Goal: Task Accomplishment & Management: Complete application form

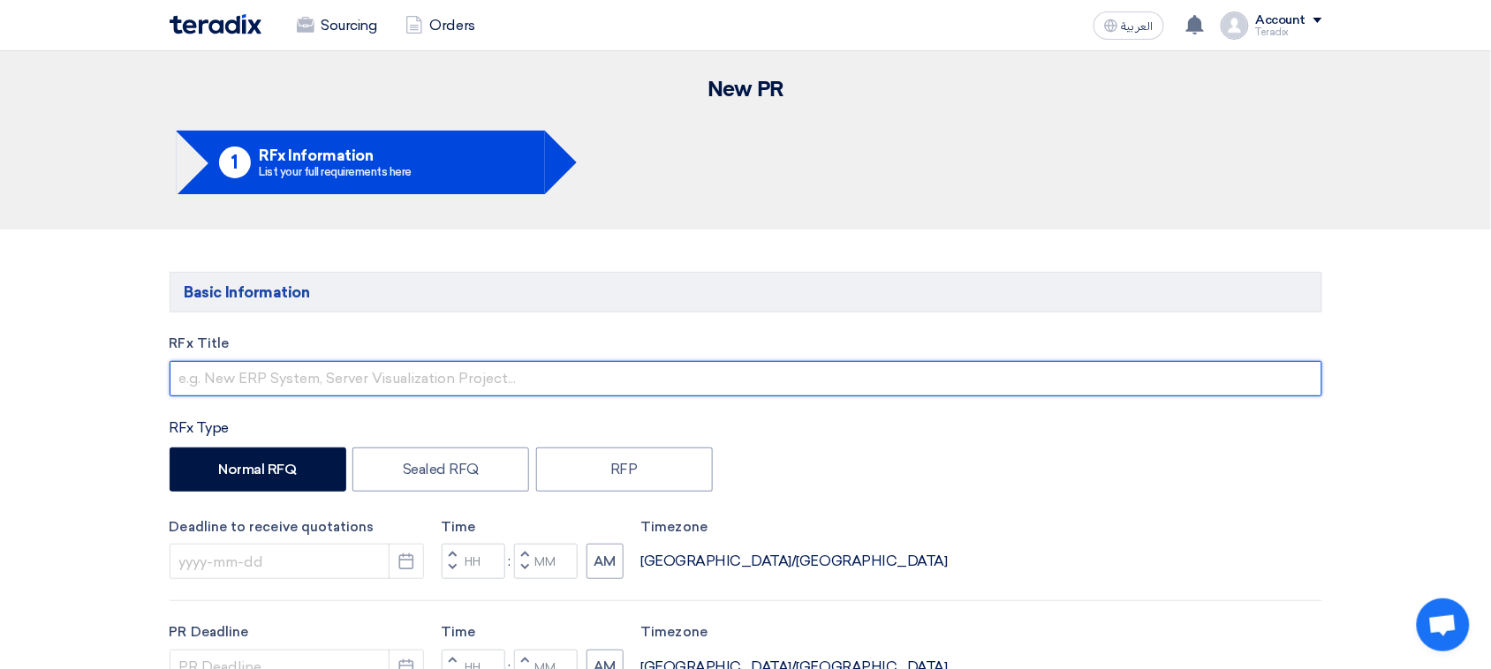
click at [374, 386] on input "text" at bounding box center [746, 378] width 1152 height 35
paste input "Inverters"
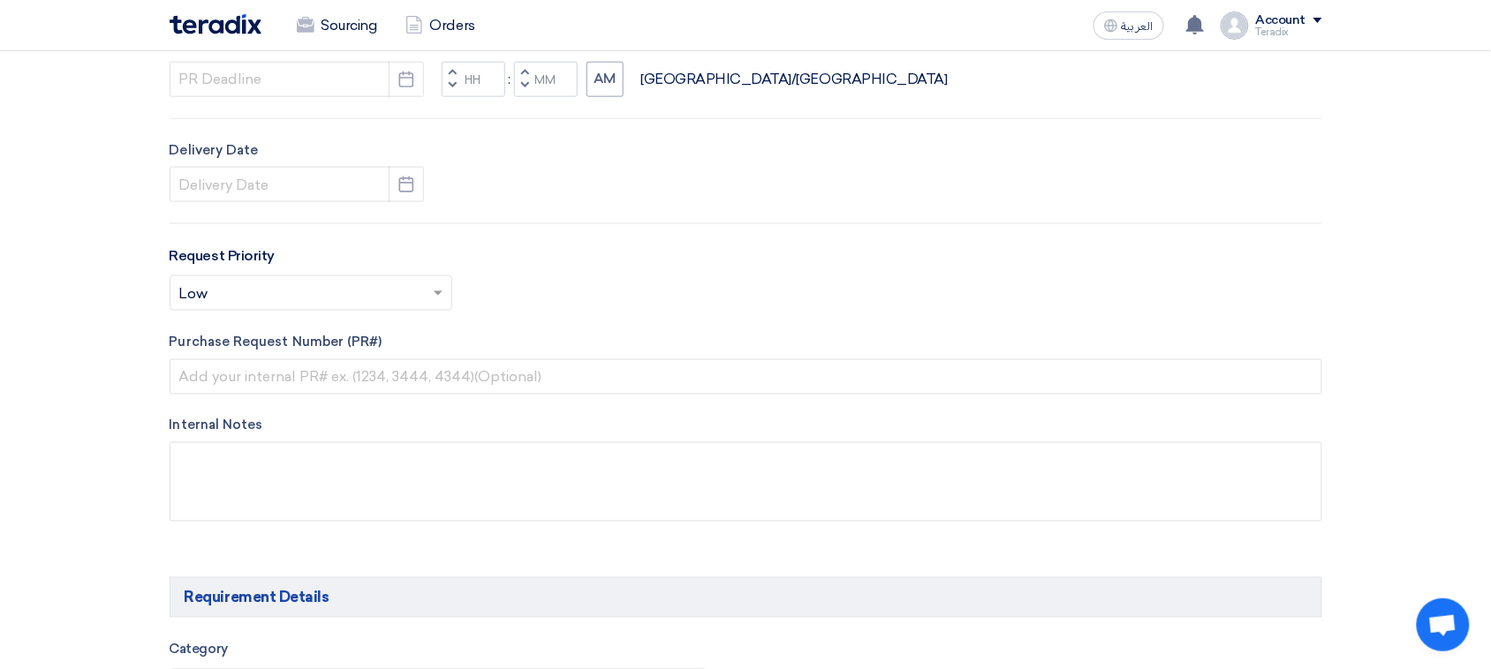
scroll to position [442, 0]
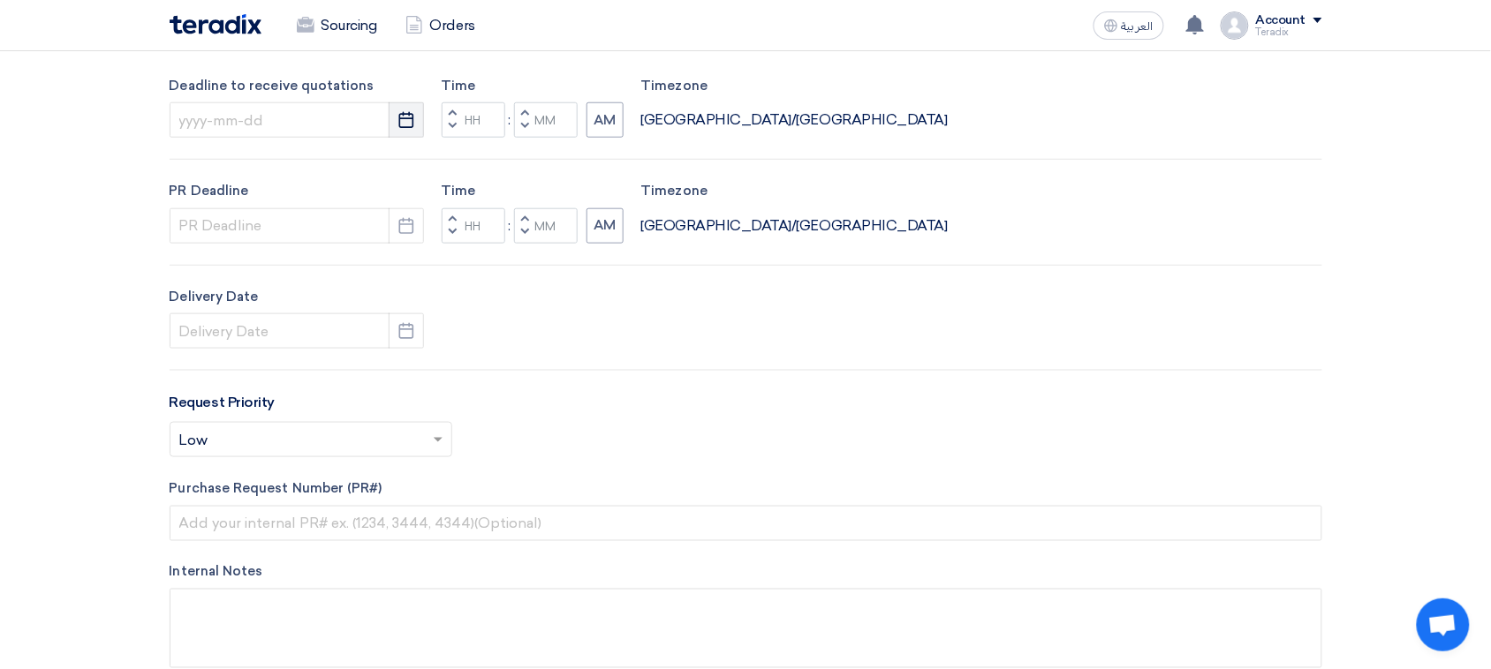
type input "Inverters"
click at [404, 126] on icon "Pick a date" at bounding box center [406, 120] width 18 height 18
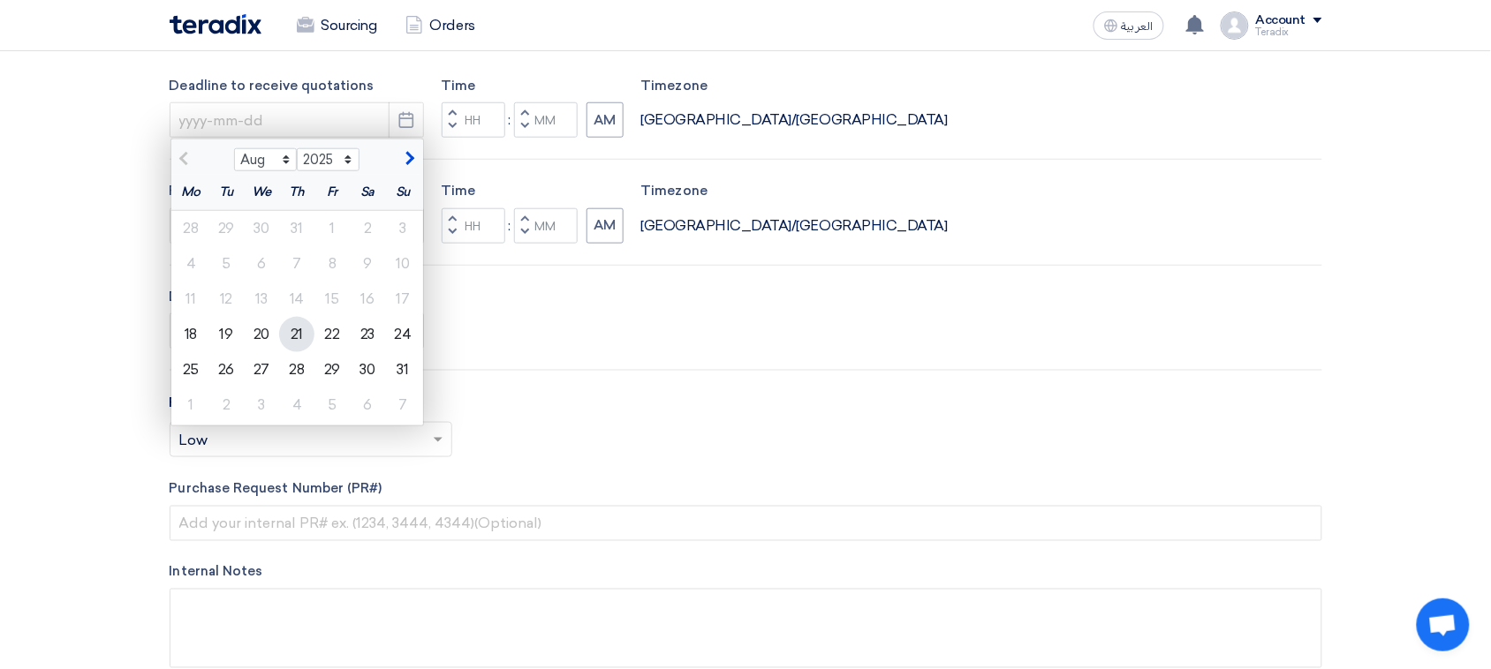
click at [292, 332] on div "21" at bounding box center [296, 334] width 35 height 35
type input "[DATE]"
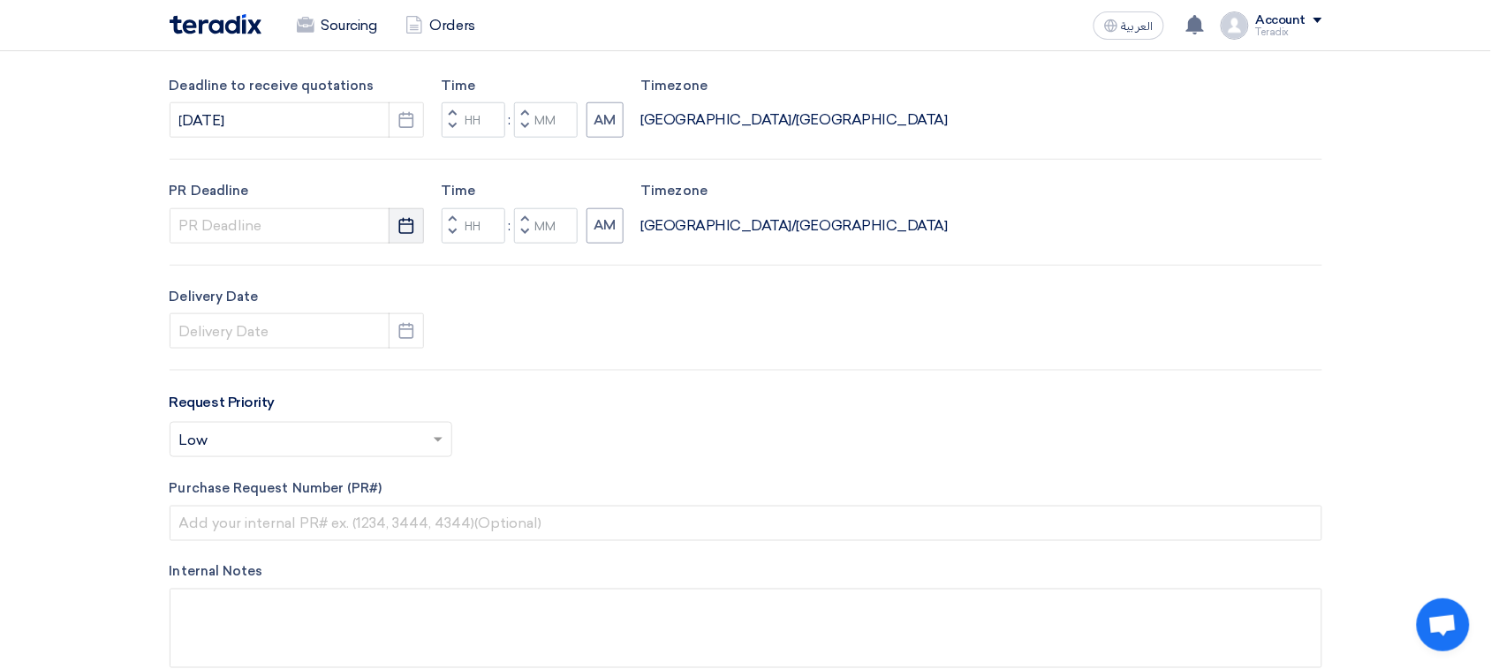
click at [404, 236] on button "Pick a date" at bounding box center [406, 225] width 35 height 35
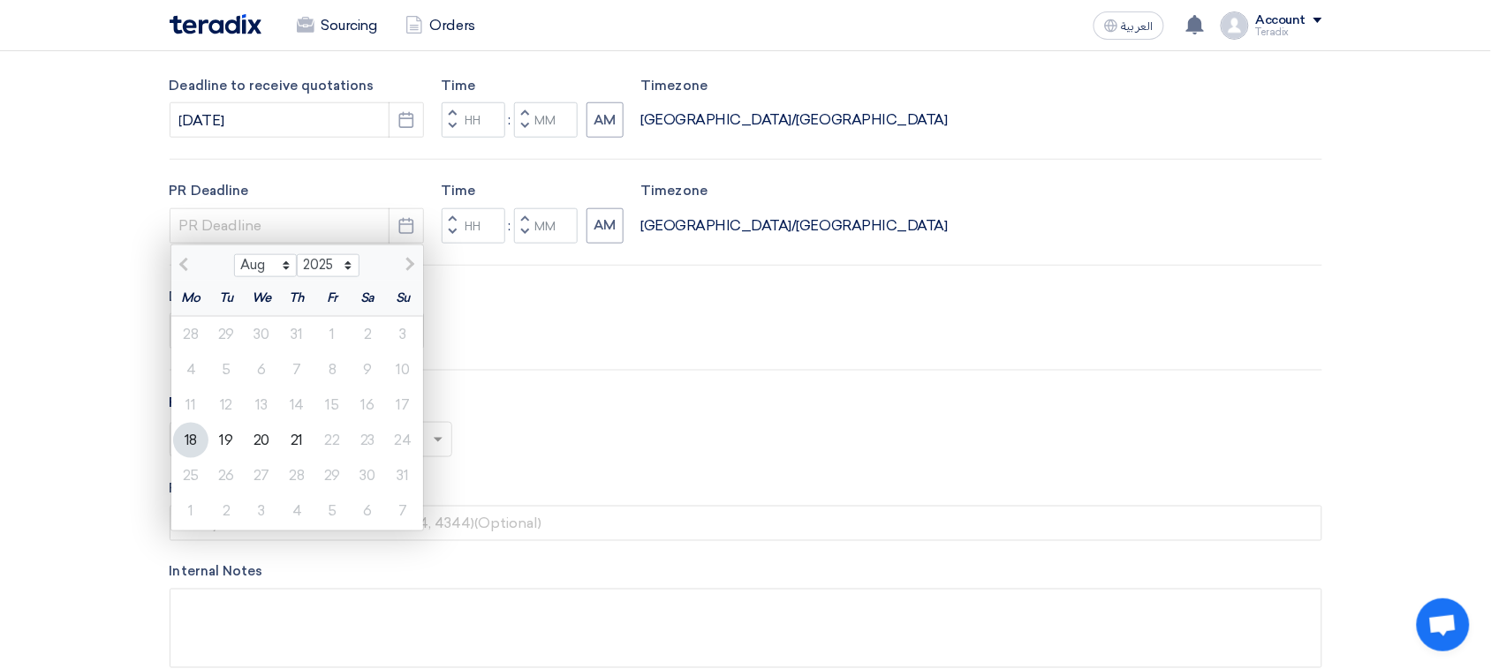
click at [296, 428] on div "21" at bounding box center [296, 440] width 35 height 35
type input "[DATE]"
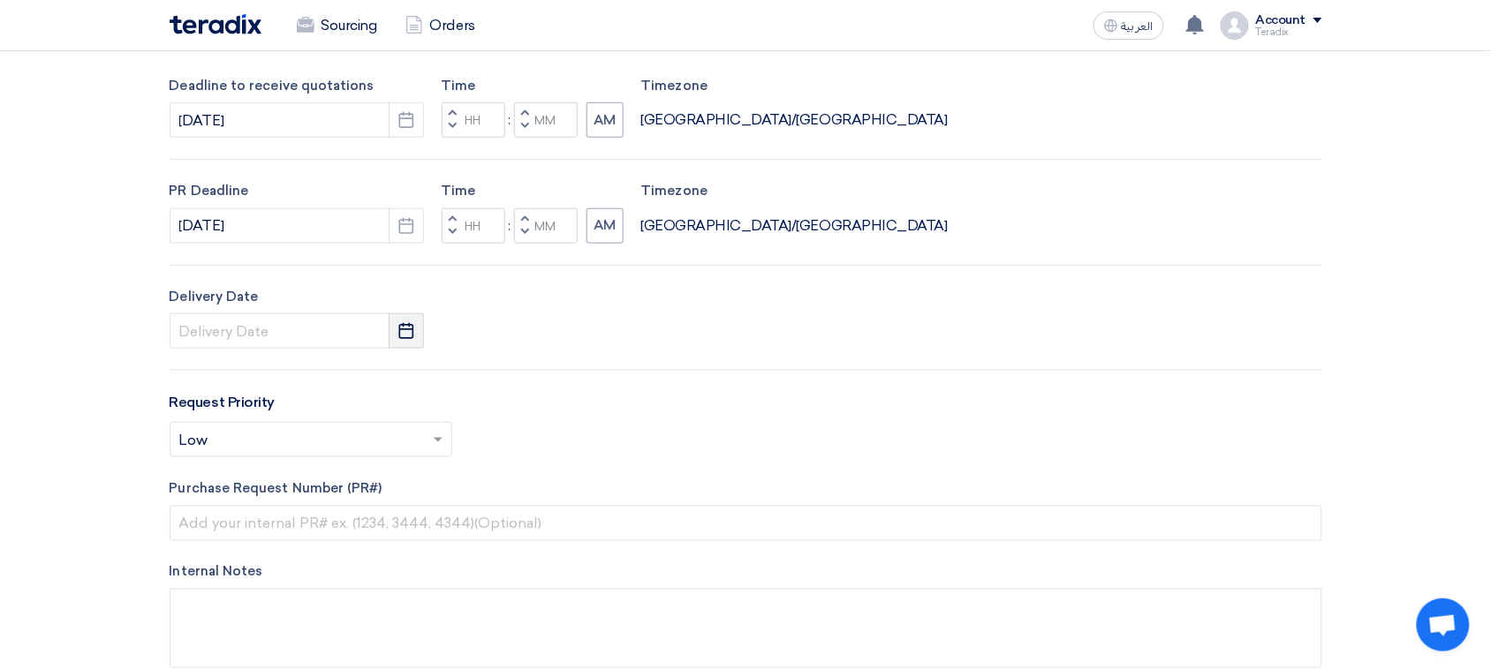
click at [407, 338] on use "button" at bounding box center [406, 331] width 15 height 16
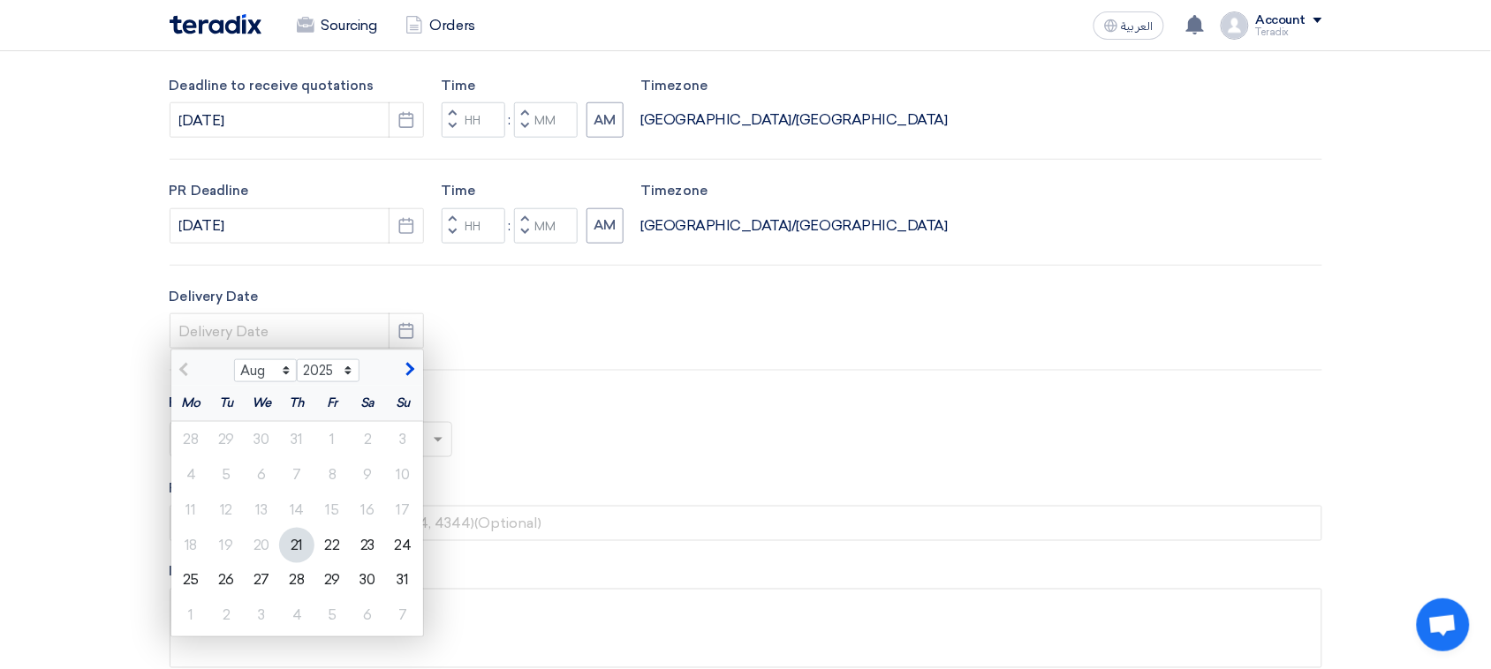
click at [293, 541] on div "21" at bounding box center [296, 545] width 35 height 35
type input "[DATE]"
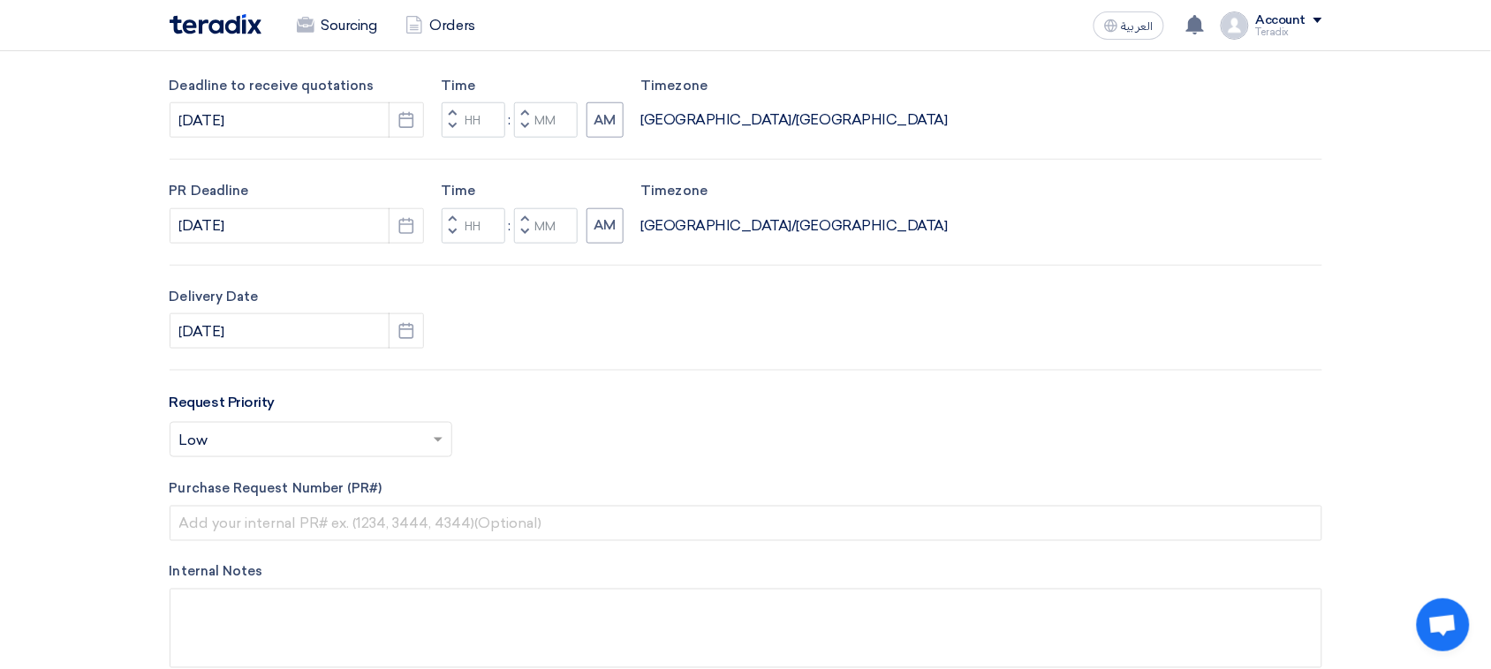
click at [531, 234] on button "Decrement minutes" at bounding box center [524, 233] width 21 height 22
type input "11"
type input "59"
click at [523, 125] on span "button" at bounding box center [524, 126] width 6 height 11
type input "11"
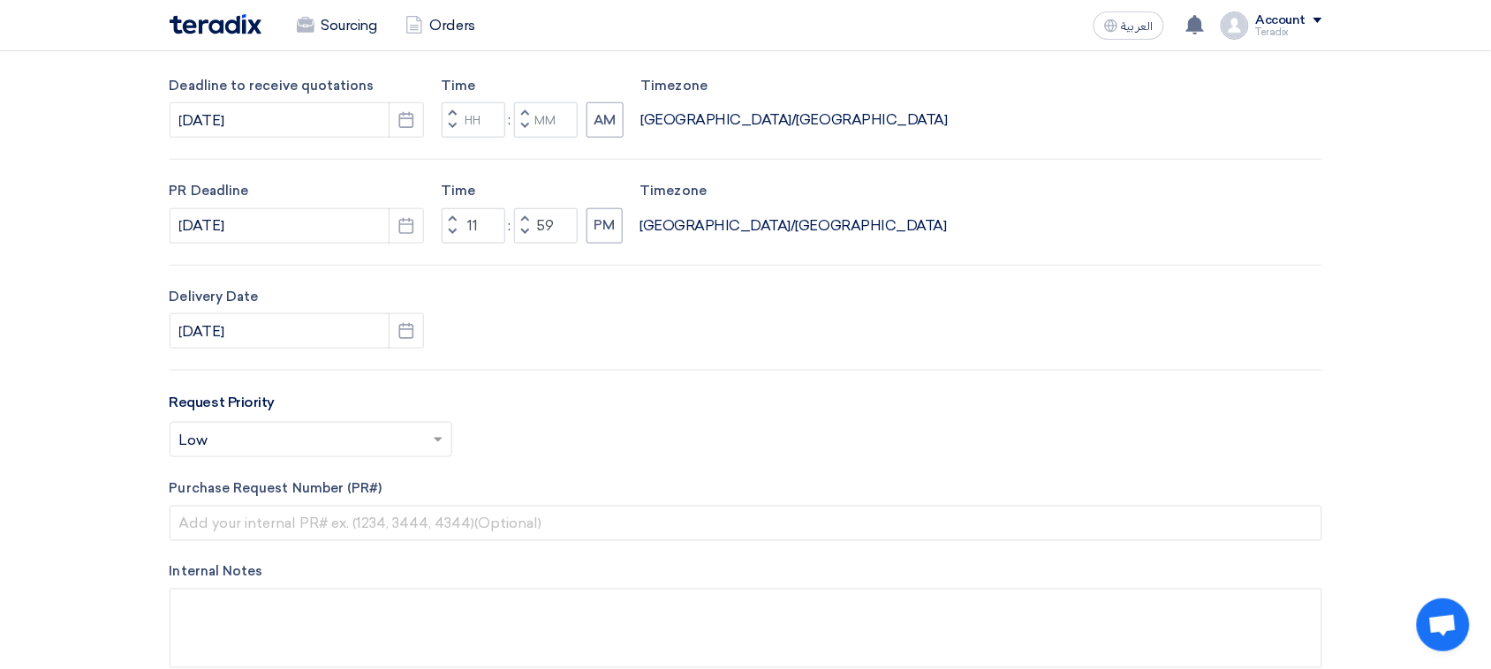
type input "59"
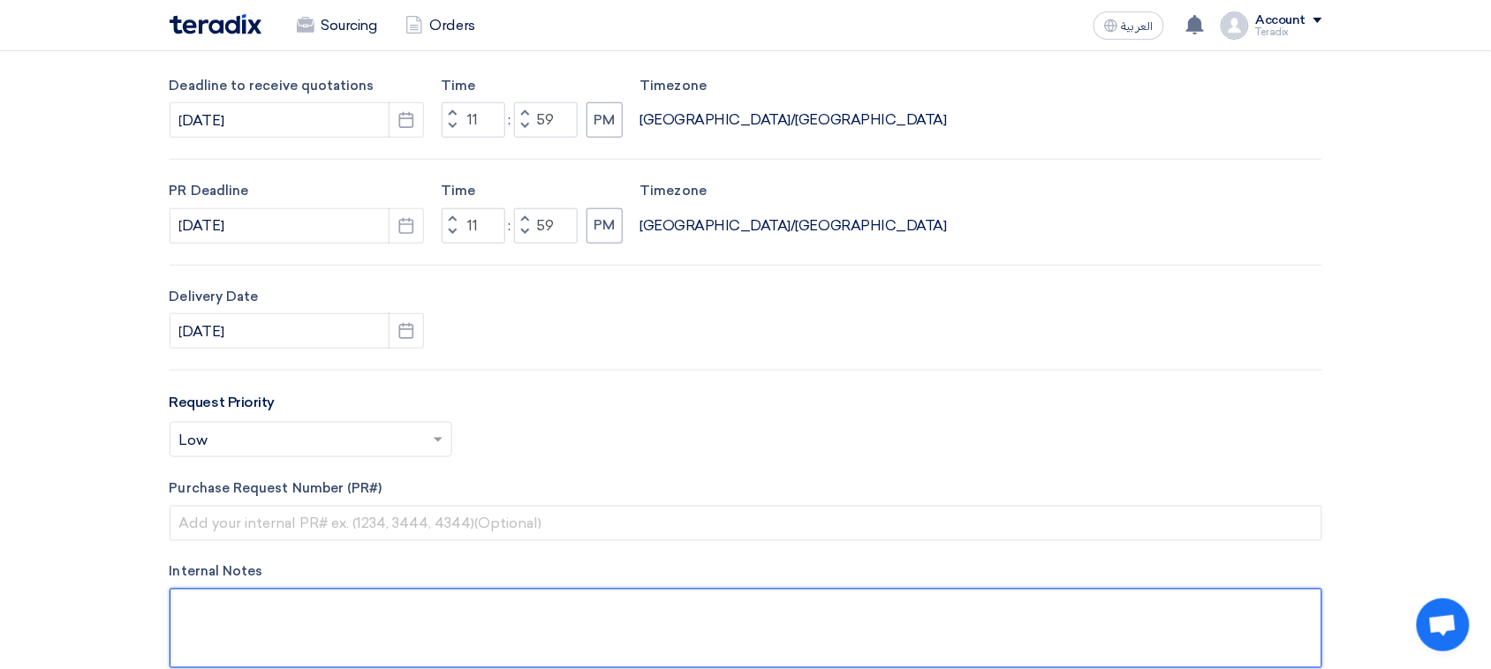
click at [244, 609] on textarea at bounding box center [746, 628] width 1152 height 79
paste textarea "[PERSON_NAME] Senior Procurement [GEOGRAPHIC_DATA], [GEOGRAPHIC_DATA] M: [PHONE…"
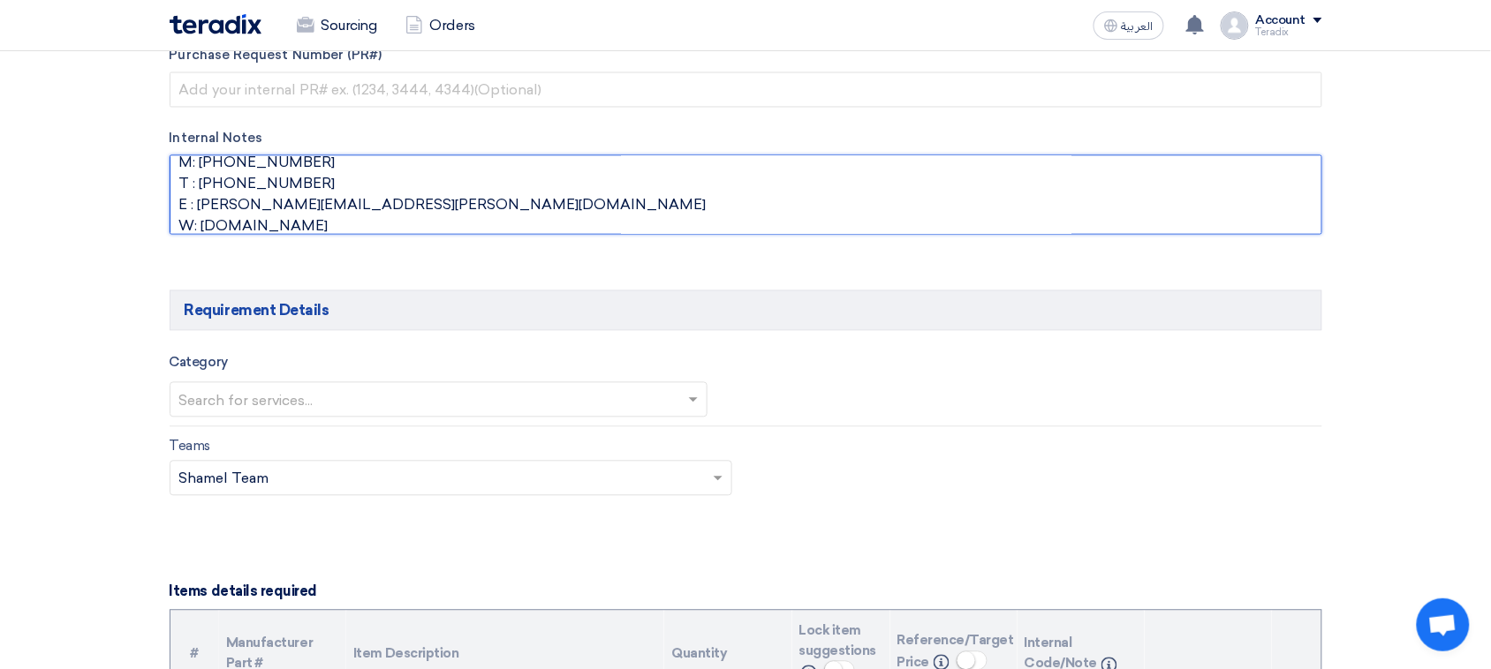
scroll to position [883, 0]
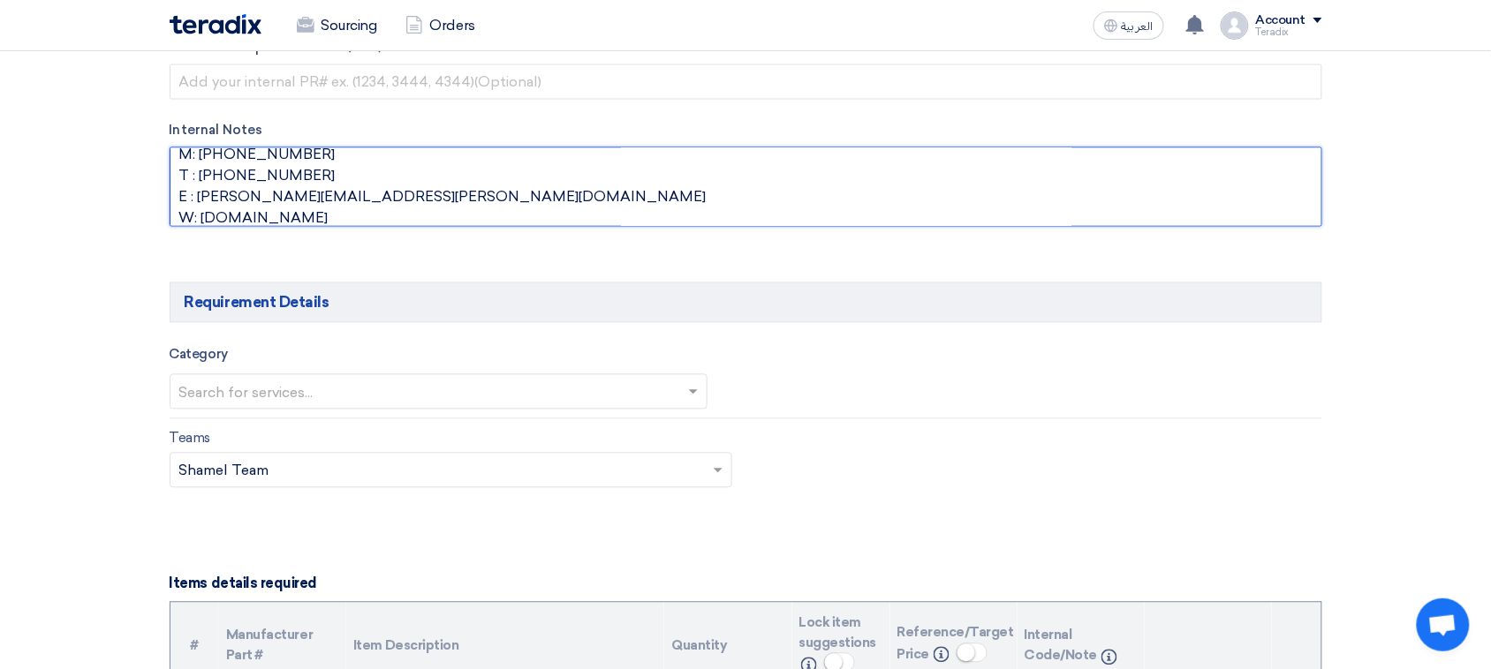
type textarea "[PERSON_NAME] Senior Procurement [GEOGRAPHIC_DATA], [GEOGRAPHIC_DATA] M: [PHONE…"
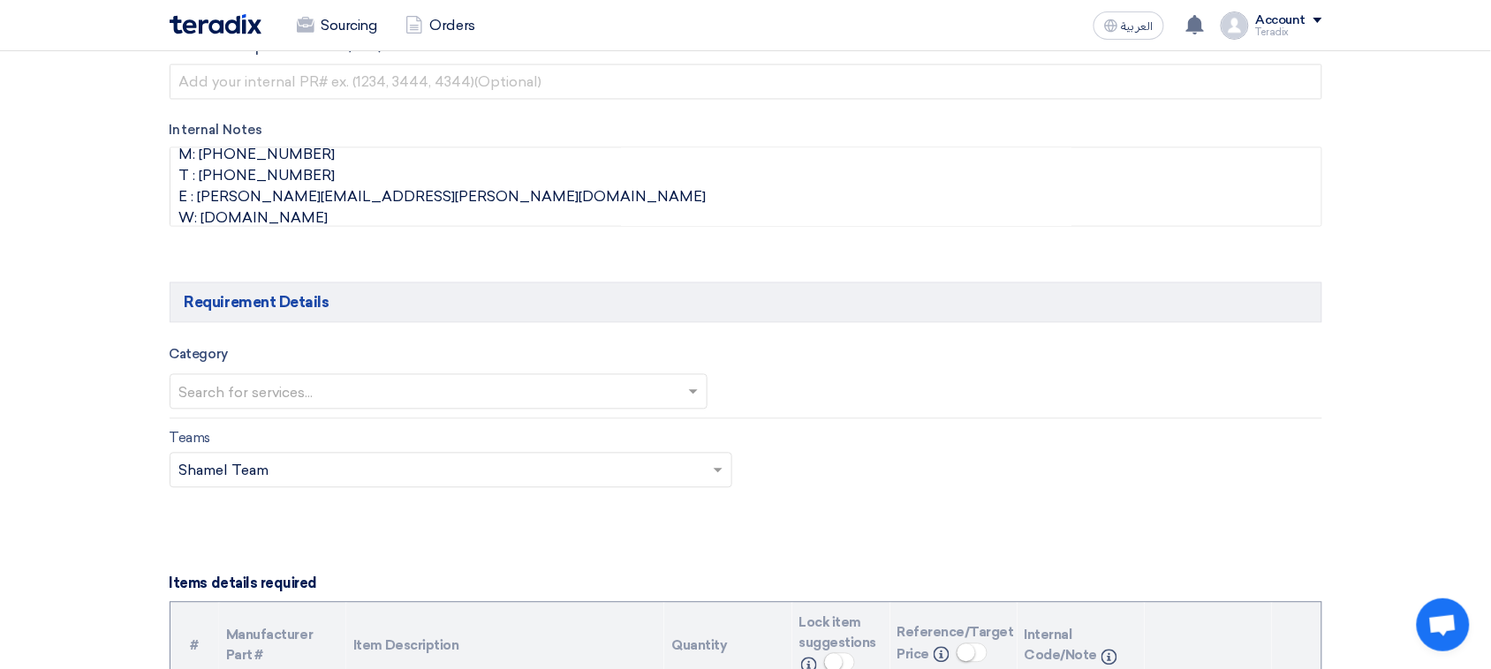
click at [337, 397] on input "text" at bounding box center [430, 393] width 502 height 29
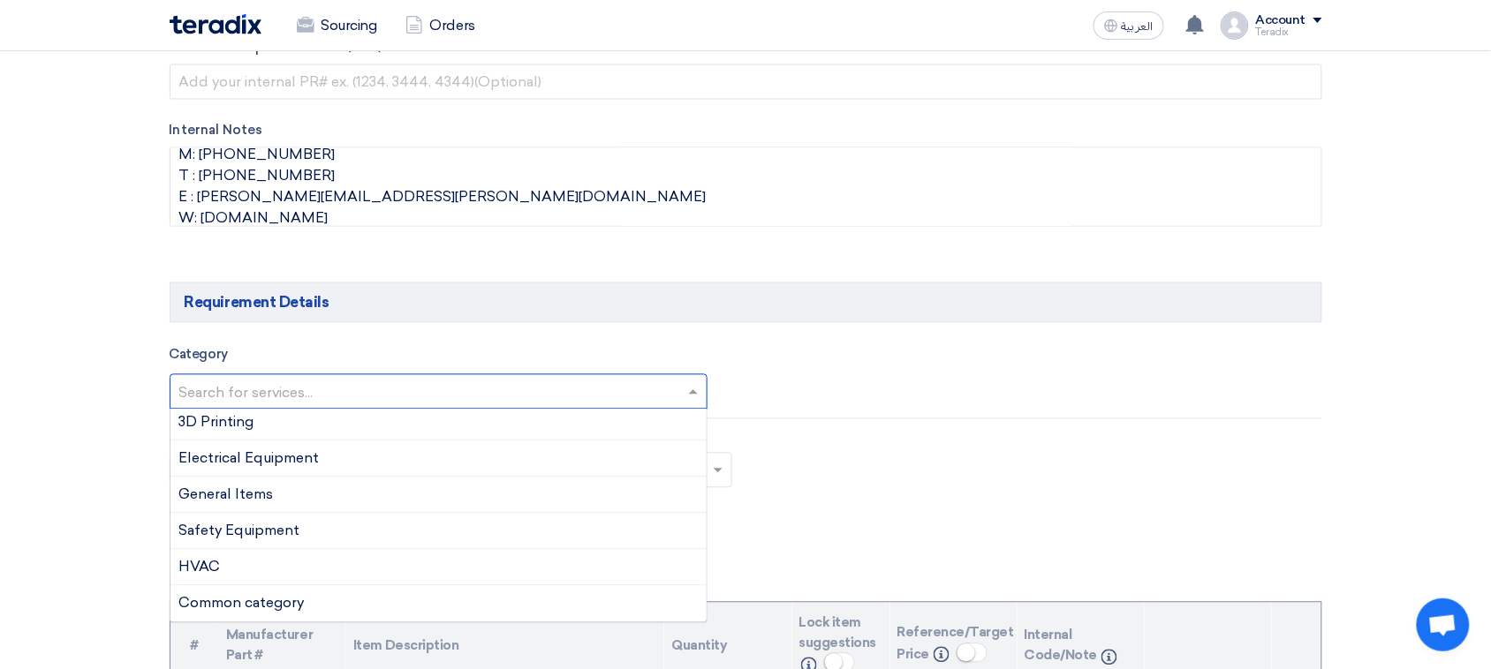
scroll to position [404, 0]
click at [353, 457] on div "Electrical Equipment" at bounding box center [438, 460] width 537 height 36
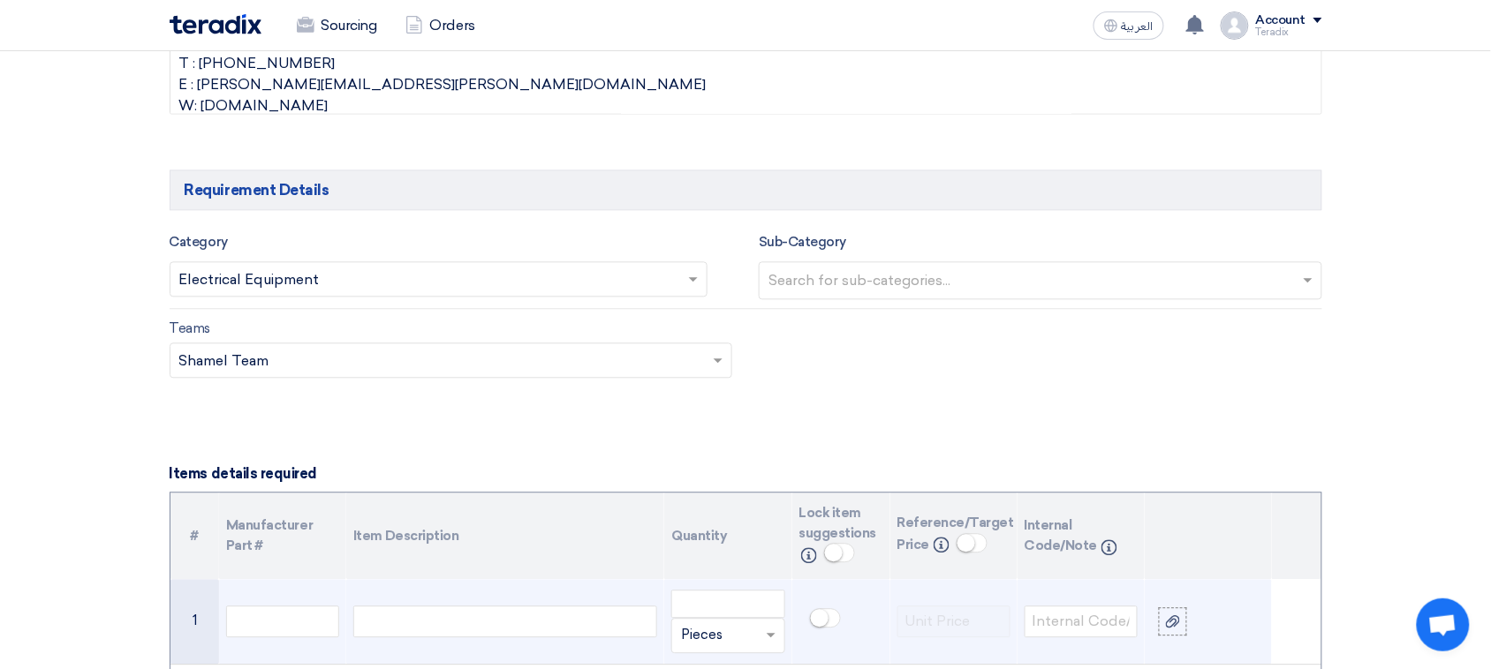
scroll to position [1104, 0]
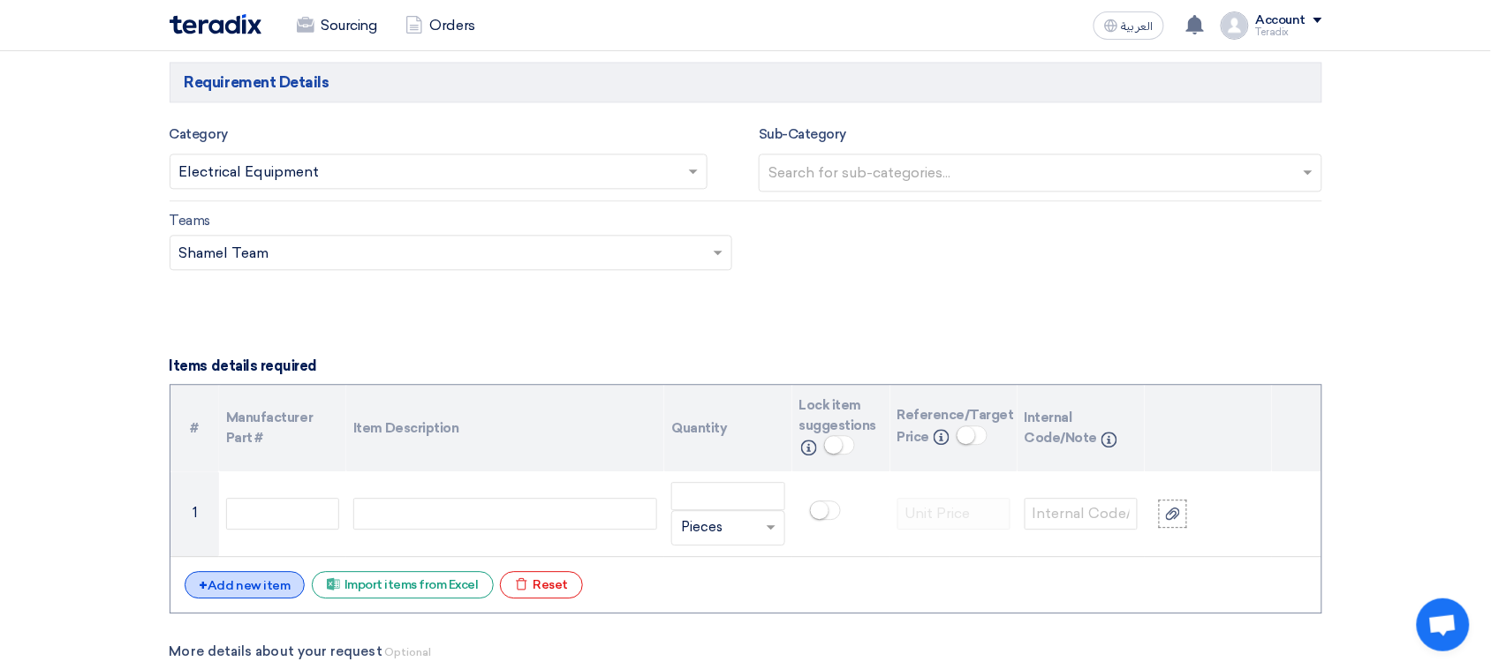
click at [271, 585] on div "+ Add new item" at bounding box center [245, 584] width 121 height 27
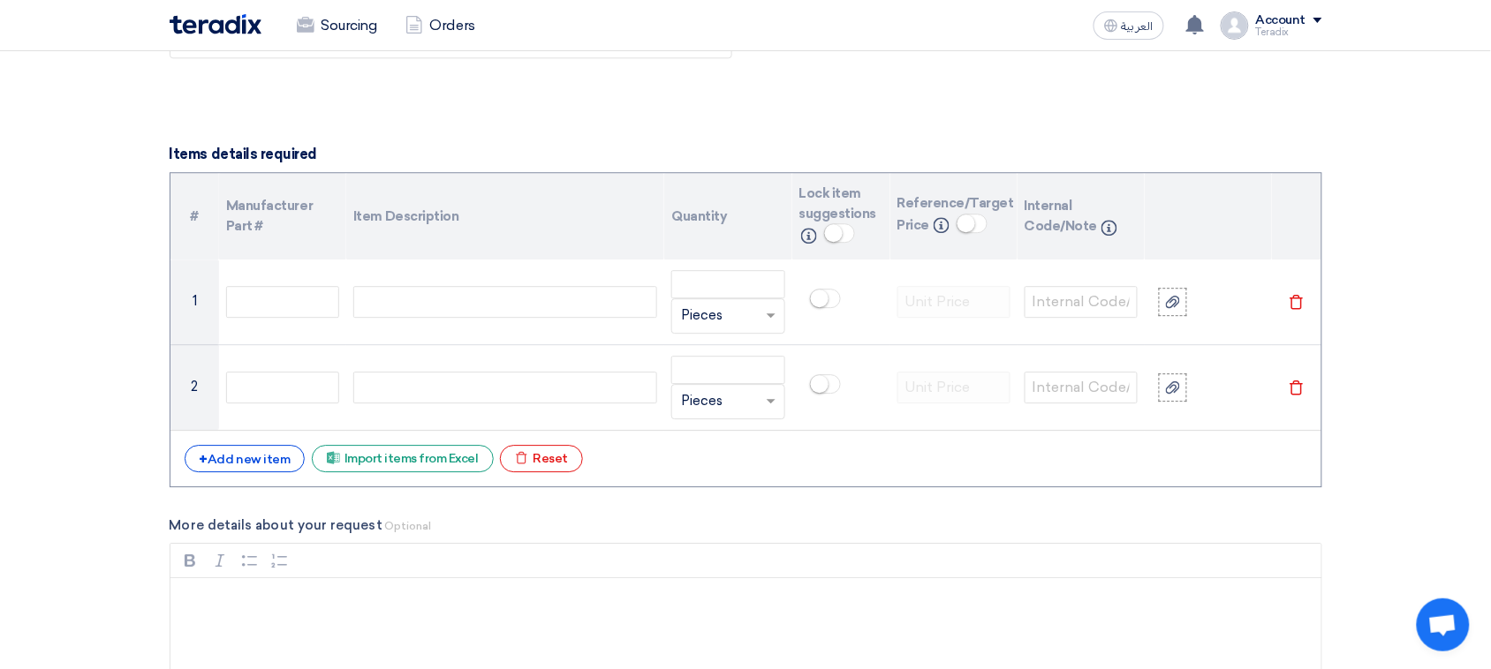
scroll to position [1325, 0]
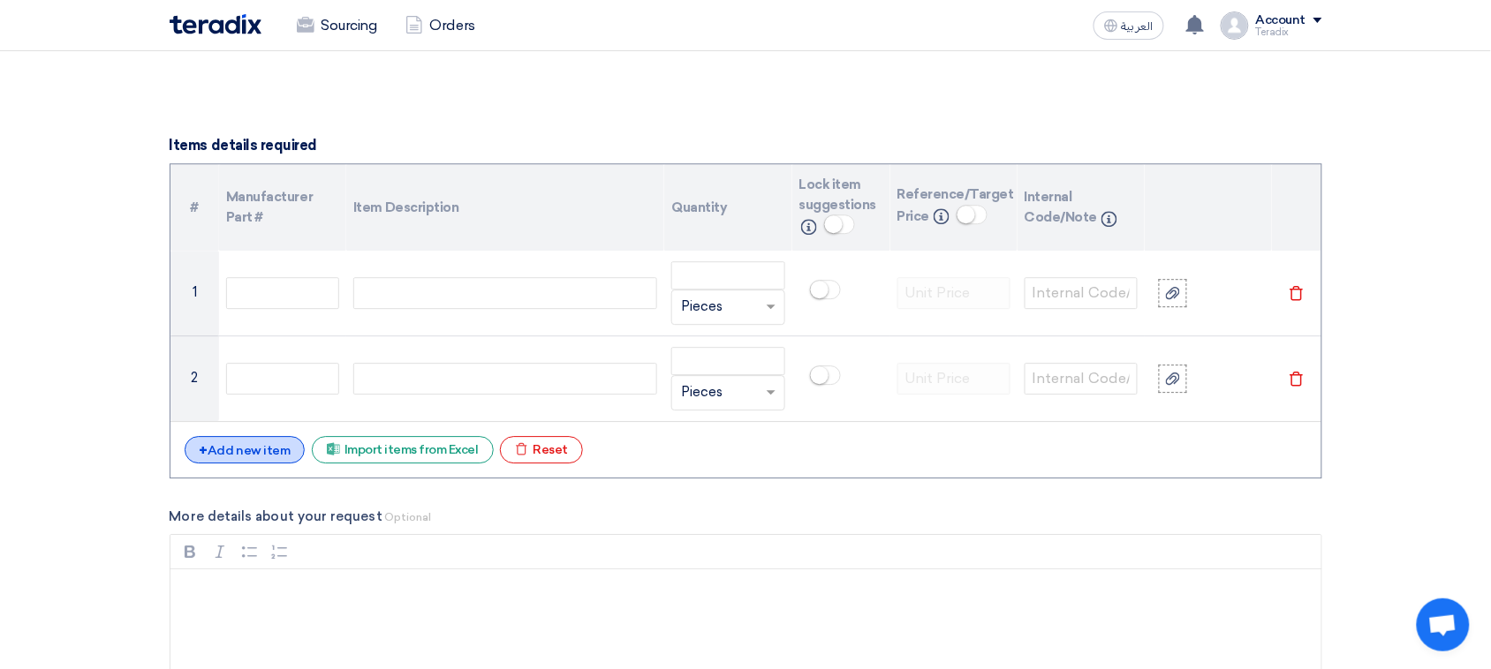
click at [287, 460] on div "+ Add new item" at bounding box center [245, 449] width 121 height 27
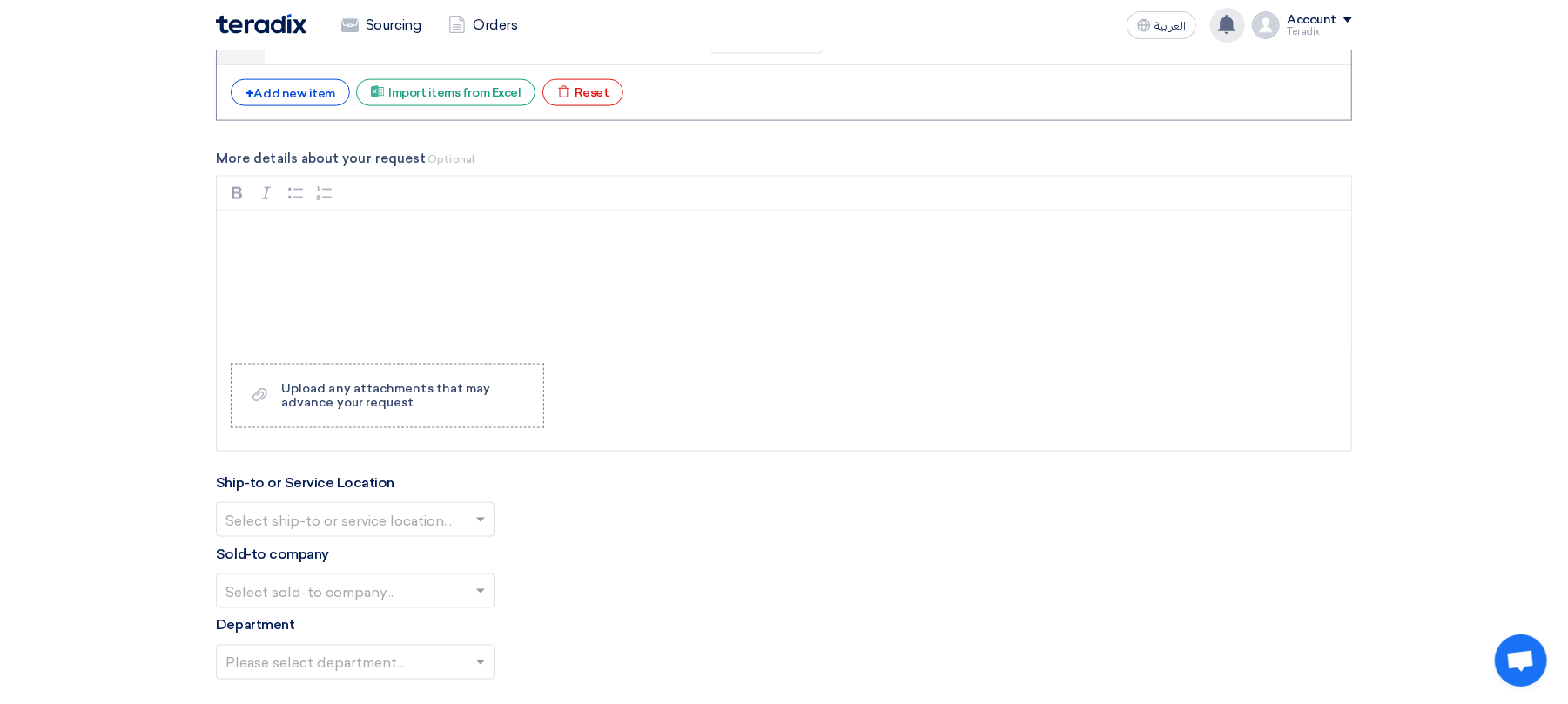
scroll to position [115, 0]
click at [335, 103] on div "+ Add new item" at bounding box center [290, 92] width 119 height 27
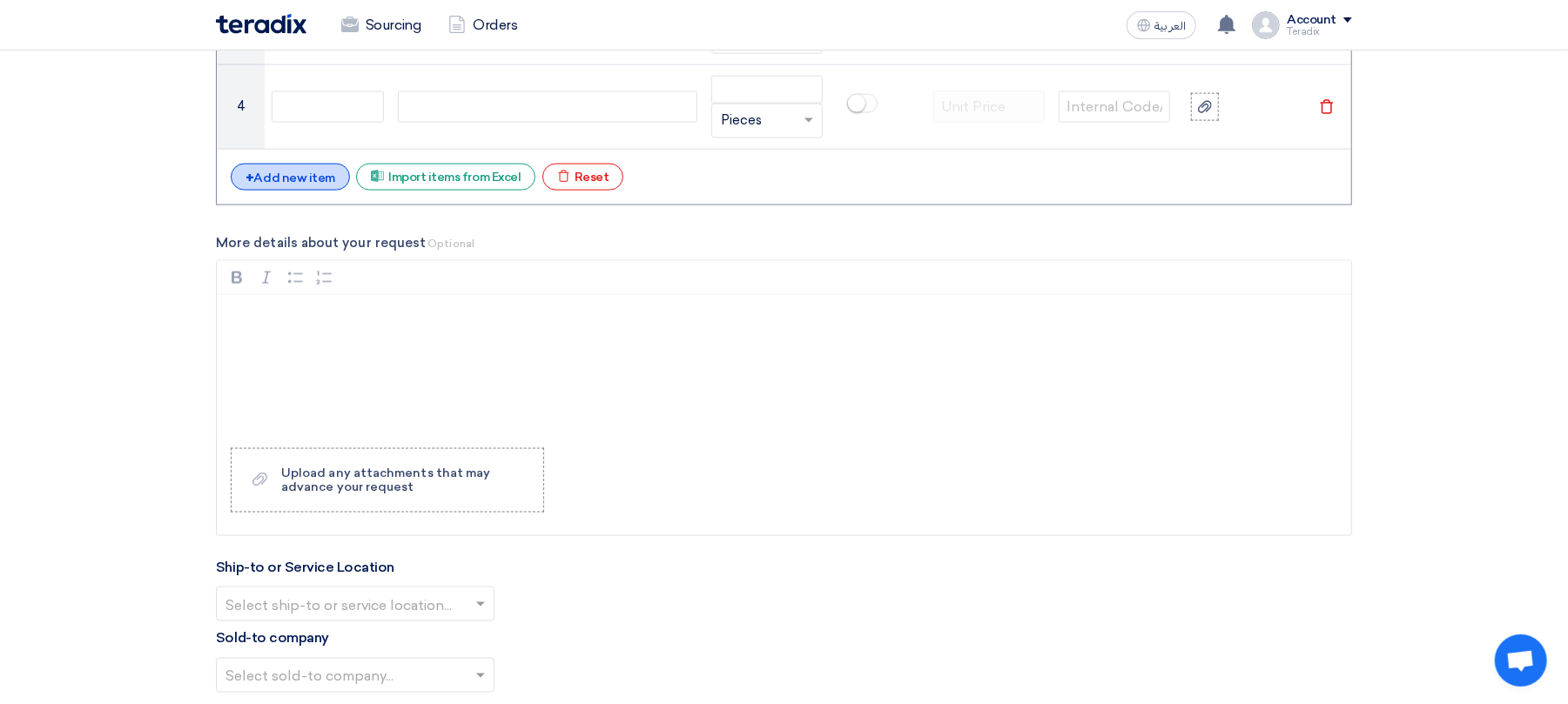
click at [325, 181] on div "+ Add new item" at bounding box center [290, 176] width 119 height 27
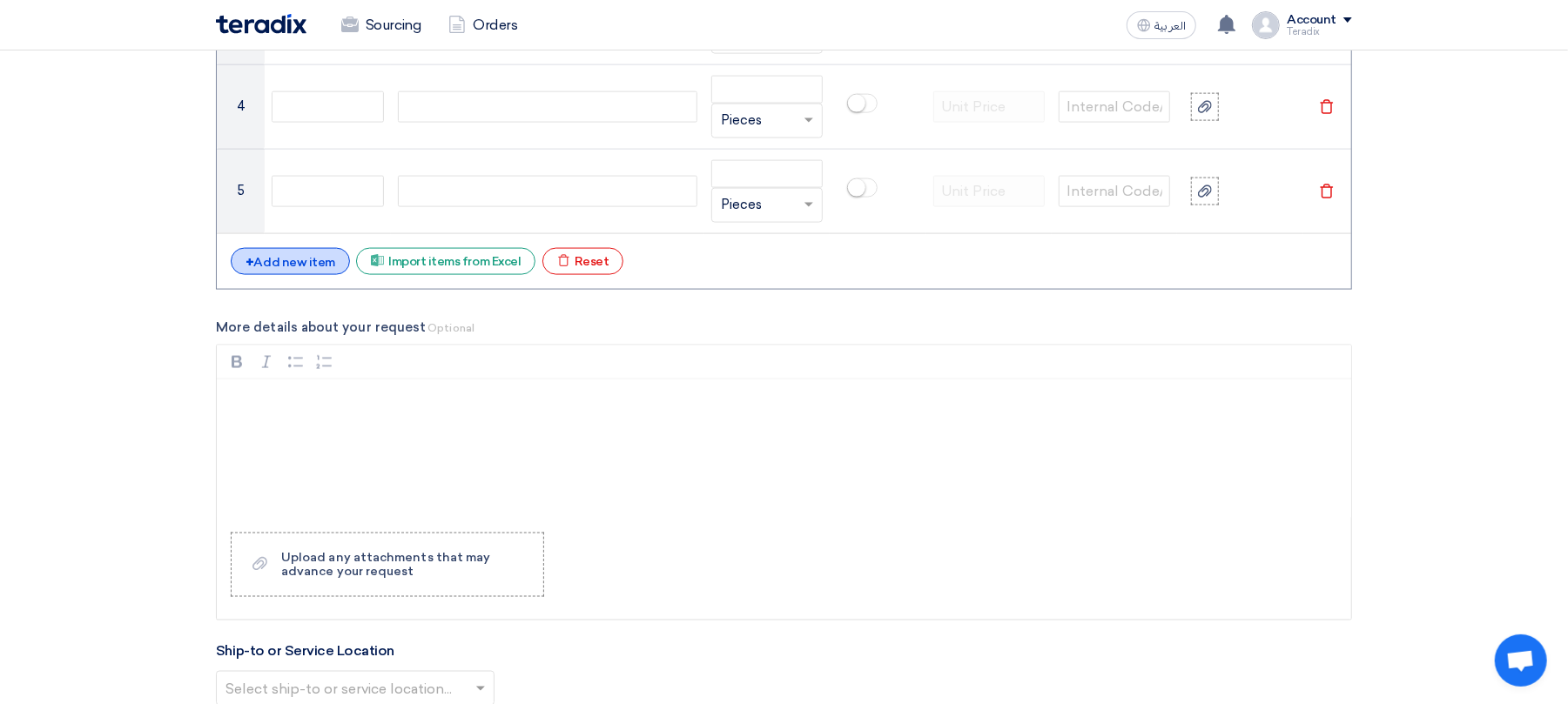
click at [300, 275] on div "+ Add new item" at bounding box center [290, 261] width 119 height 27
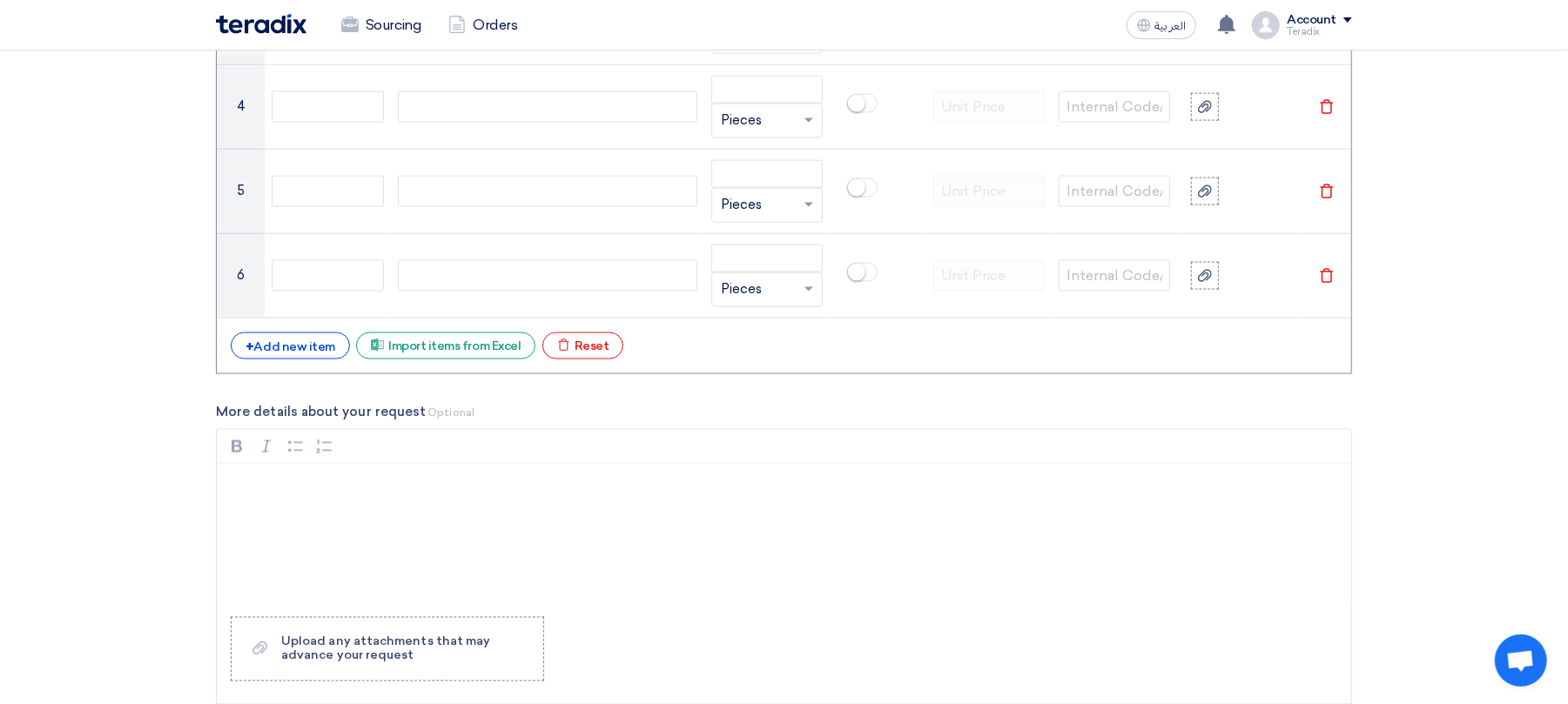
click at [315, 375] on div "# Manufacturer Part # Item Description Quantity Lock item suggestions Info Refe…" at bounding box center [784, 50] width 1136 height 649
click at [318, 357] on div "+ Add new item" at bounding box center [290, 345] width 119 height 27
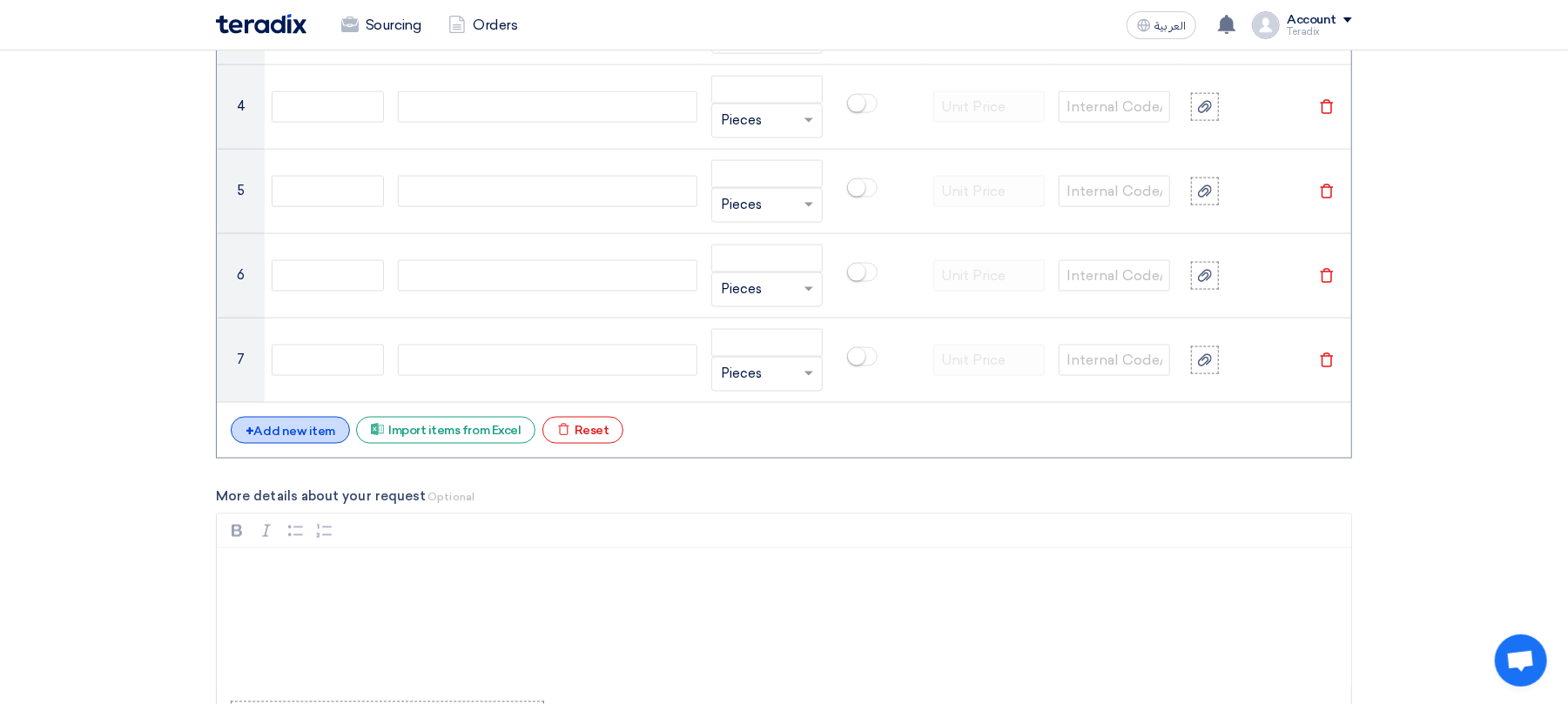
click at [310, 440] on div "+ Add new item" at bounding box center [290, 430] width 119 height 27
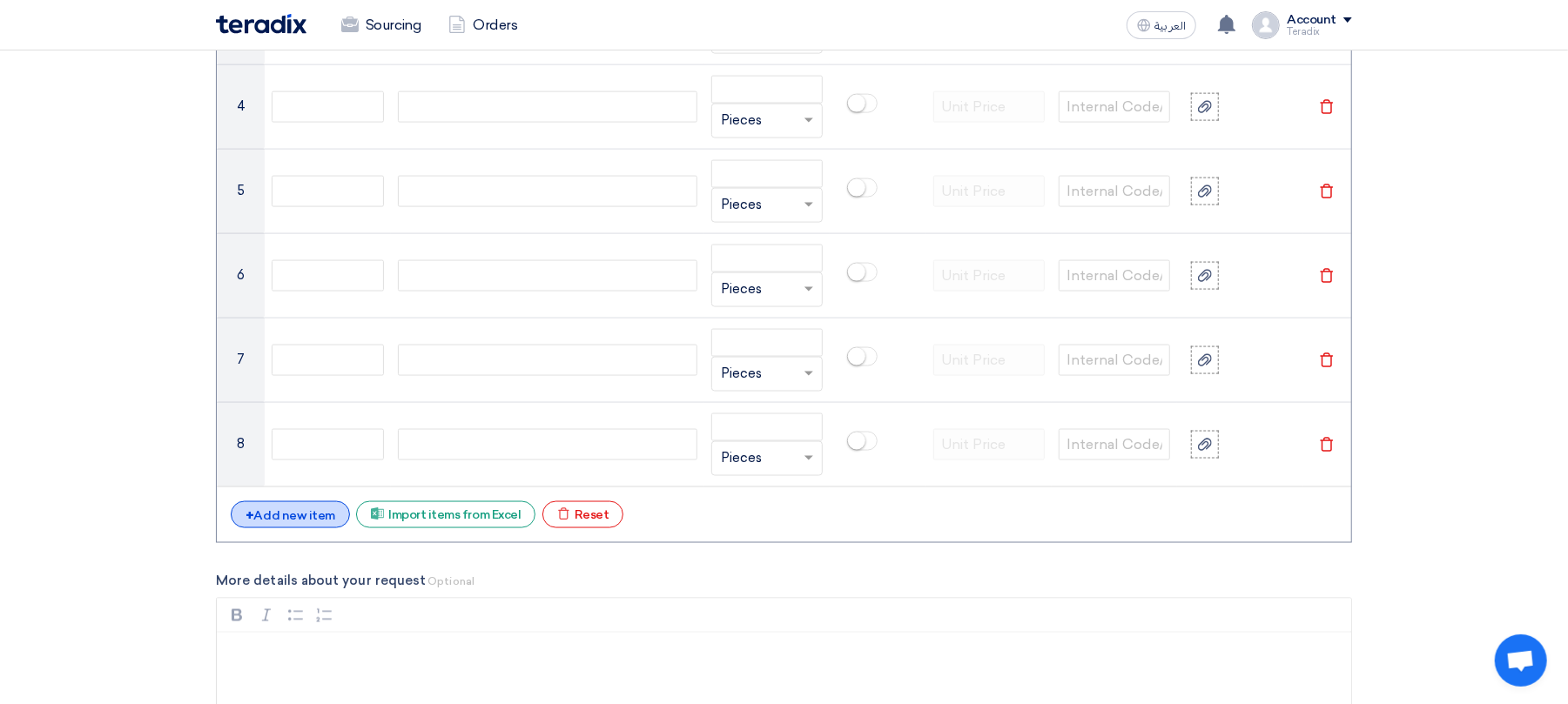
click at [307, 528] on div "+ Add new item" at bounding box center [290, 515] width 119 height 27
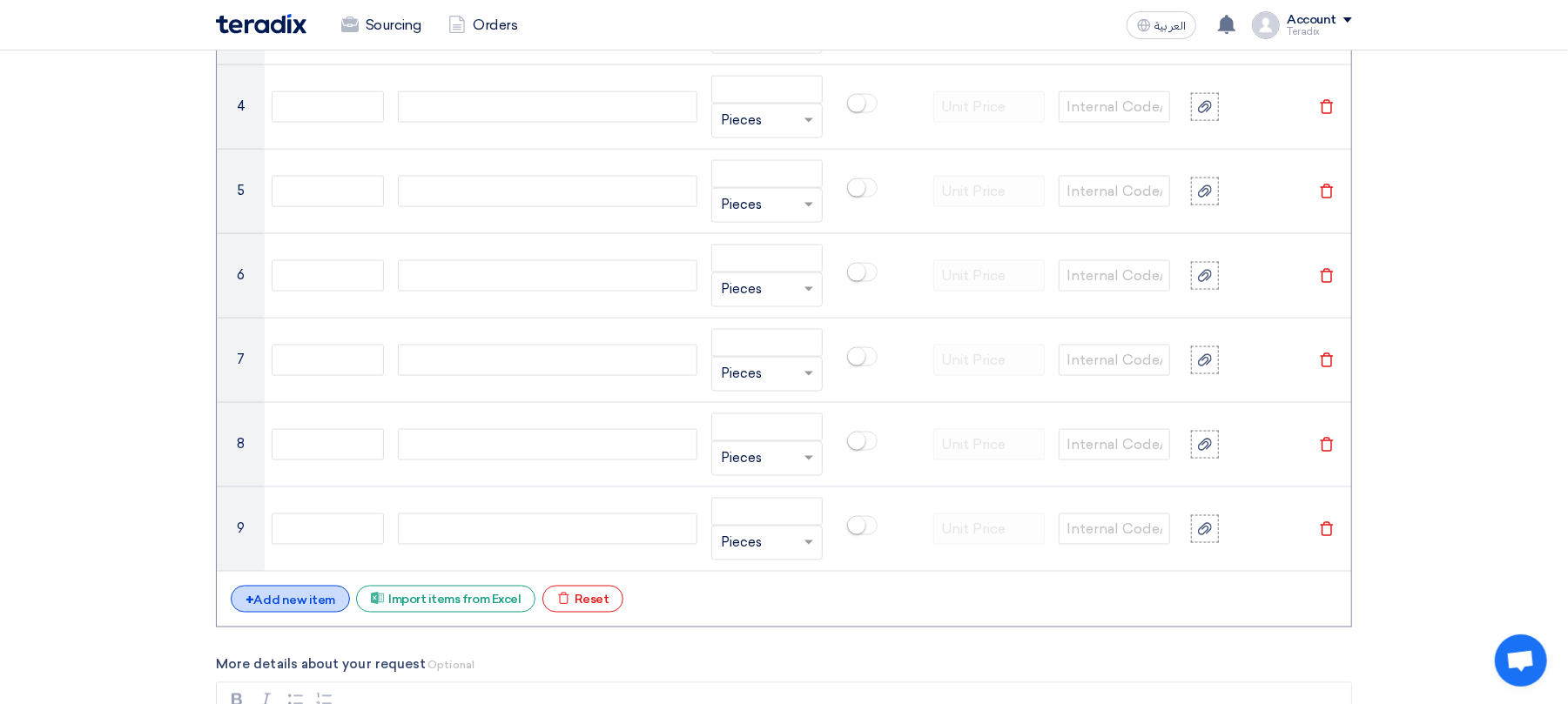
click at [284, 613] on div "+ Add new item" at bounding box center [290, 598] width 119 height 27
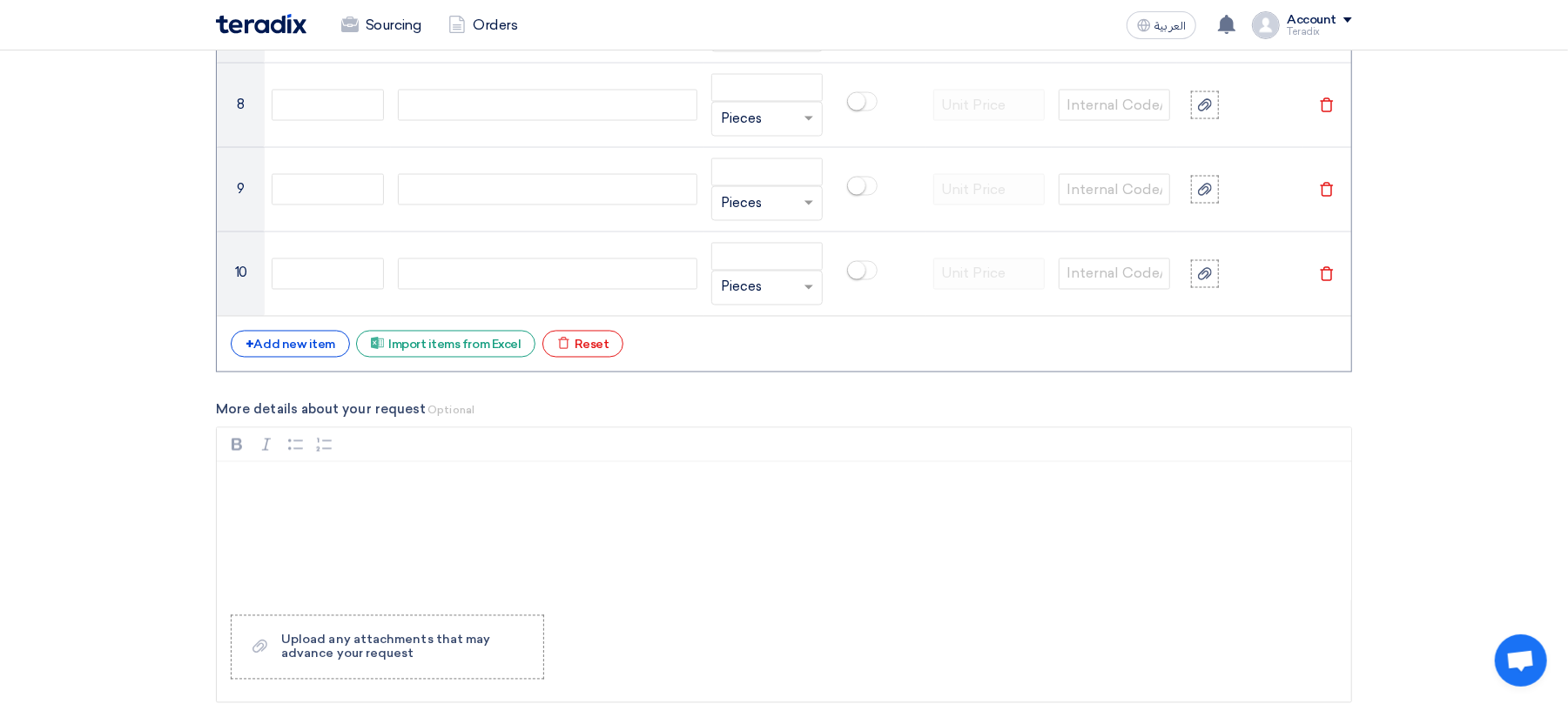
scroll to position [2089, 0]
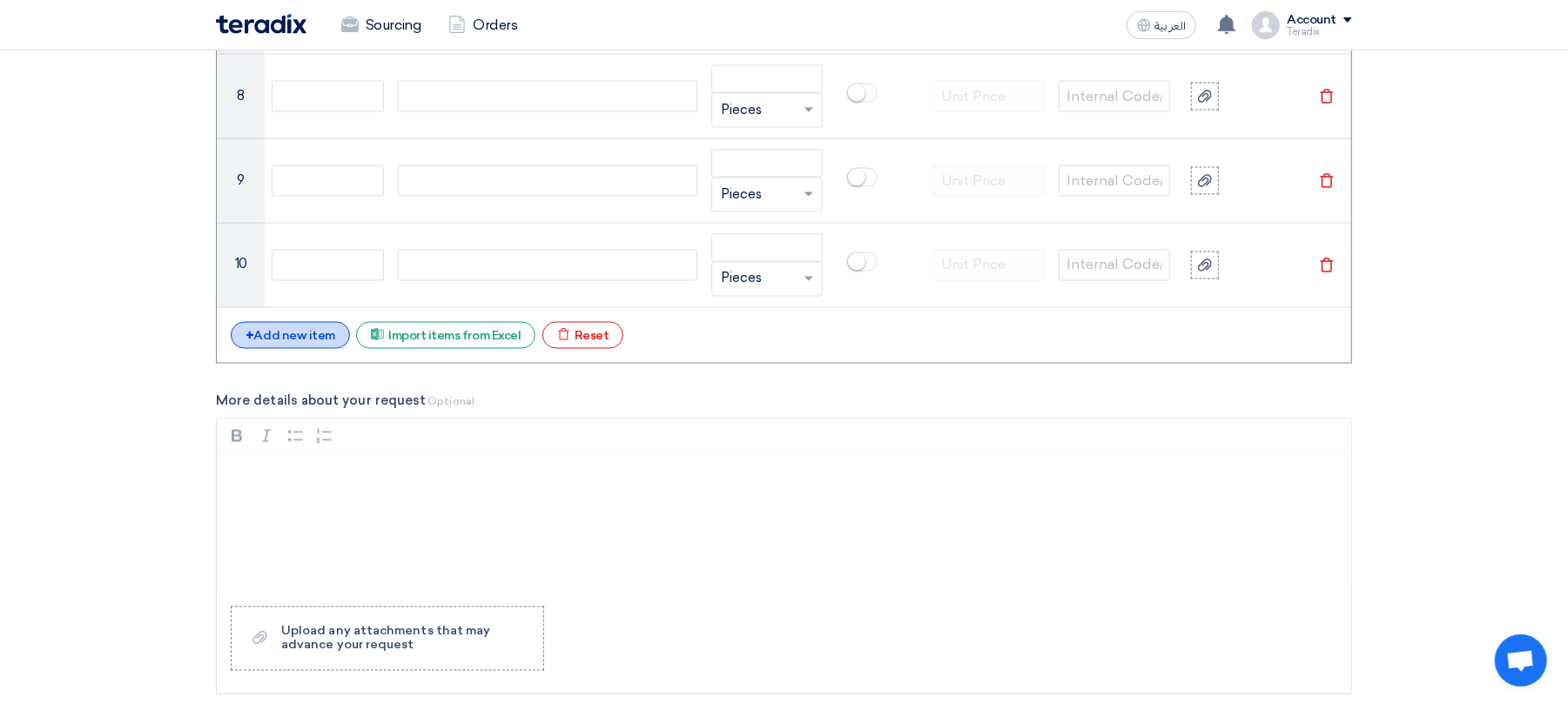
click at [331, 343] on div "+ Add new item" at bounding box center [290, 335] width 119 height 27
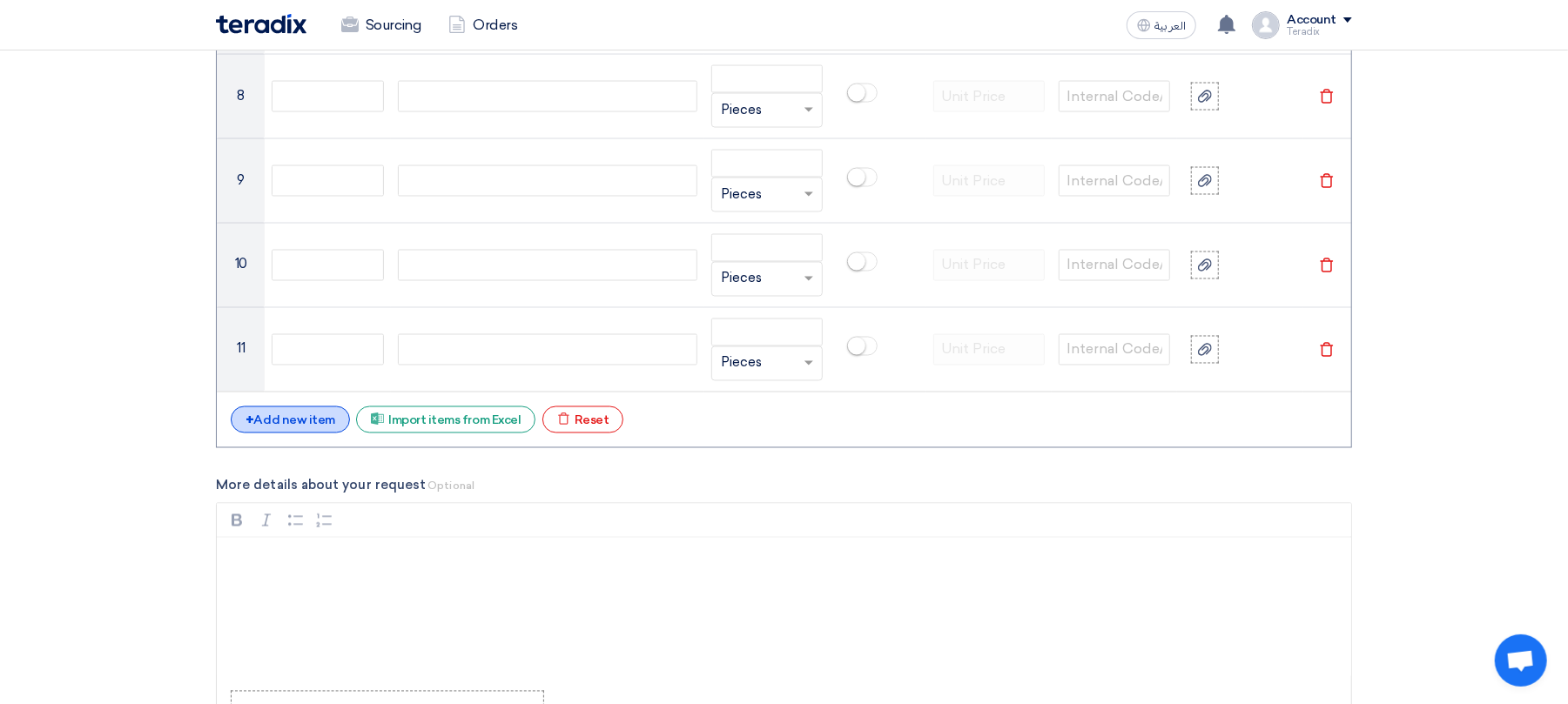
click at [314, 428] on div "+ Add new item" at bounding box center [290, 419] width 119 height 27
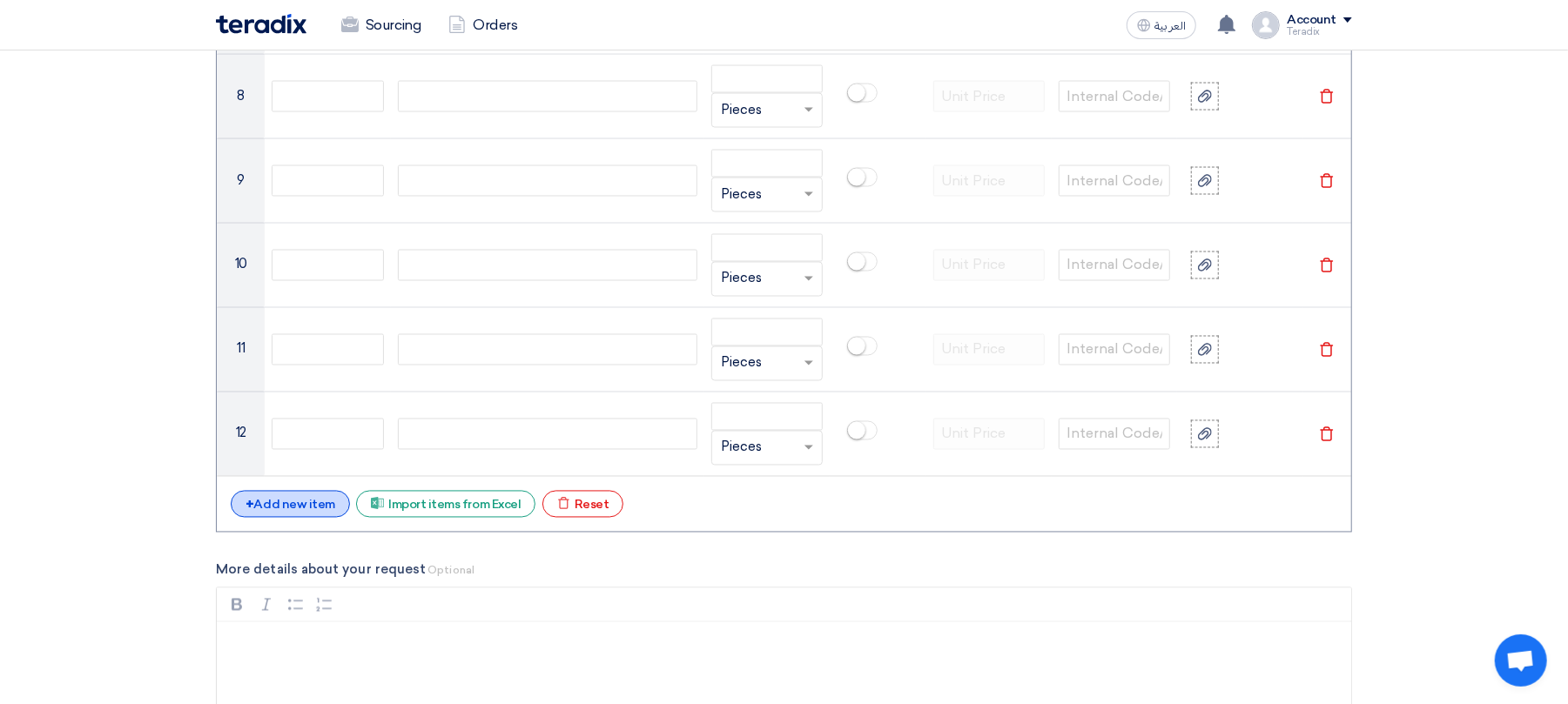
click at [300, 514] on div "+ Add new item" at bounding box center [290, 504] width 119 height 27
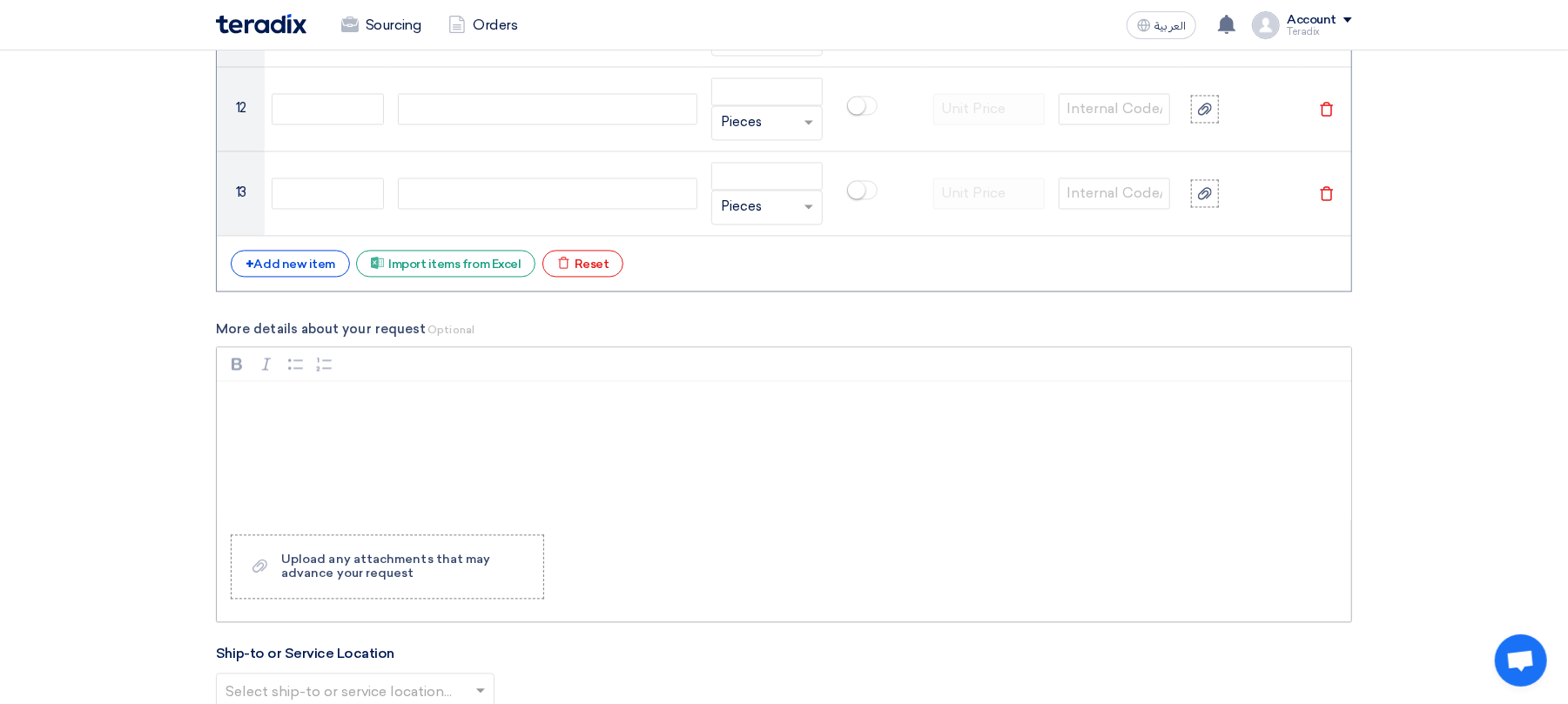
scroll to position [2438, 0]
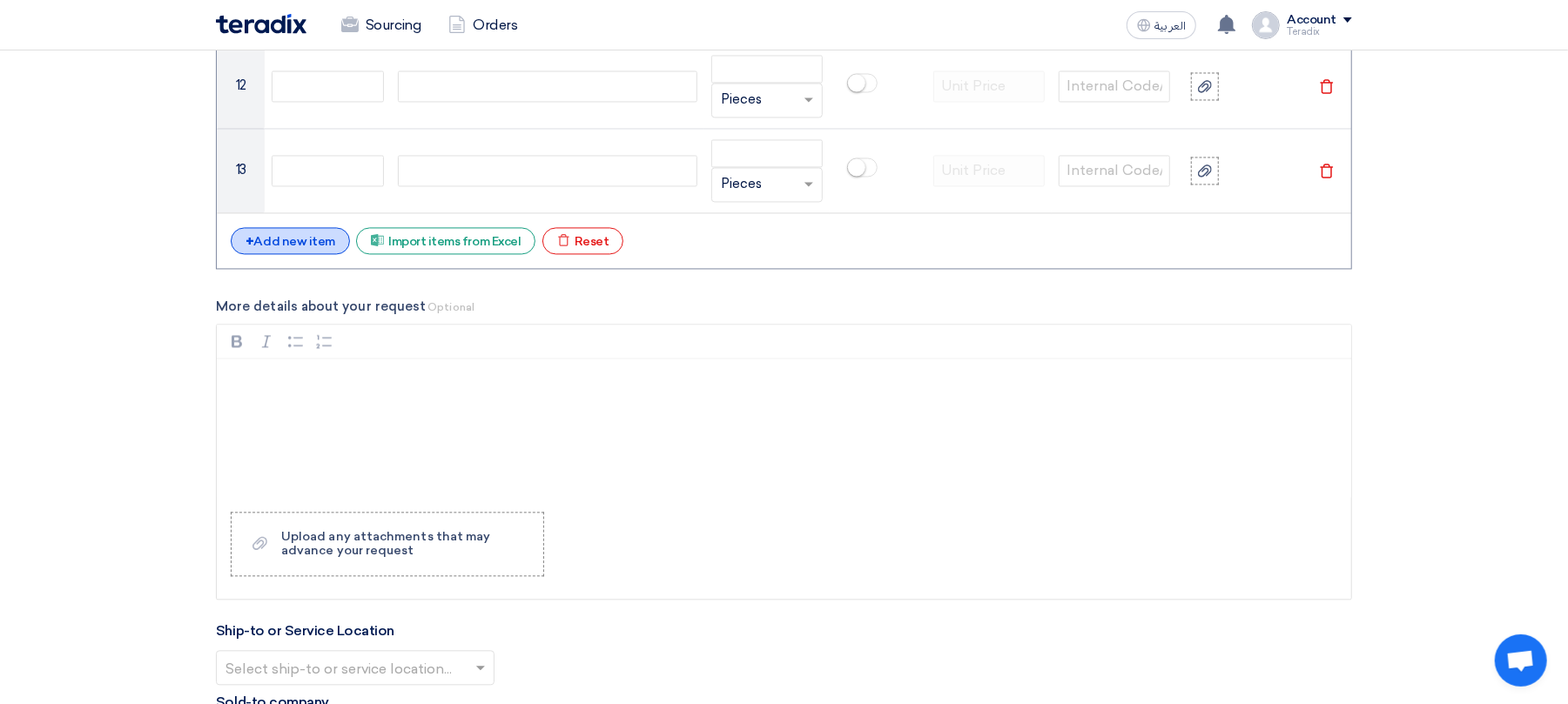
click at [321, 248] on div "+ Add new item" at bounding box center [290, 240] width 119 height 27
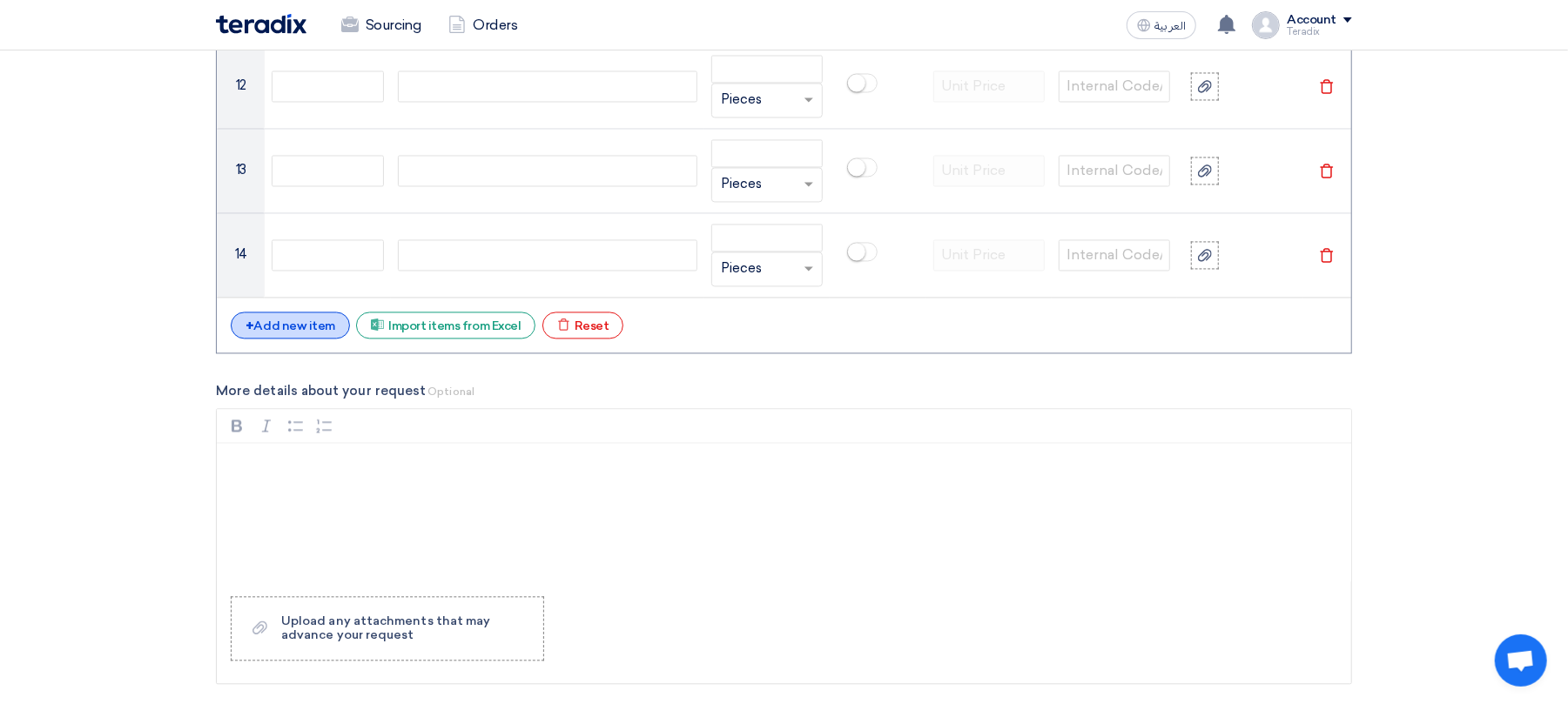
click at [314, 339] on div "+ Add new item" at bounding box center [290, 324] width 119 height 27
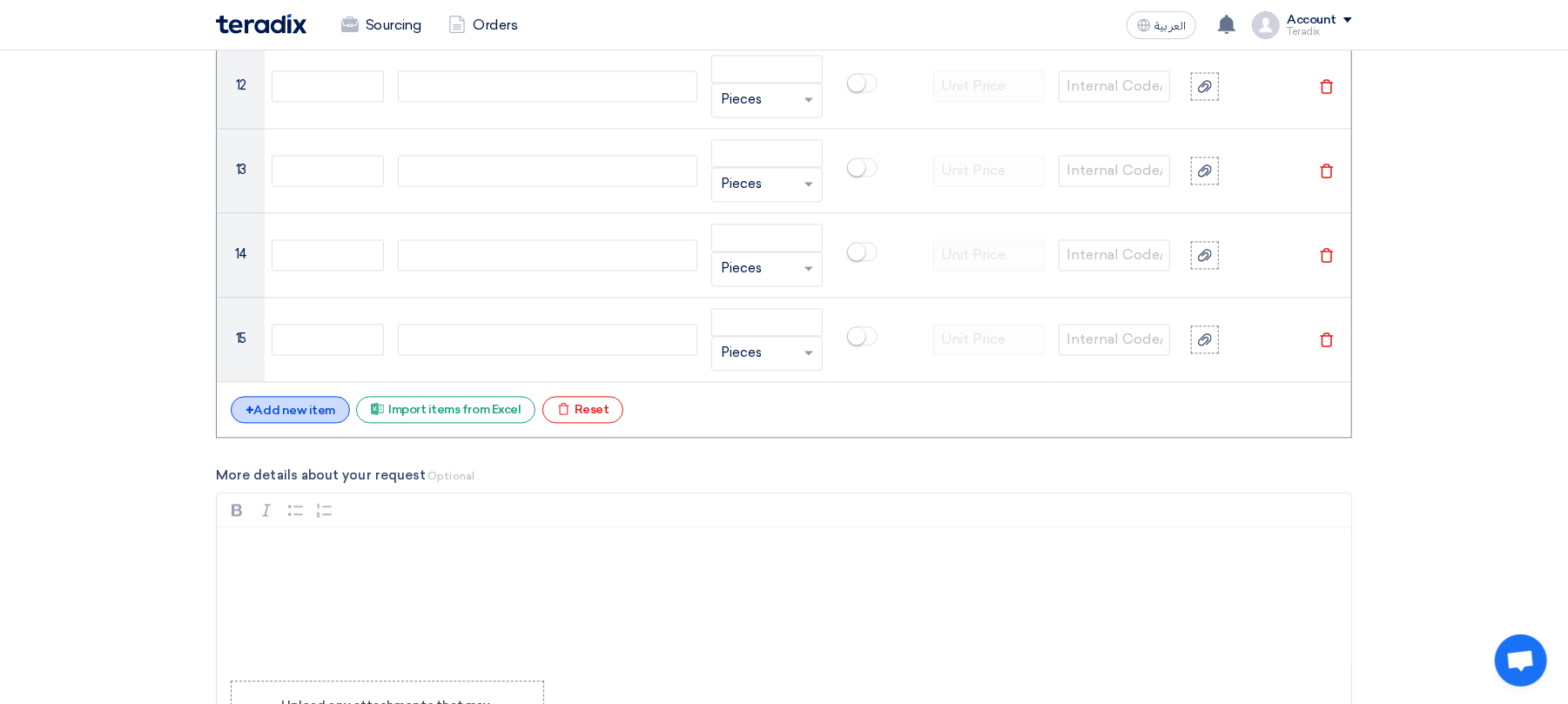
click at [310, 423] on div "+ Add new item" at bounding box center [290, 409] width 119 height 27
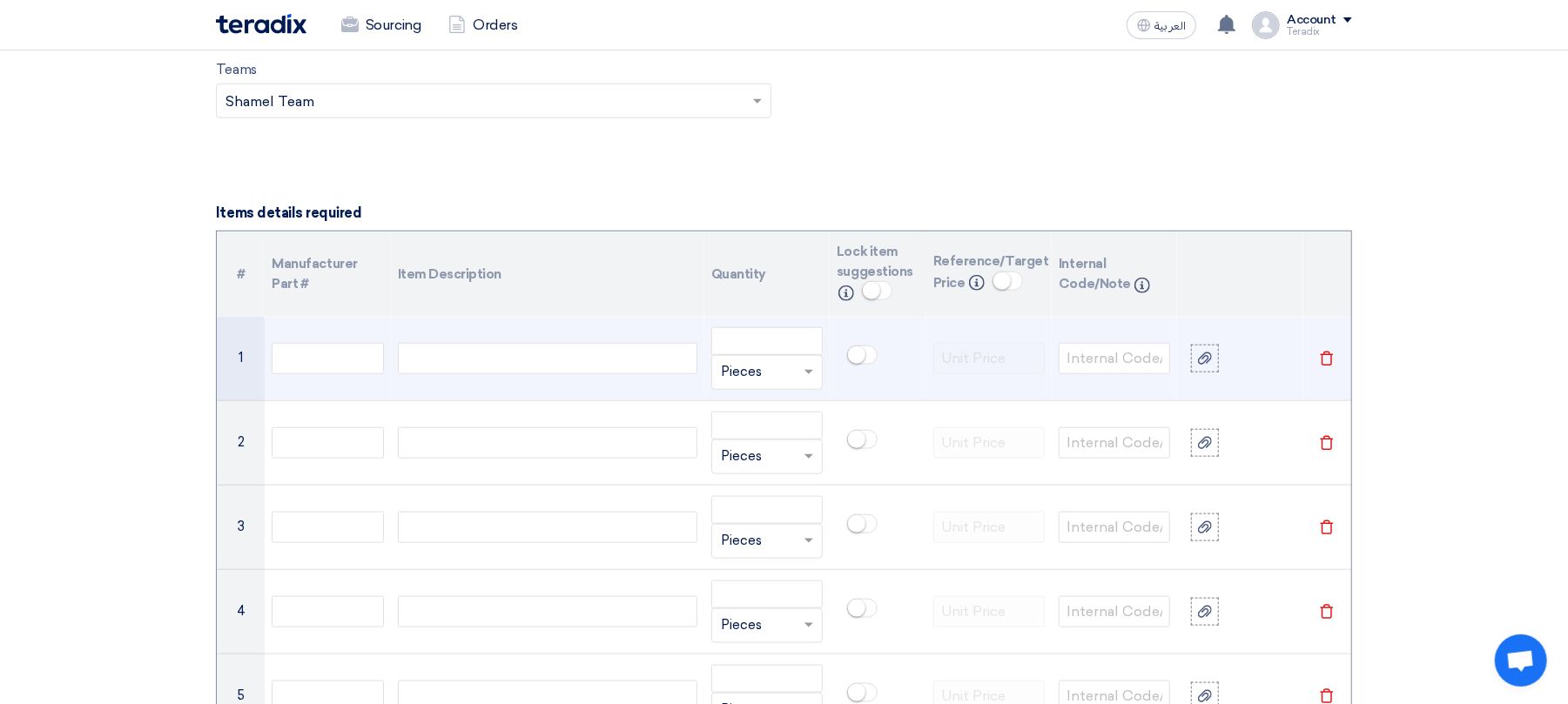
scroll to position [1277, 0]
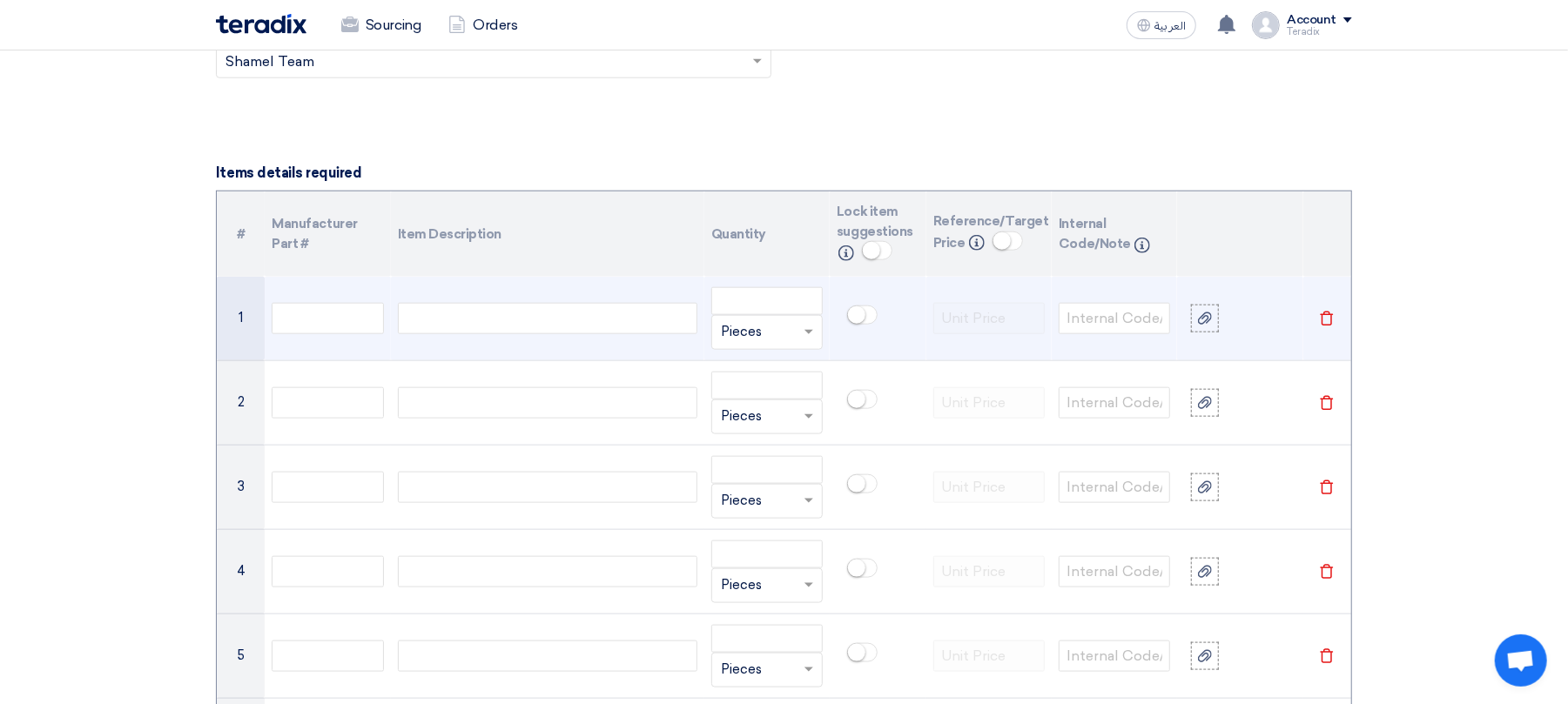
click at [496, 317] on div at bounding box center [548, 318] width 300 height 32
paste div
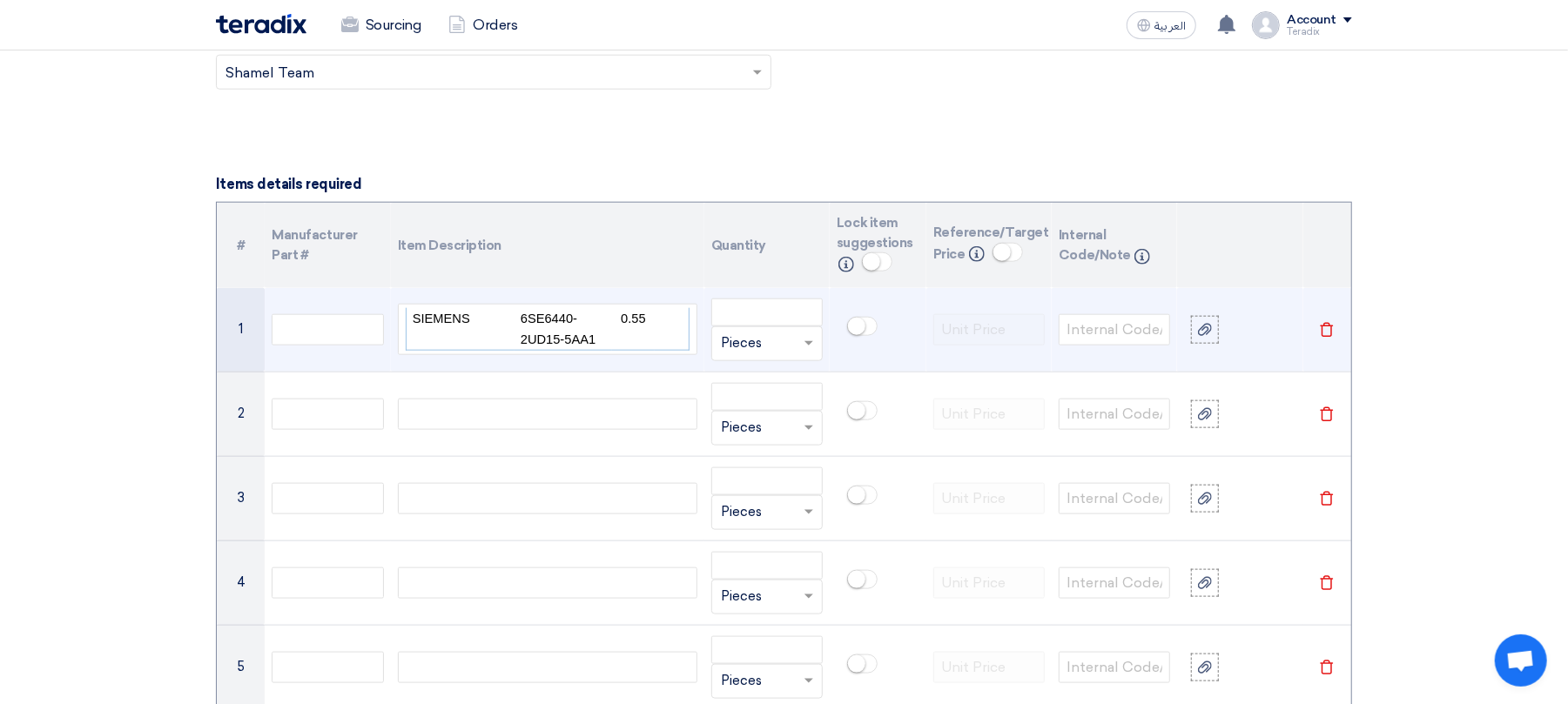
drag, startPoint x: 517, startPoint y: 322, endPoint x: 458, endPoint y: 317, distance: 59.2
click at [458, 317] on tr "SIEMENS 6SE6440-2UD15-5AA1 0.55" at bounding box center [547, 329] width 283 height 42
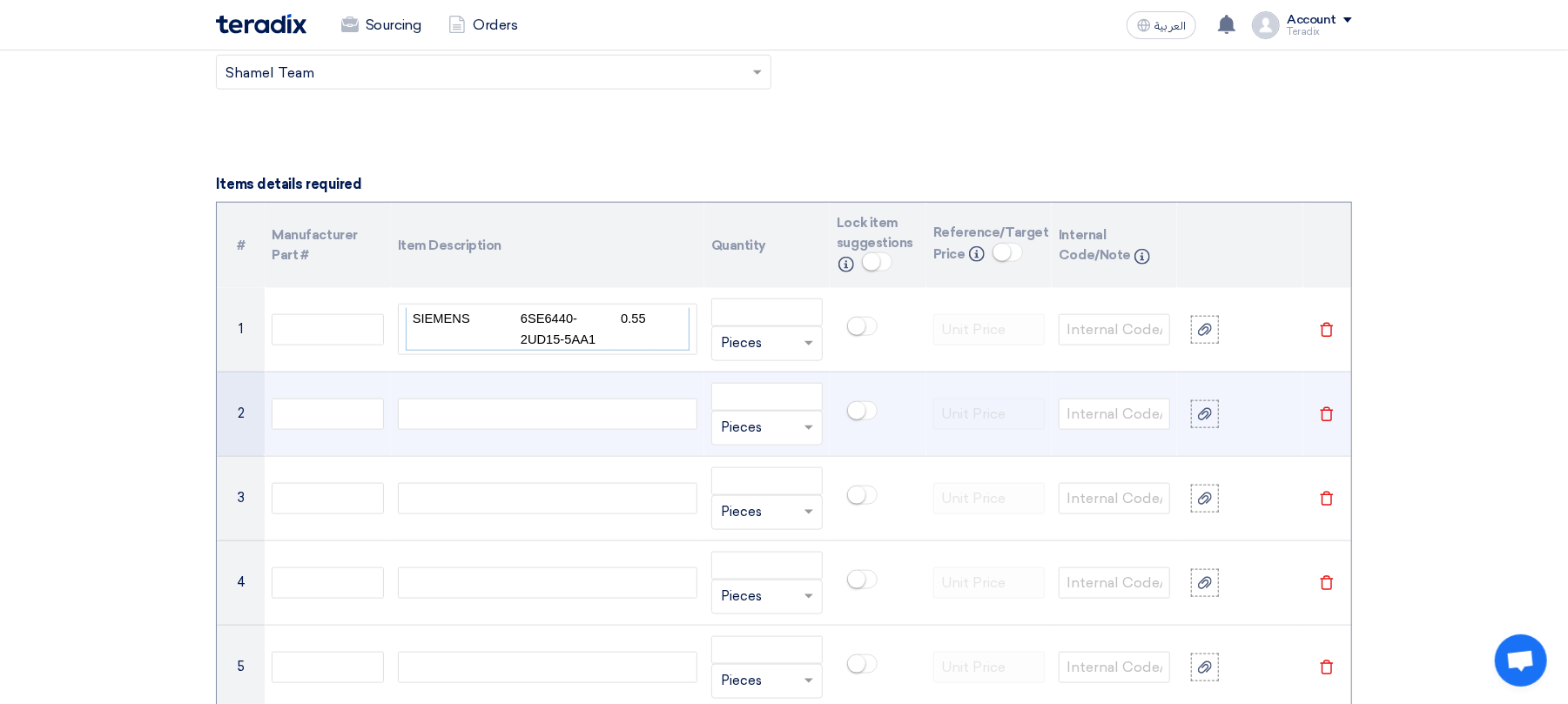
click at [482, 416] on div at bounding box center [548, 414] width 300 height 32
paste div
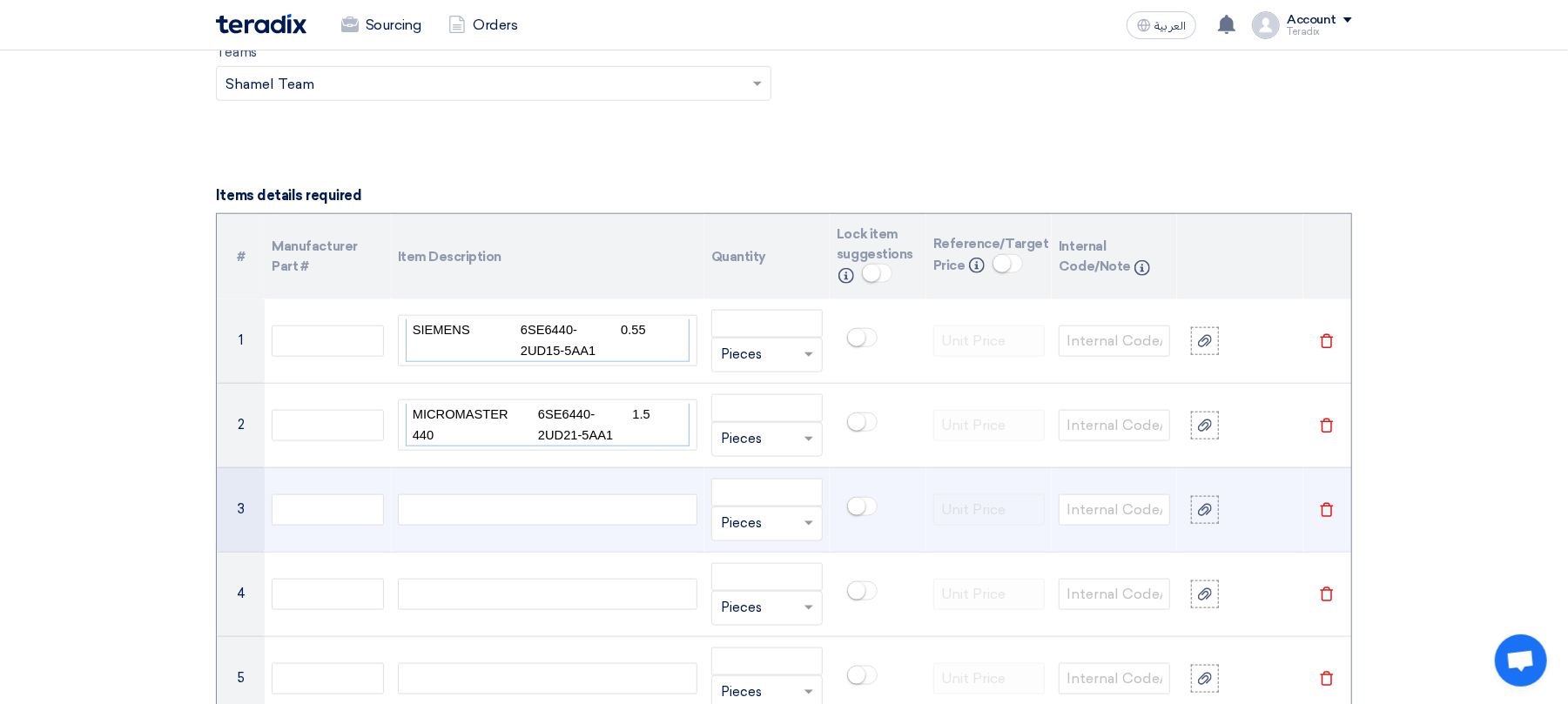
click at [499, 518] on div at bounding box center [548, 511] width 300 height 32
paste div
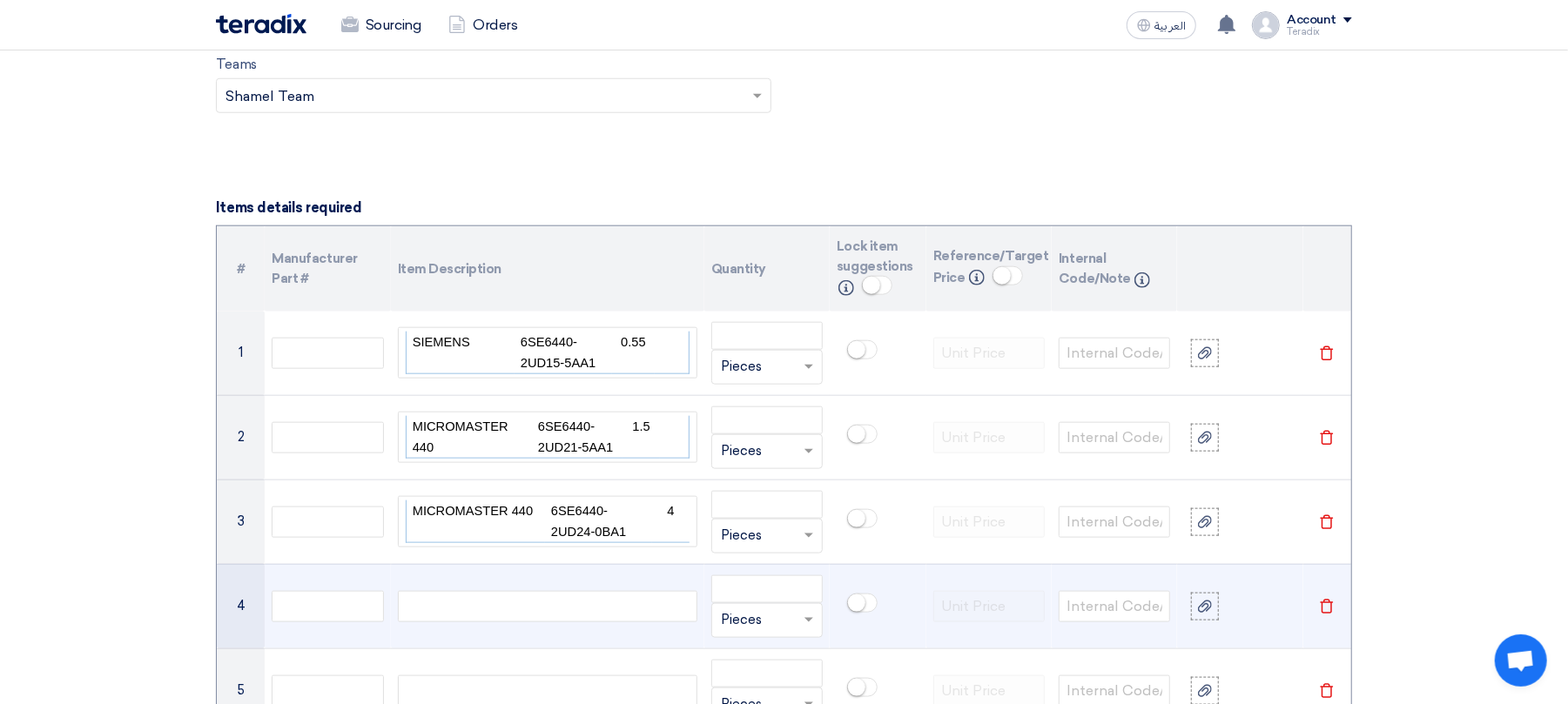
click at [566, 606] on div at bounding box center [548, 607] width 300 height 32
paste div
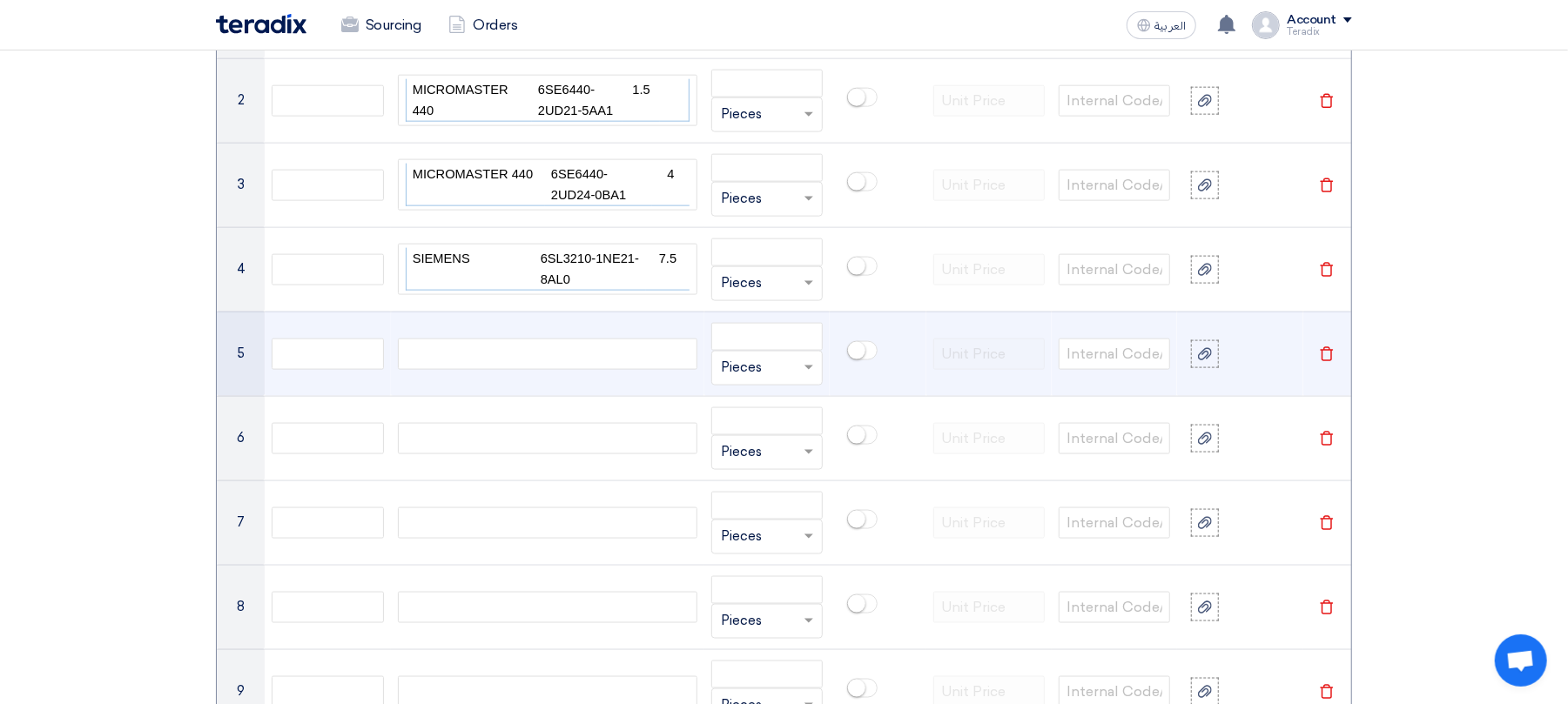
click at [535, 364] on div at bounding box center [548, 355] width 300 height 32
paste div
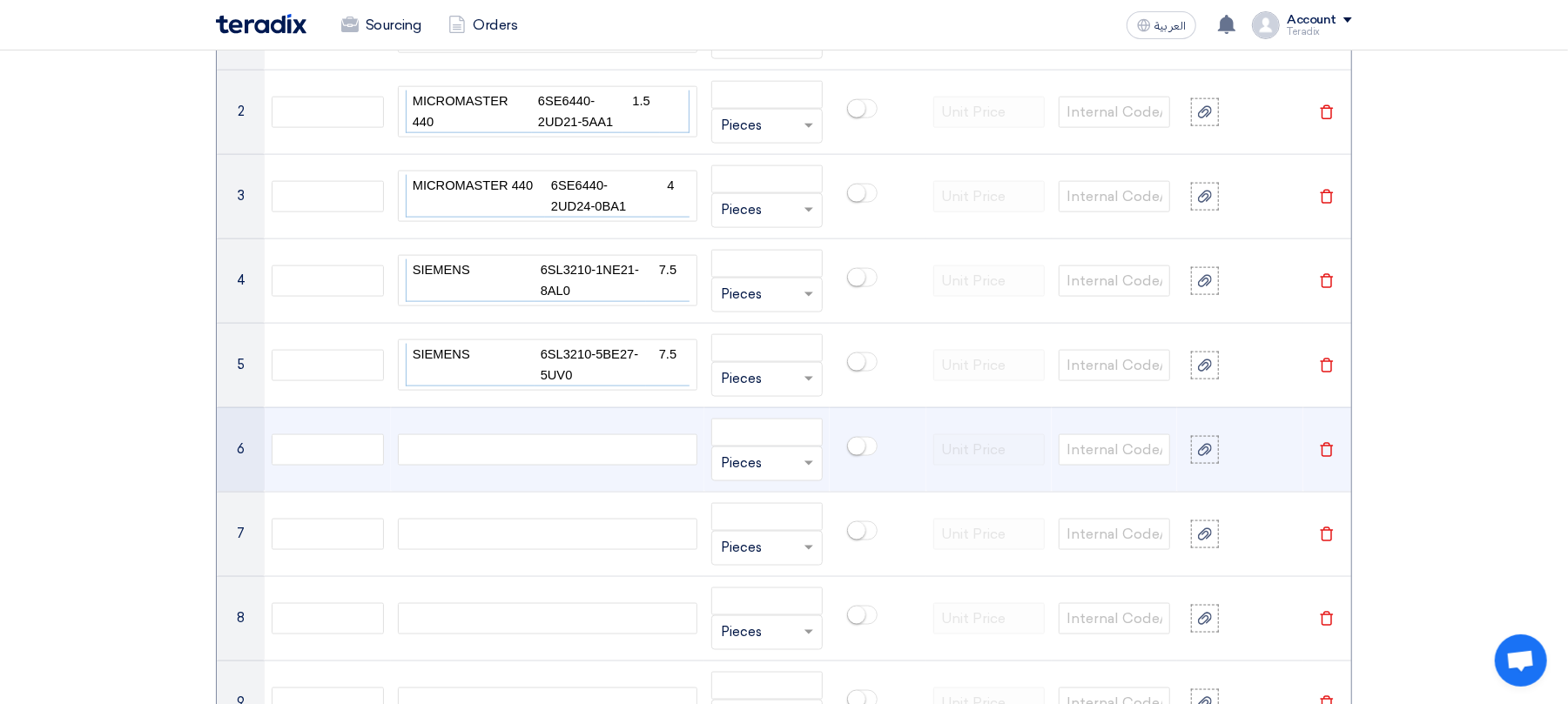
click at [569, 455] on div at bounding box center [548, 451] width 300 height 32
paste div
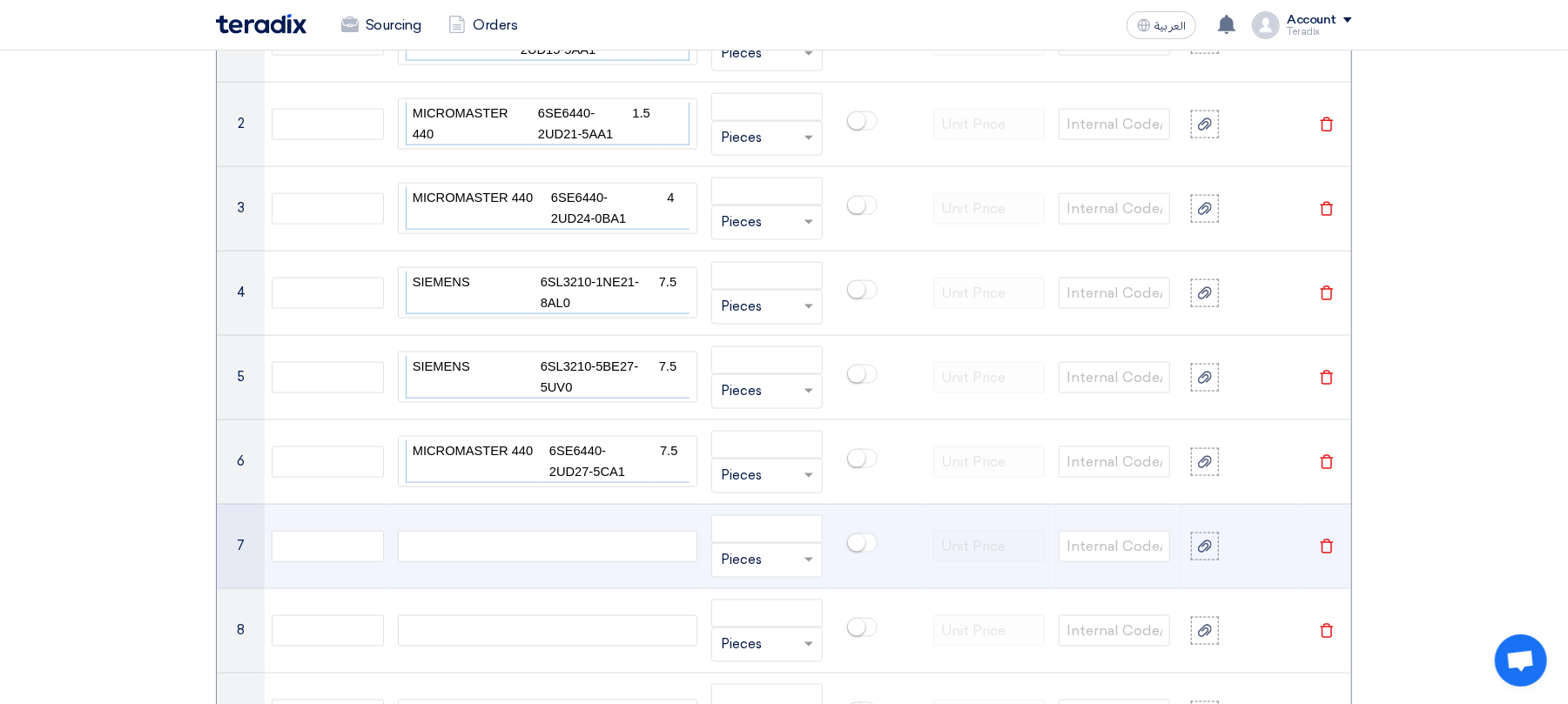
click at [582, 544] on div at bounding box center [548, 547] width 300 height 32
paste div
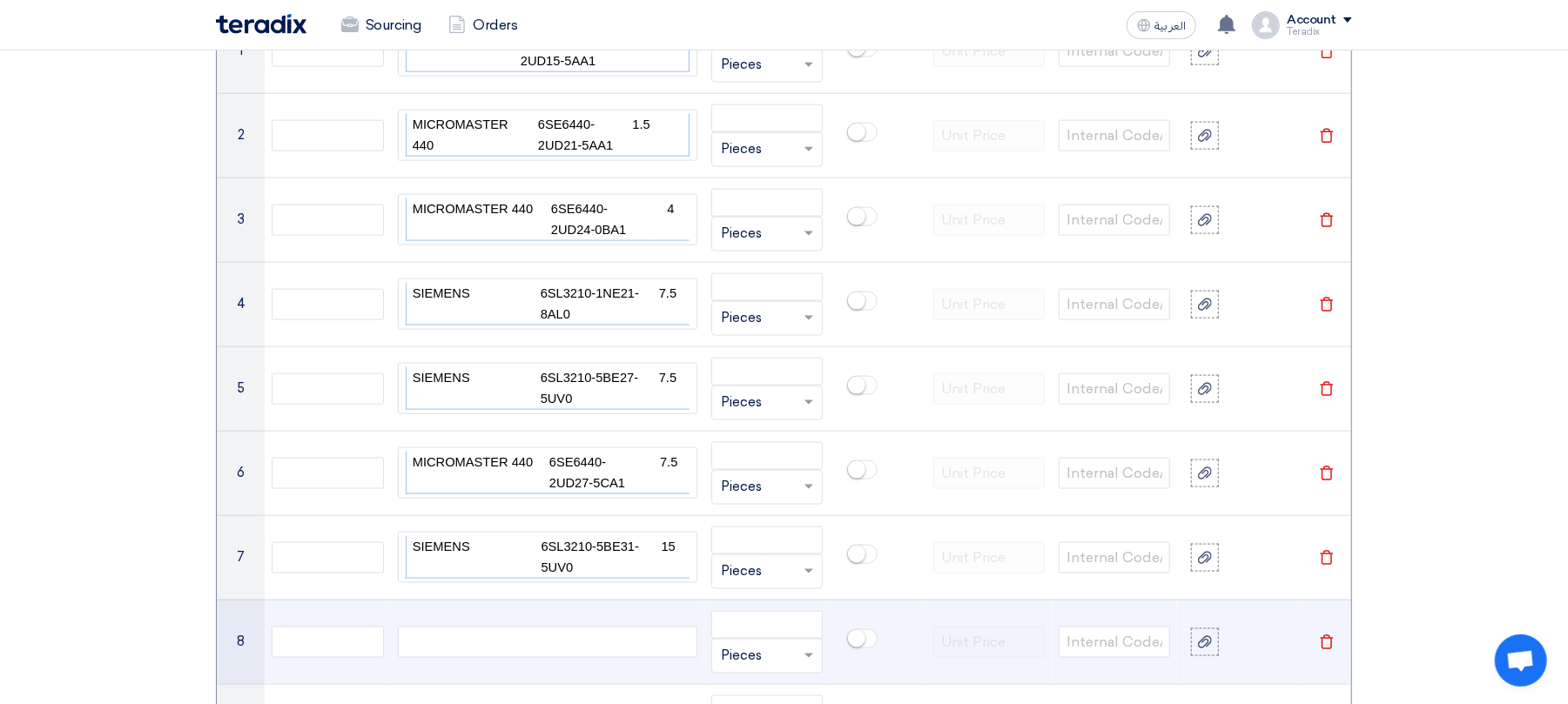
click at [587, 659] on div at bounding box center [548, 643] width 300 height 32
paste div
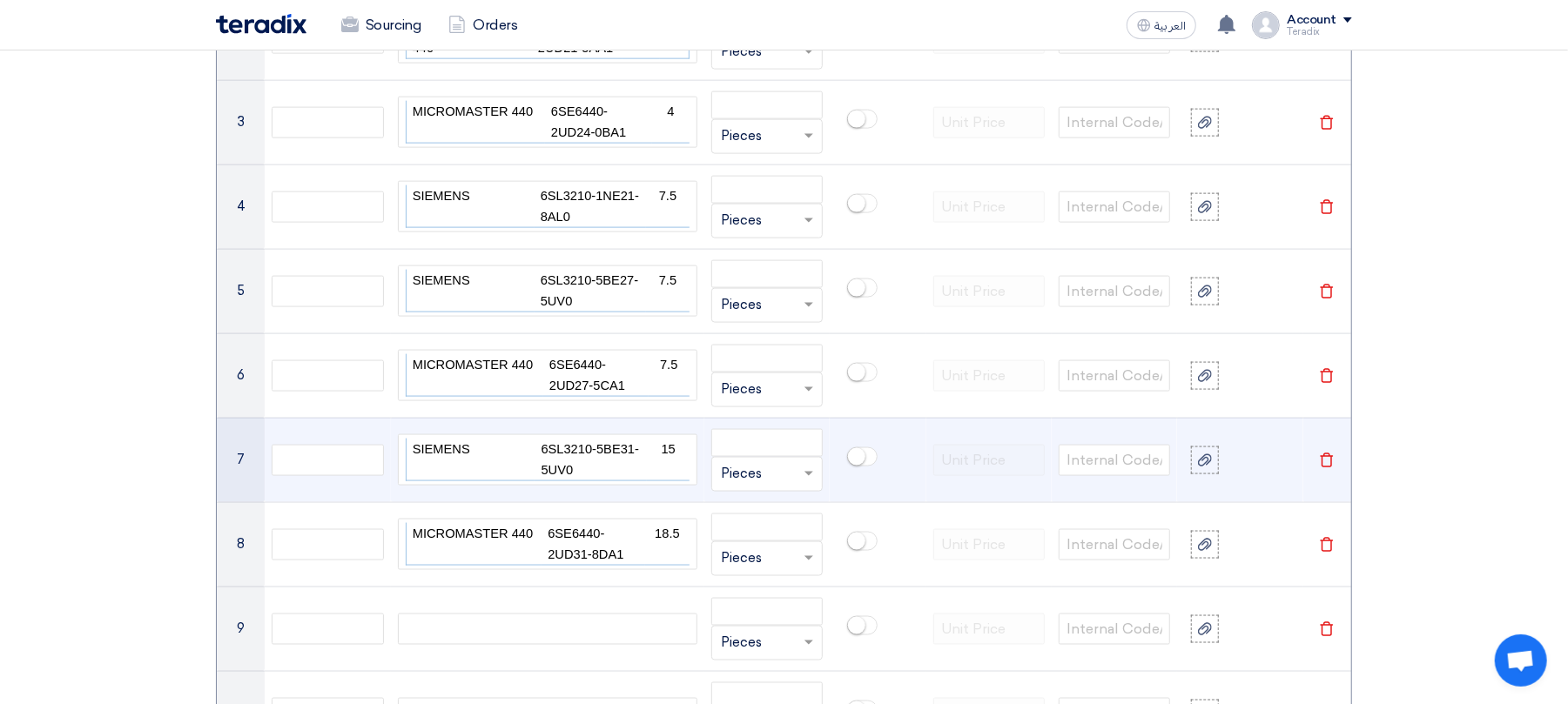
scroll to position [1764, 0]
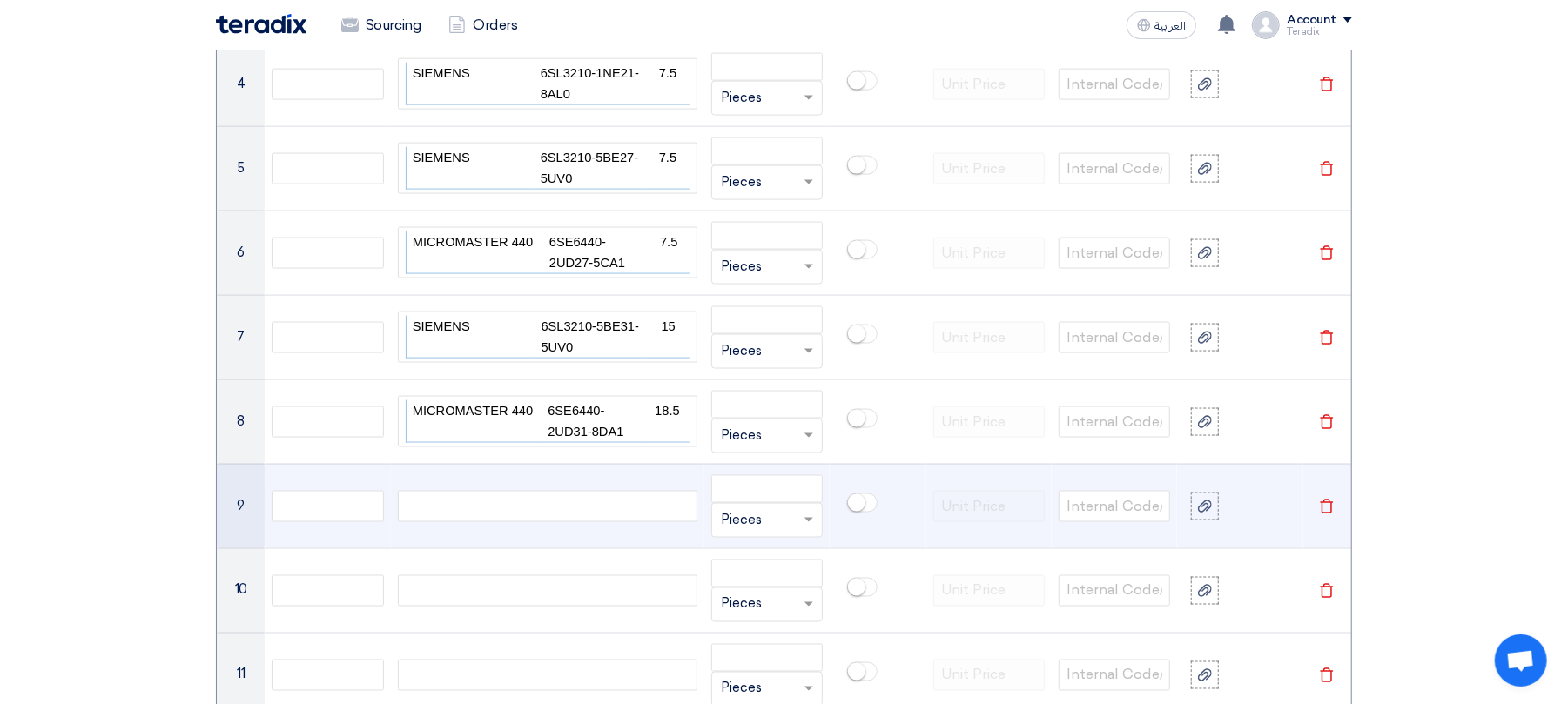
click at [580, 506] on div at bounding box center [548, 507] width 300 height 32
paste div
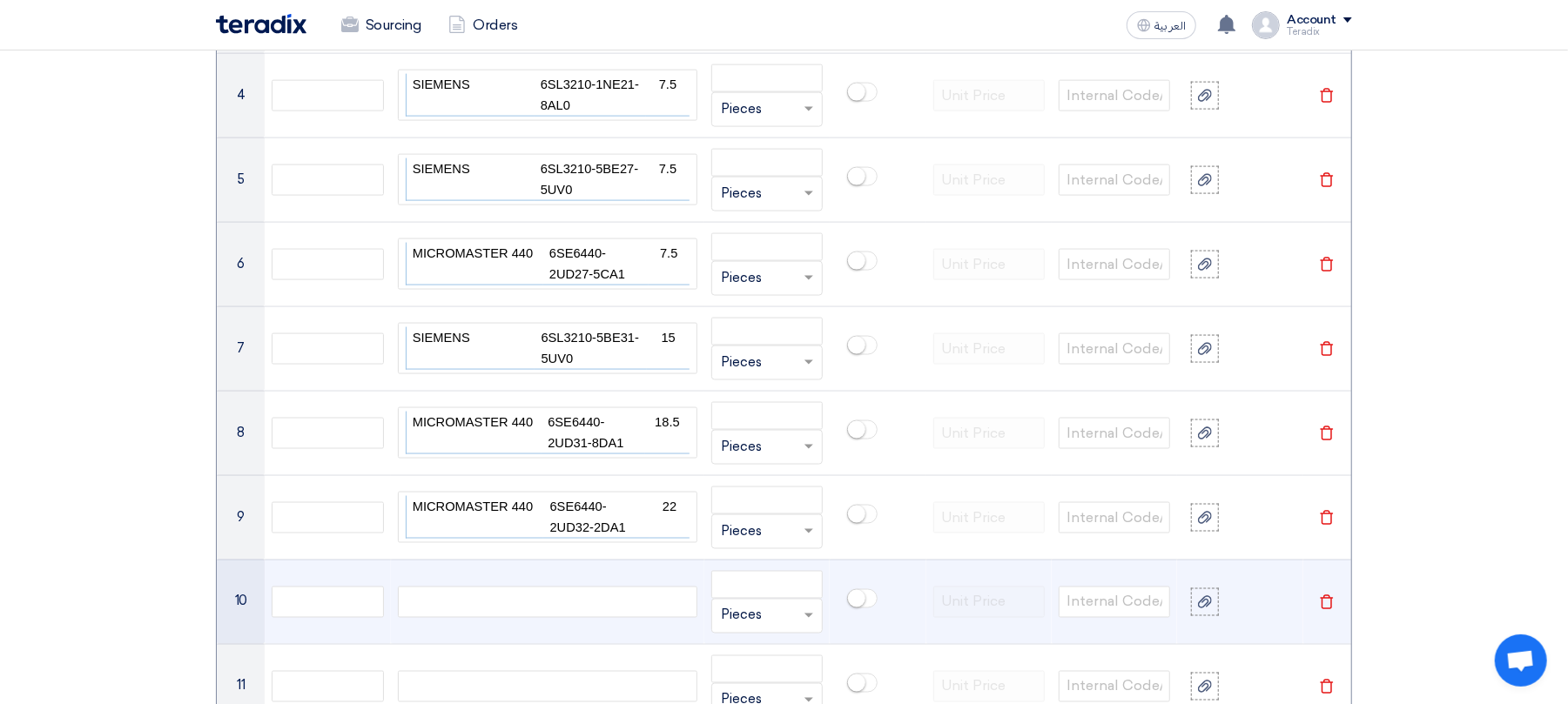
click at [586, 618] on div at bounding box center [548, 602] width 300 height 32
paste div
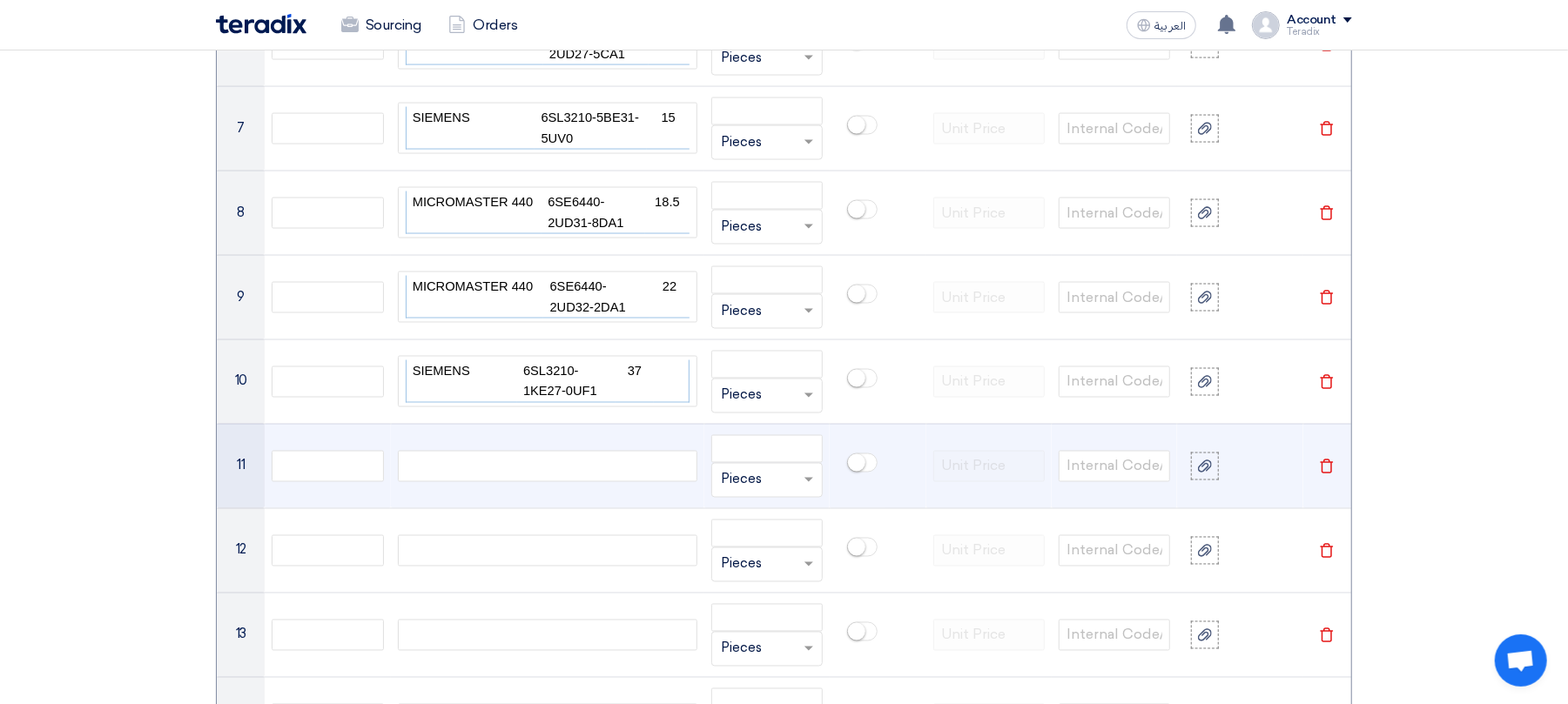
click at [528, 475] on div at bounding box center [548, 466] width 300 height 32
paste div
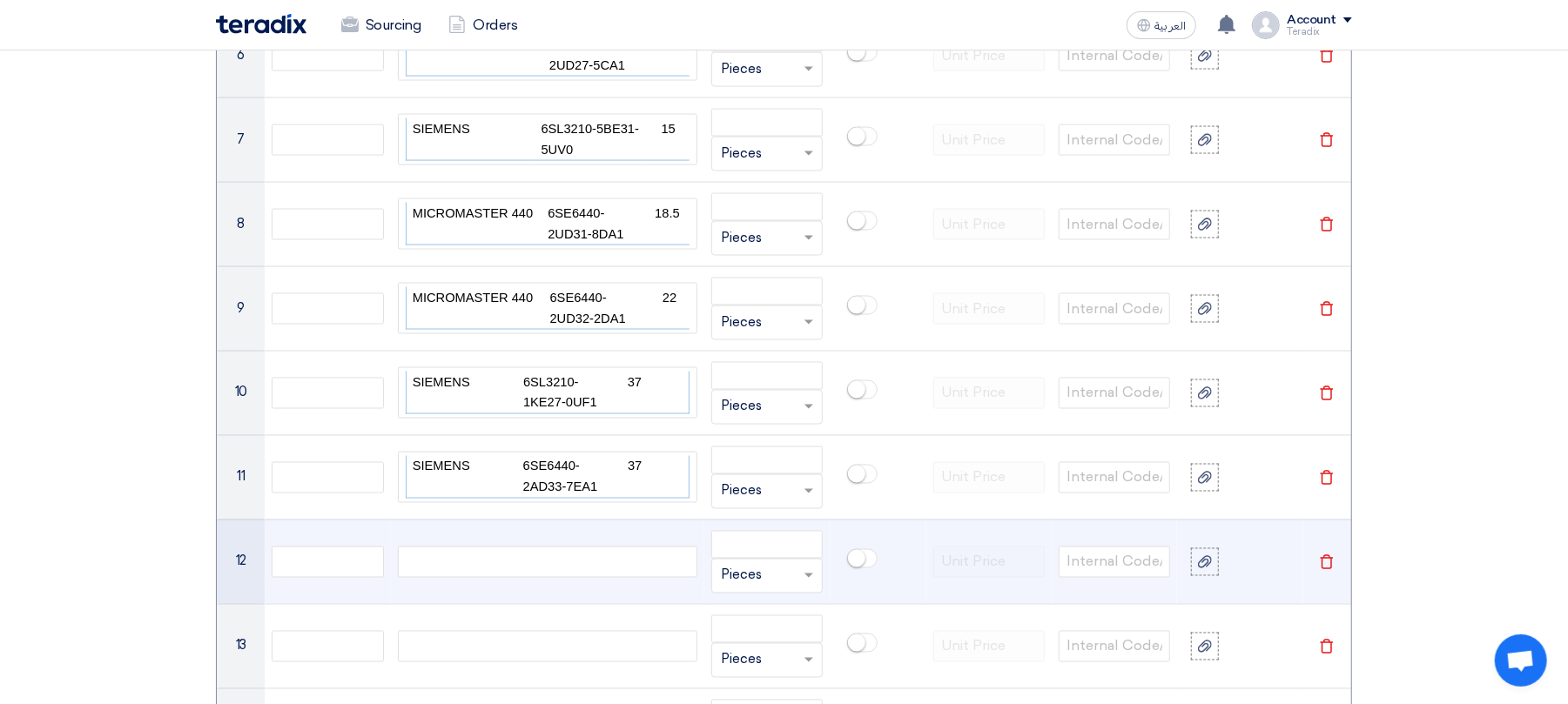
click at [565, 566] on div at bounding box center [548, 563] width 300 height 32
paste div
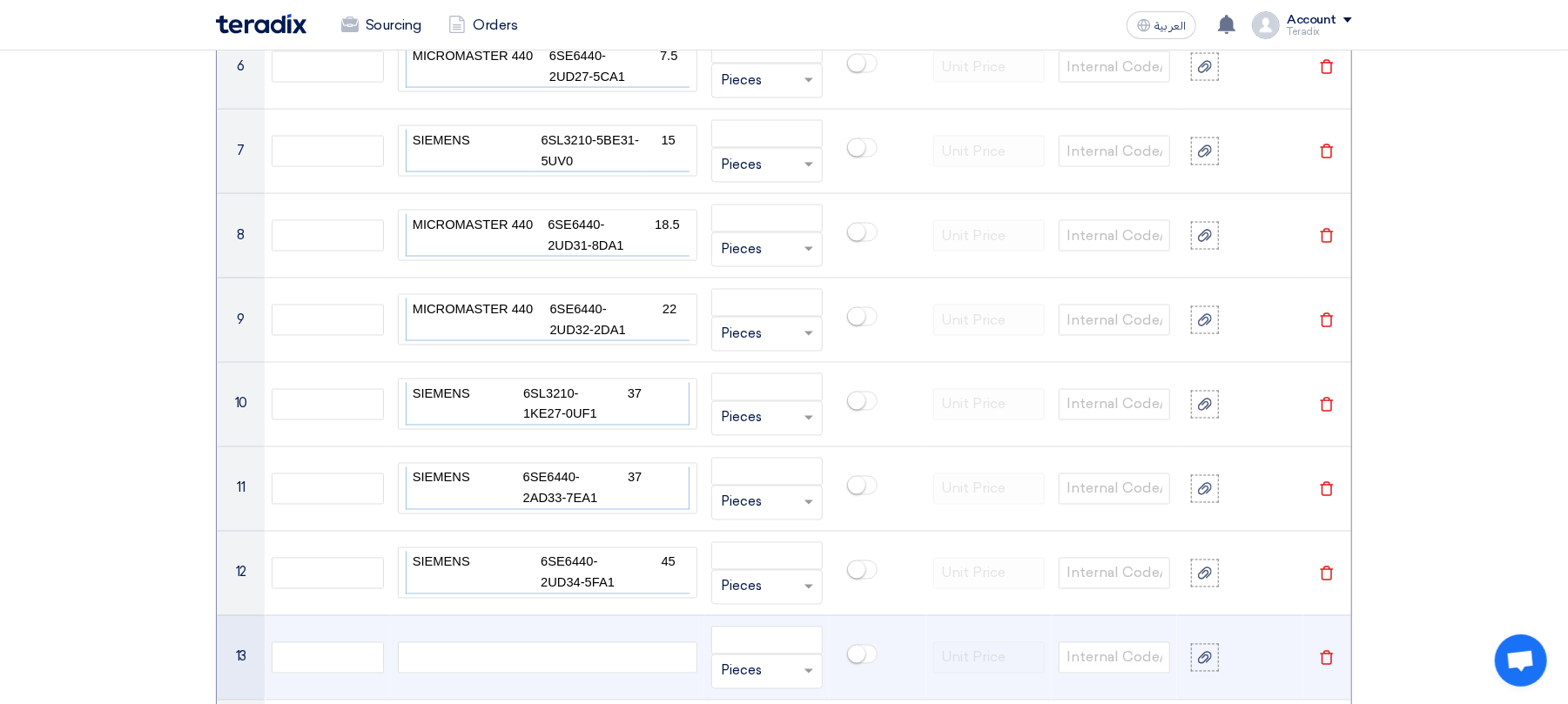
click at [467, 659] on div at bounding box center [548, 659] width 300 height 32
paste div
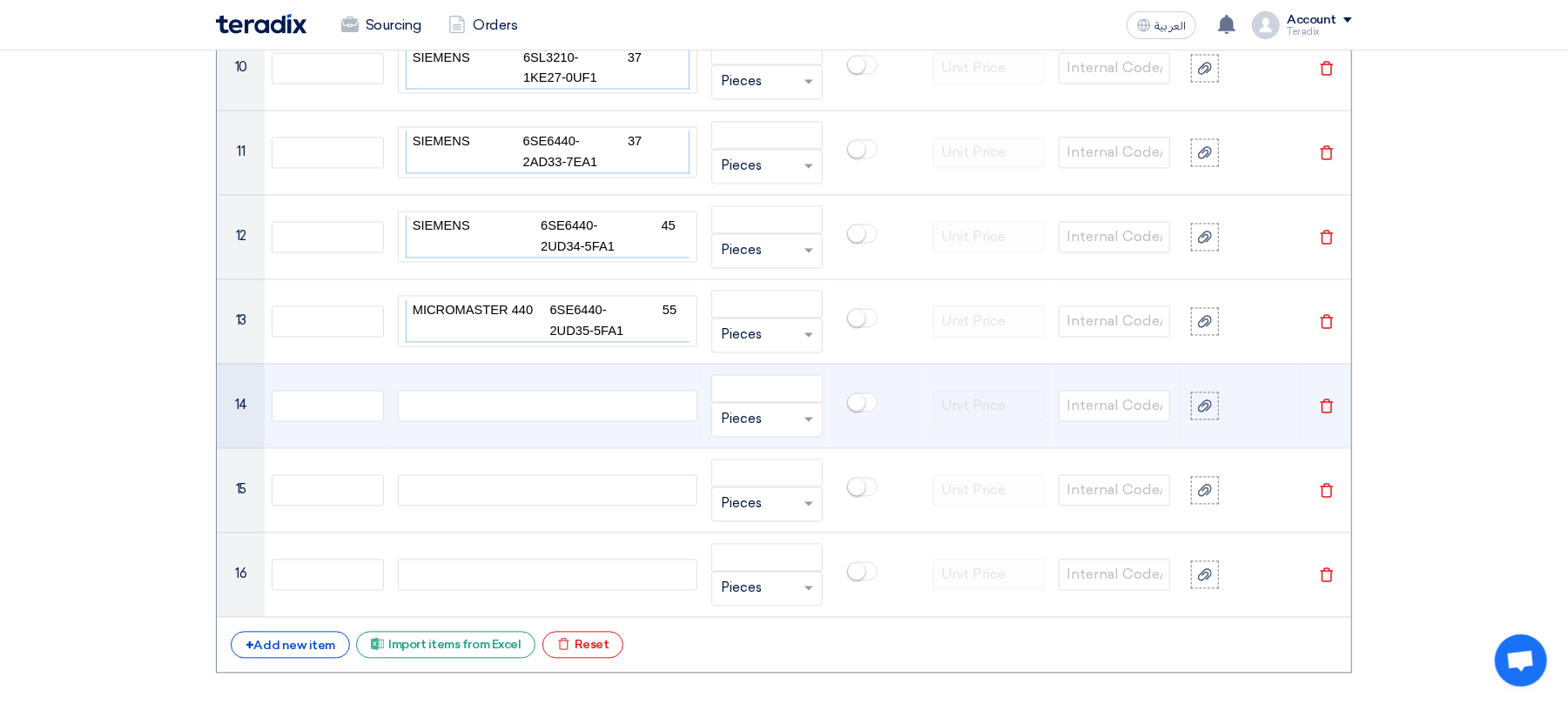
click at [600, 420] on div at bounding box center [548, 406] width 300 height 32
paste div
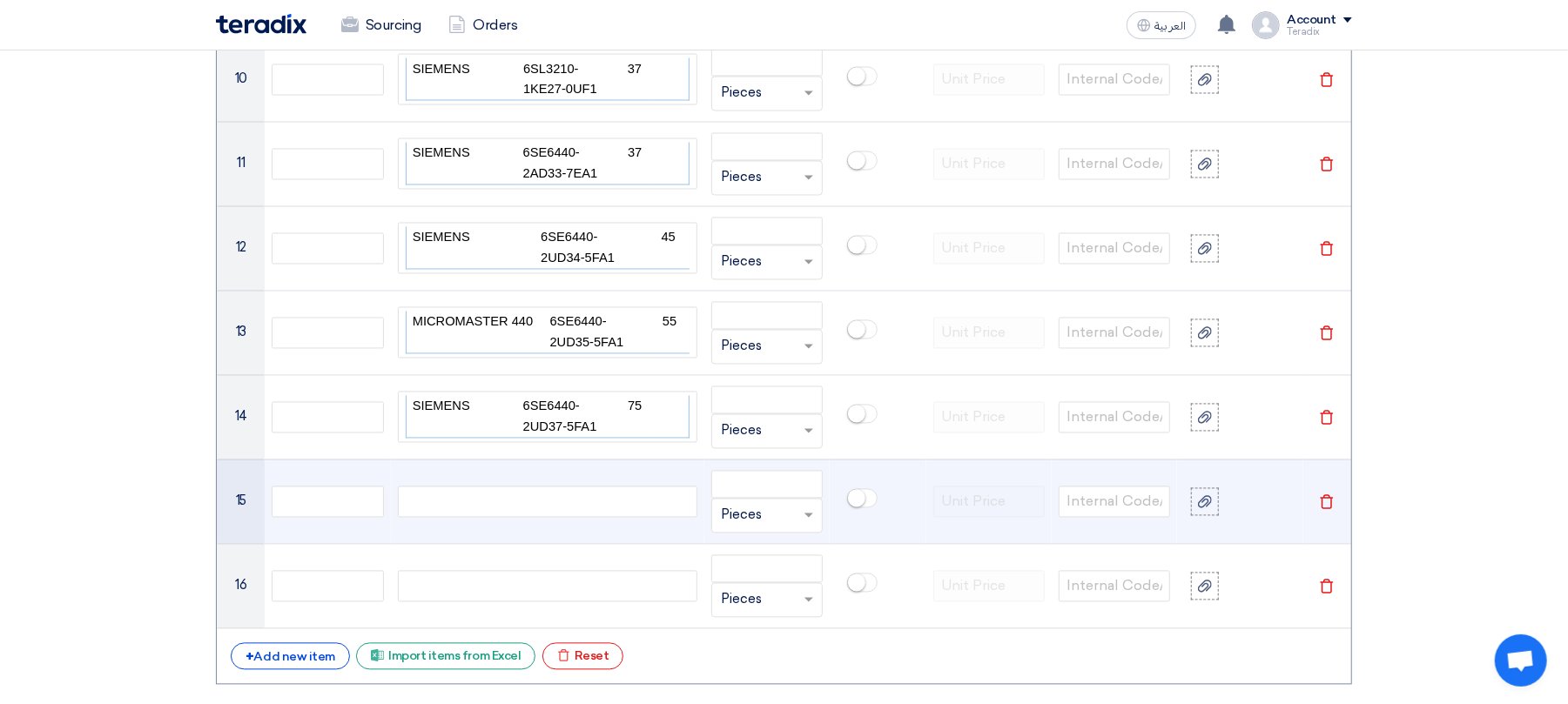
click at [600, 510] on div at bounding box center [548, 503] width 300 height 32
paste div
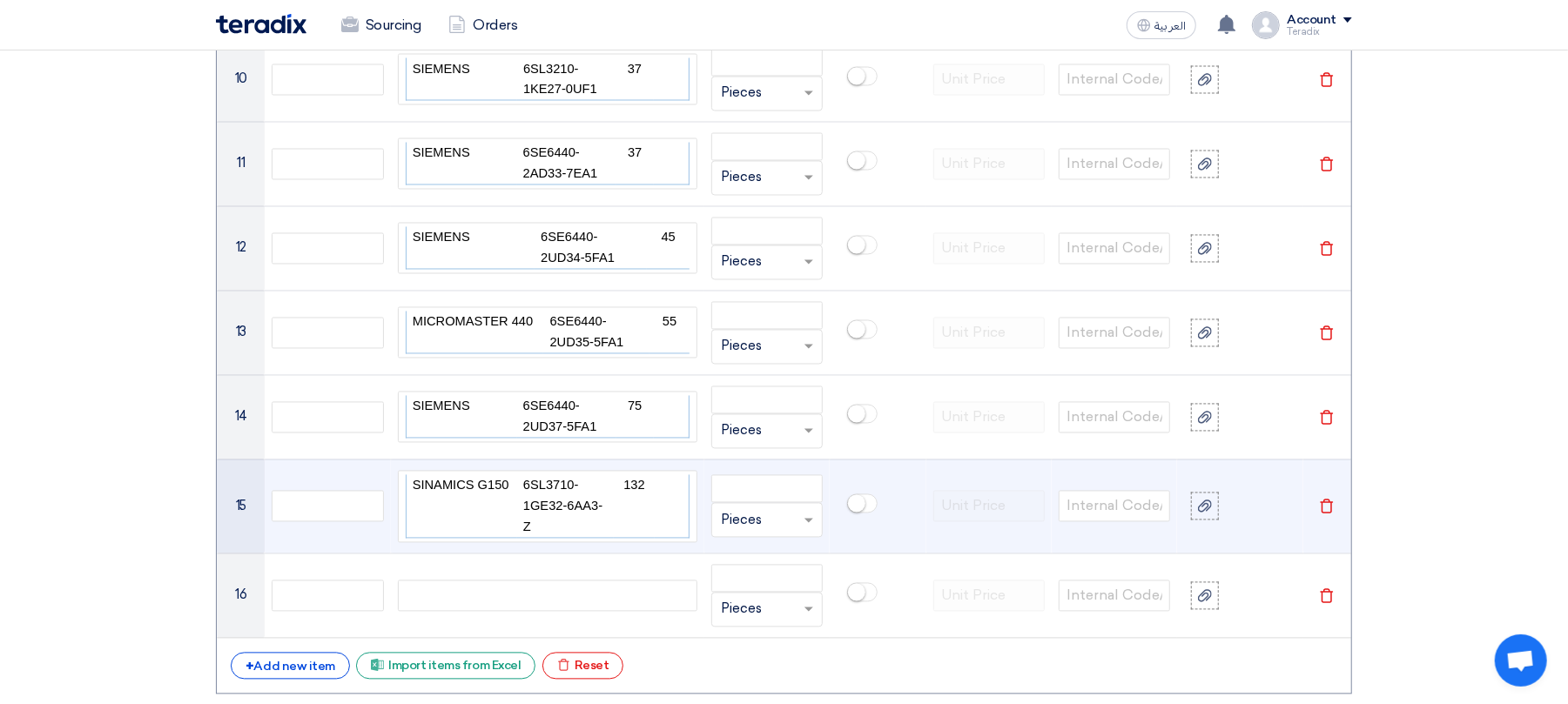
scroll to position [2264, 0]
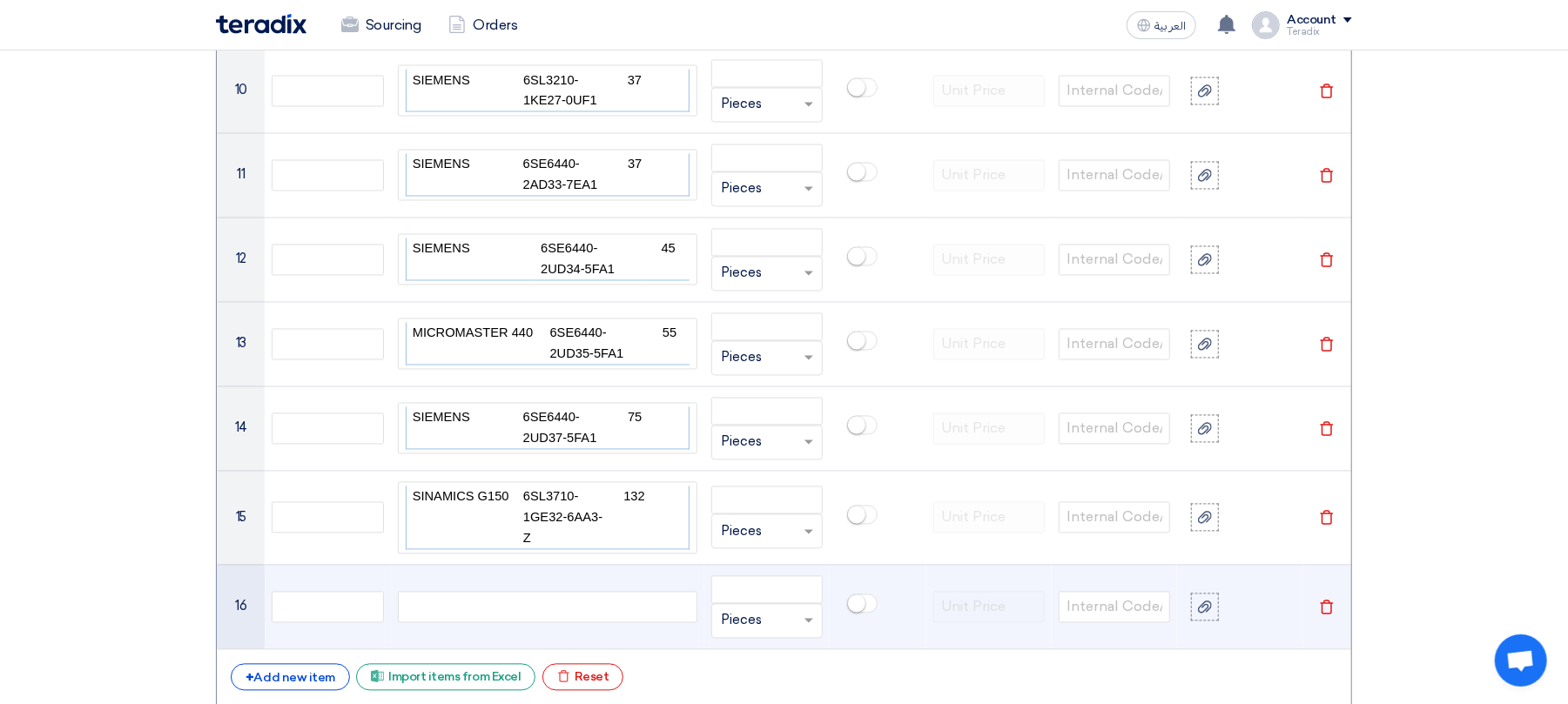
click at [579, 609] on div at bounding box center [548, 607] width 300 height 32
paste div
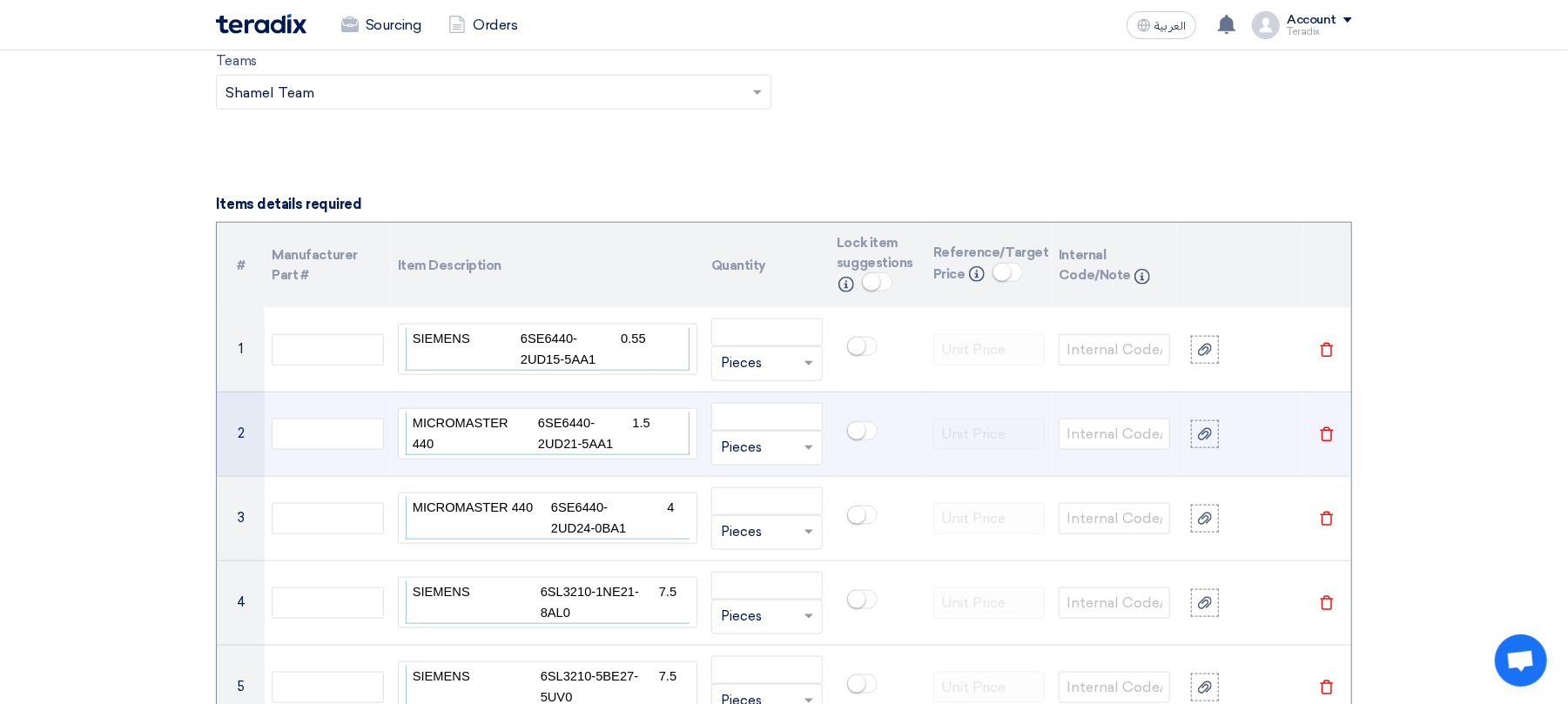
scroll to position [1323, 0]
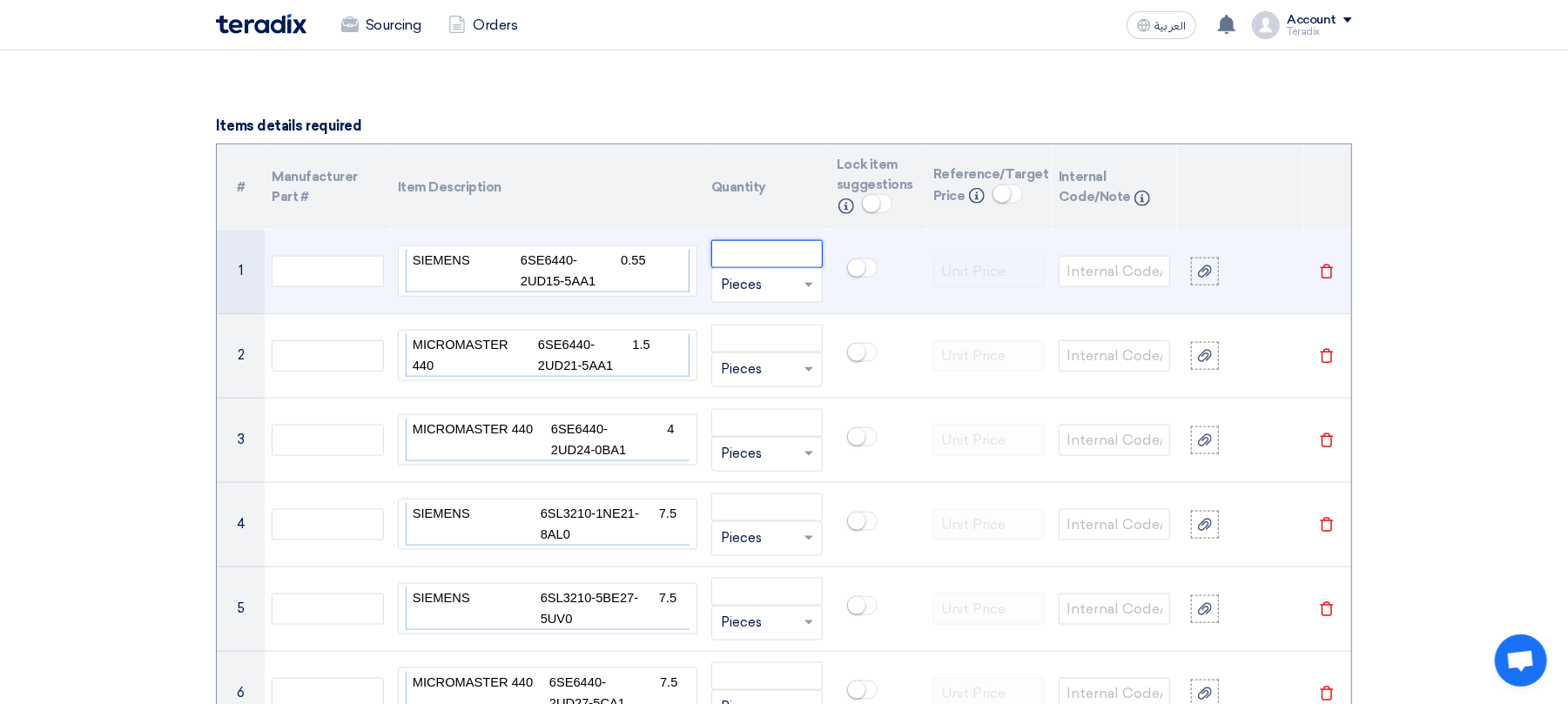
click at [771, 265] on input "number" at bounding box center [766, 254] width 111 height 28
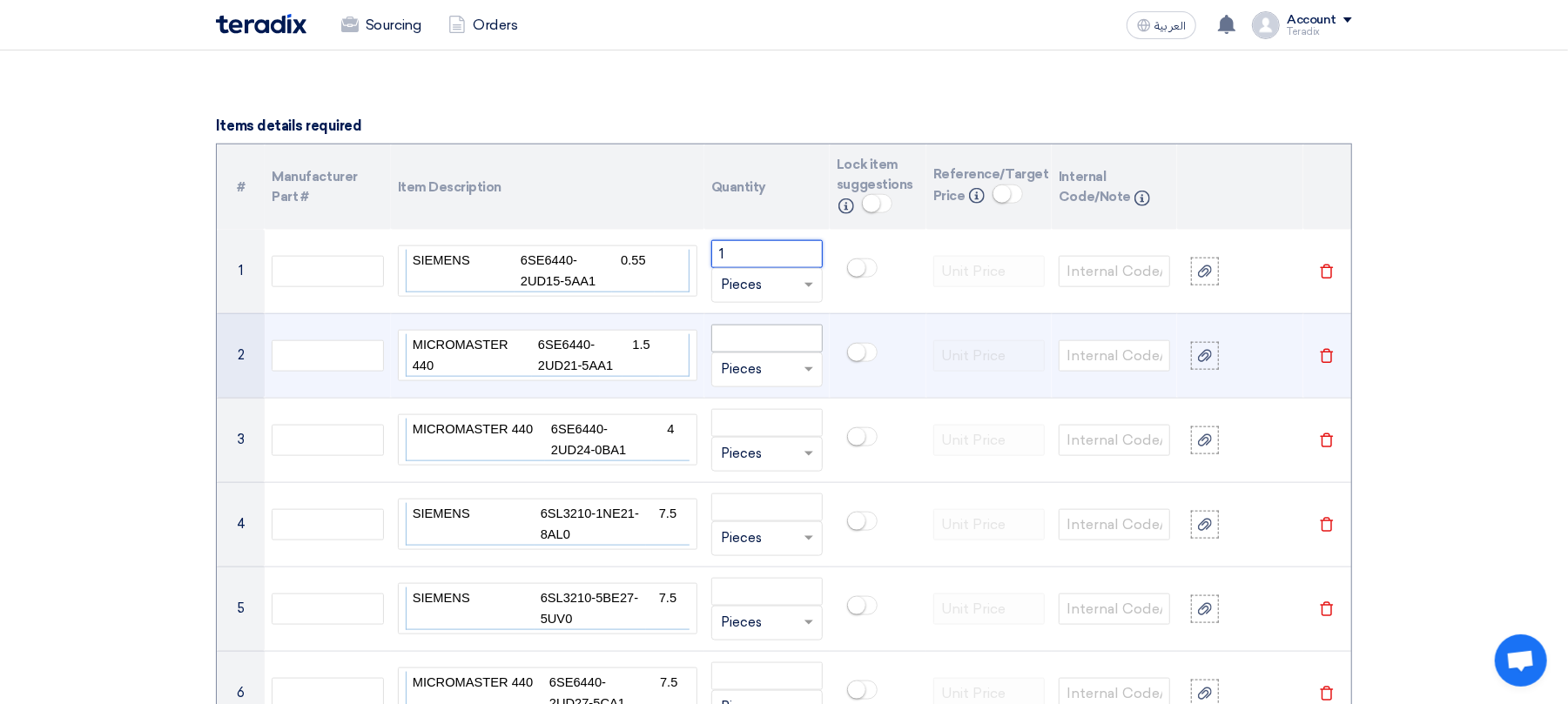
type input "1"
click at [771, 349] on input "number" at bounding box center [766, 338] width 111 height 28
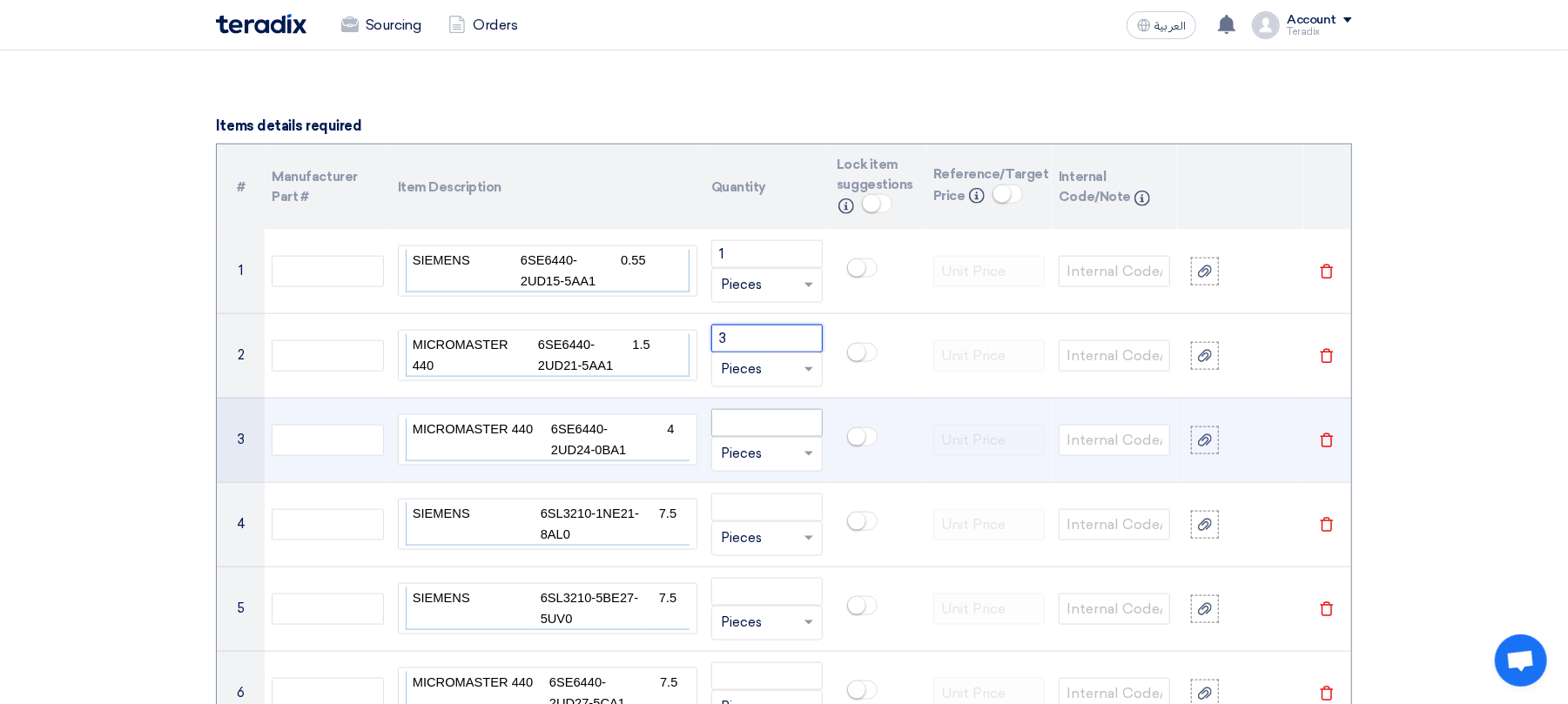
type input "3"
click at [770, 426] on input "number" at bounding box center [766, 423] width 111 height 28
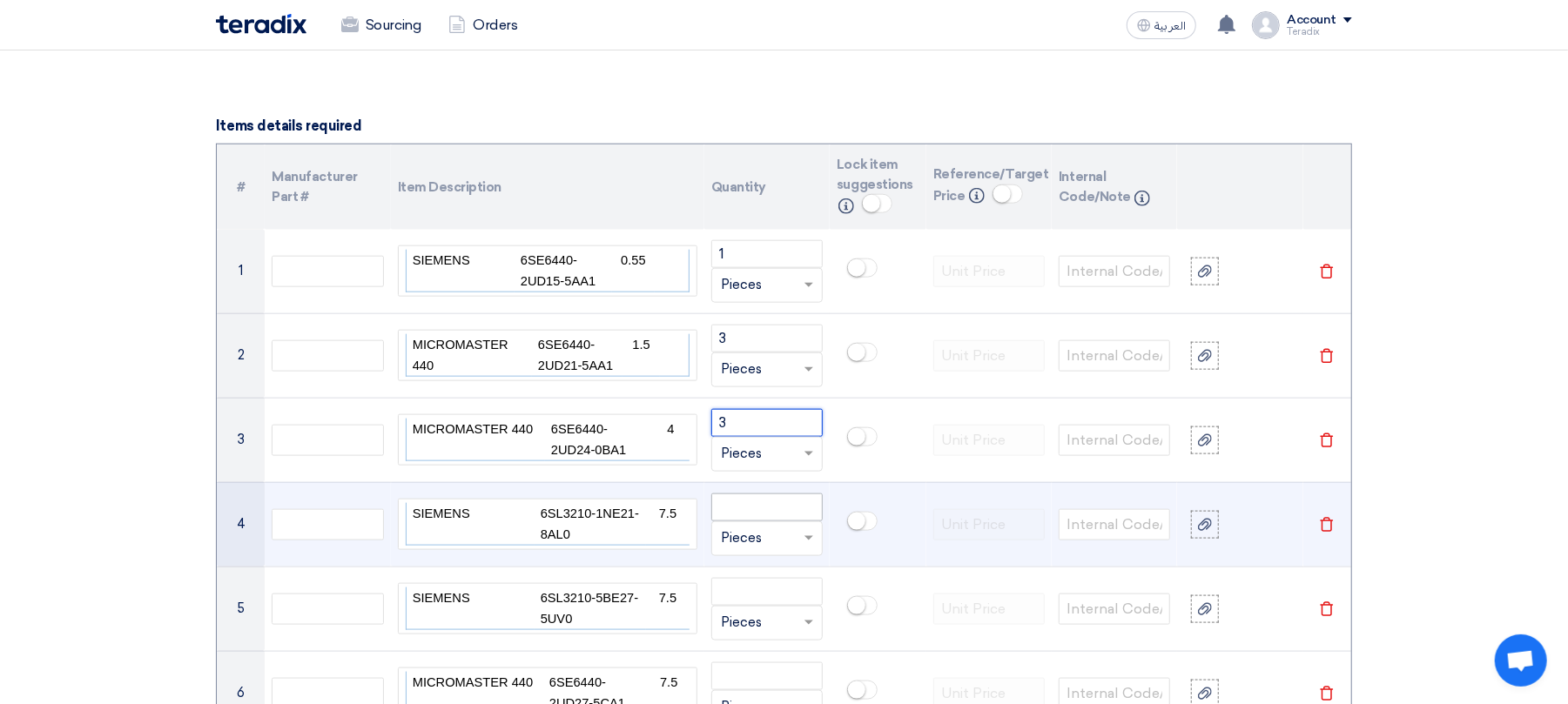
type input "3"
click at [757, 516] on input "number" at bounding box center [766, 508] width 111 height 28
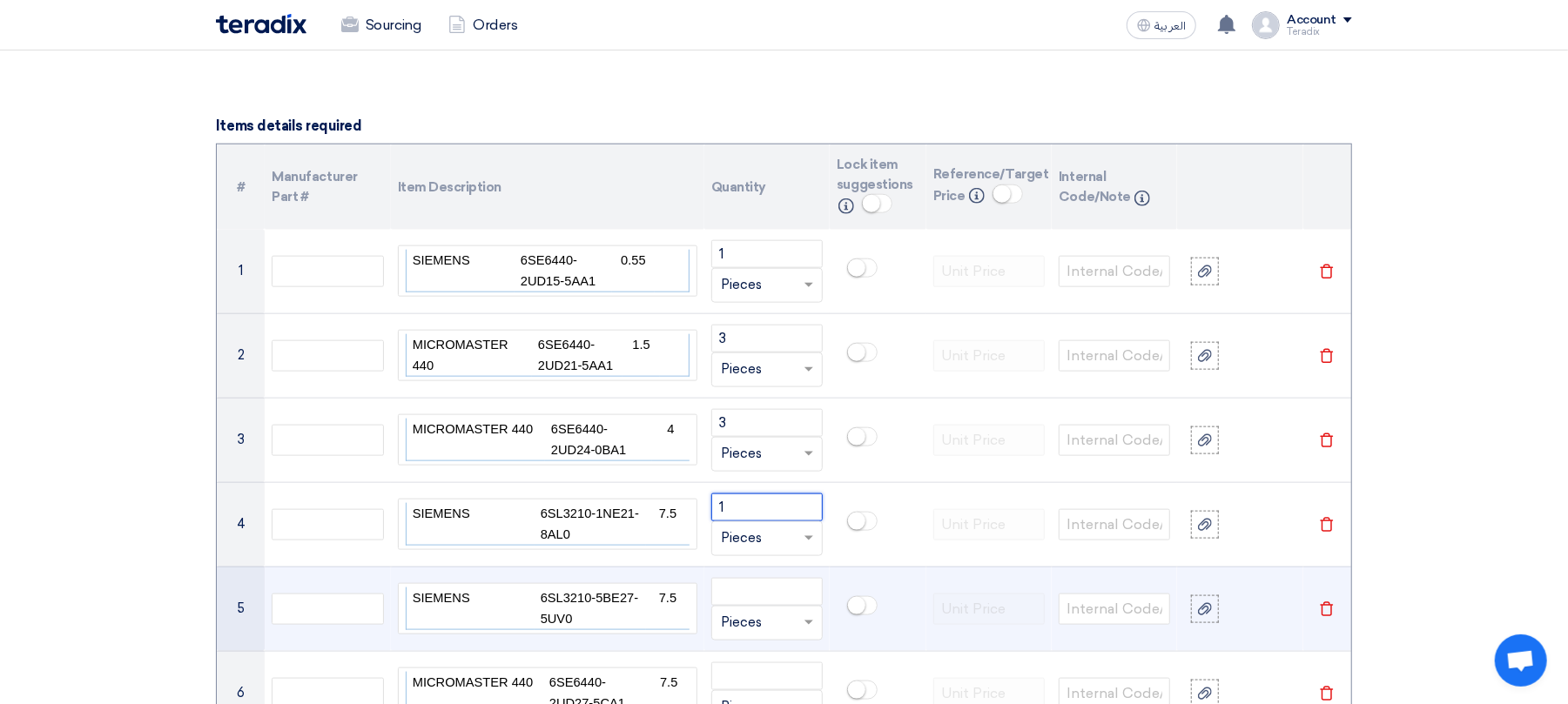
type input "1"
click at [737, 611] on ng-select "Unit × Pieces" at bounding box center [766, 623] width 111 height 35
type input "1"
click at [864, 629] on td at bounding box center [879, 609] width 97 height 85
click at [780, 599] on input "number" at bounding box center [766, 592] width 111 height 28
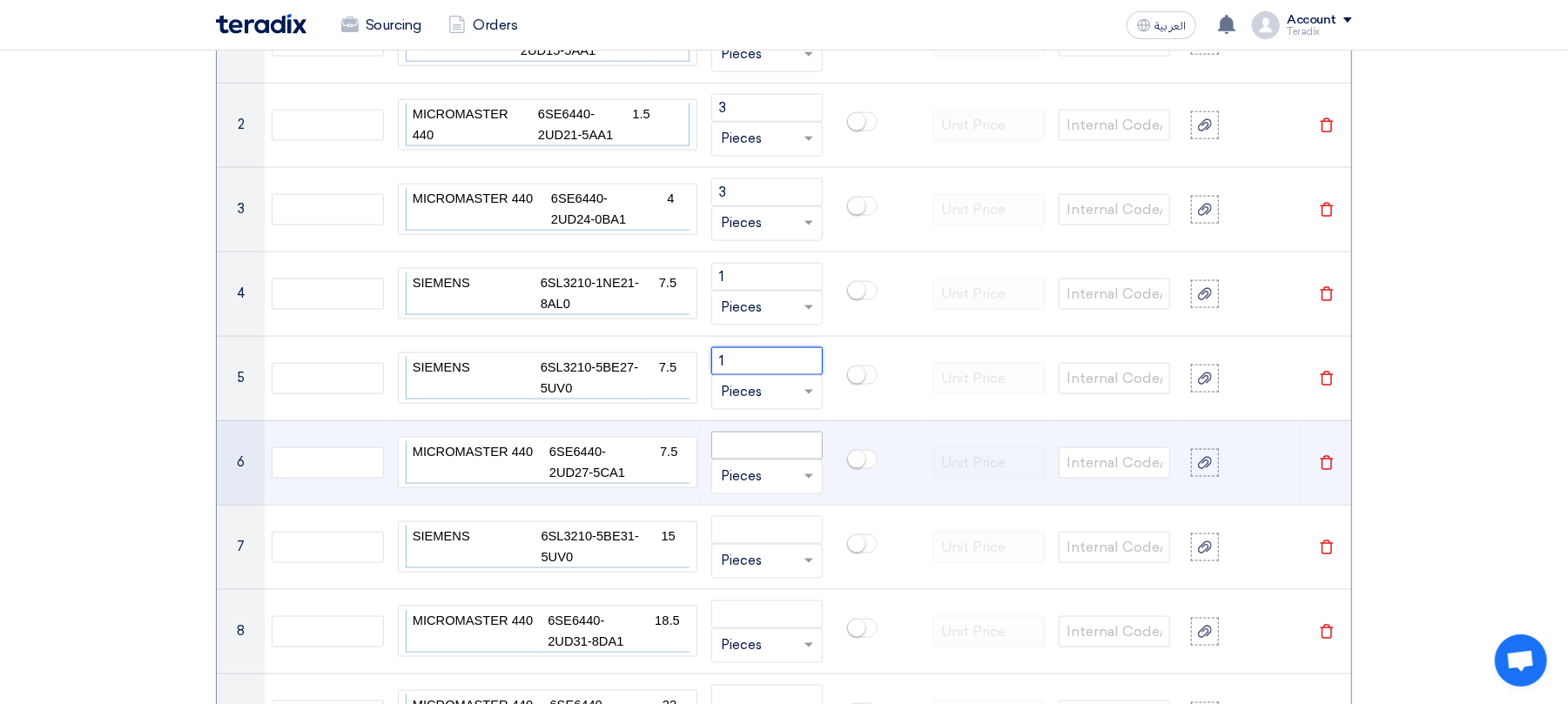
scroll to position [1555, 0]
type input "1"
click at [747, 453] on input "number" at bounding box center [766, 445] width 111 height 28
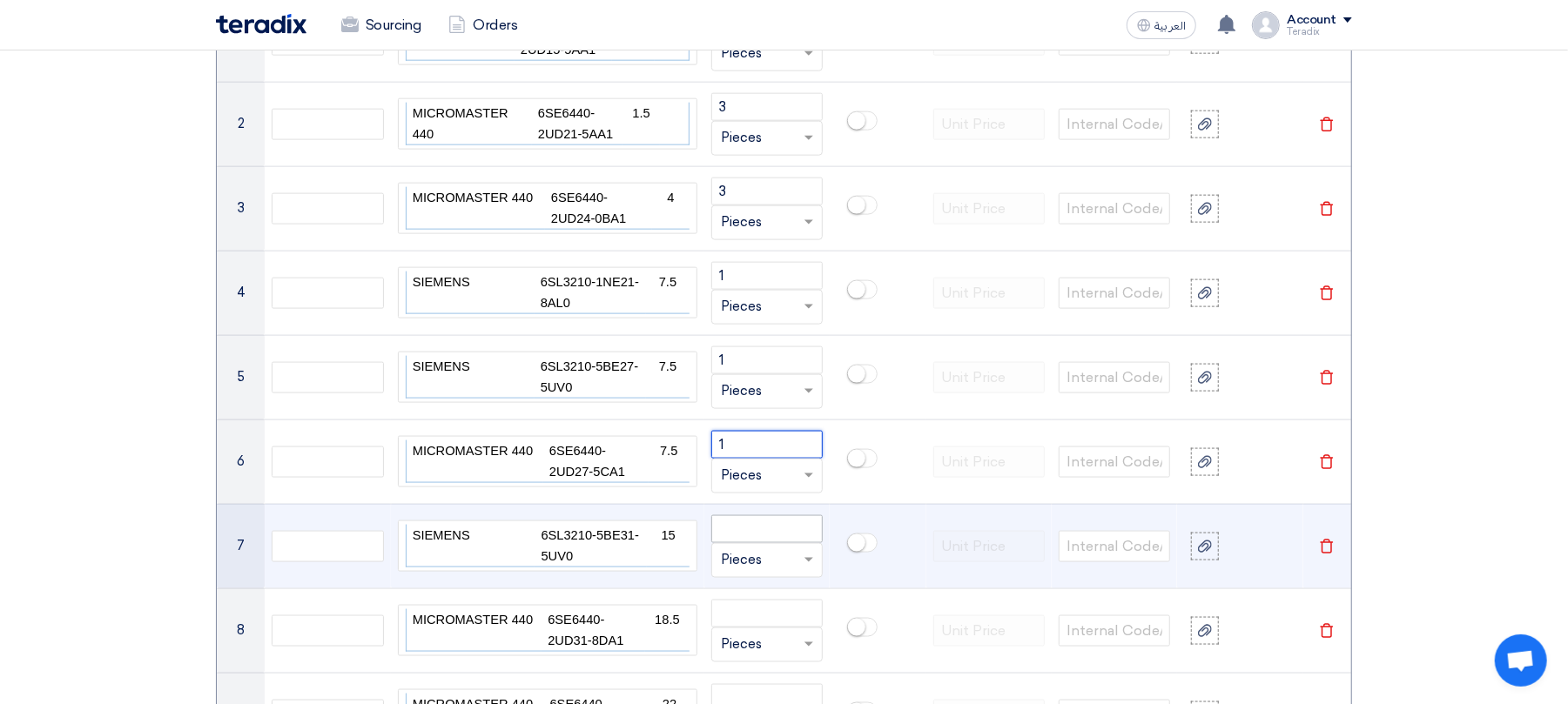
type input "1"
click at [799, 538] on input "number" at bounding box center [766, 529] width 111 height 28
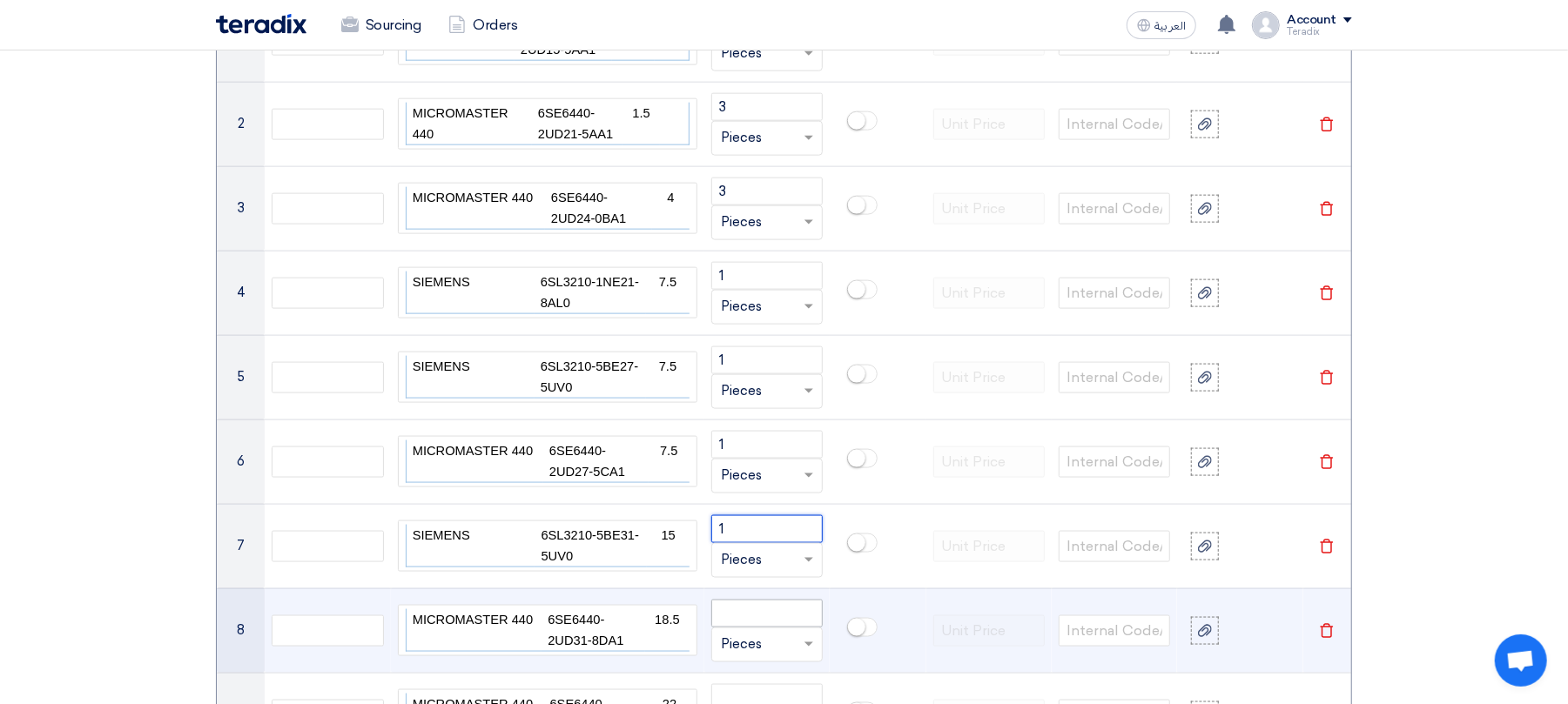
type input "1"
click at [780, 628] on input "number" at bounding box center [766, 613] width 111 height 28
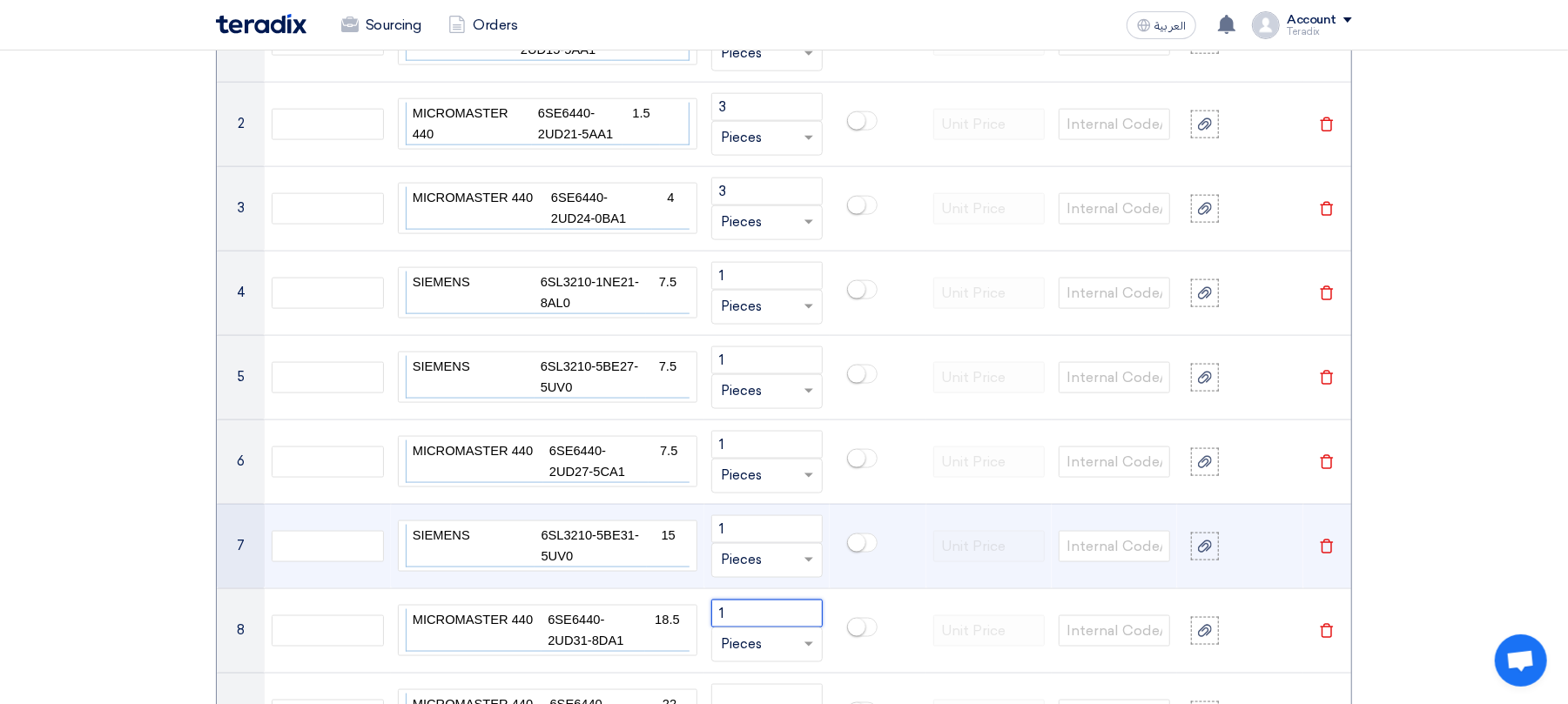
type input "1"
click at [930, 579] on td at bounding box center [989, 546] width 125 height 85
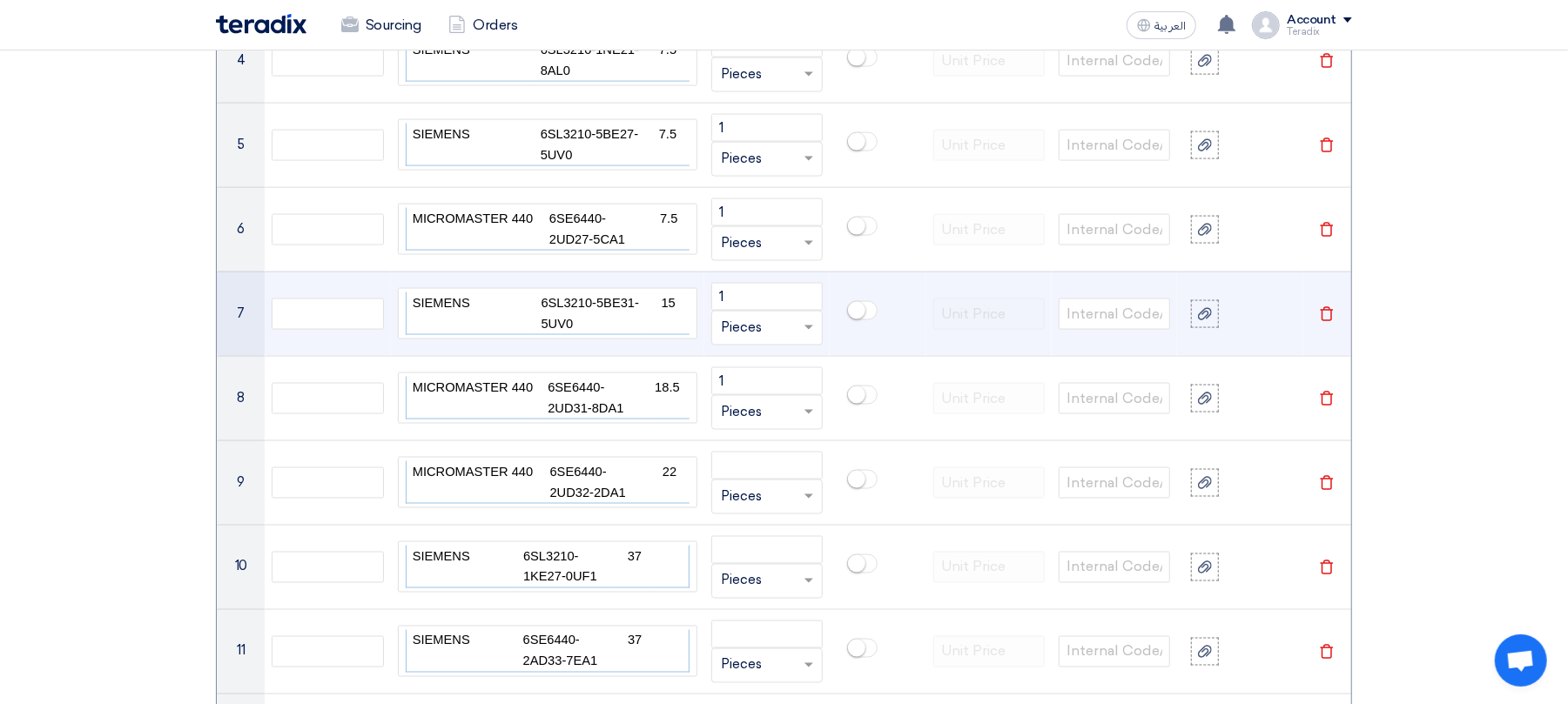
scroll to position [2020, 0]
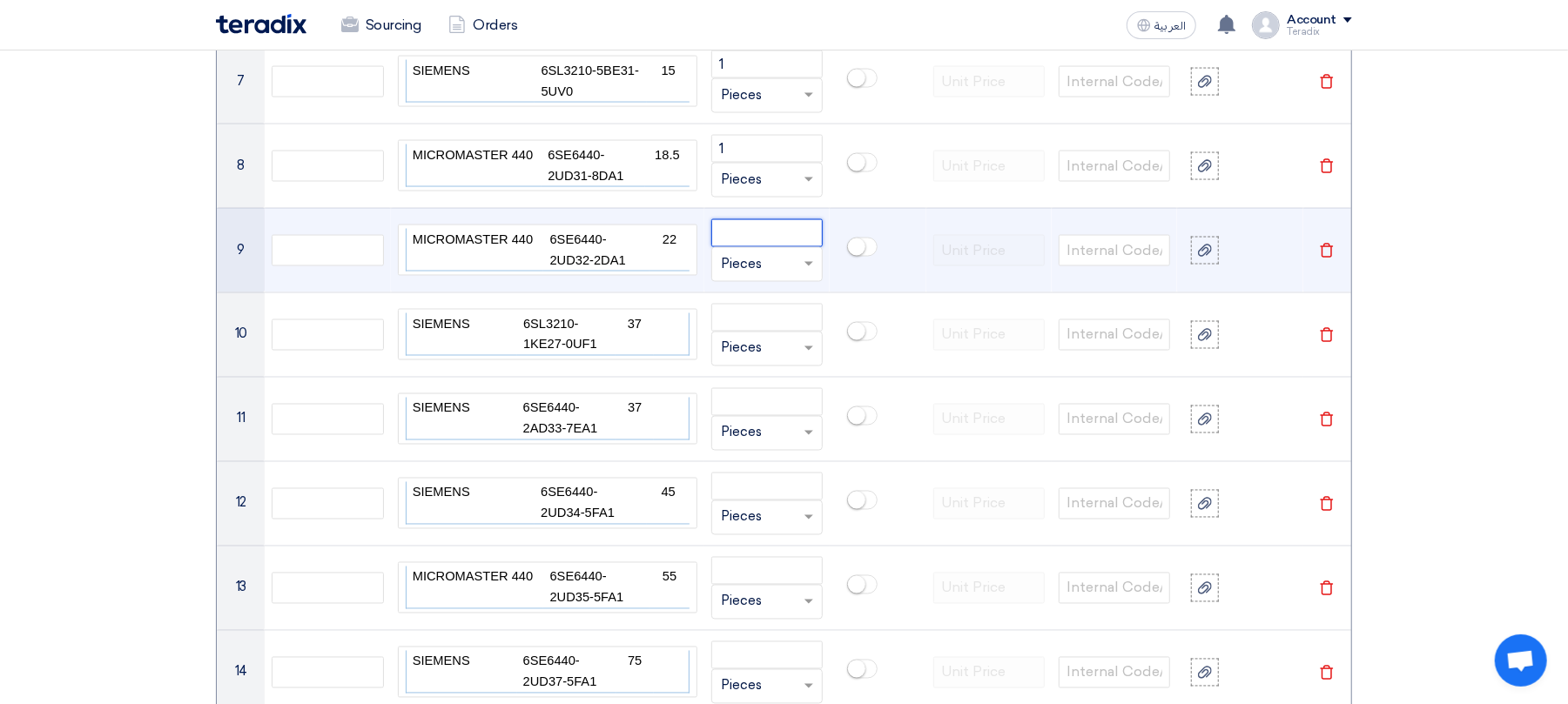
click at [742, 239] on input "number" at bounding box center [766, 234] width 111 height 28
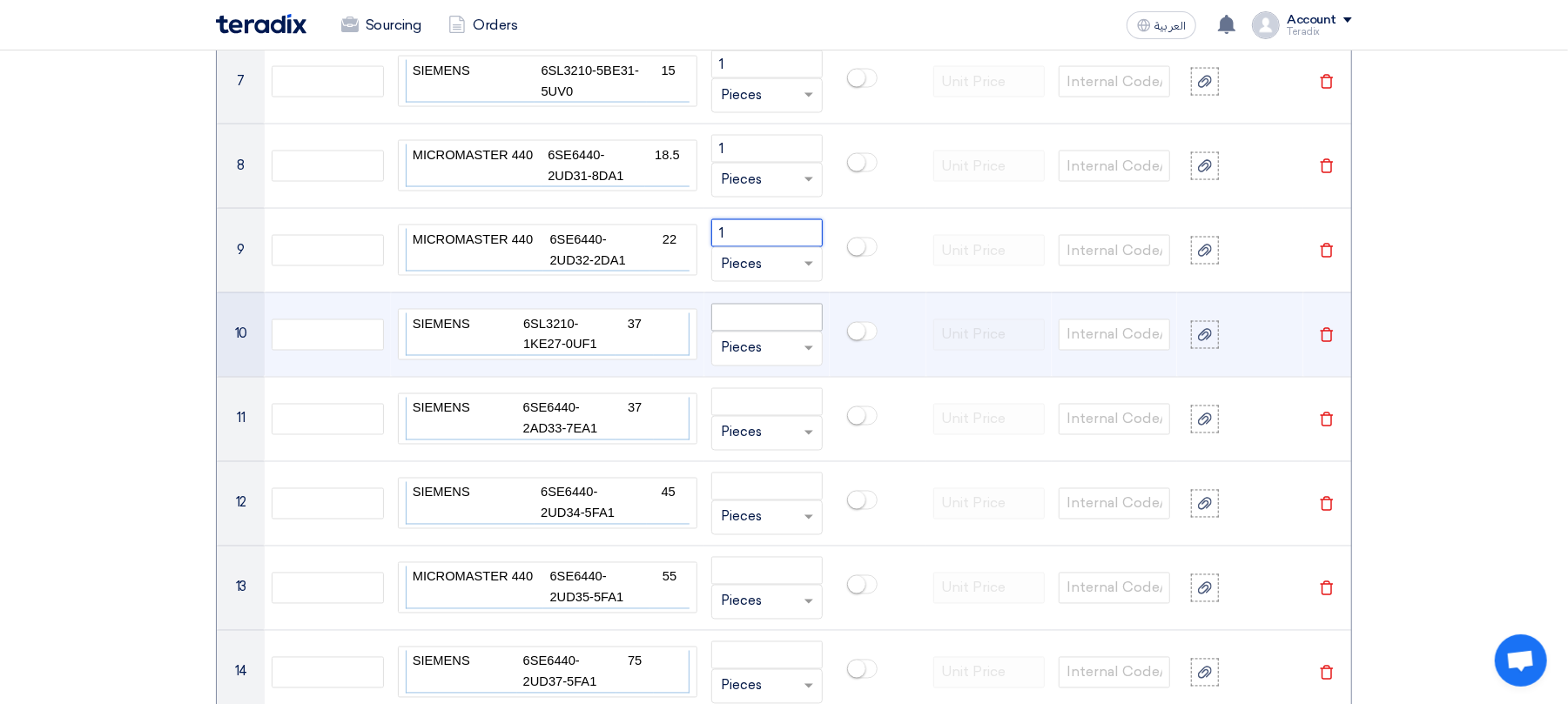
type input "1"
click at [781, 325] on input "number" at bounding box center [766, 317] width 111 height 28
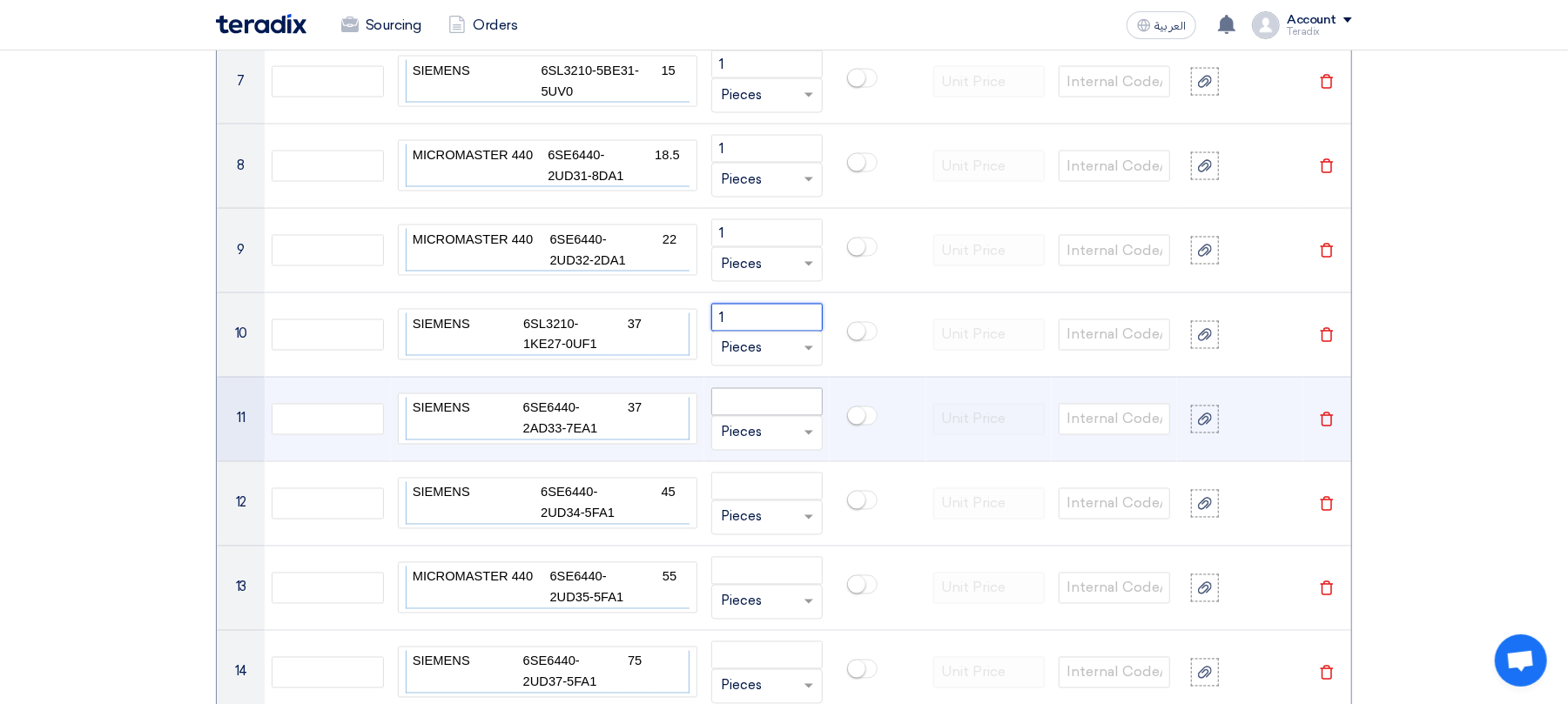
type input "1"
click at [764, 414] on input "number" at bounding box center [766, 402] width 111 height 28
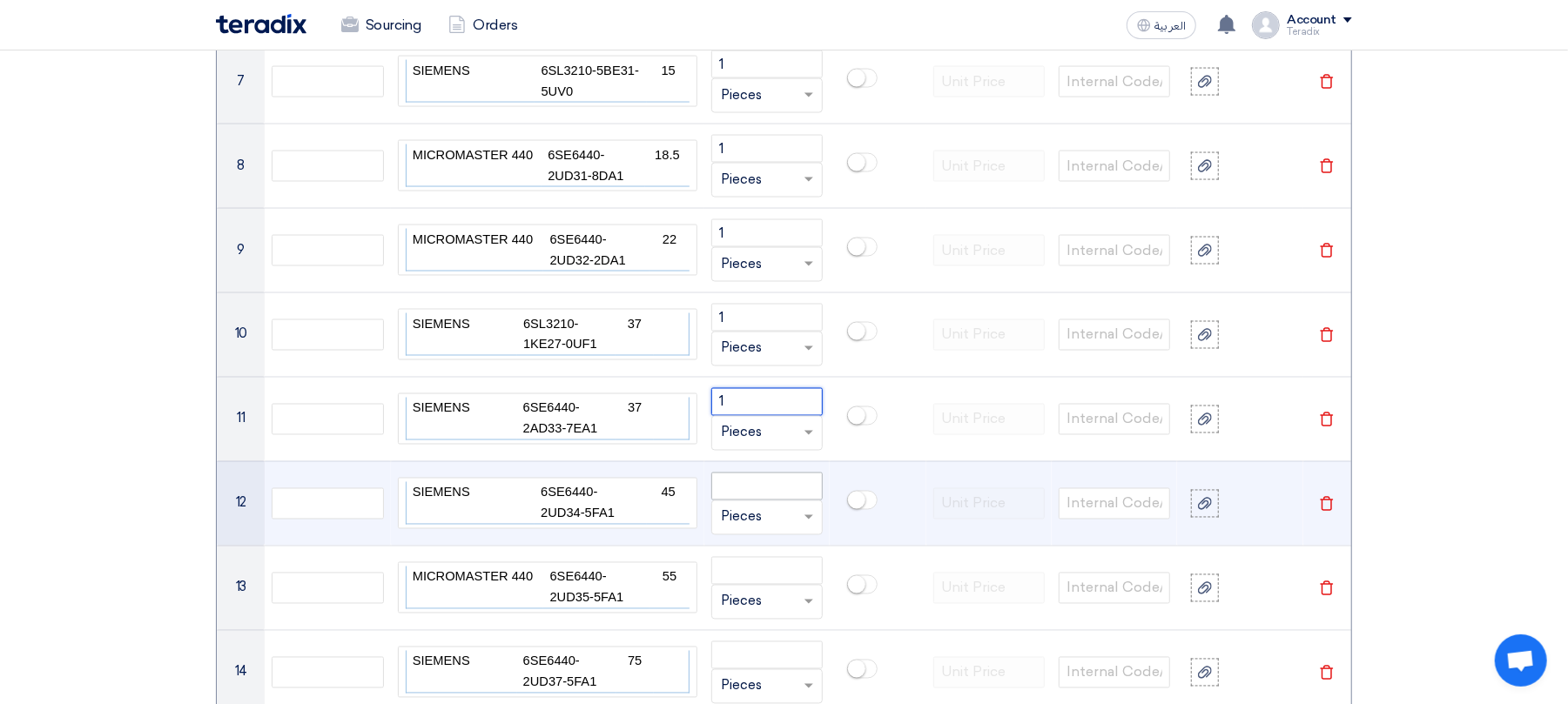
type input "1"
click at [764, 488] on input "number" at bounding box center [766, 487] width 111 height 28
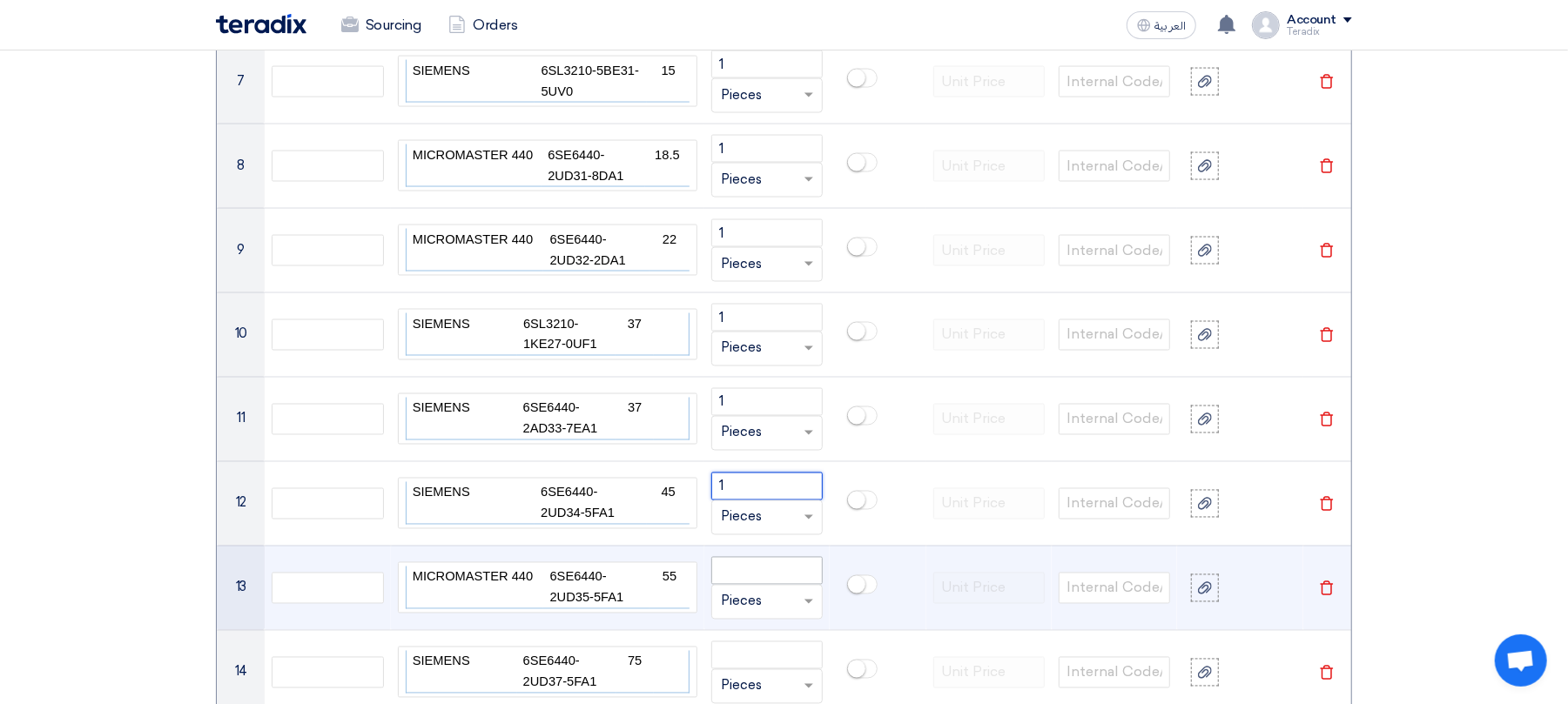
type input "1"
click at [763, 583] on input "number" at bounding box center [766, 571] width 111 height 28
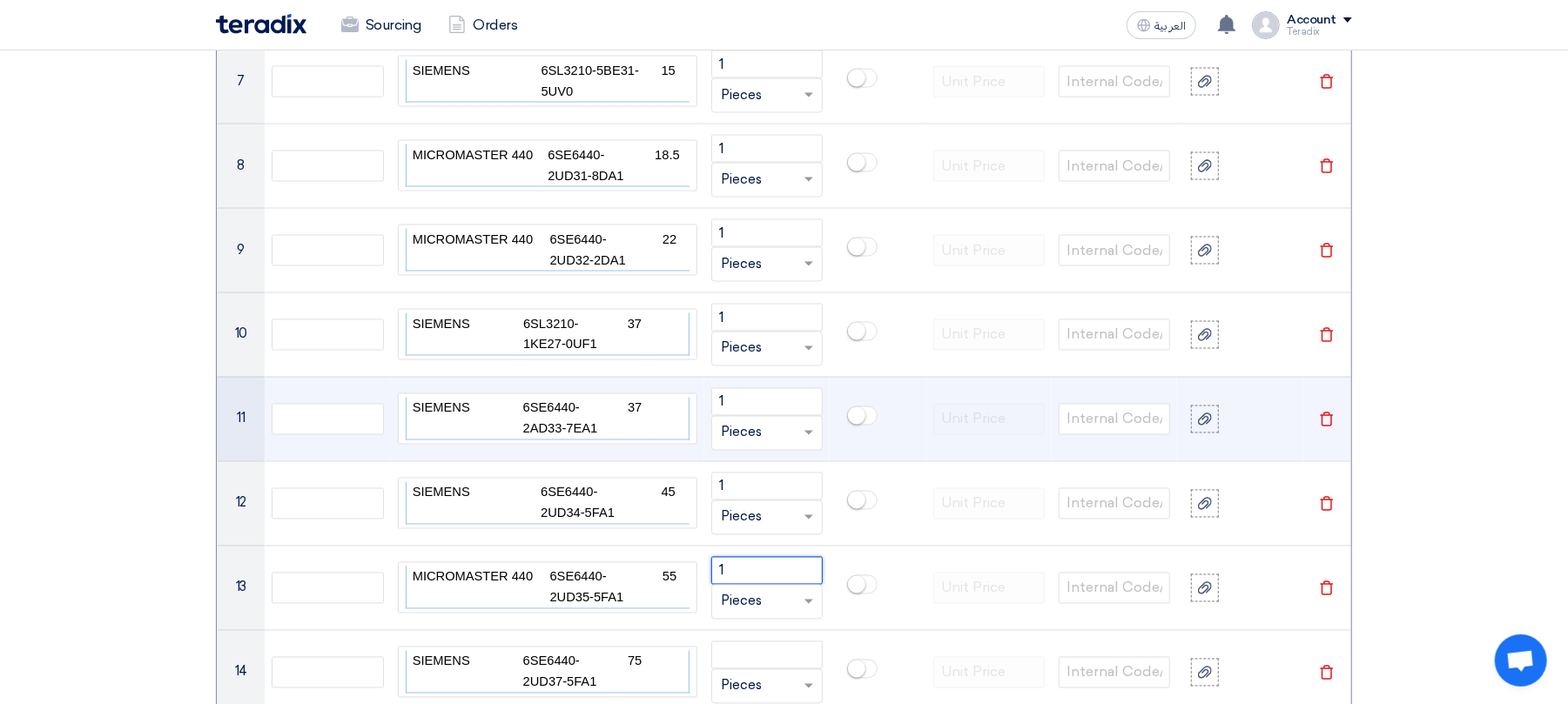
type input "1"
click at [953, 407] on td at bounding box center [989, 419] width 125 height 85
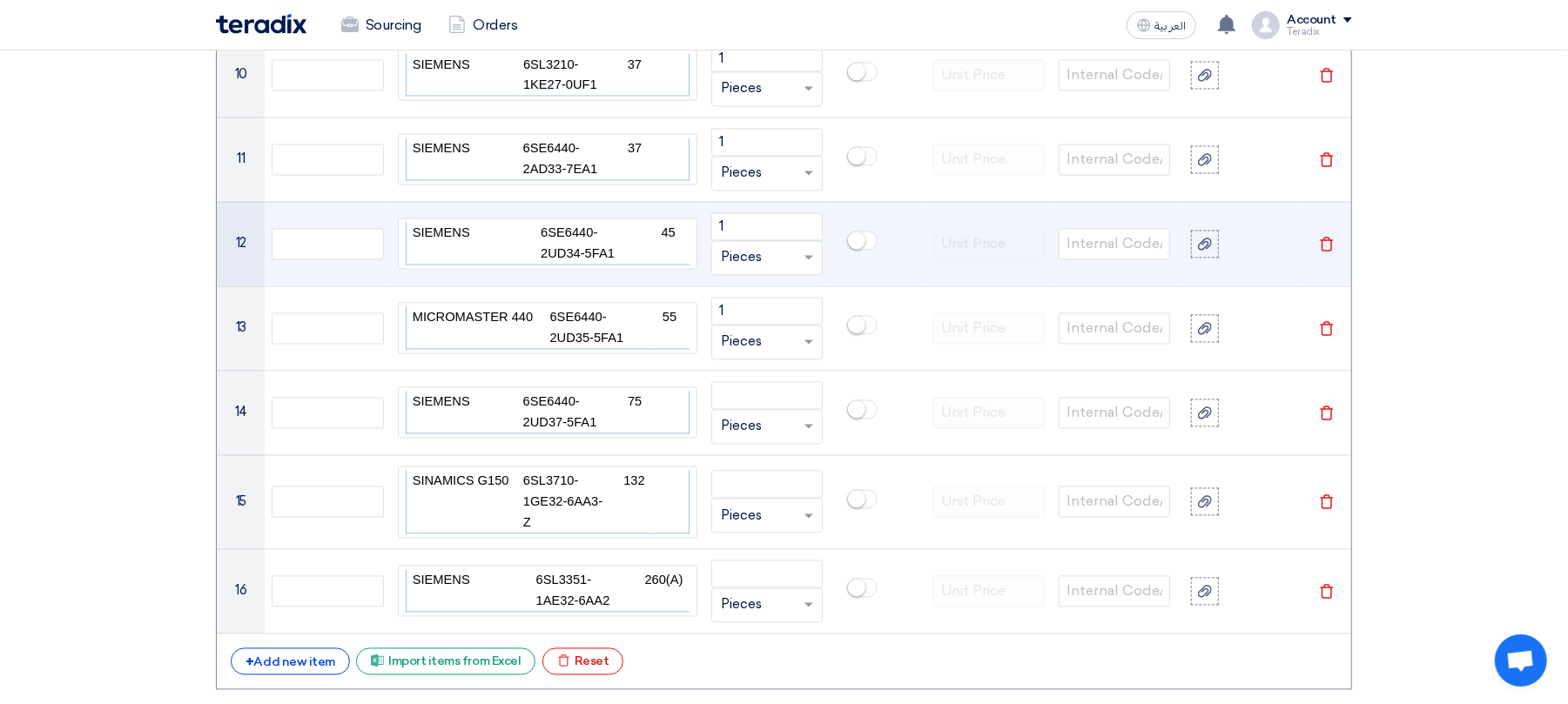
scroll to position [2368, 0]
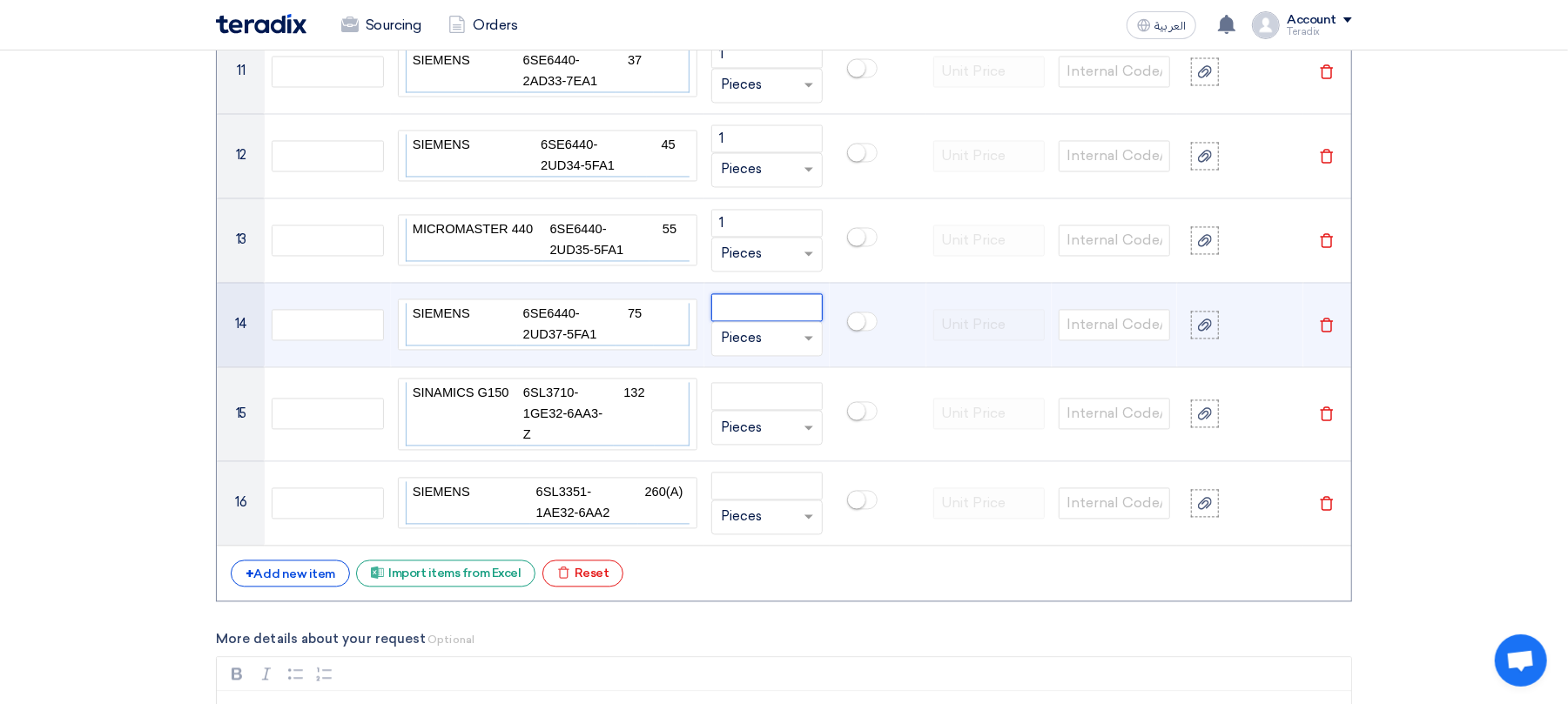
click at [754, 317] on input "number" at bounding box center [766, 308] width 111 height 28
type input "1"
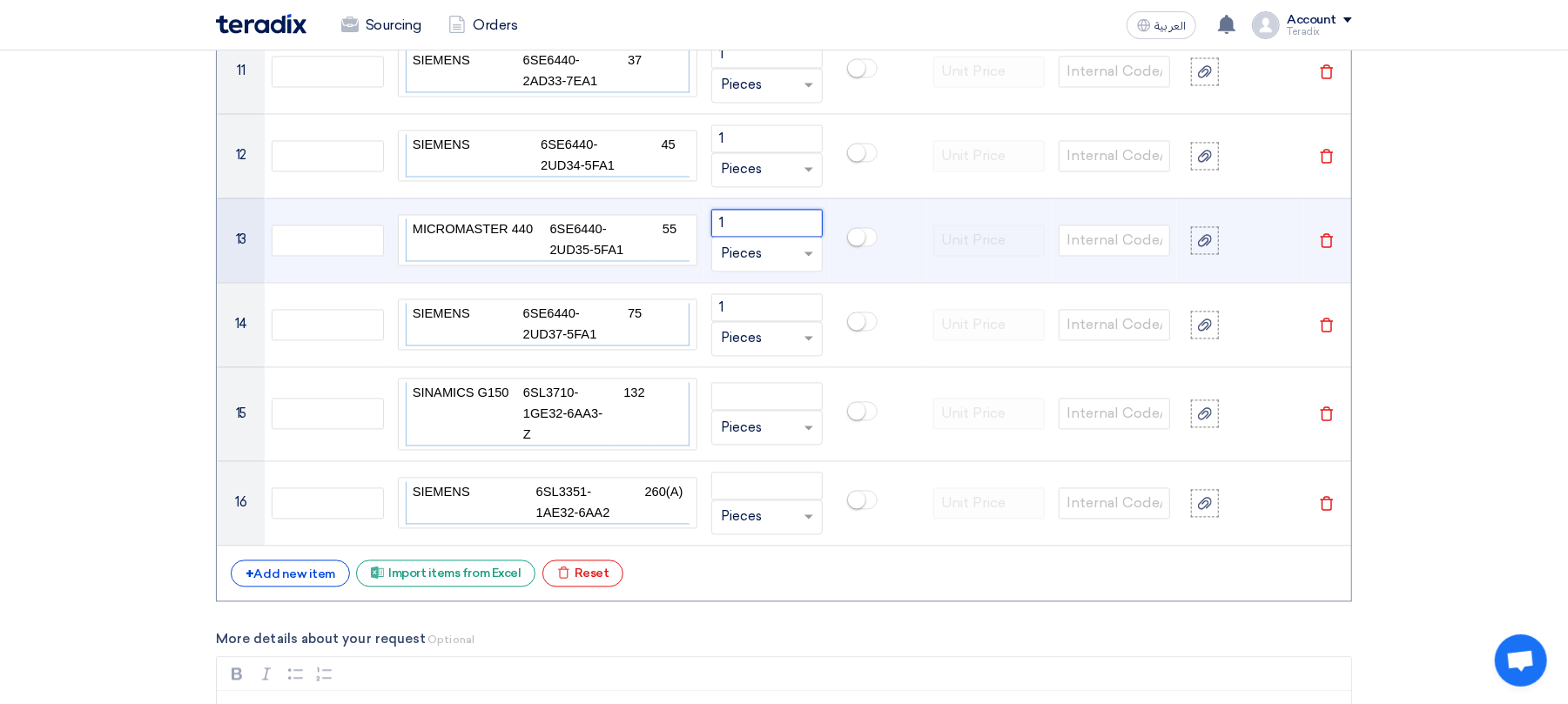
click at [735, 230] on input "1" at bounding box center [766, 223] width 111 height 28
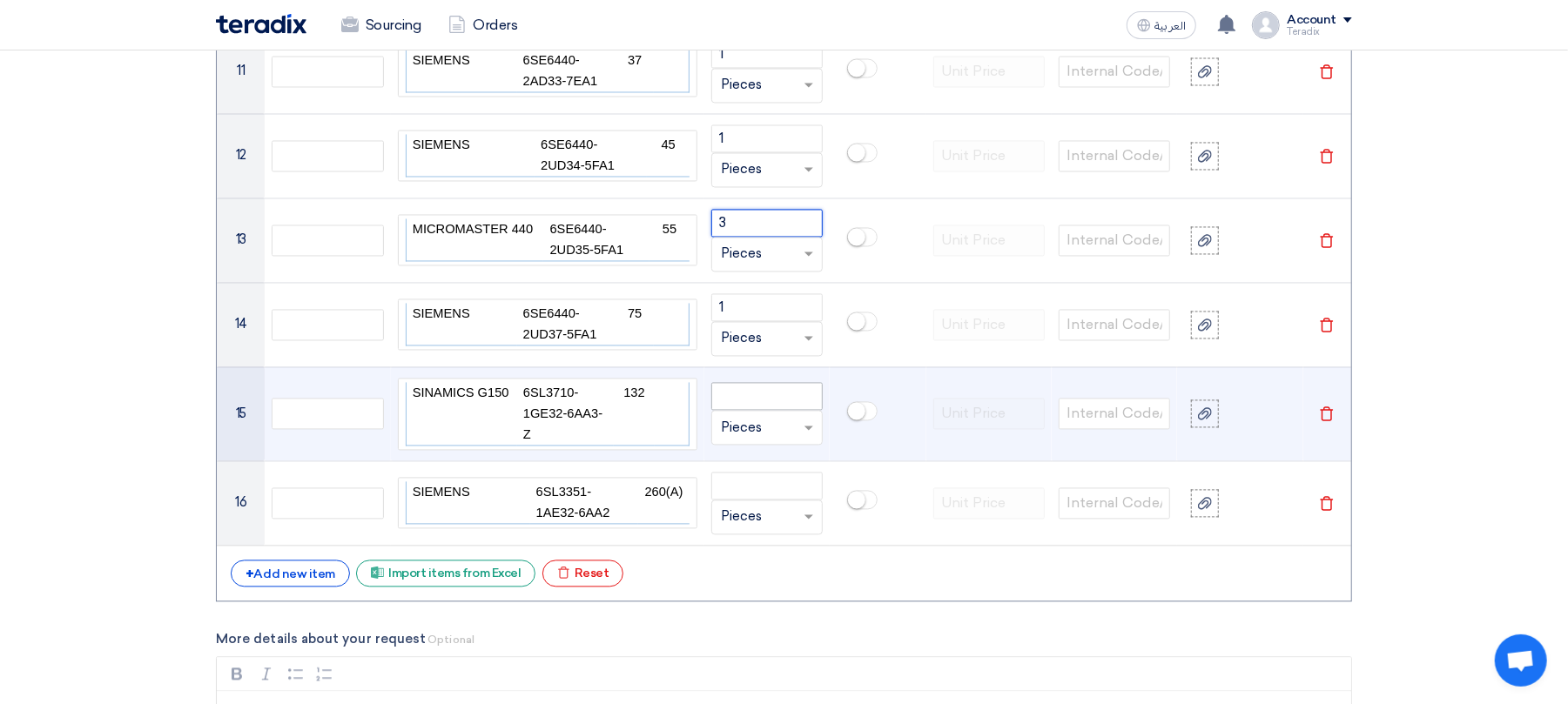
type input "3"
click at [764, 387] on input "number" at bounding box center [766, 396] width 111 height 28
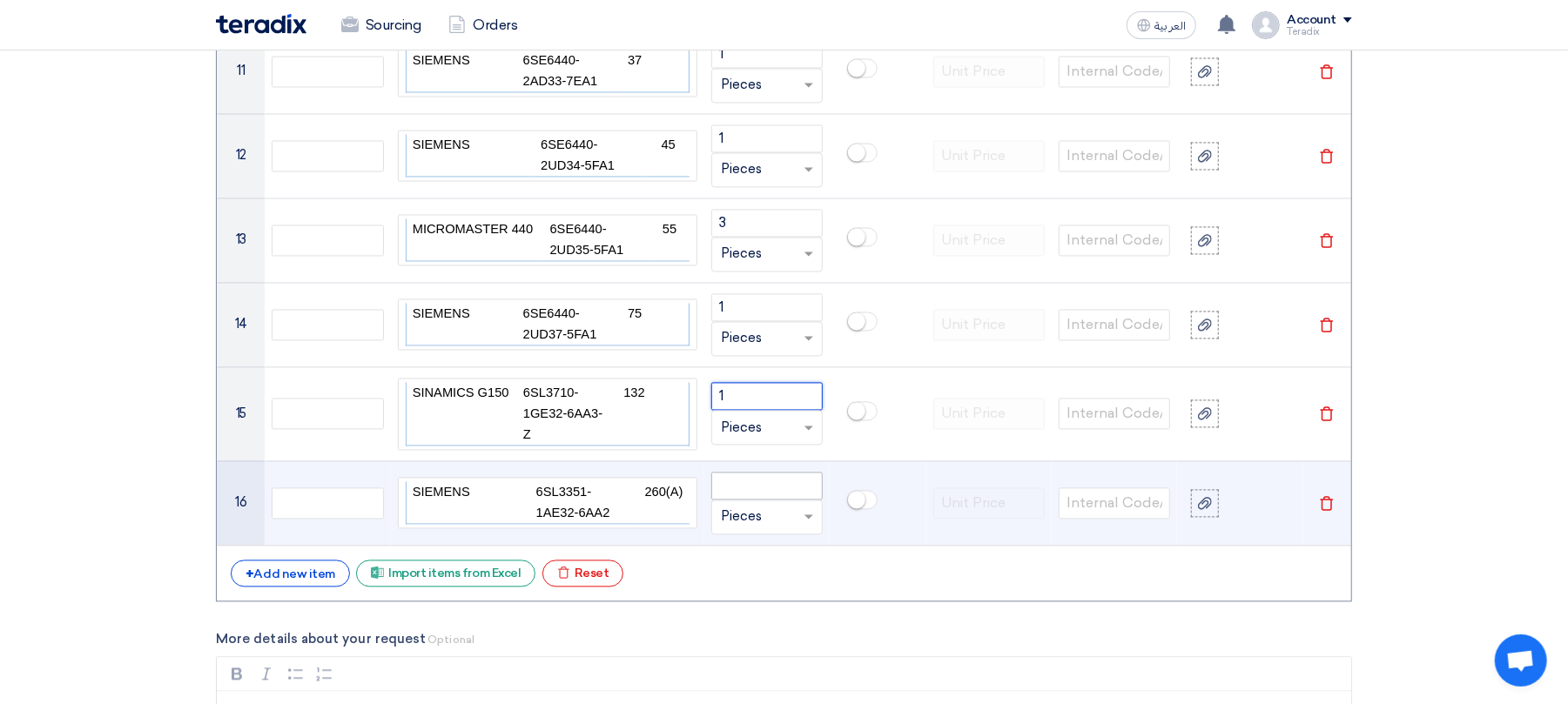
type input "1"
click at [752, 477] on input "number" at bounding box center [766, 486] width 111 height 28
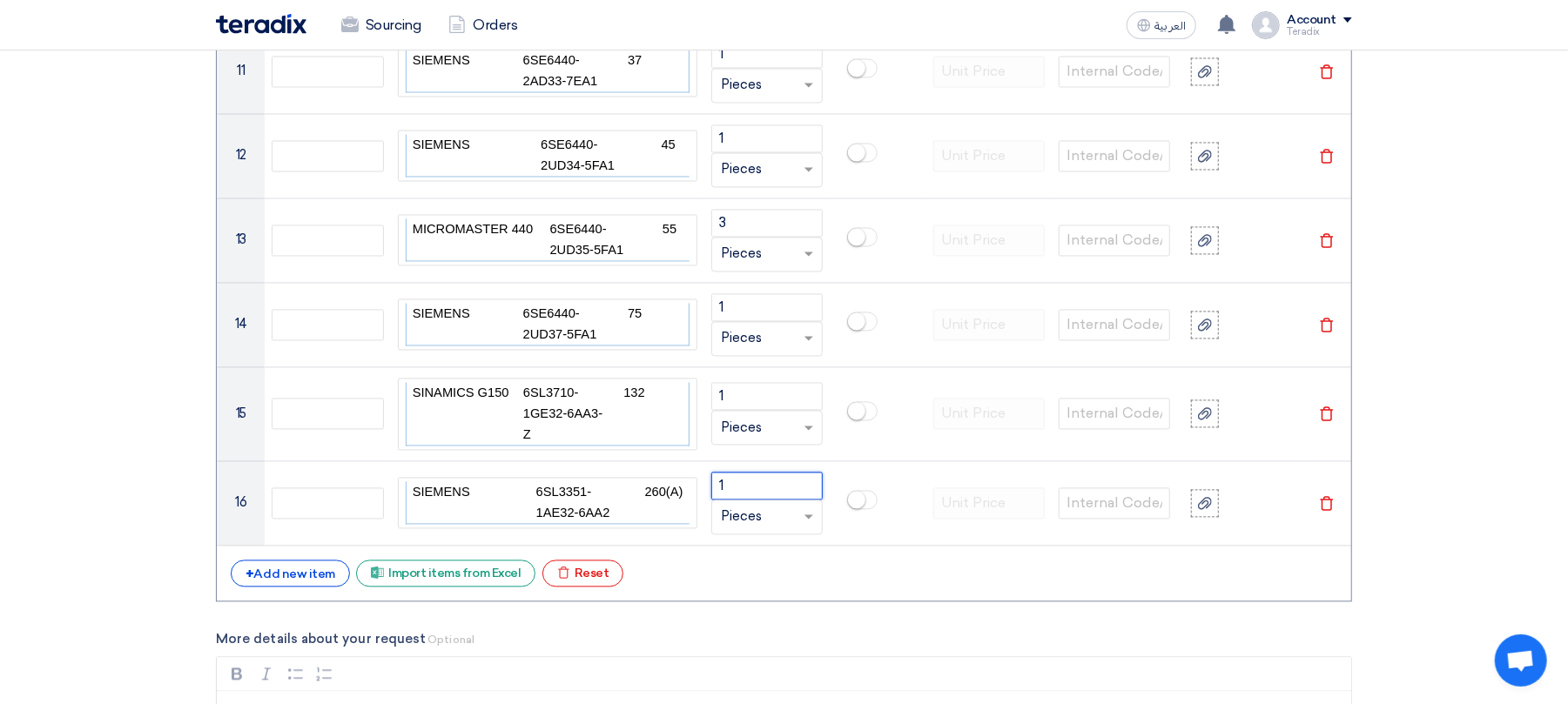
type input "1"
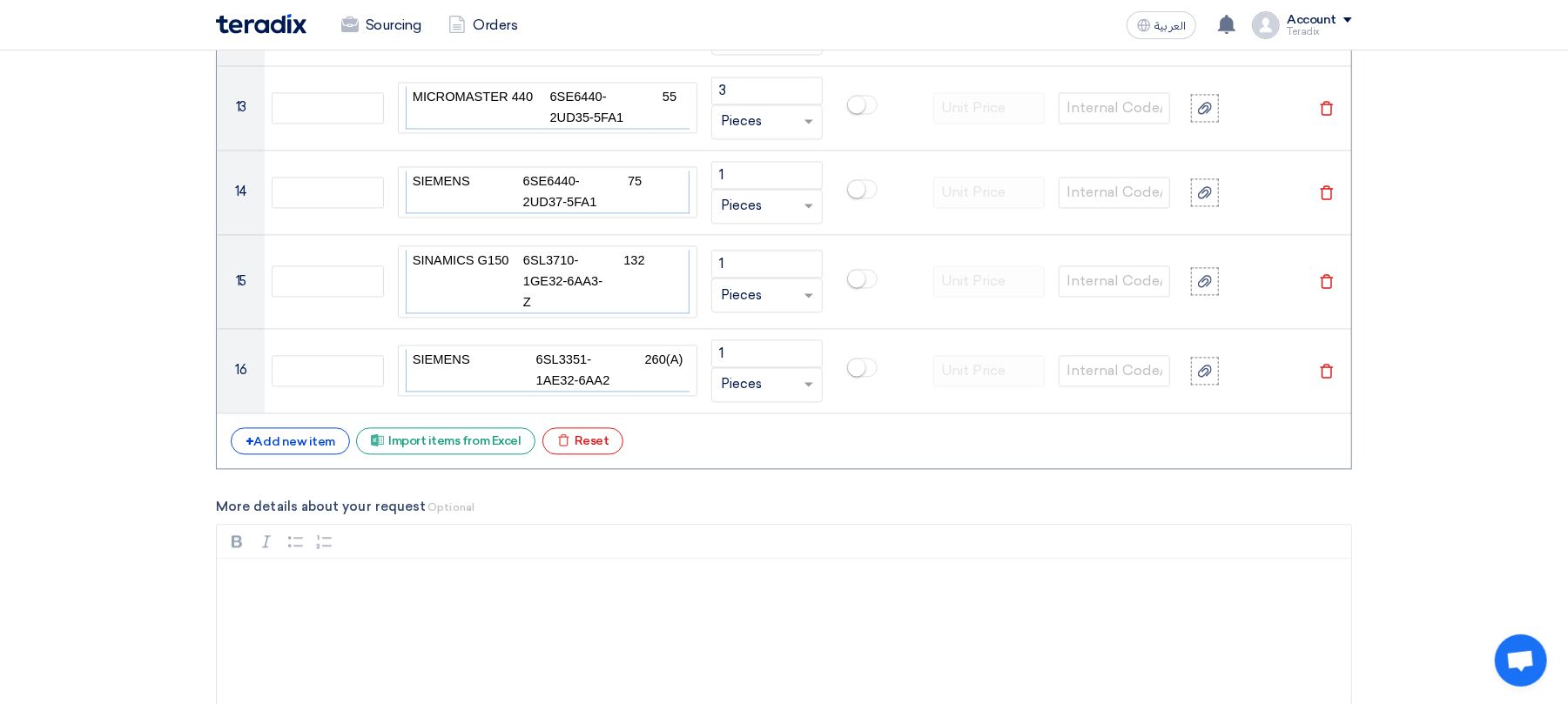
scroll to position [2833, 0]
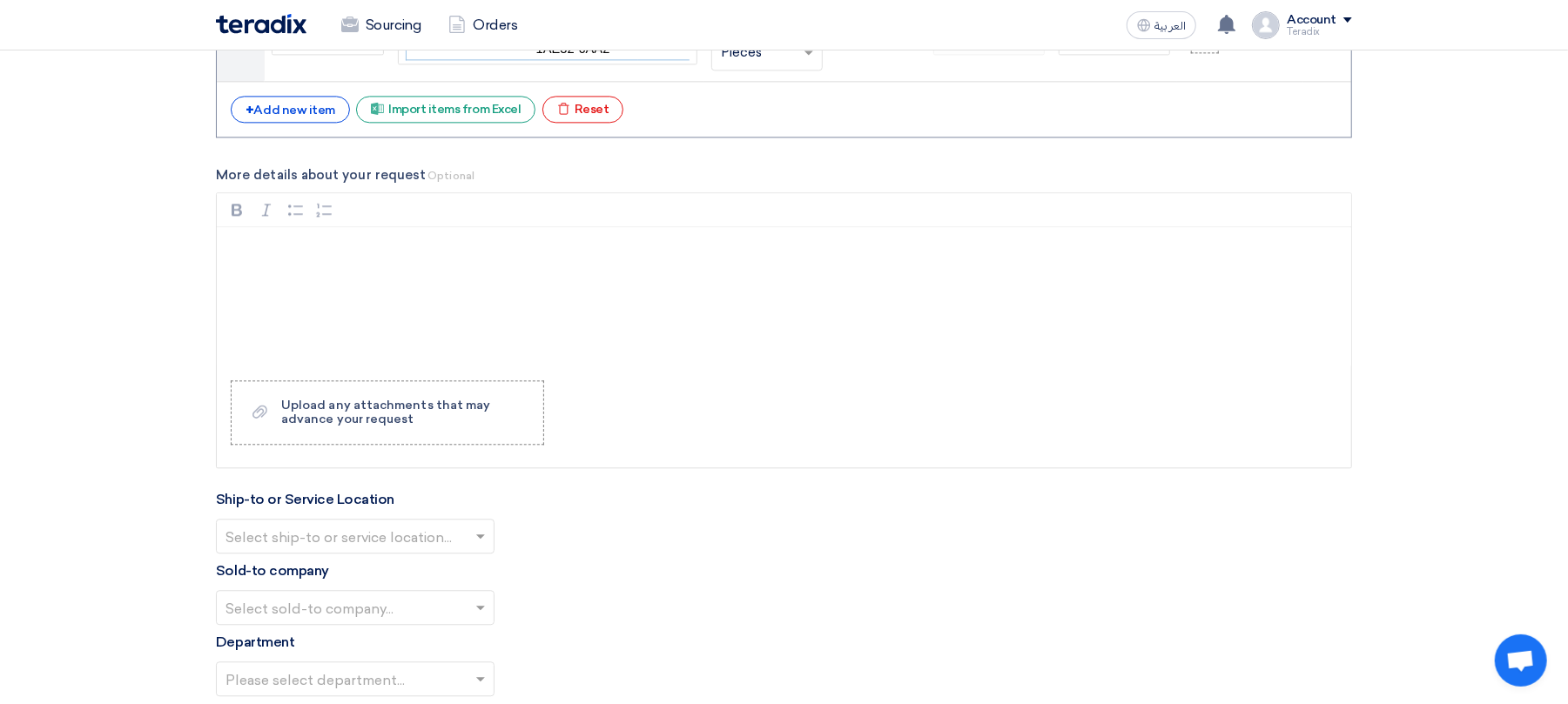
drag, startPoint x: 468, startPoint y: 539, endPoint x: 471, endPoint y: 548, distance: 9.5
click at [471, 539] on div "Select ship-to or service location..." at bounding box center [355, 535] width 279 height 35
click at [436, 577] on div "Obeikan Digital Solutions" at bounding box center [355, 571] width 277 height 35
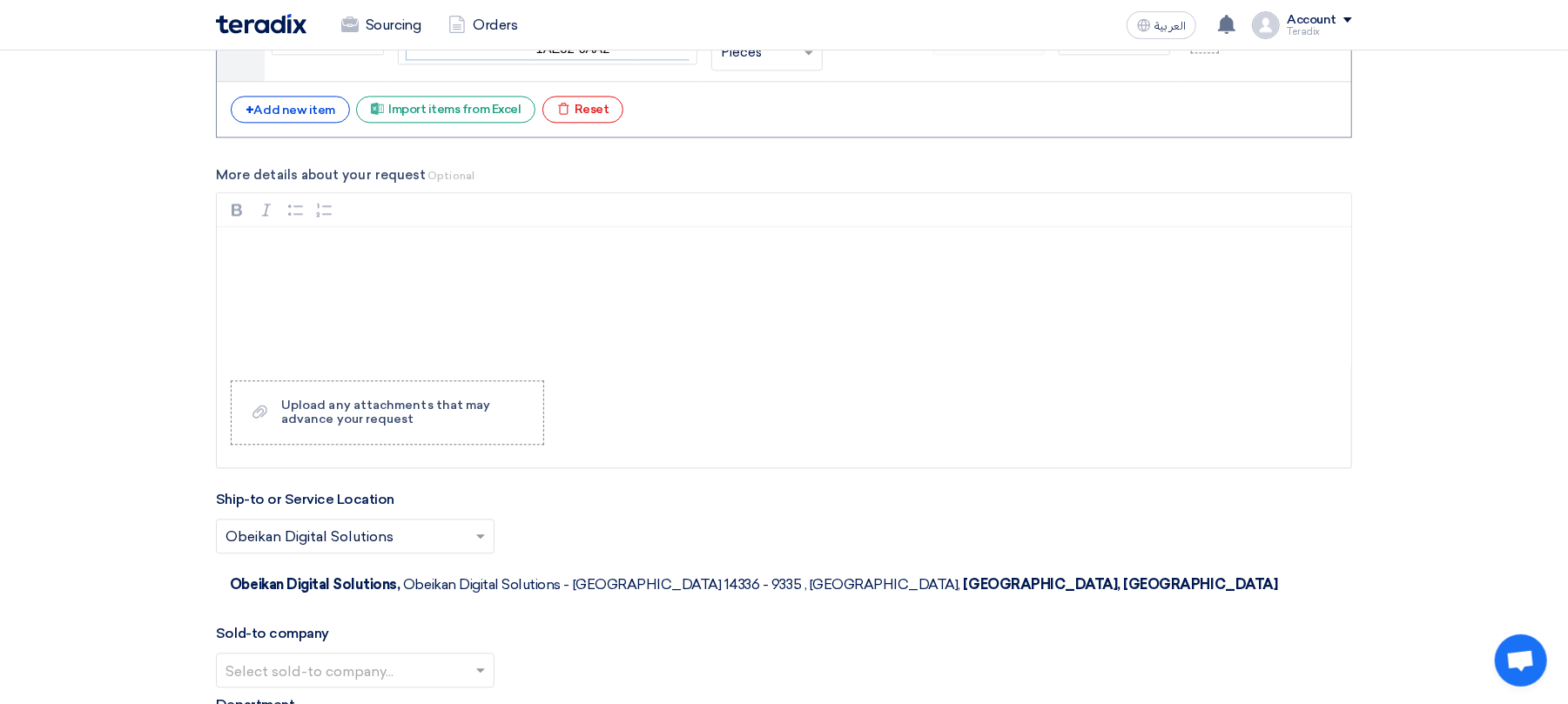
click at [423, 658] on input "text" at bounding box center [346, 671] width 242 height 29
click at [414, 659] on div "SHAMEL / Obeikan Digital Solutions" at bounding box center [355, 705] width 277 height 35
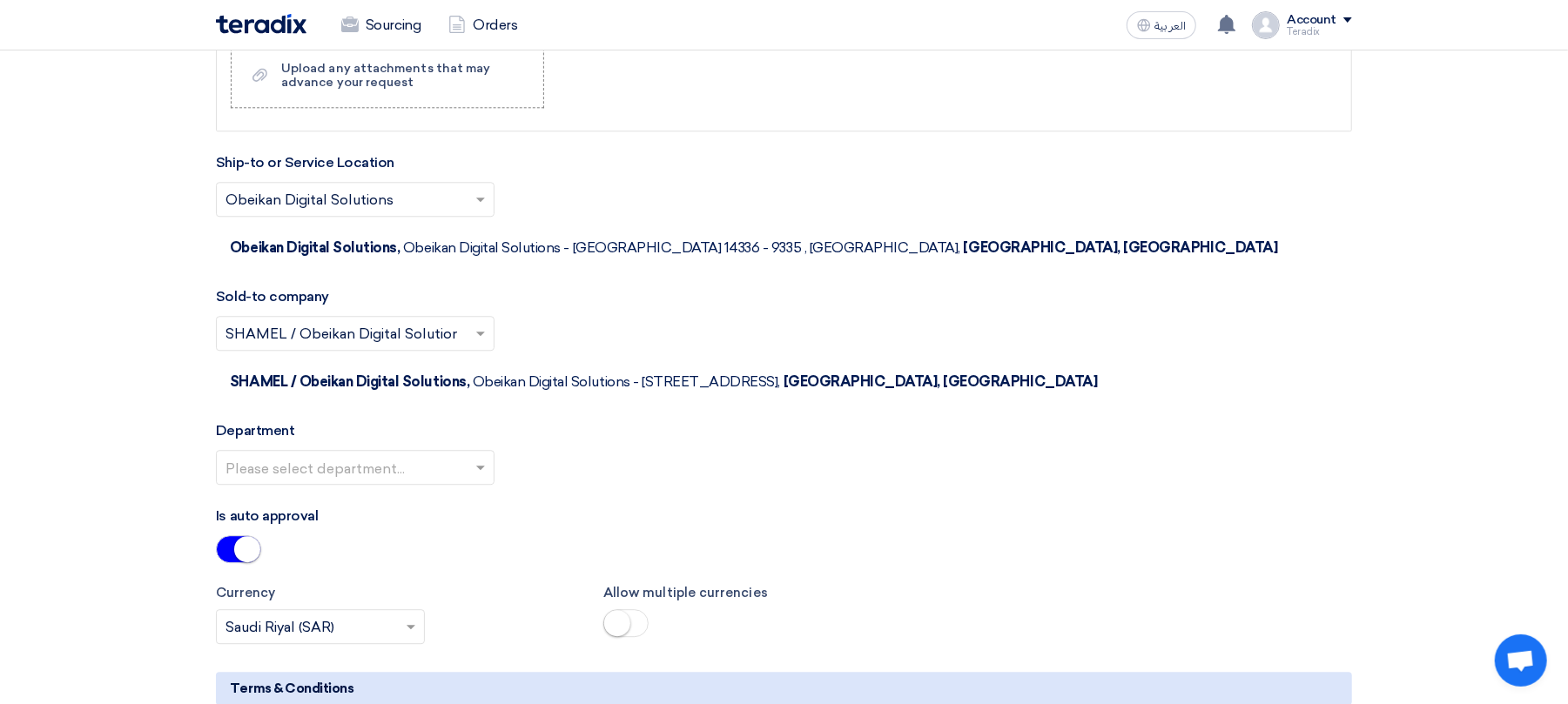
scroll to position [3181, 0]
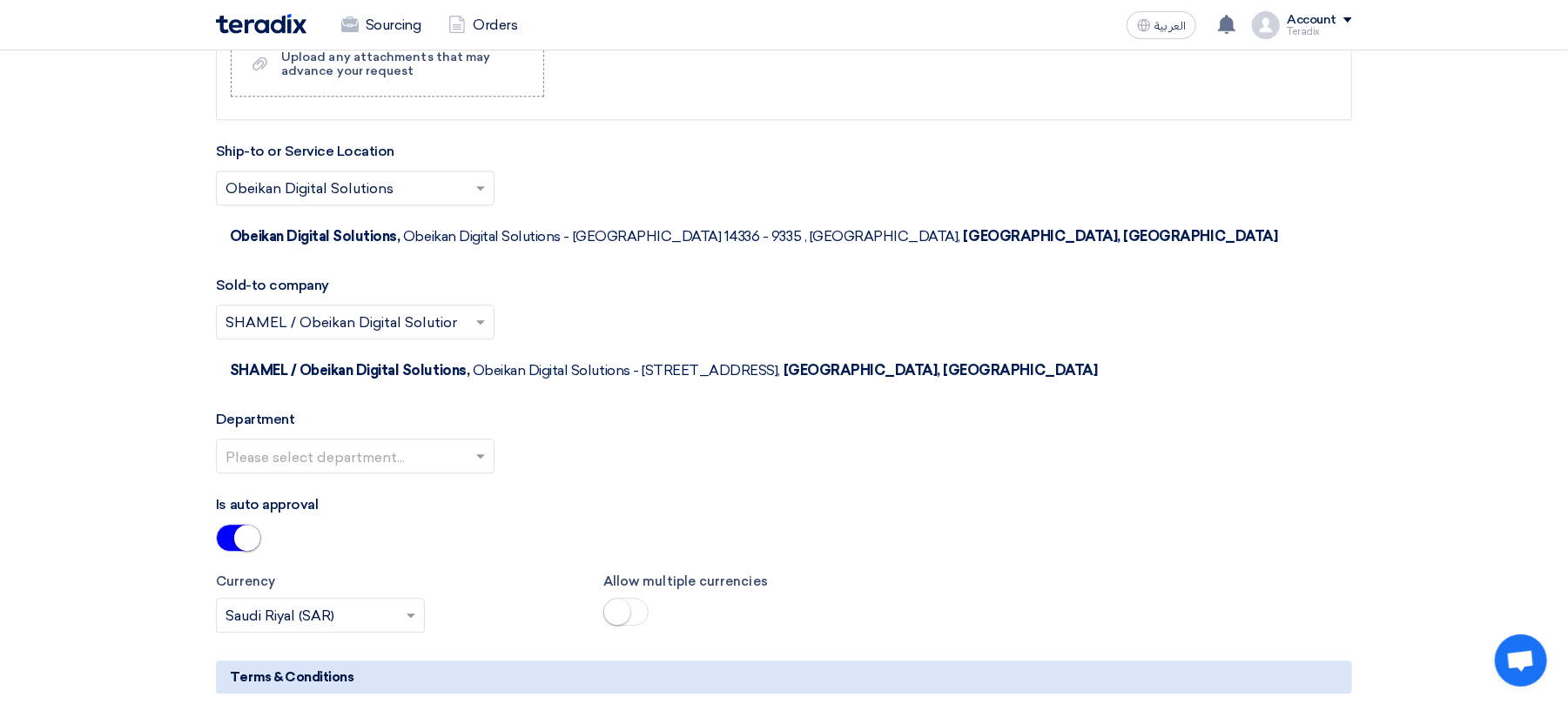
click at [407, 443] on input "text" at bounding box center [346, 457] width 242 height 29
click at [405, 473] on div "Procurement Department" at bounding box center [355, 490] width 277 height 35
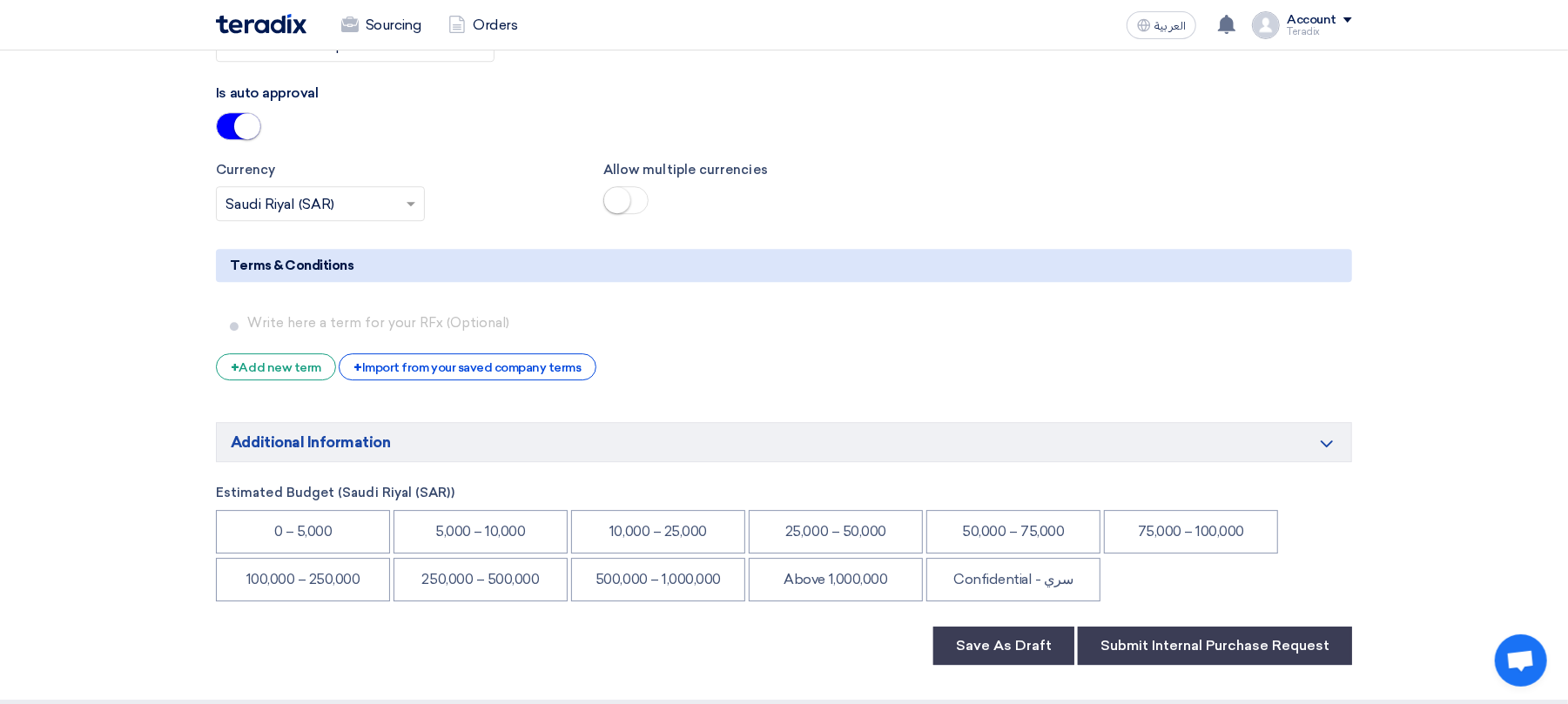
scroll to position [3645, 0]
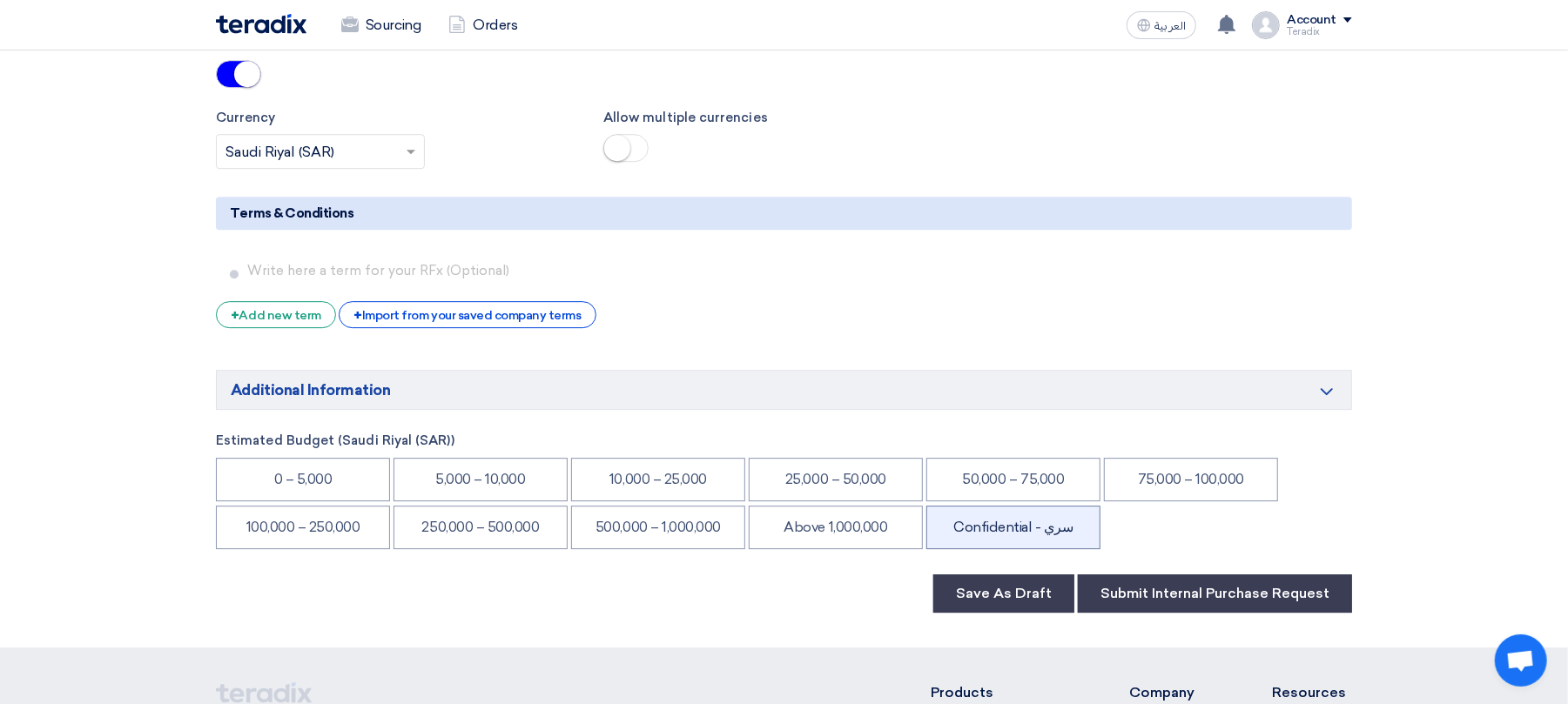
click at [1014, 506] on li "Confidential - سري" at bounding box center [1014, 528] width 175 height 43
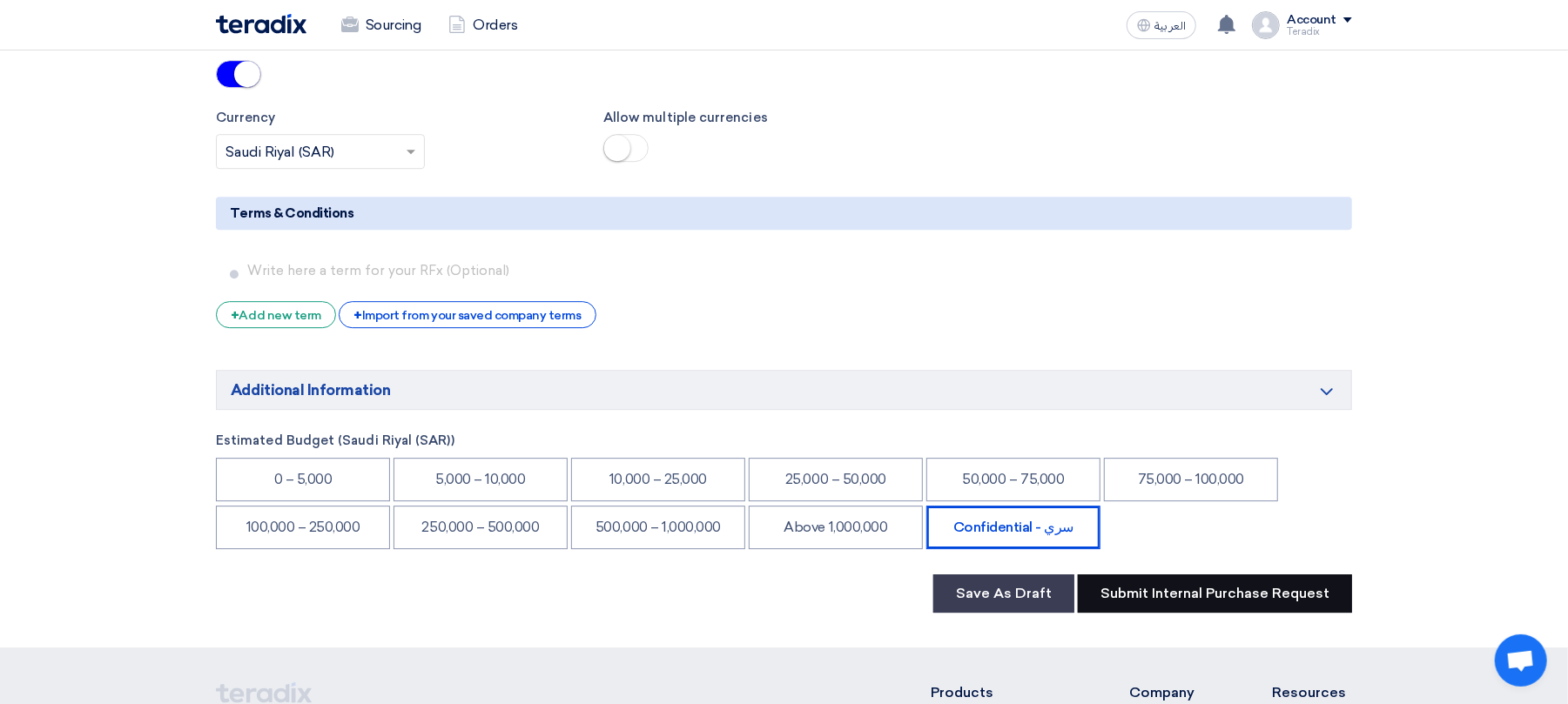
click at [1112, 575] on button "Submit Internal Purchase Request" at bounding box center [1215, 594] width 274 height 38
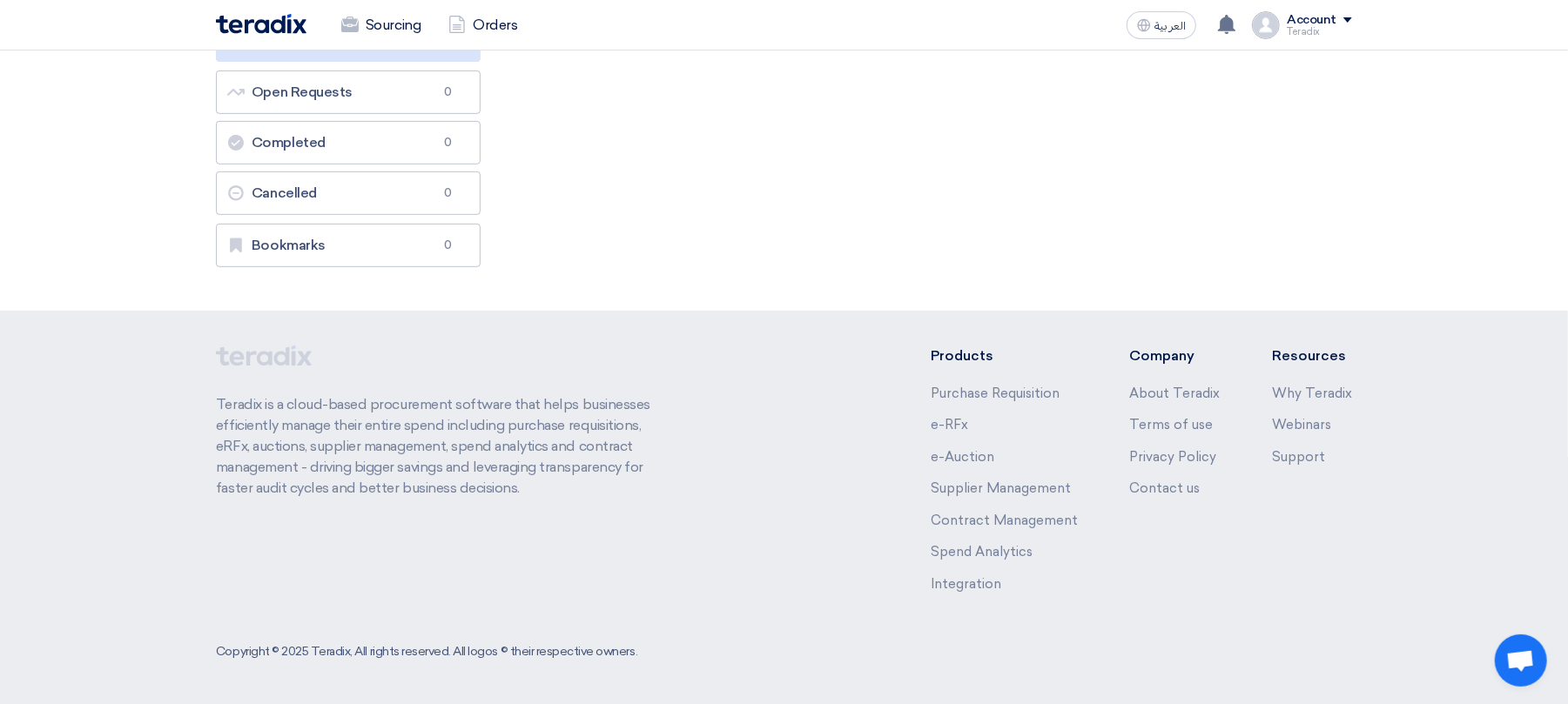
scroll to position [0, 0]
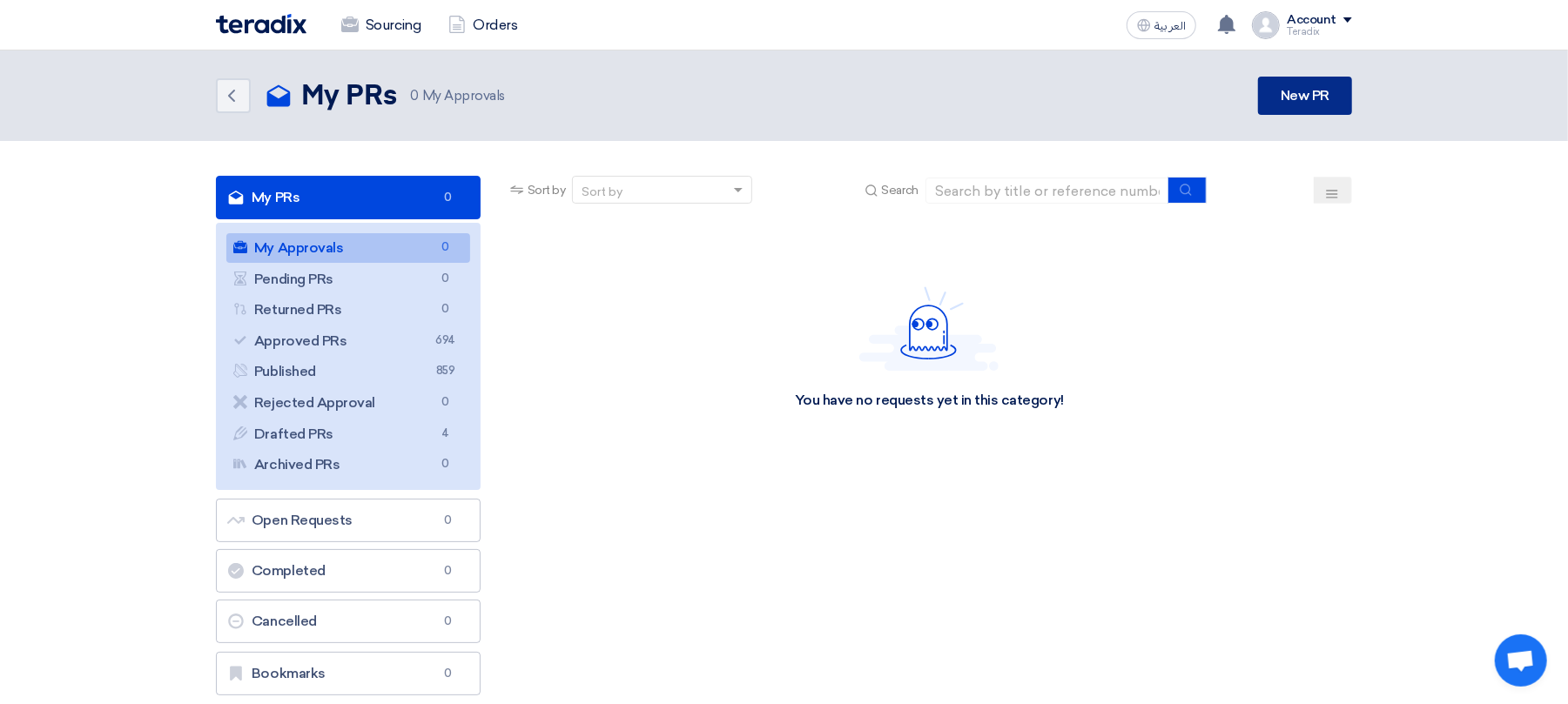
click at [1335, 89] on link "New PR" at bounding box center [1305, 96] width 94 height 38
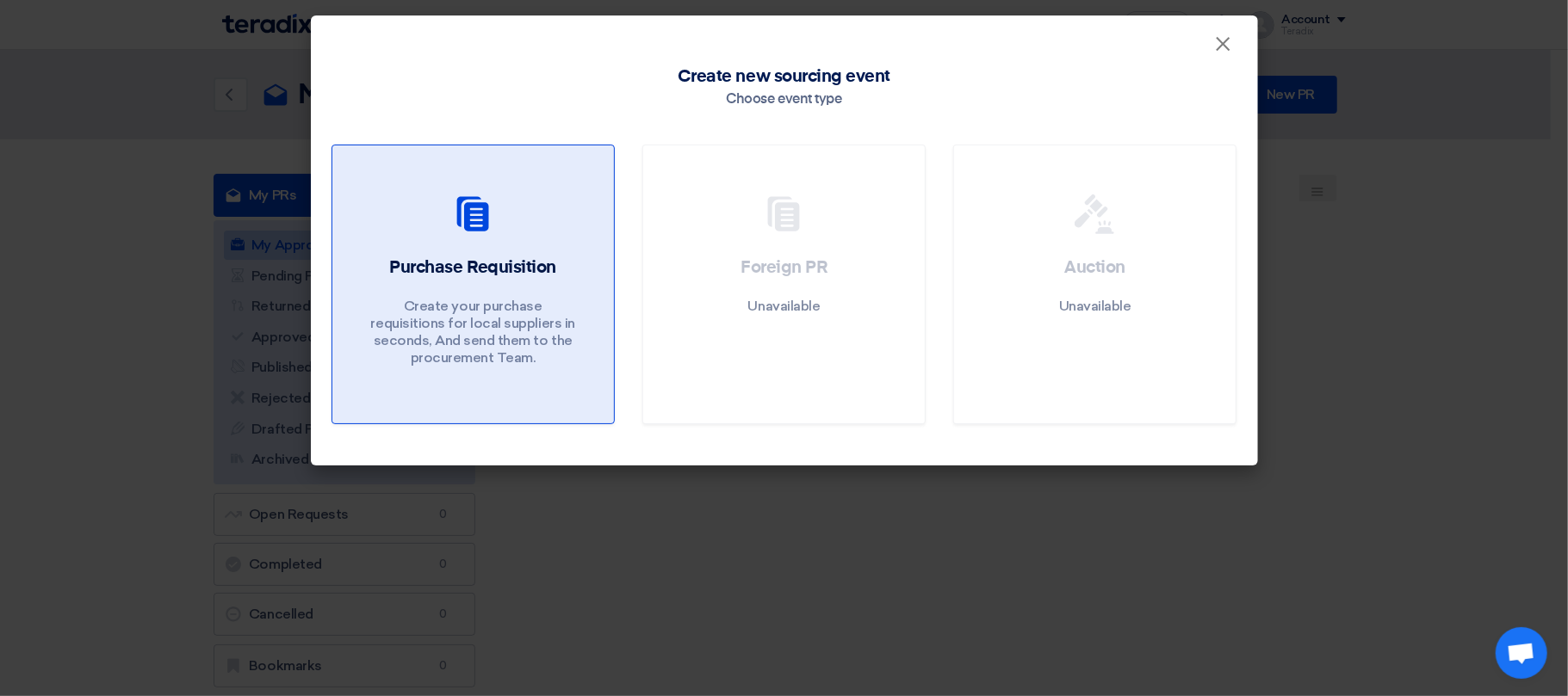
click at [420, 293] on div "Purchase Requisition Create your purchase requisitions for local suppliers in s…" at bounding box center [473, 315] width 240 height 120
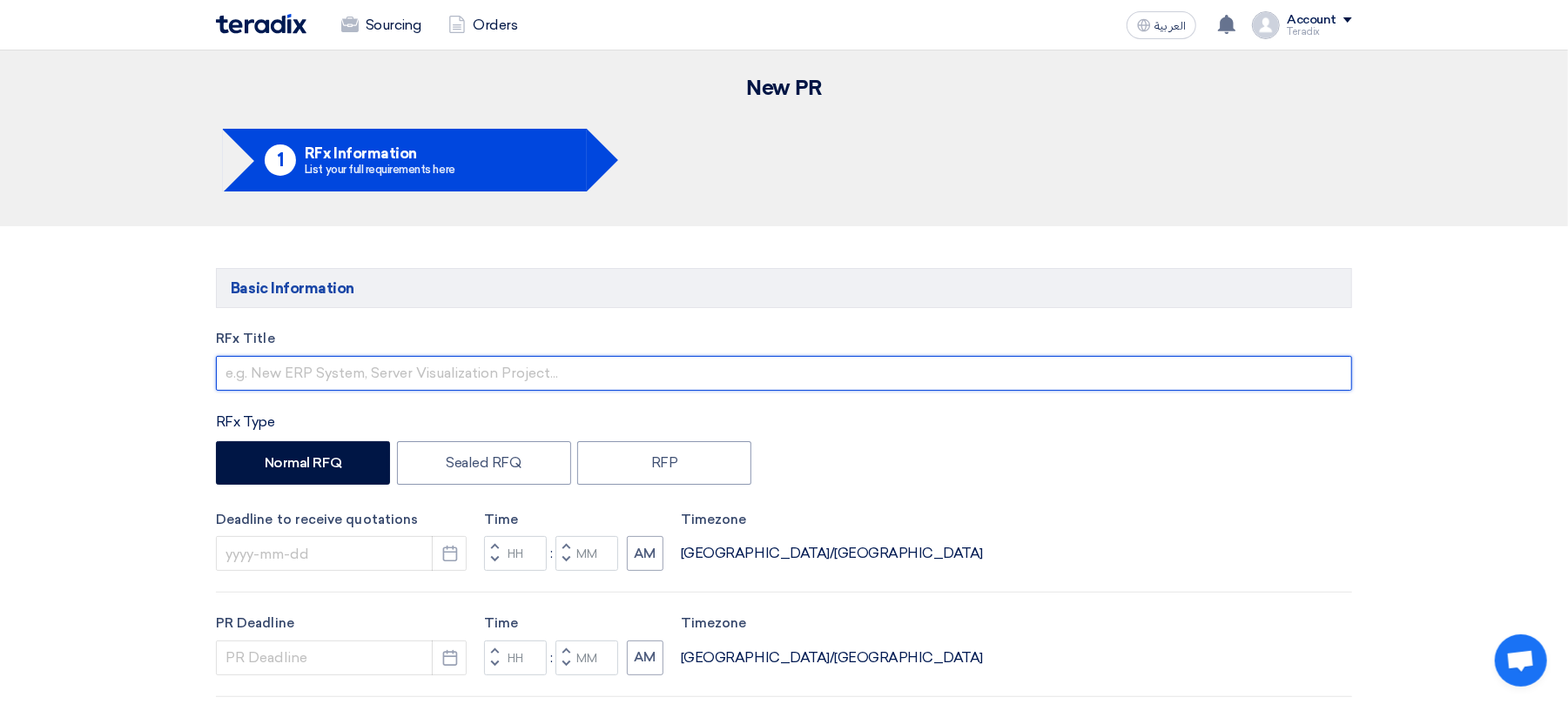
click at [514, 381] on input "text" at bounding box center [784, 373] width 1136 height 35
paste input "Supply of [PERSON_NAME] escalators spare parts"
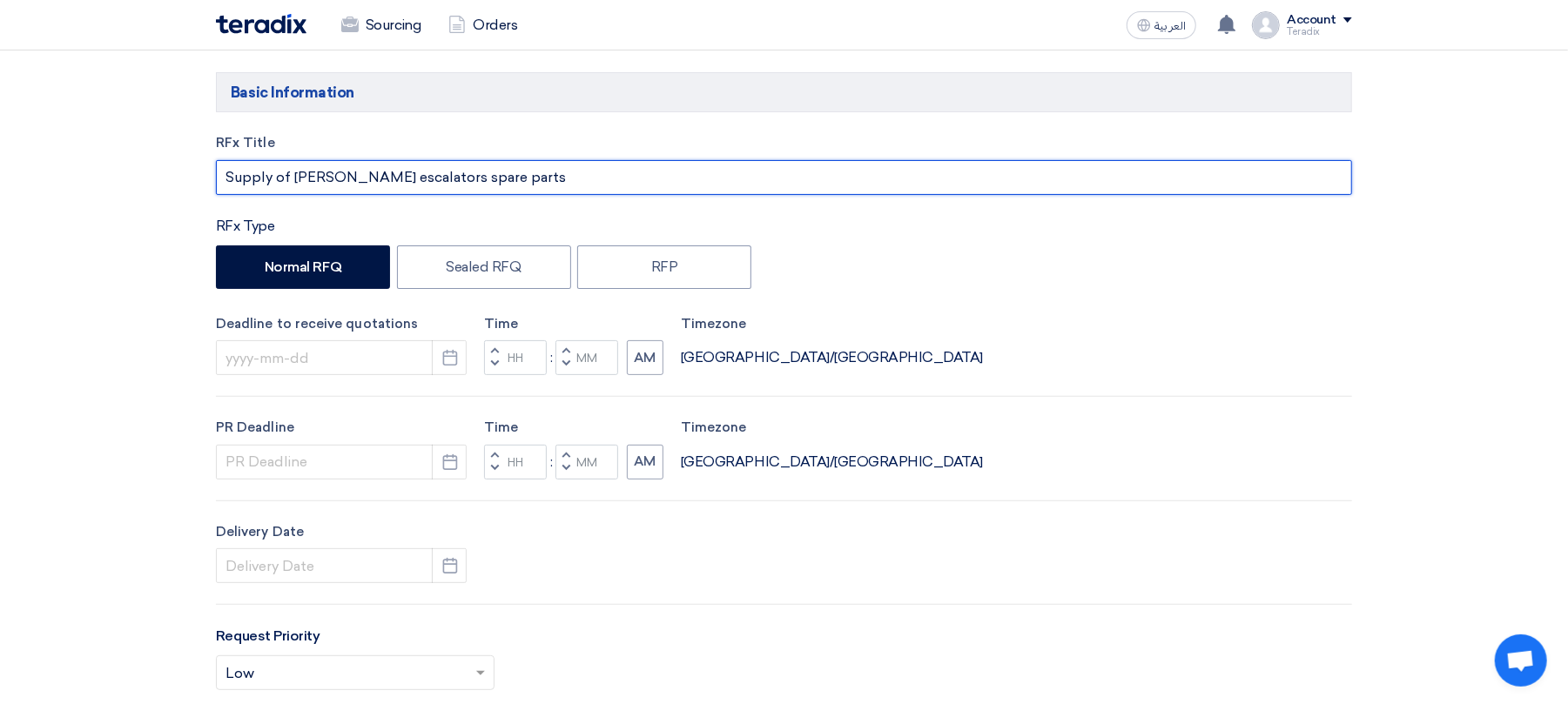
scroll to position [232, 0]
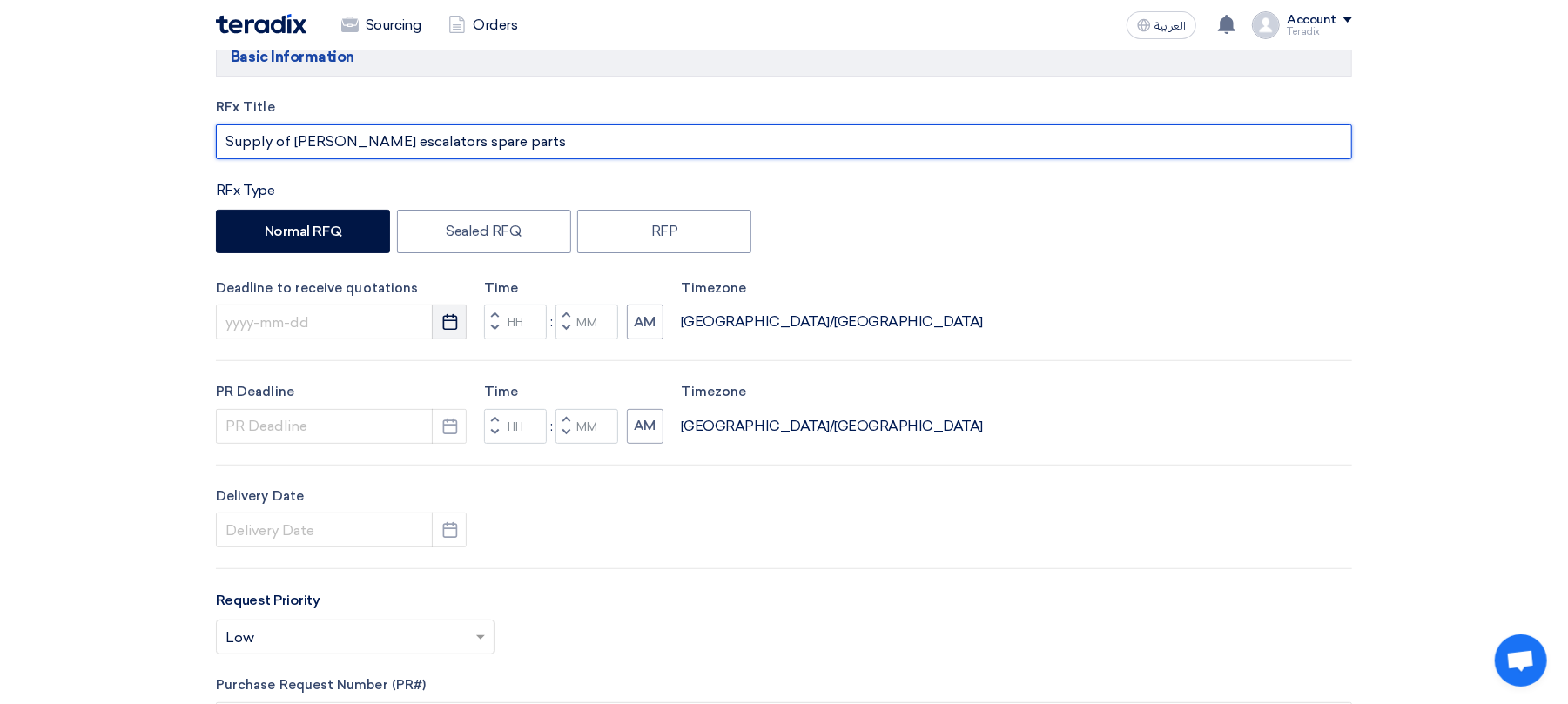
type input "Supply of [PERSON_NAME] escalators spare parts"
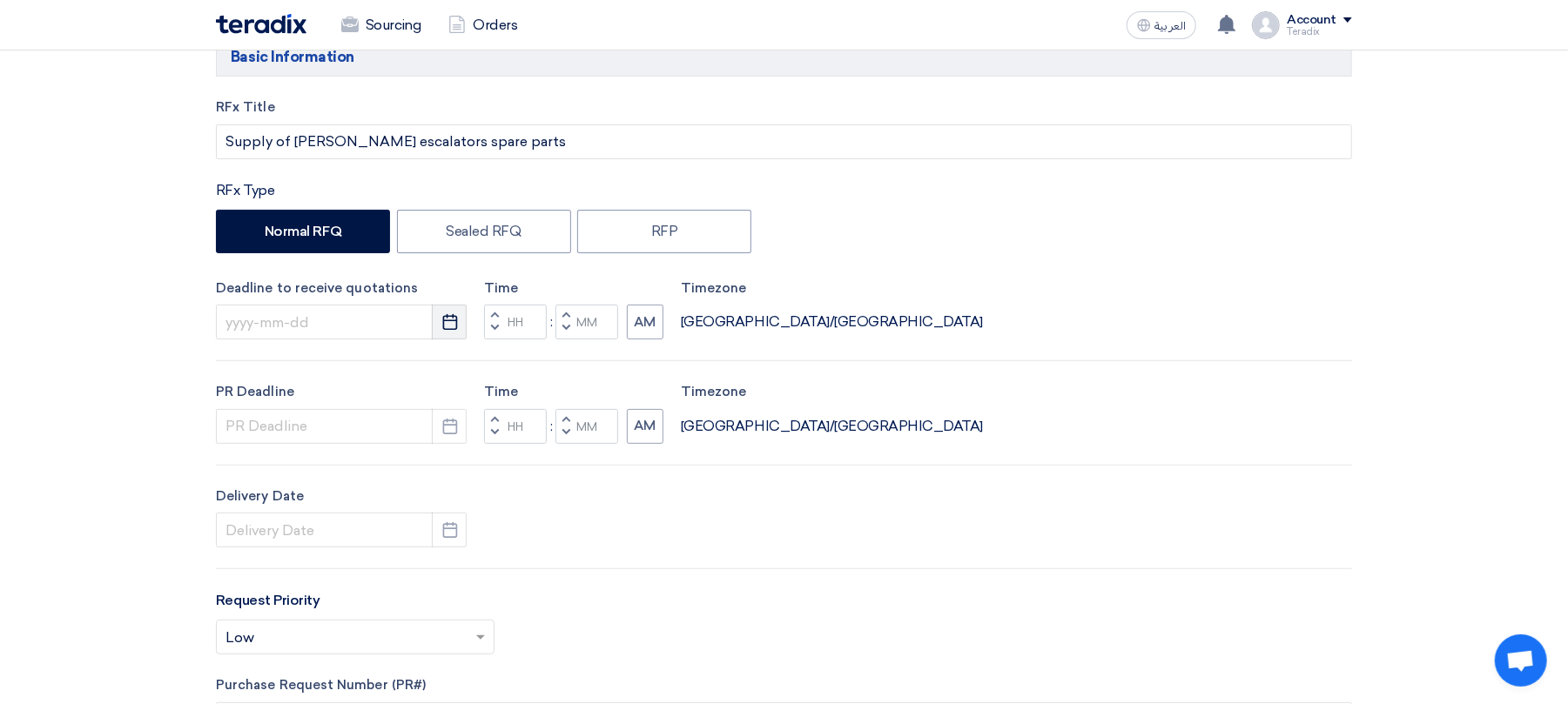
click at [440, 317] on button "Pick a date" at bounding box center [449, 321] width 35 height 35
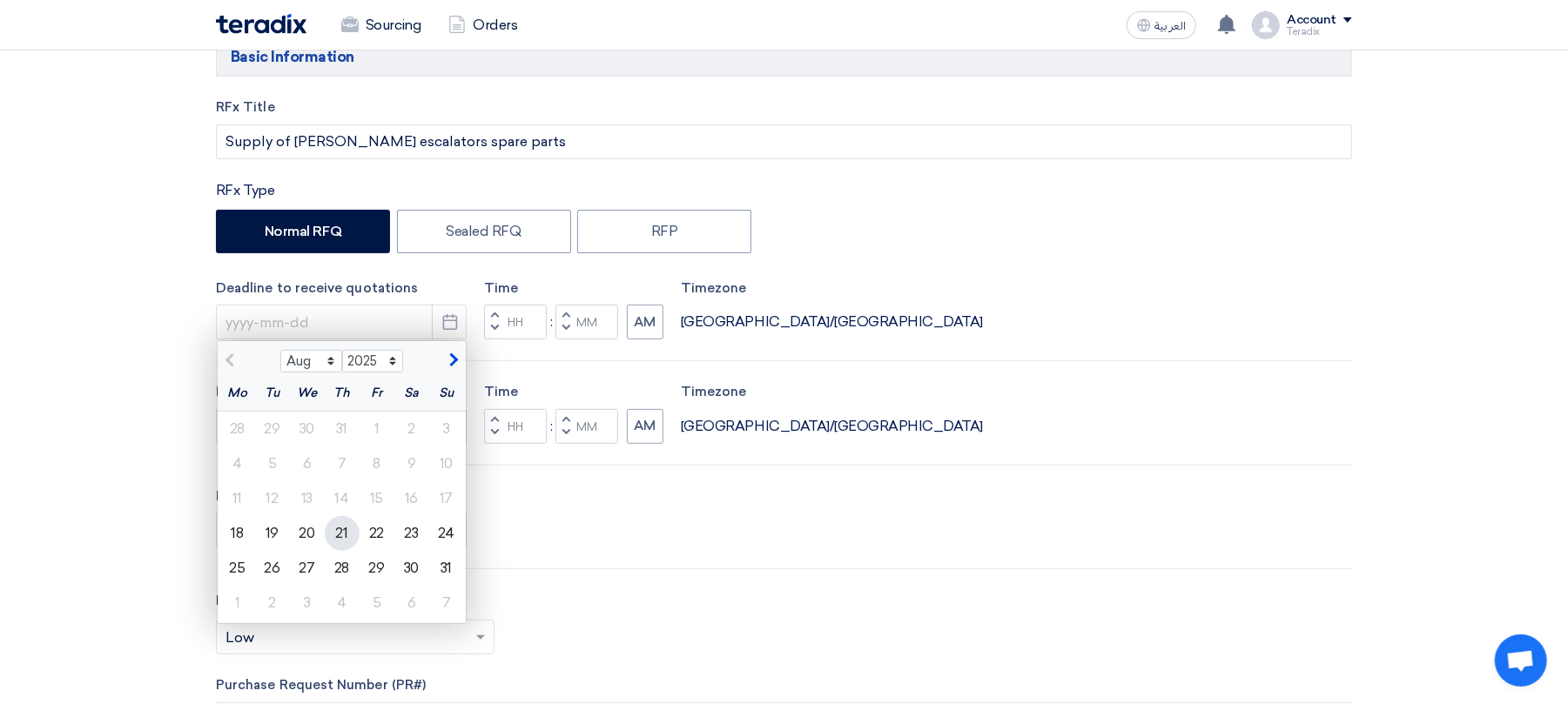
click at [345, 536] on div "21" at bounding box center [341, 533] width 35 height 35
type input "[DATE]"
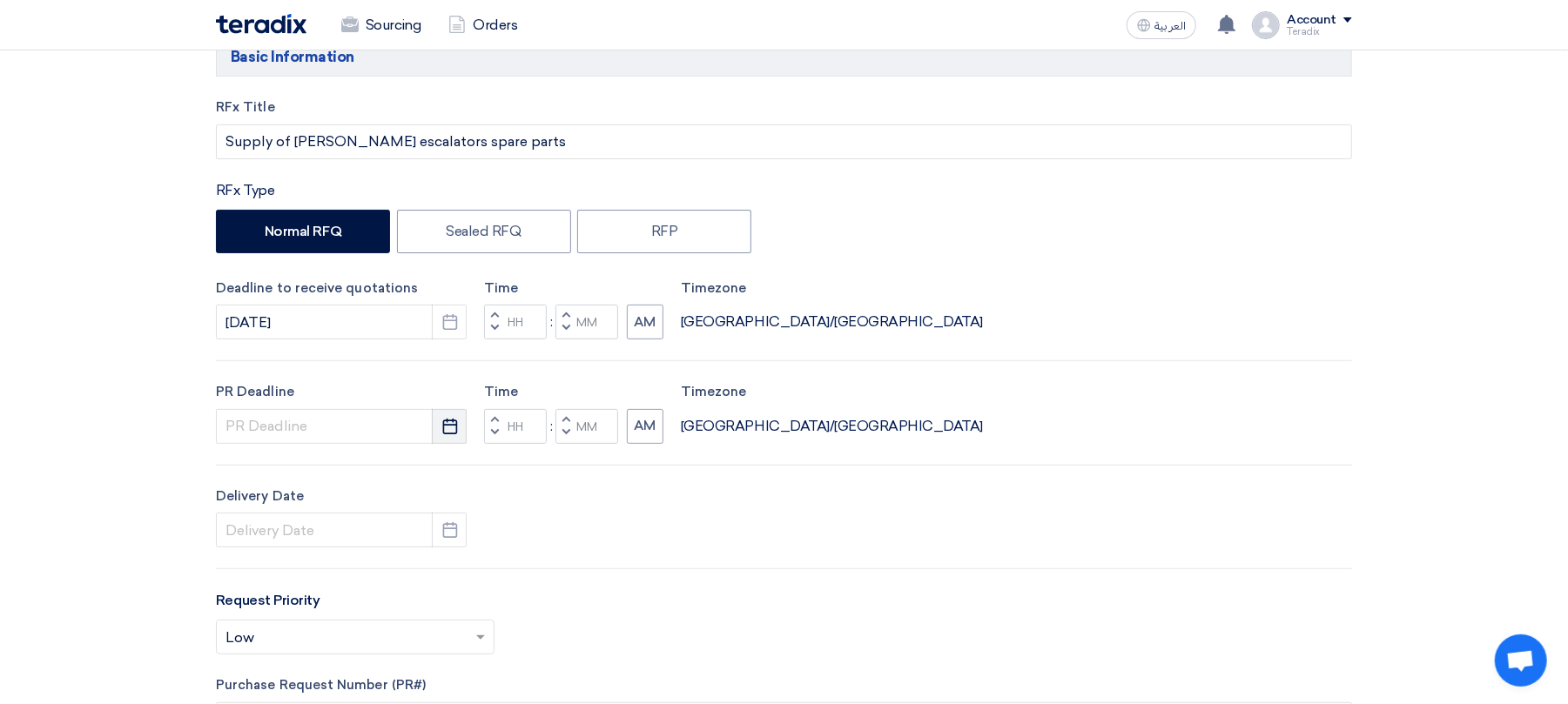
click at [450, 434] on use "button" at bounding box center [450, 426] width 15 height 16
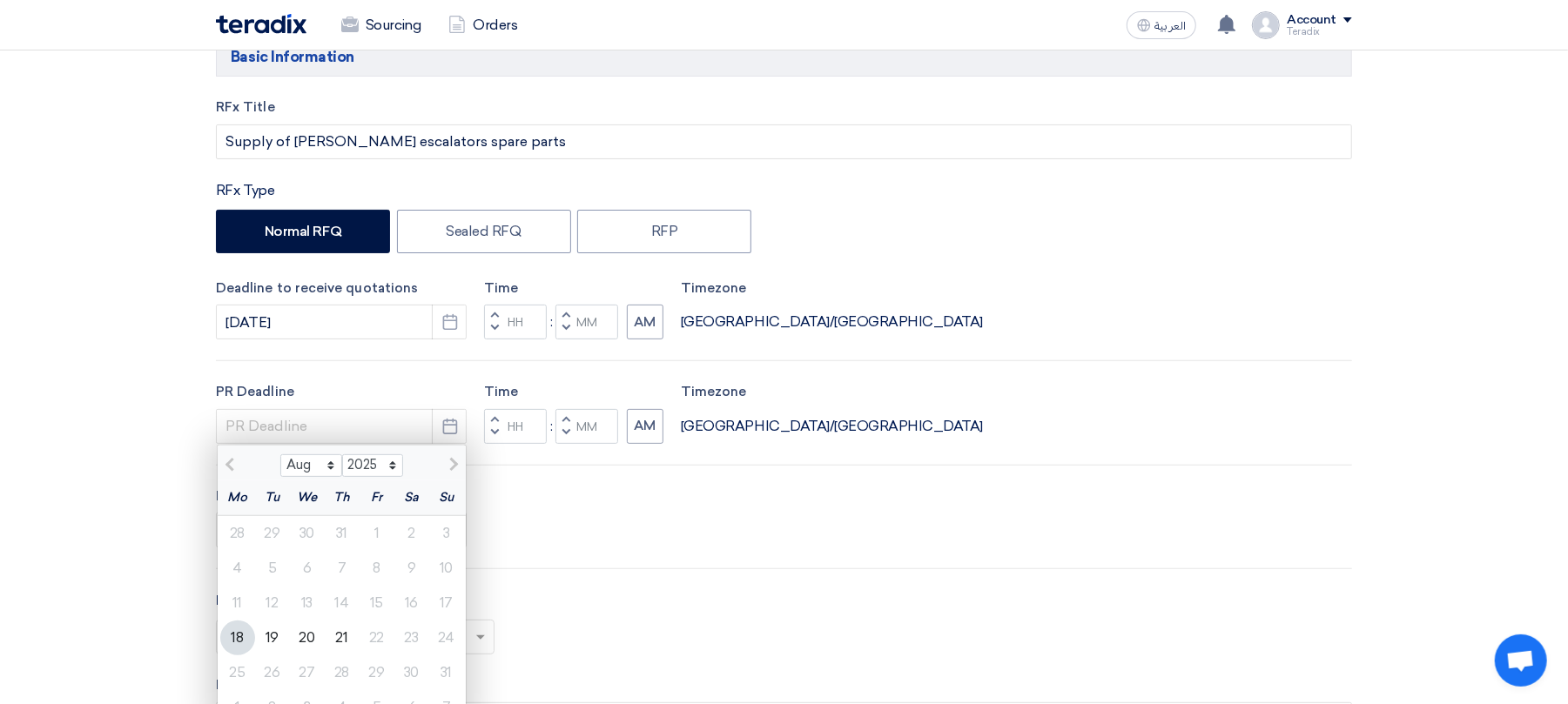
click at [334, 632] on div "21" at bounding box center [341, 638] width 35 height 35
type input "[DATE]"
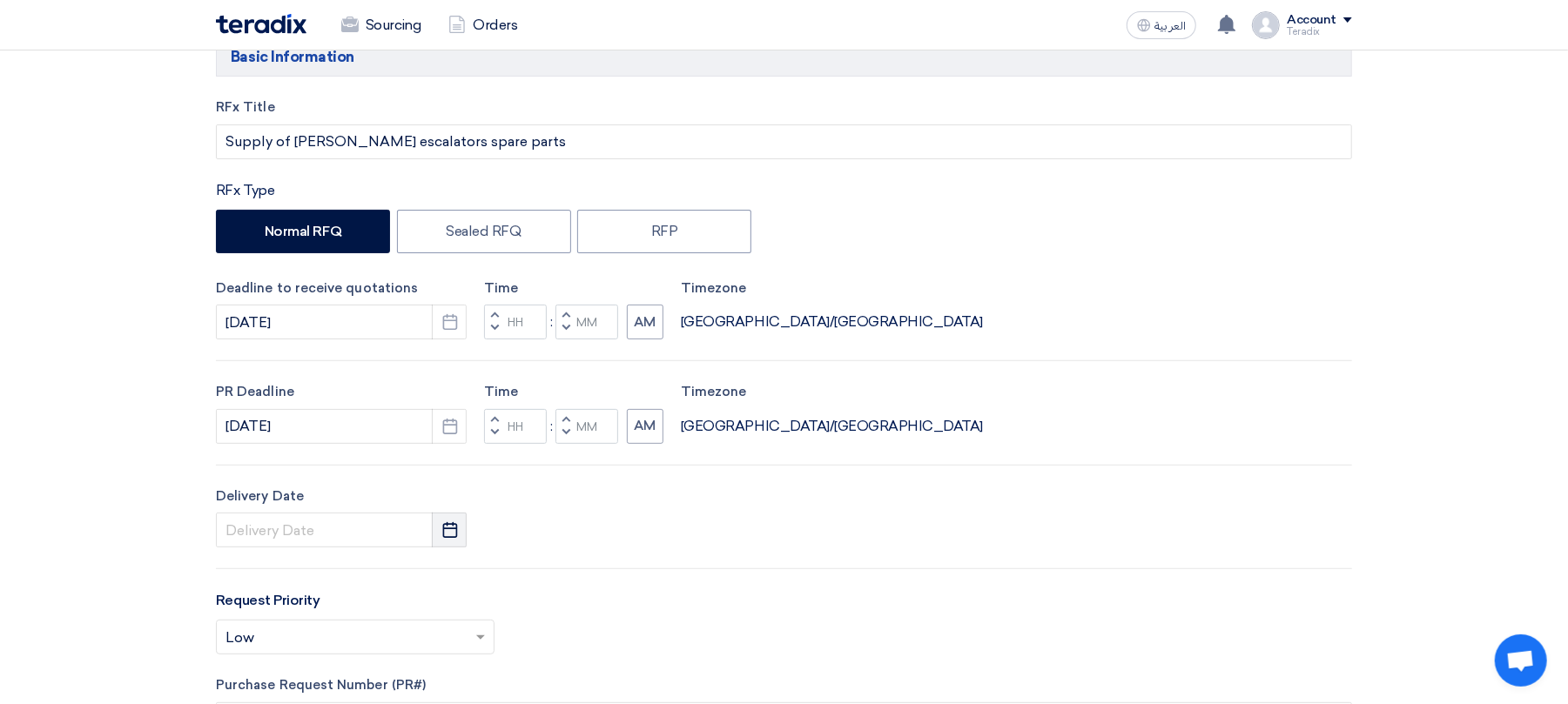
click at [440, 545] on button "Pick a date" at bounding box center [449, 529] width 35 height 35
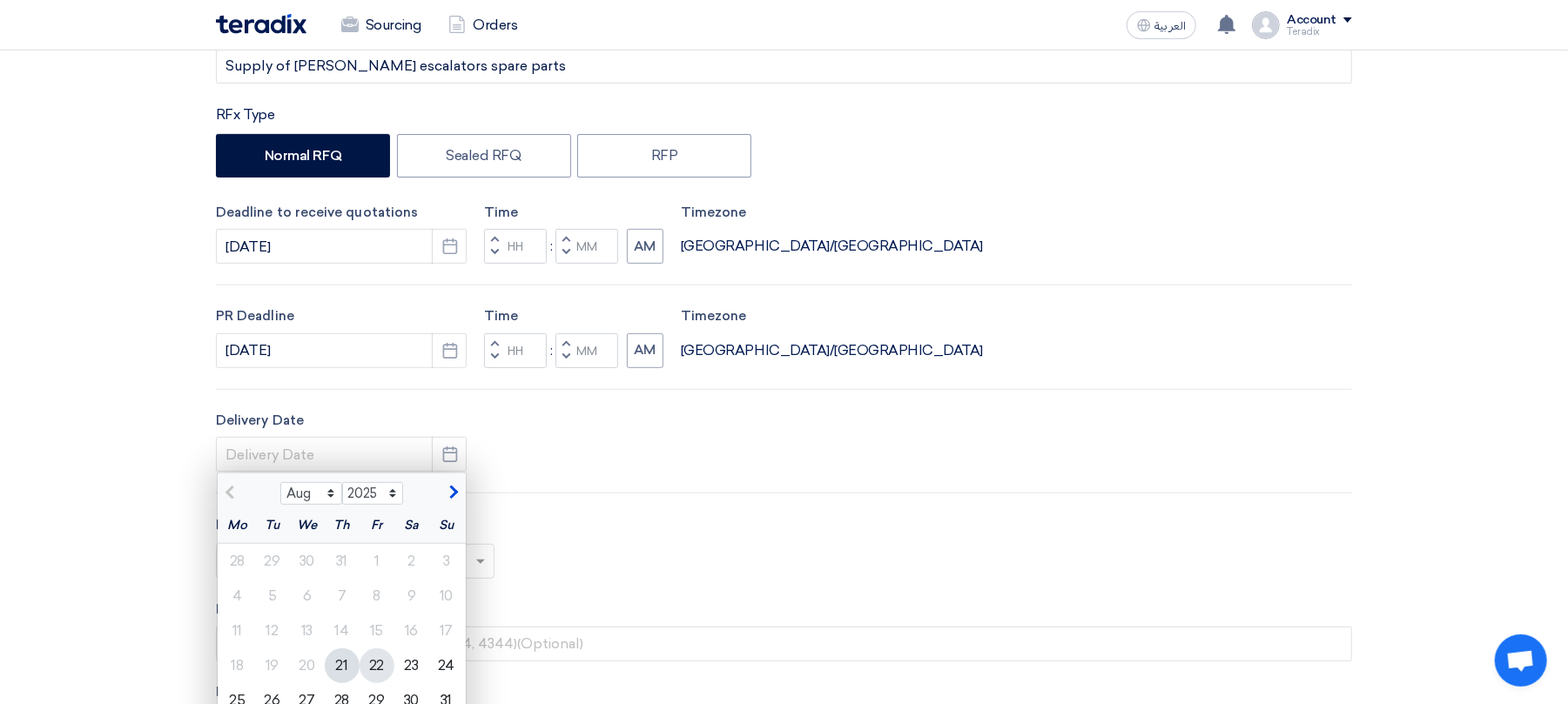
scroll to position [348, 0]
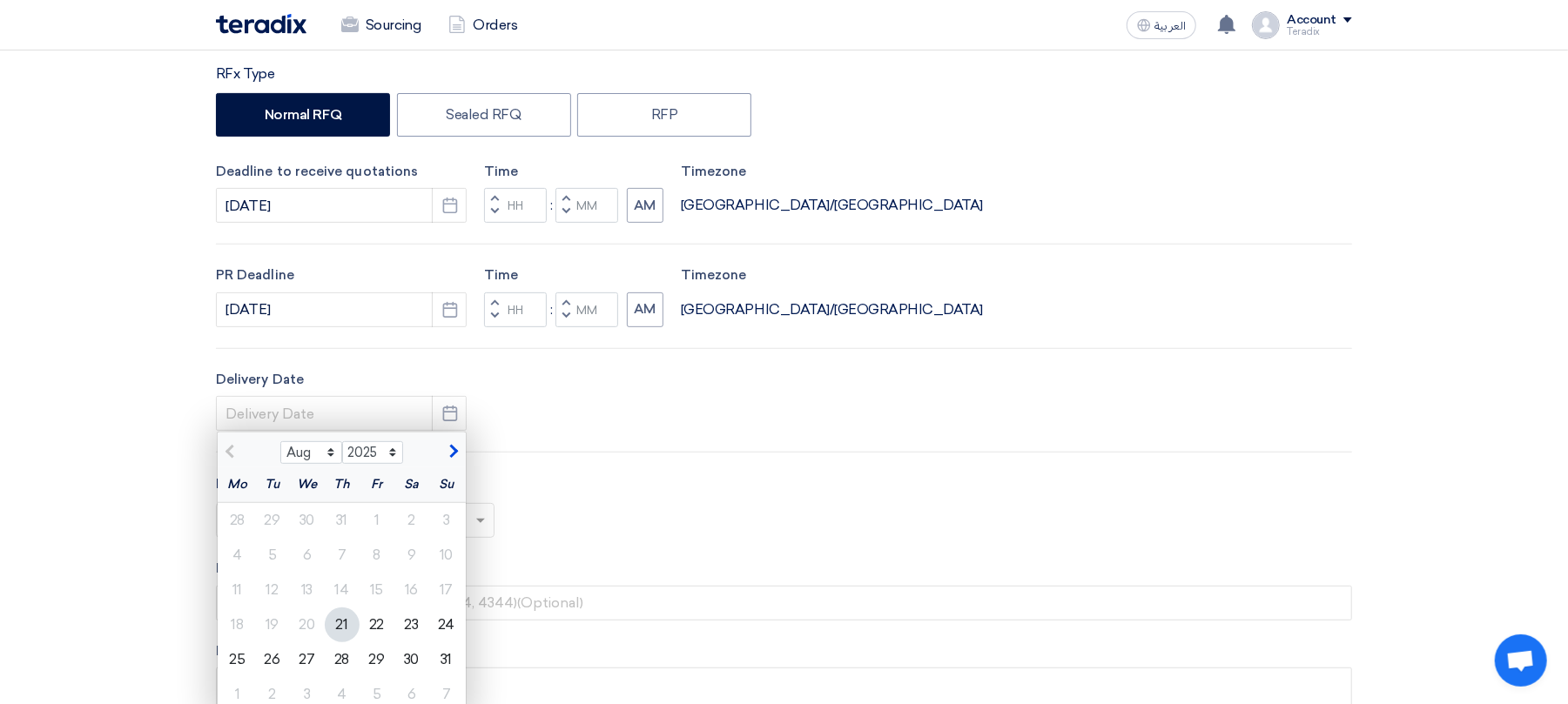
click at [348, 617] on div "21" at bounding box center [341, 624] width 35 height 35
type input "[DATE]"
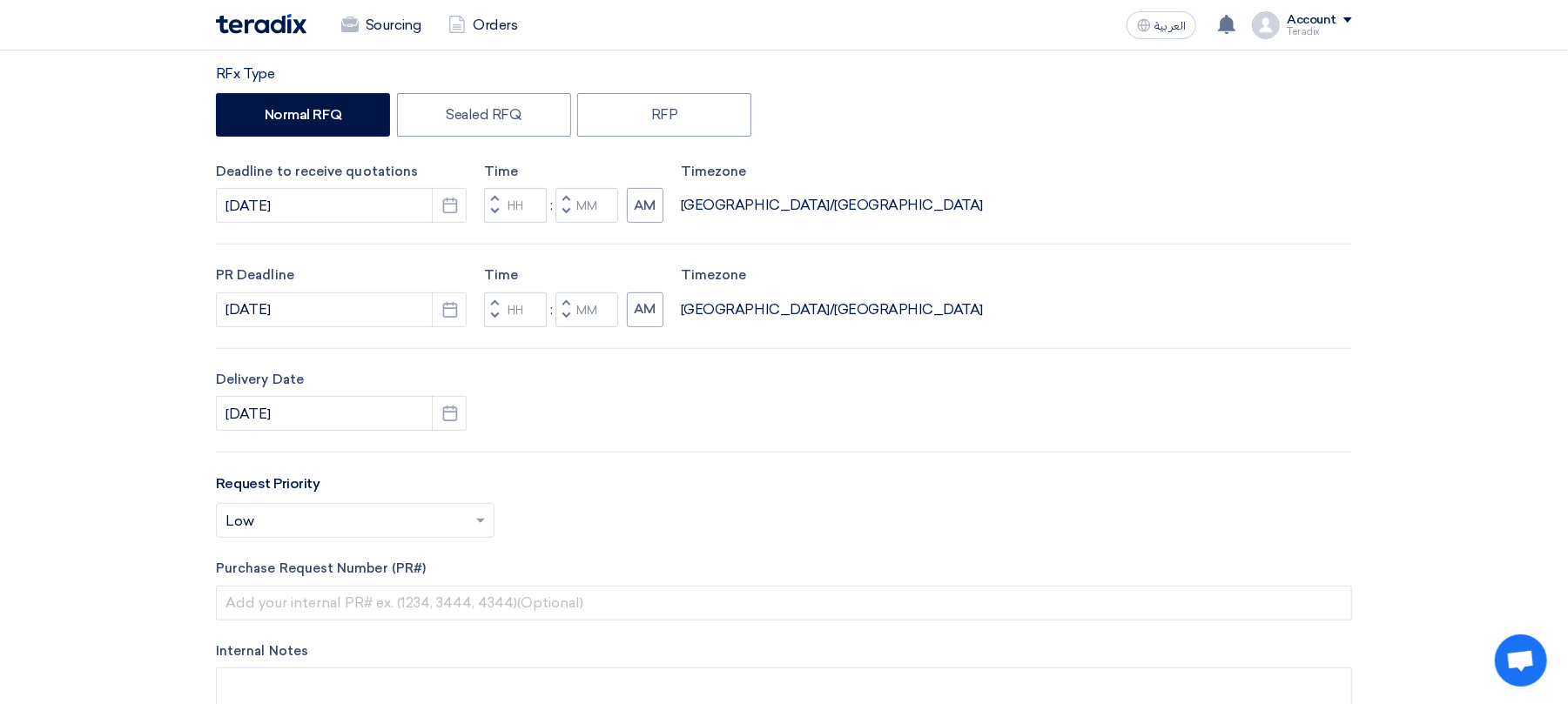
click at [566, 321] on span "button" at bounding box center [566, 316] width 6 height 11
type input "11"
drag, startPoint x: 566, startPoint y: 321, endPoint x: 512, endPoint y: 433, distance: 124.3
click at [566, 320] on span "button" at bounding box center [566, 316] width 6 height 11
type input "58"
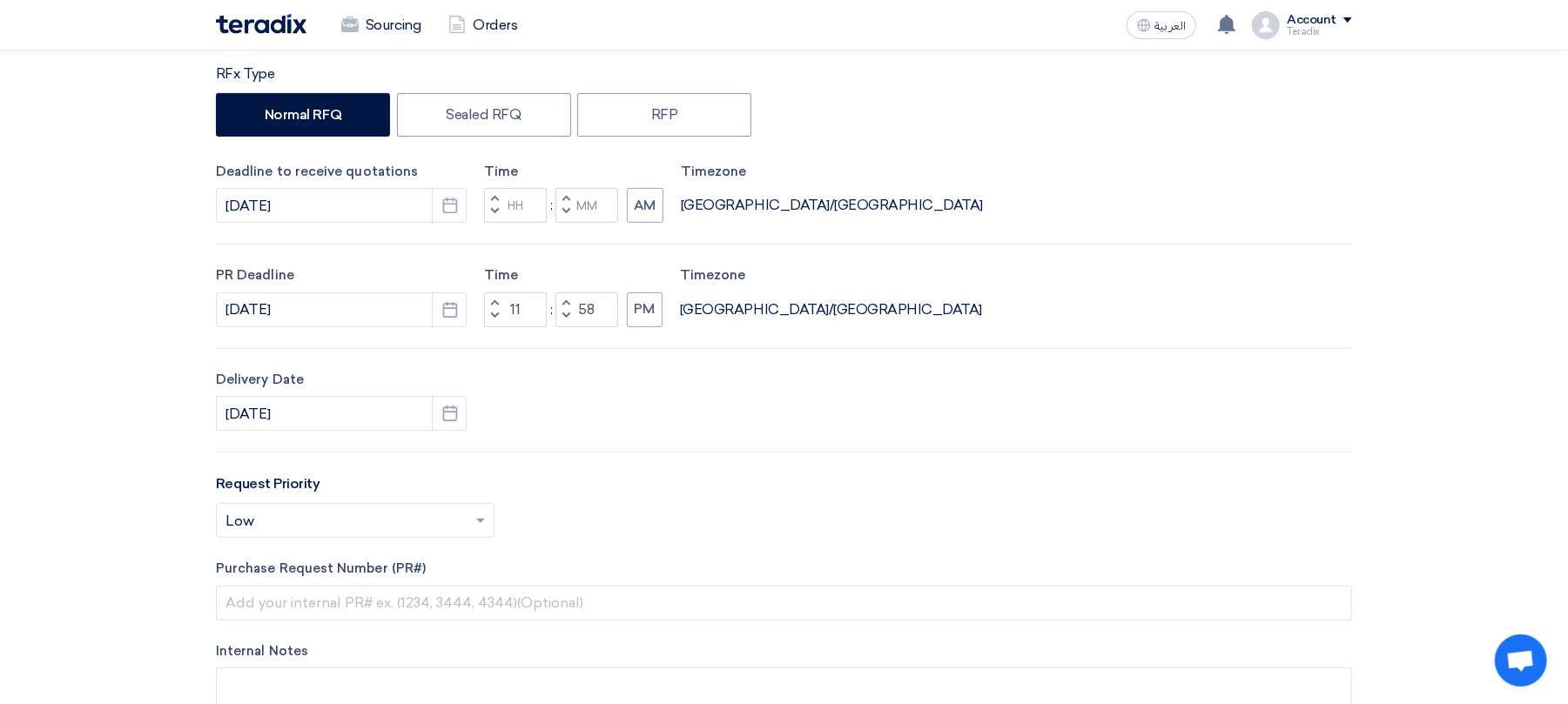
click at [565, 209] on span "button" at bounding box center [566, 211] width 6 height 11
type input "11"
type input "59"
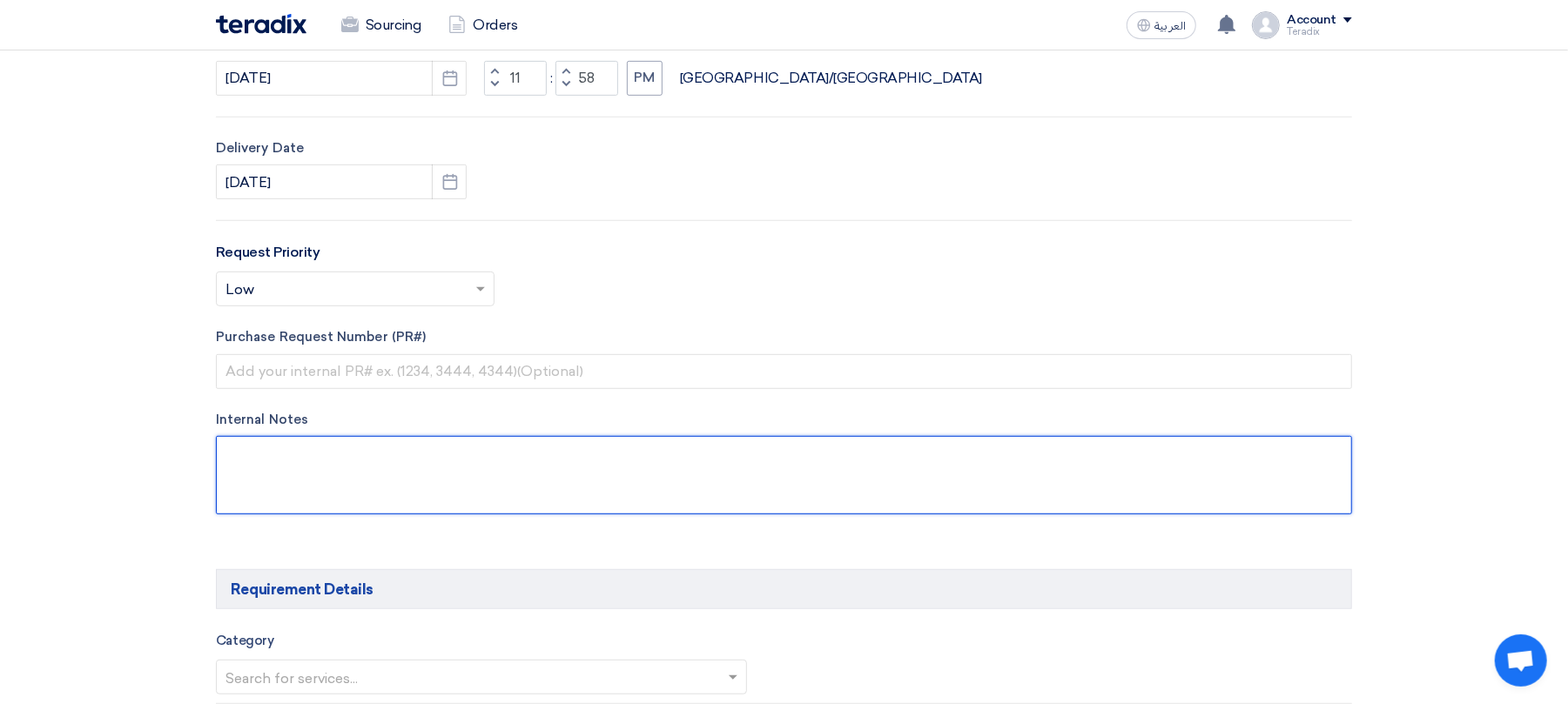
click at [593, 479] on textarea at bounding box center [784, 474] width 1136 height 78
paste textarea "[PERSON_NAME] [EMAIL_ADDRESS][DOMAIN_NAME] [PHONE_NUMBER](Work) Jabal Omar Deve…"
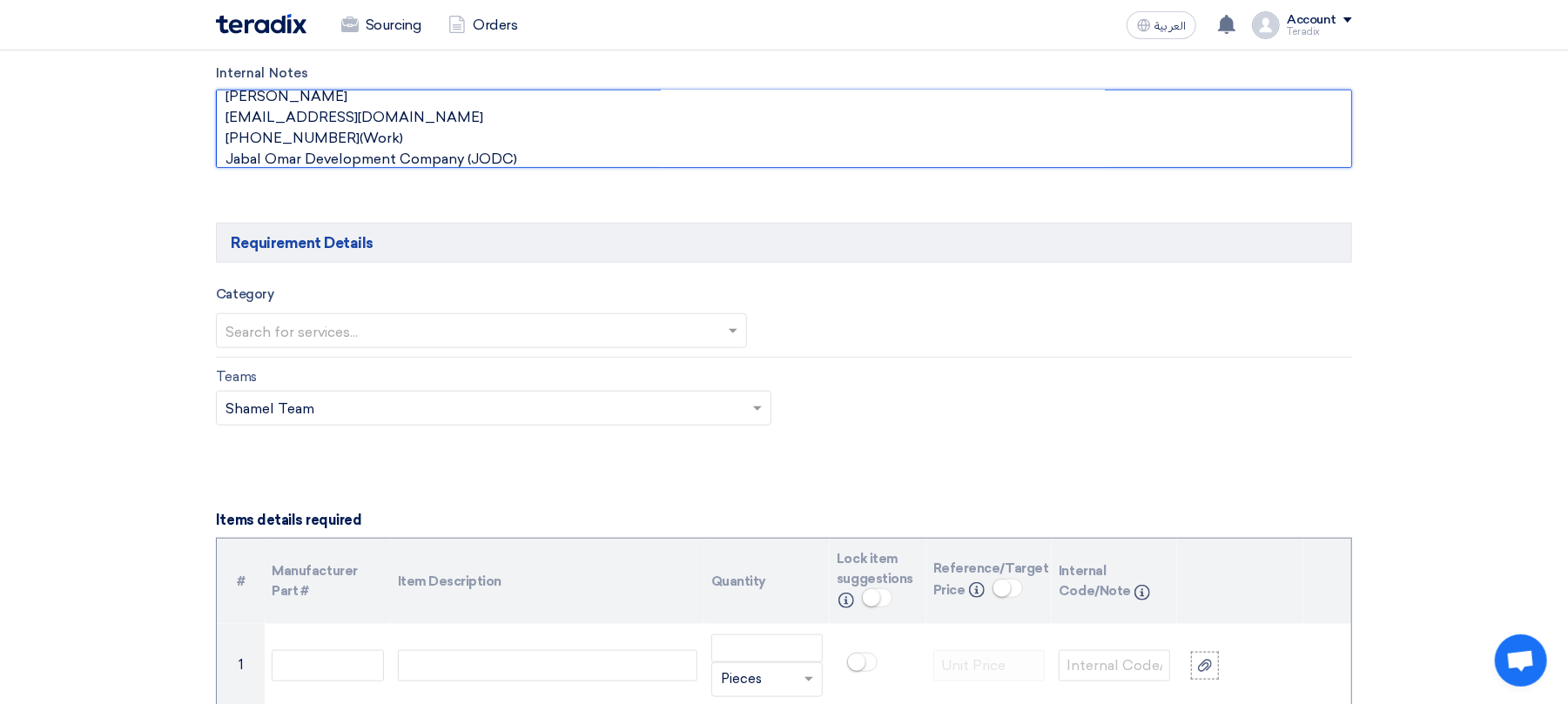
scroll to position [928, 0]
type textarea "[PERSON_NAME] [EMAIL_ADDRESS][DOMAIN_NAME] [PHONE_NUMBER](Work) Jabal Omar Deve…"
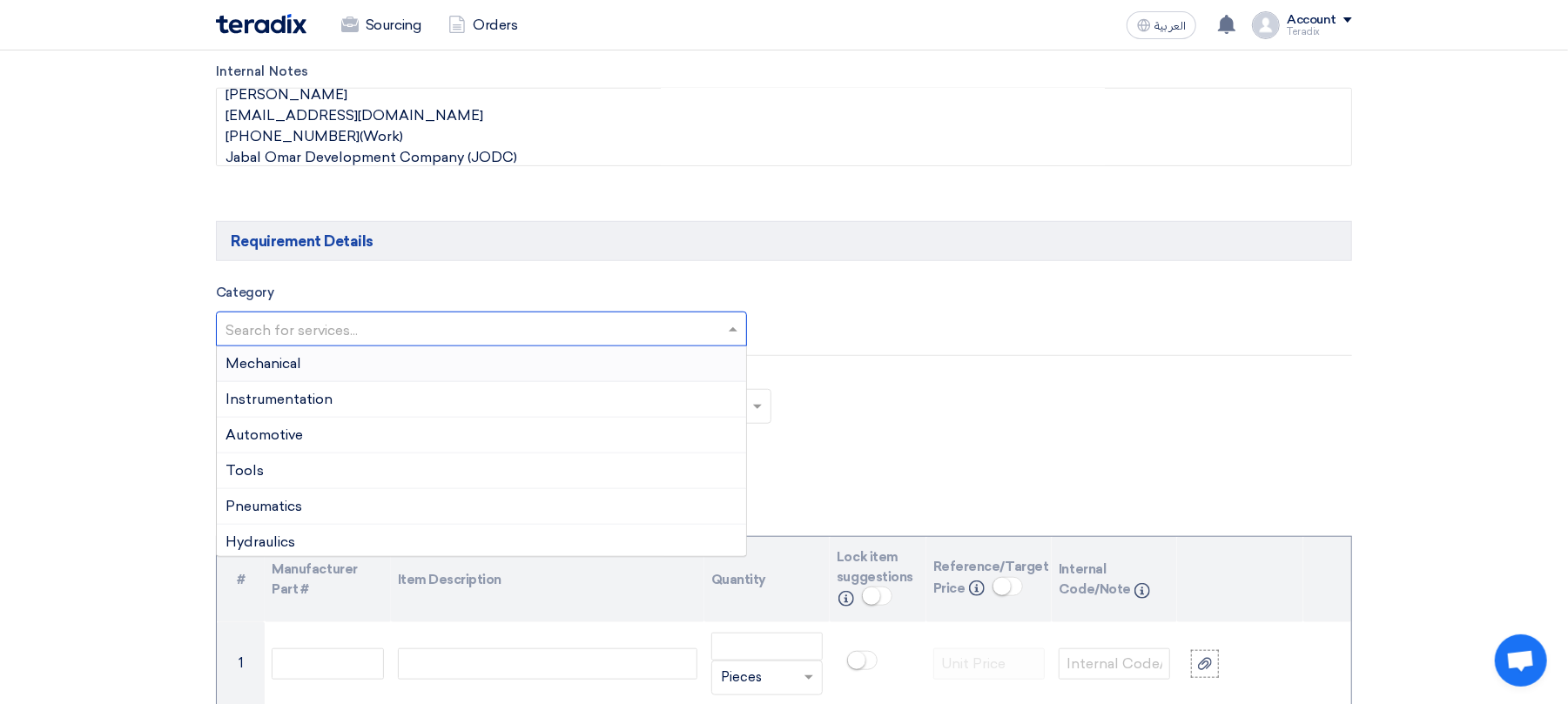
click at [547, 339] on input "text" at bounding box center [473, 330] width 495 height 29
click at [427, 436] on div "General Items" at bounding box center [481, 431] width 530 height 35
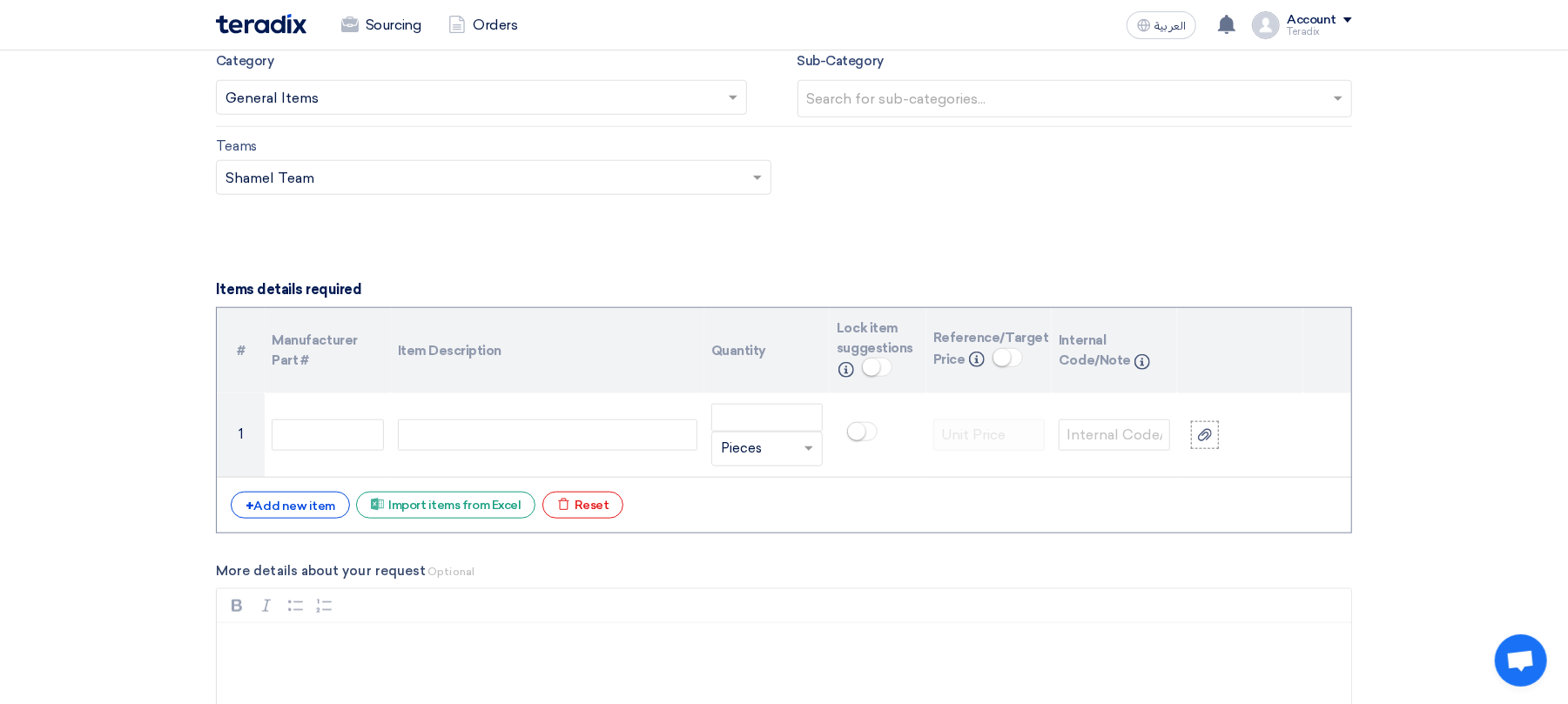
scroll to position [1161, 0]
click at [327, 512] on div "+ Add new item" at bounding box center [290, 504] width 119 height 27
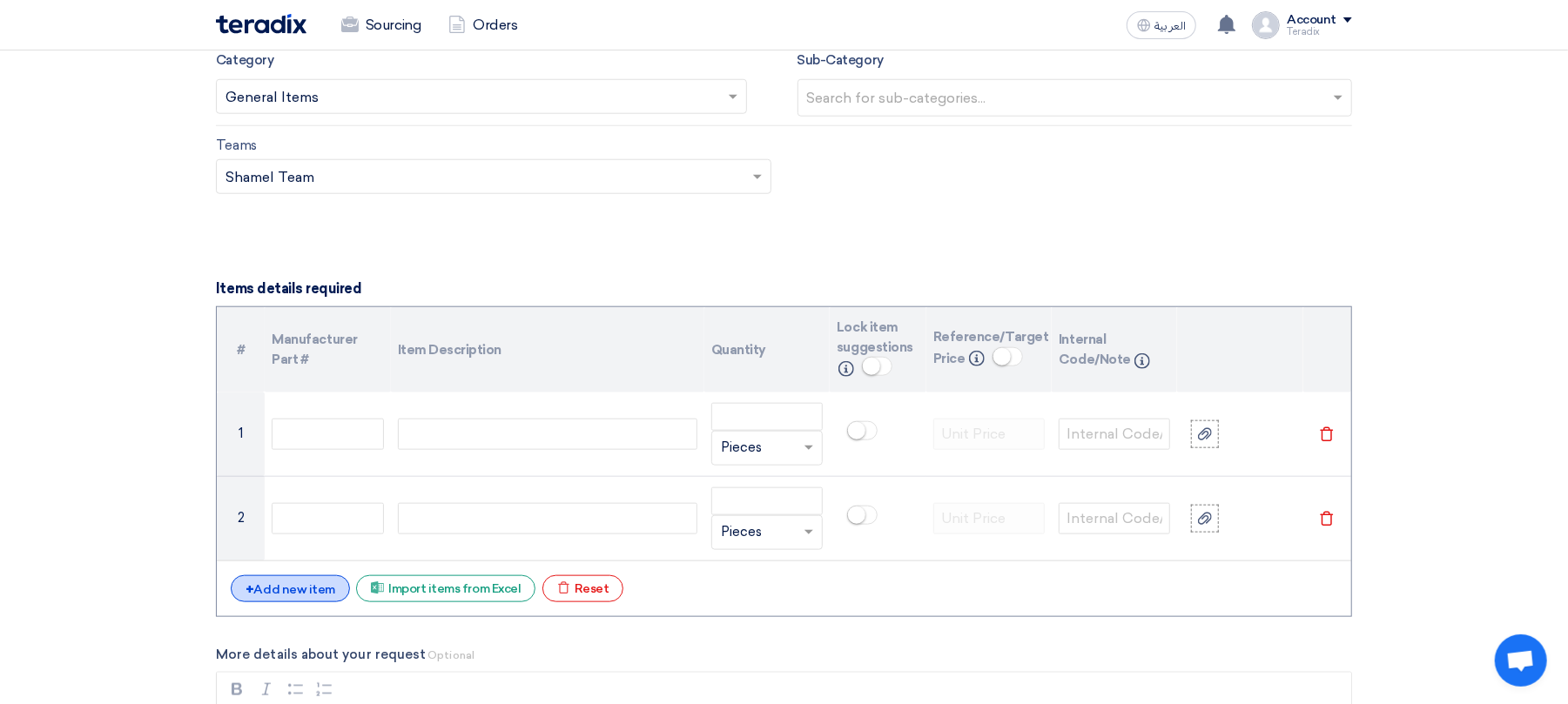
click at [297, 587] on div "+ Add new item" at bounding box center [290, 589] width 119 height 27
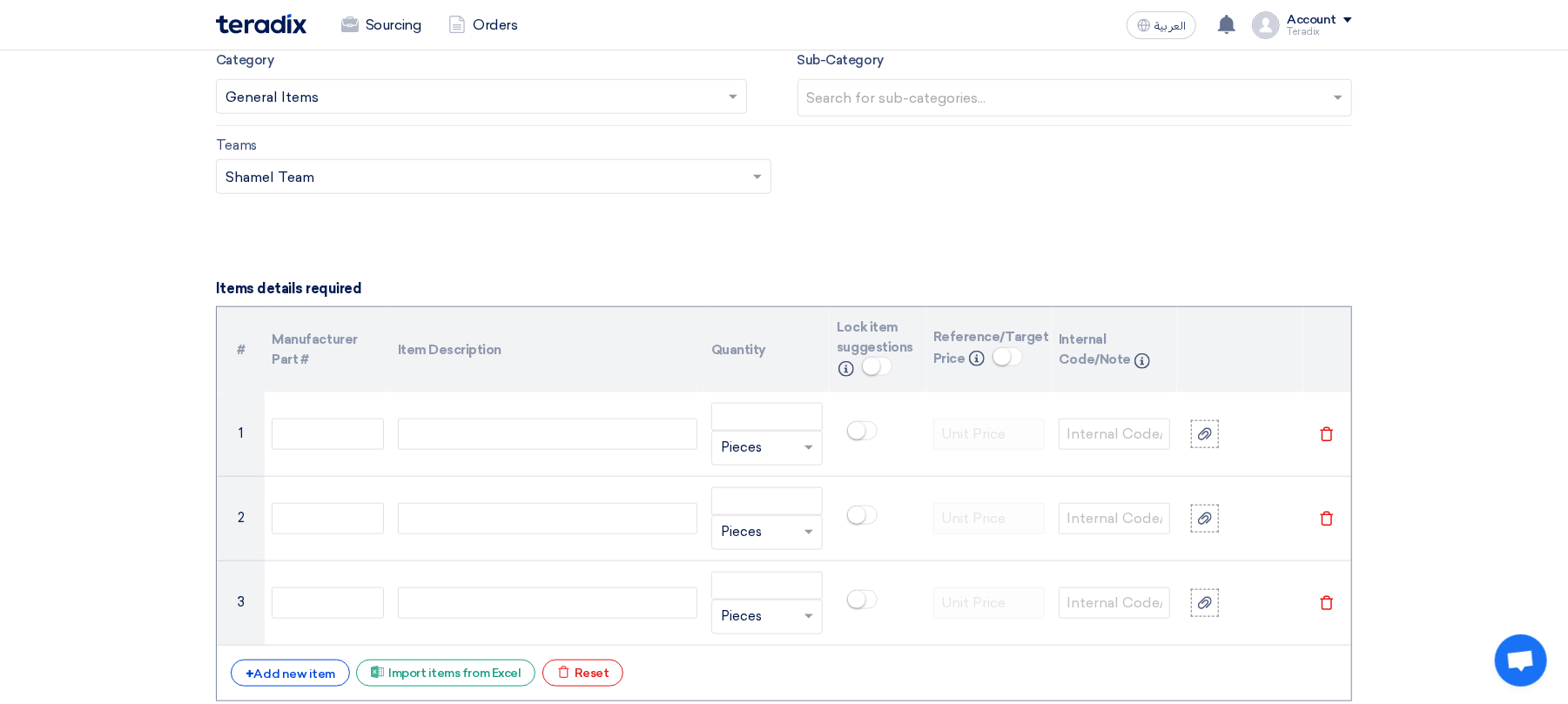
click at [293, 659] on div "# Manufacturer Part # Item Description Quantity Lock item suggestions Info Refe…" at bounding box center [784, 504] width 1136 height 395
click at [293, 659] on div "+ Add new item" at bounding box center [290, 672] width 119 height 27
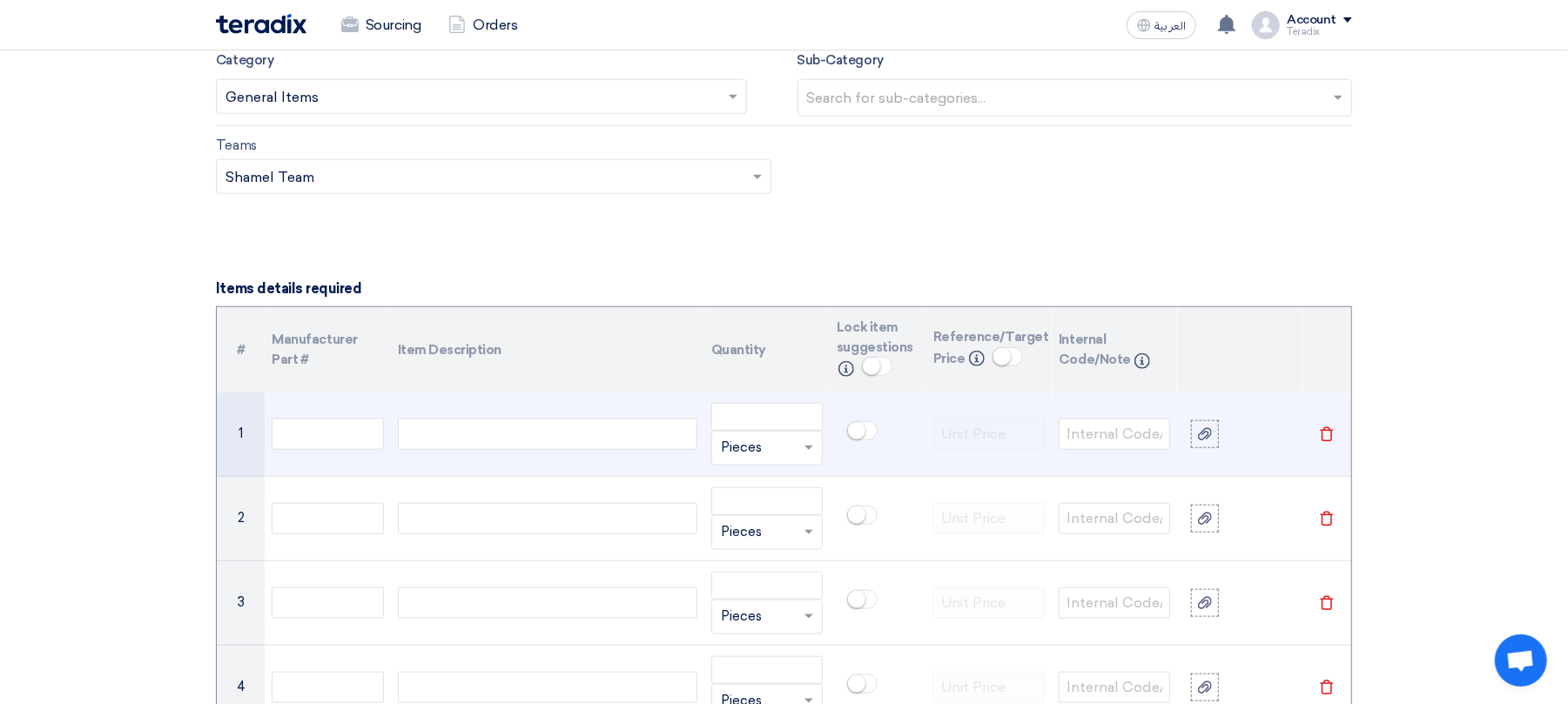
click at [510, 437] on div at bounding box center [548, 435] width 300 height 32
paste div
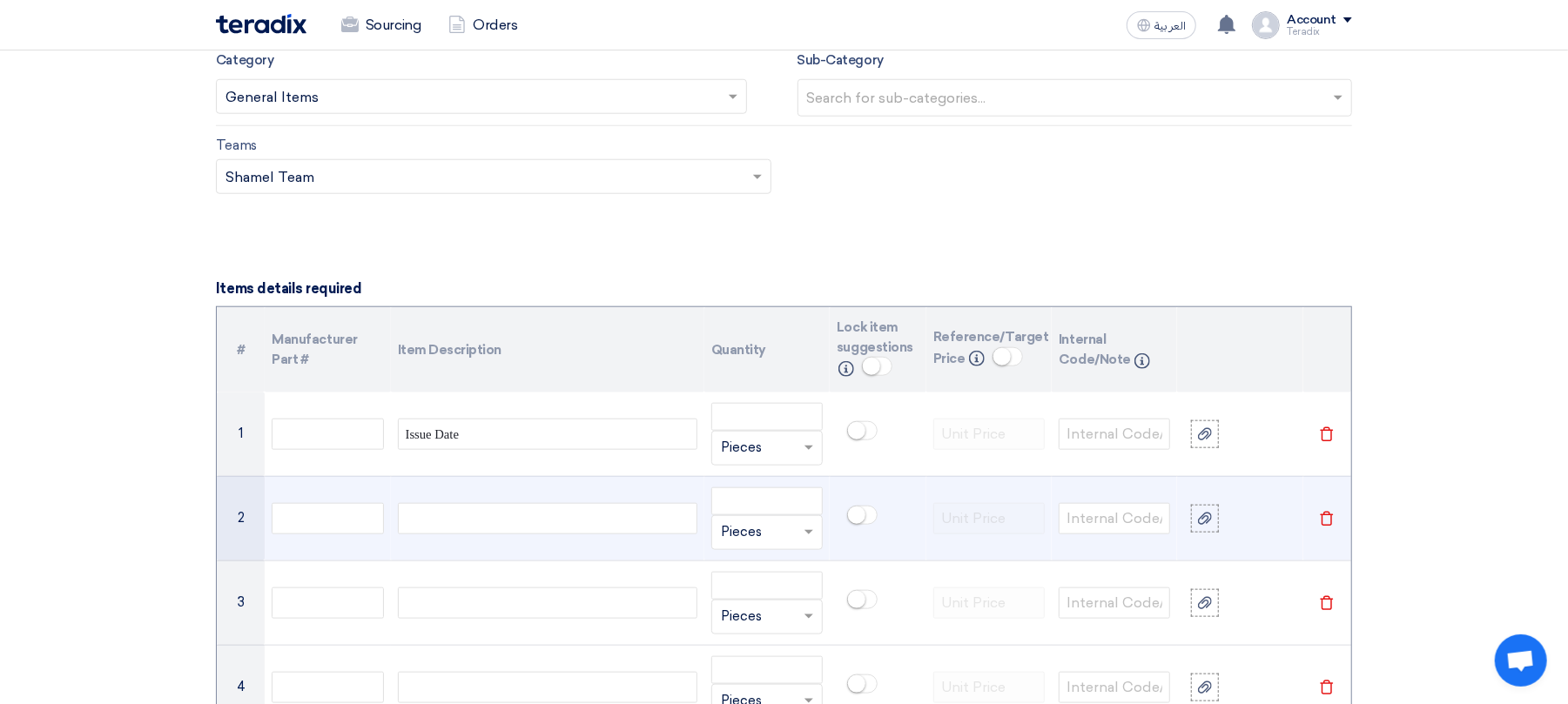
click at [507, 505] on td at bounding box center [547, 519] width 314 height 85
click at [499, 527] on div at bounding box center [548, 519] width 300 height 32
paste div
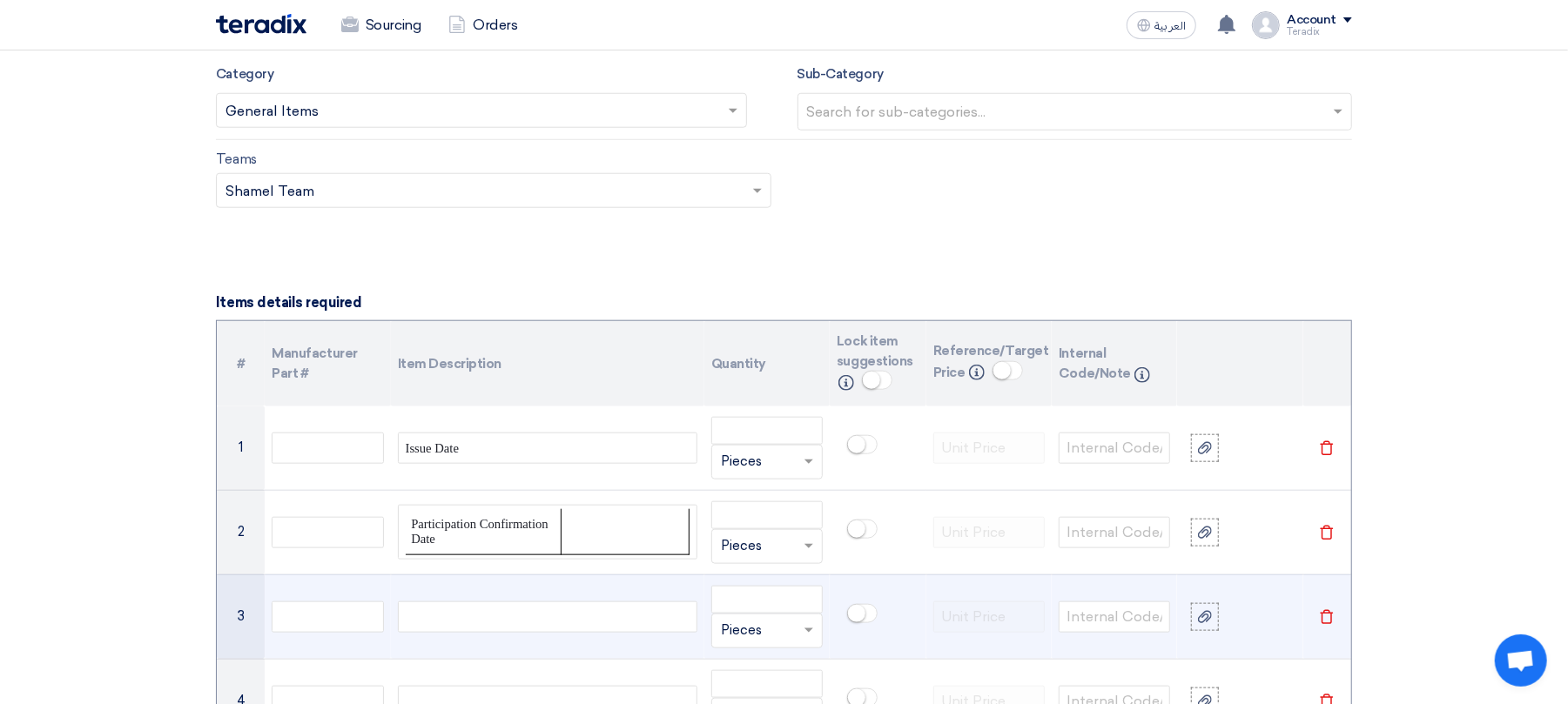
click at [526, 628] on div at bounding box center [548, 617] width 300 height 32
paste div
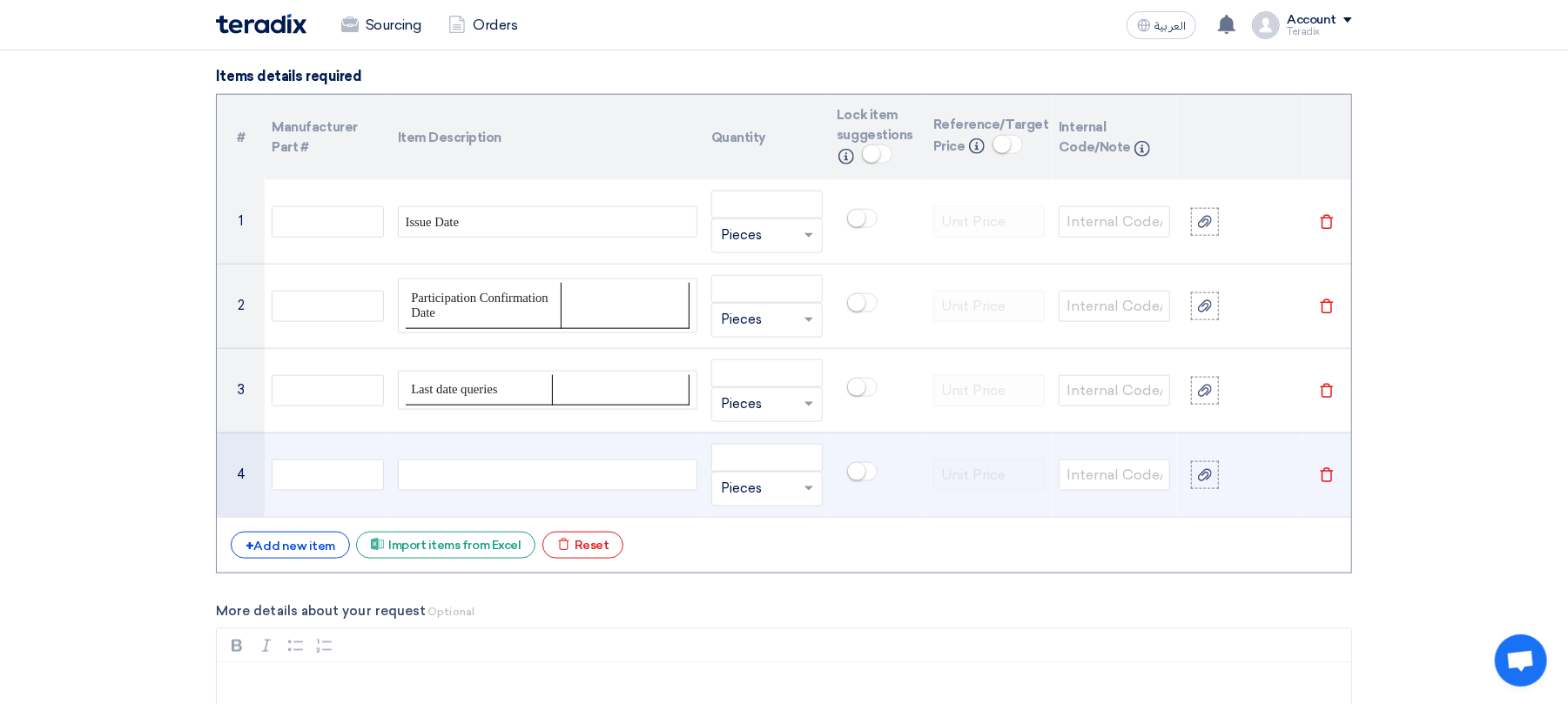
click at [503, 482] on div at bounding box center [548, 475] width 300 height 32
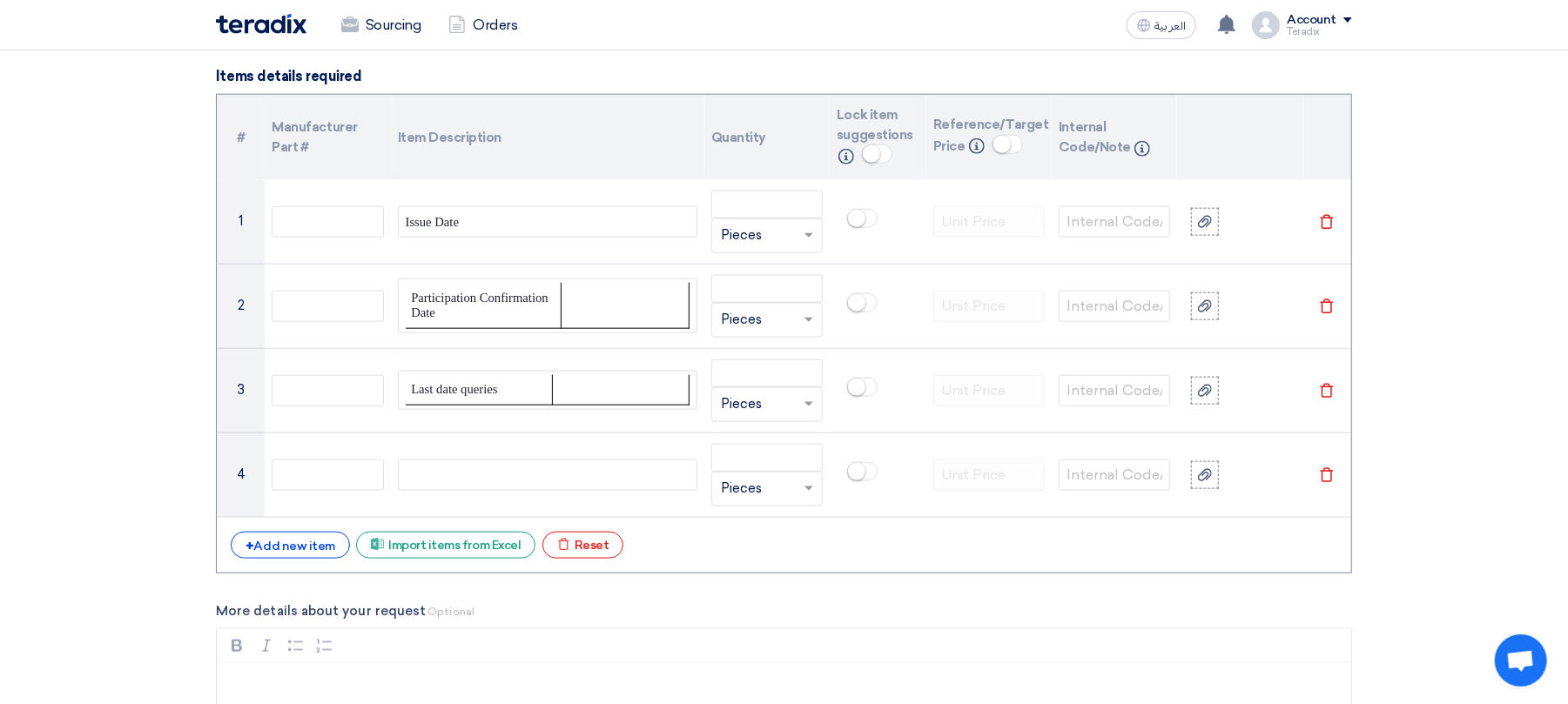
paste div
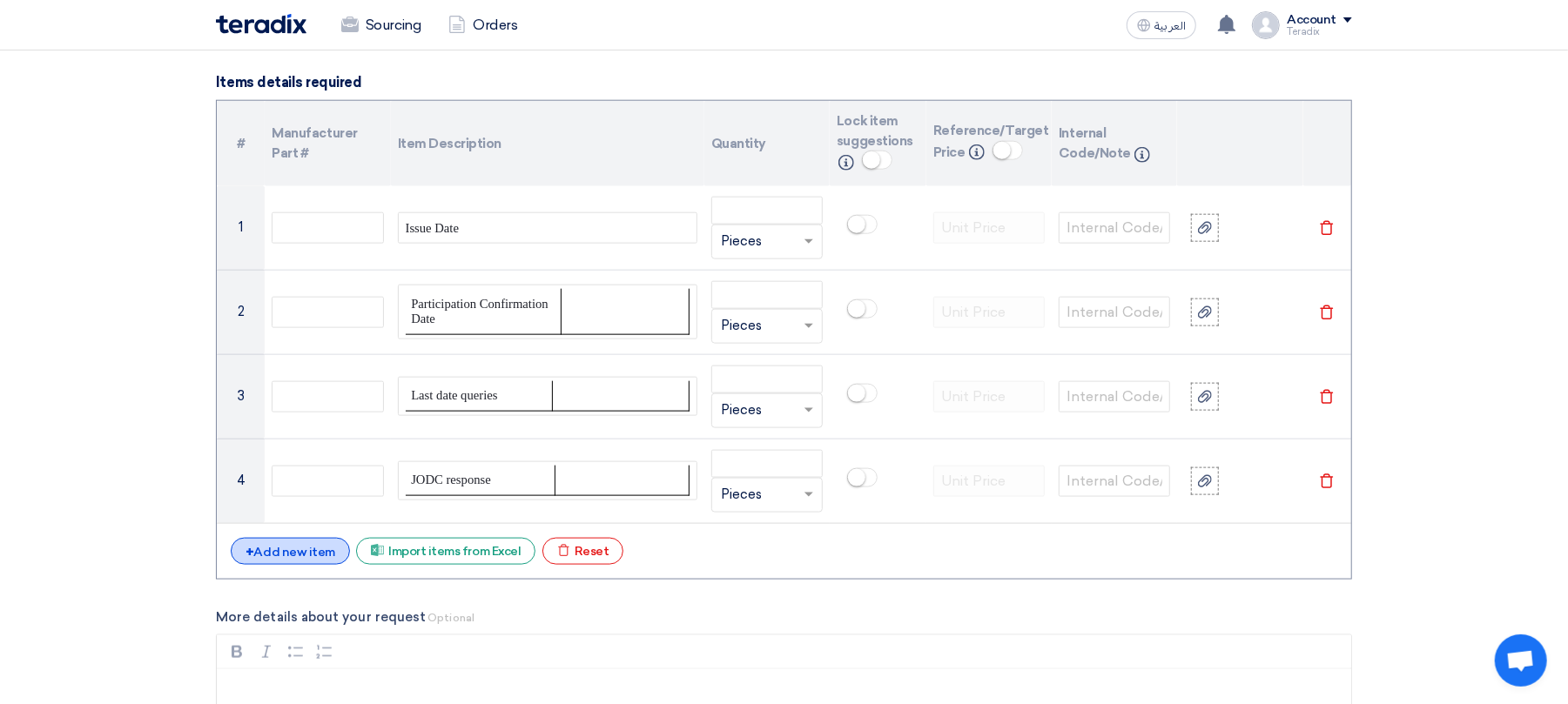
click at [296, 562] on div "+ Add new item" at bounding box center [290, 551] width 119 height 27
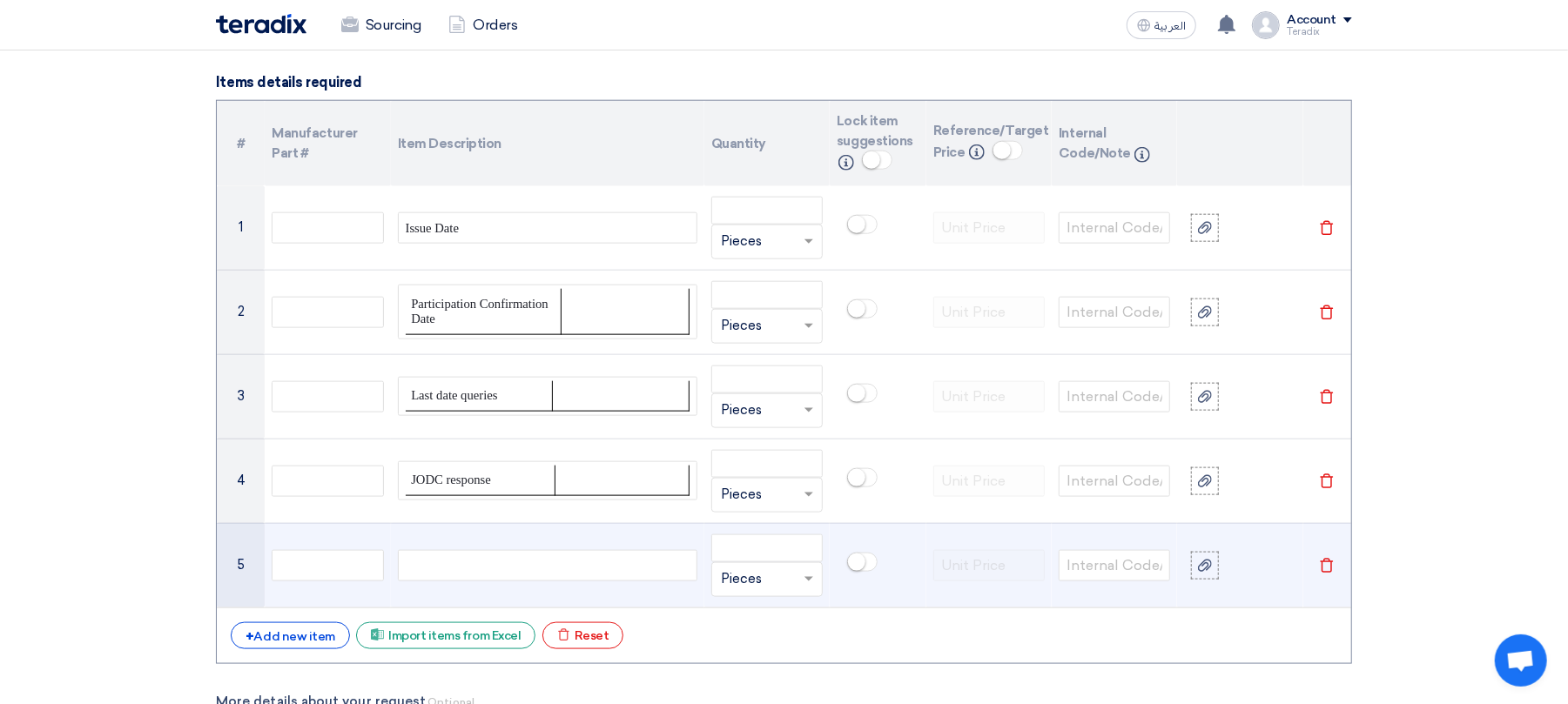
click at [533, 577] on div at bounding box center [548, 566] width 300 height 32
paste div
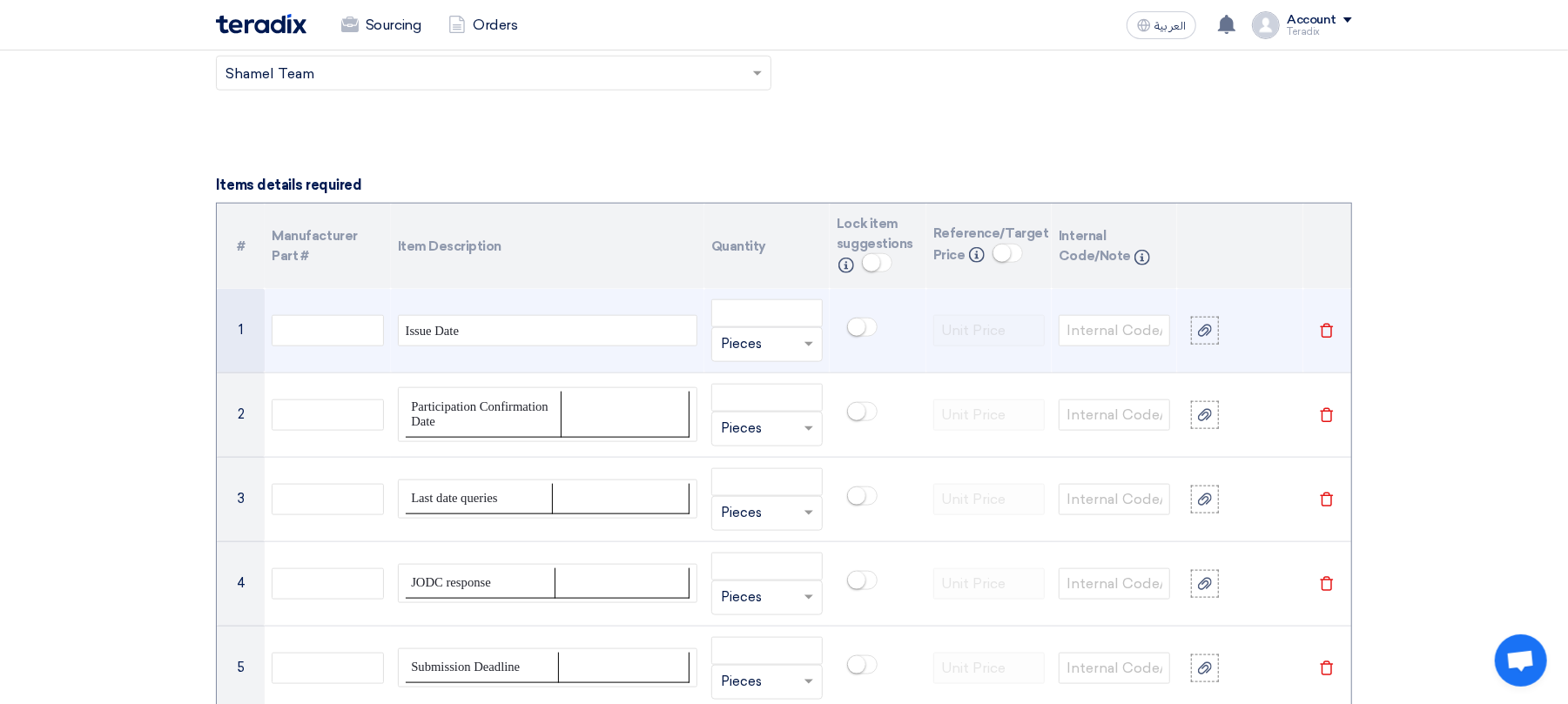
scroll to position [1277, 0]
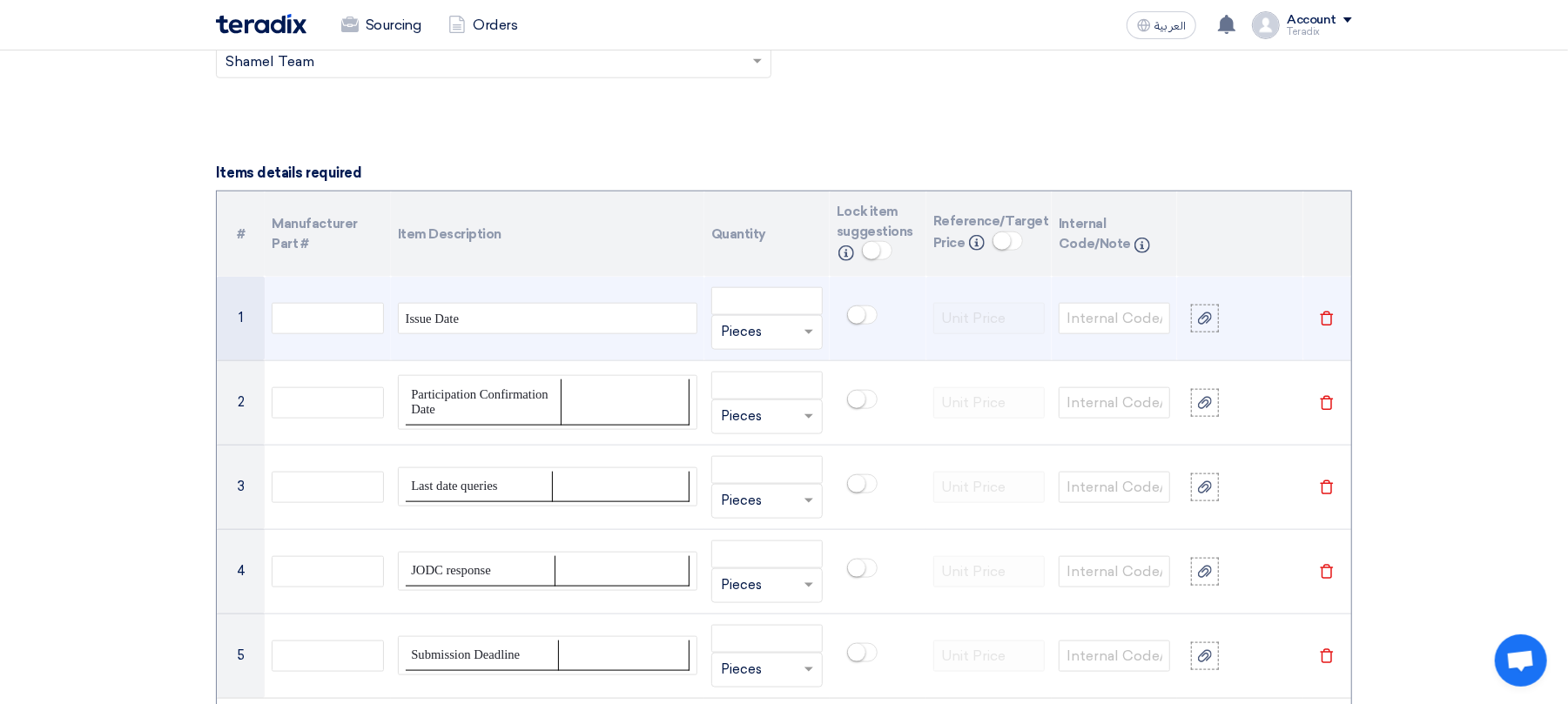
click at [440, 334] on div "Issue Date" at bounding box center [548, 318] width 300 height 32
click at [538, 325] on span "Power supply for light comb plate switch" at bounding box center [512, 317] width 211 height 19
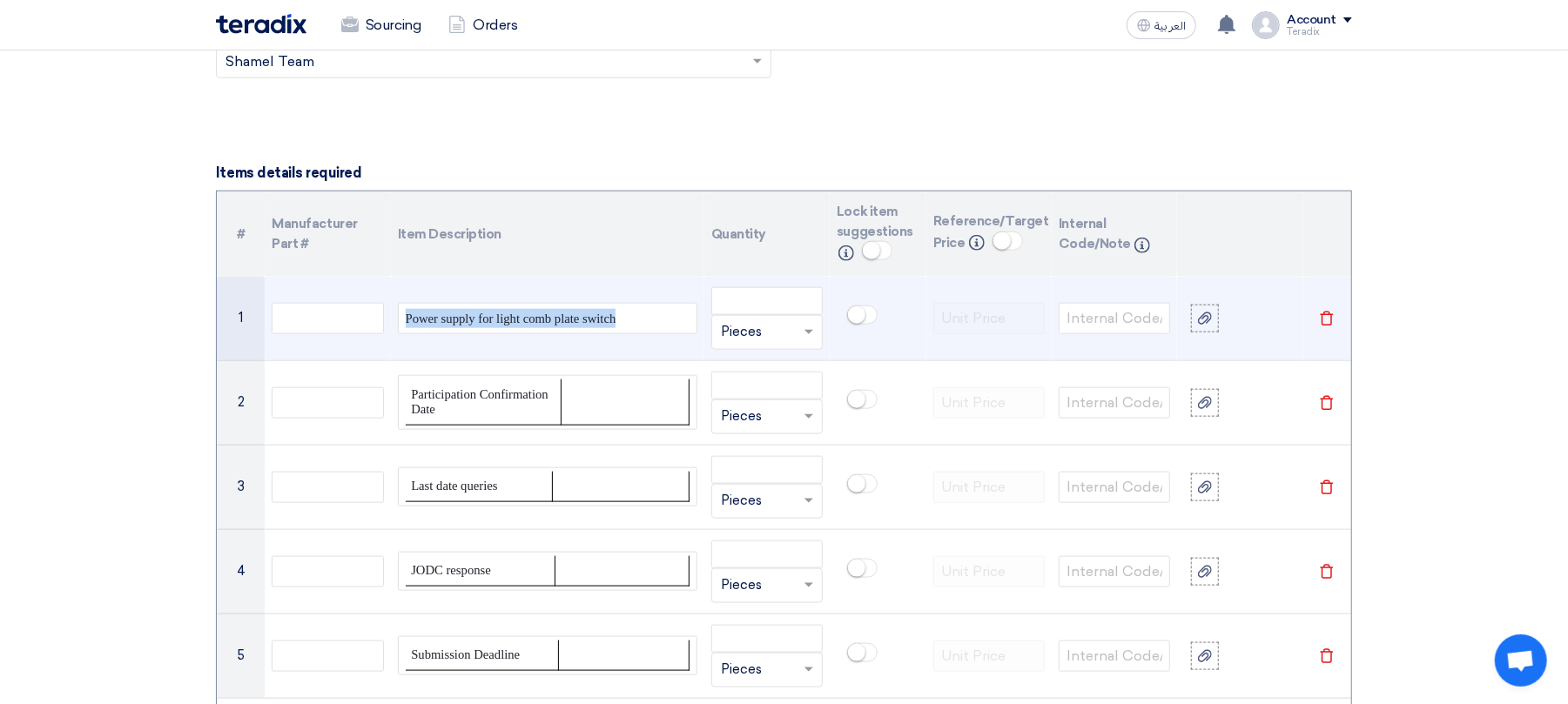
click at [538, 325] on span "Power supply for light comb plate switch" at bounding box center [512, 317] width 211 height 19
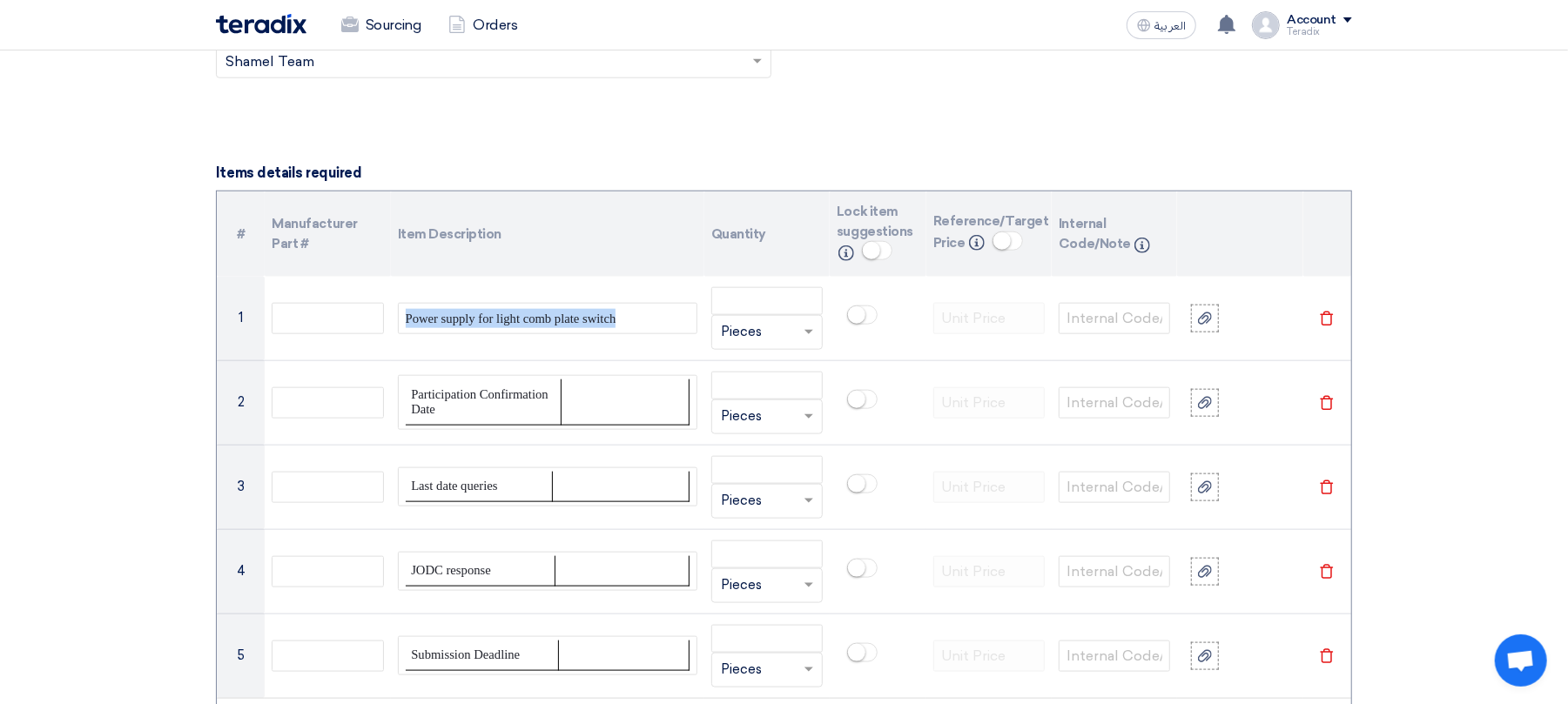
scroll to position [1045, 0]
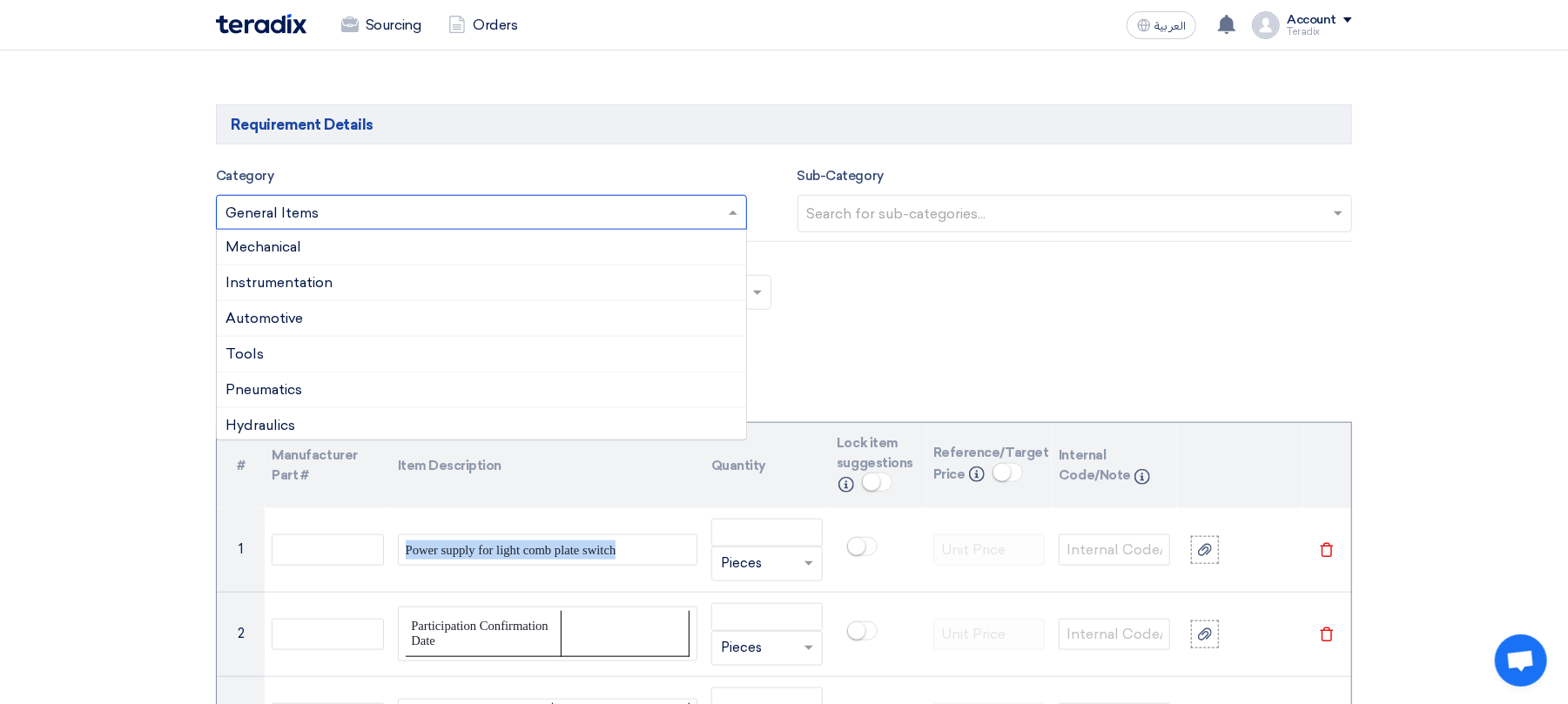
click at [346, 212] on input "text" at bounding box center [473, 213] width 495 height 29
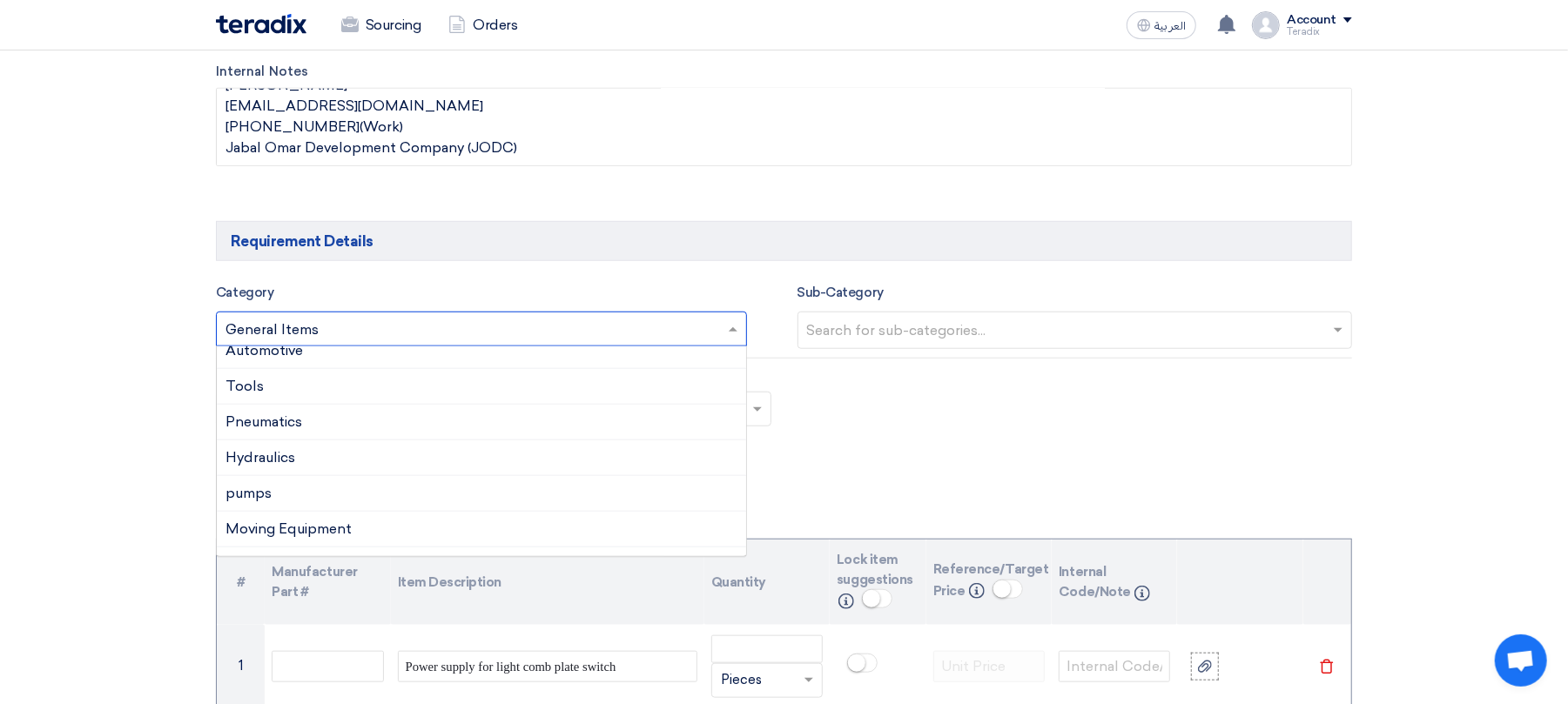
scroll to position [0, 0]
click at [350, 374] on div "Mechanical" at bounding box center [481, 364] width 530 height 35
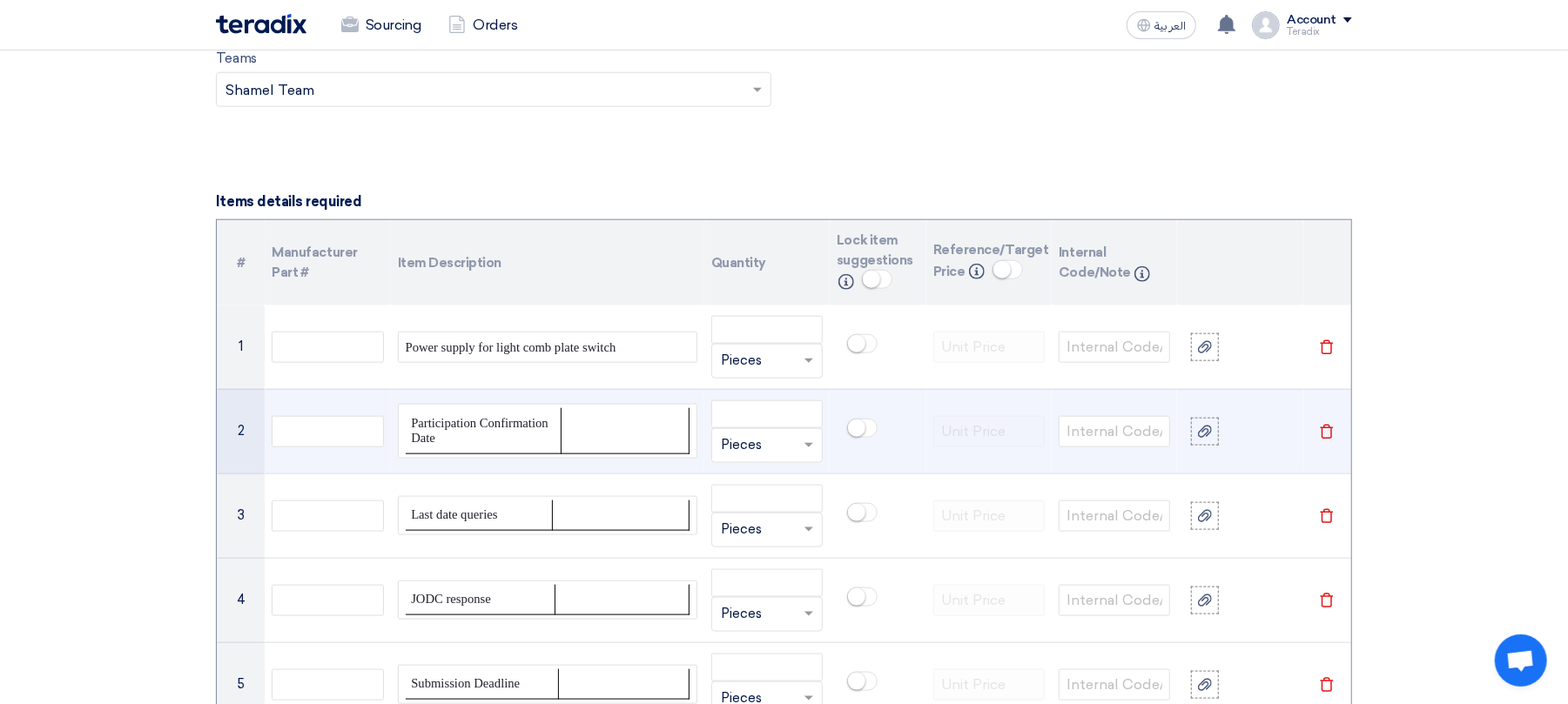
scroll to position [1277, 0]
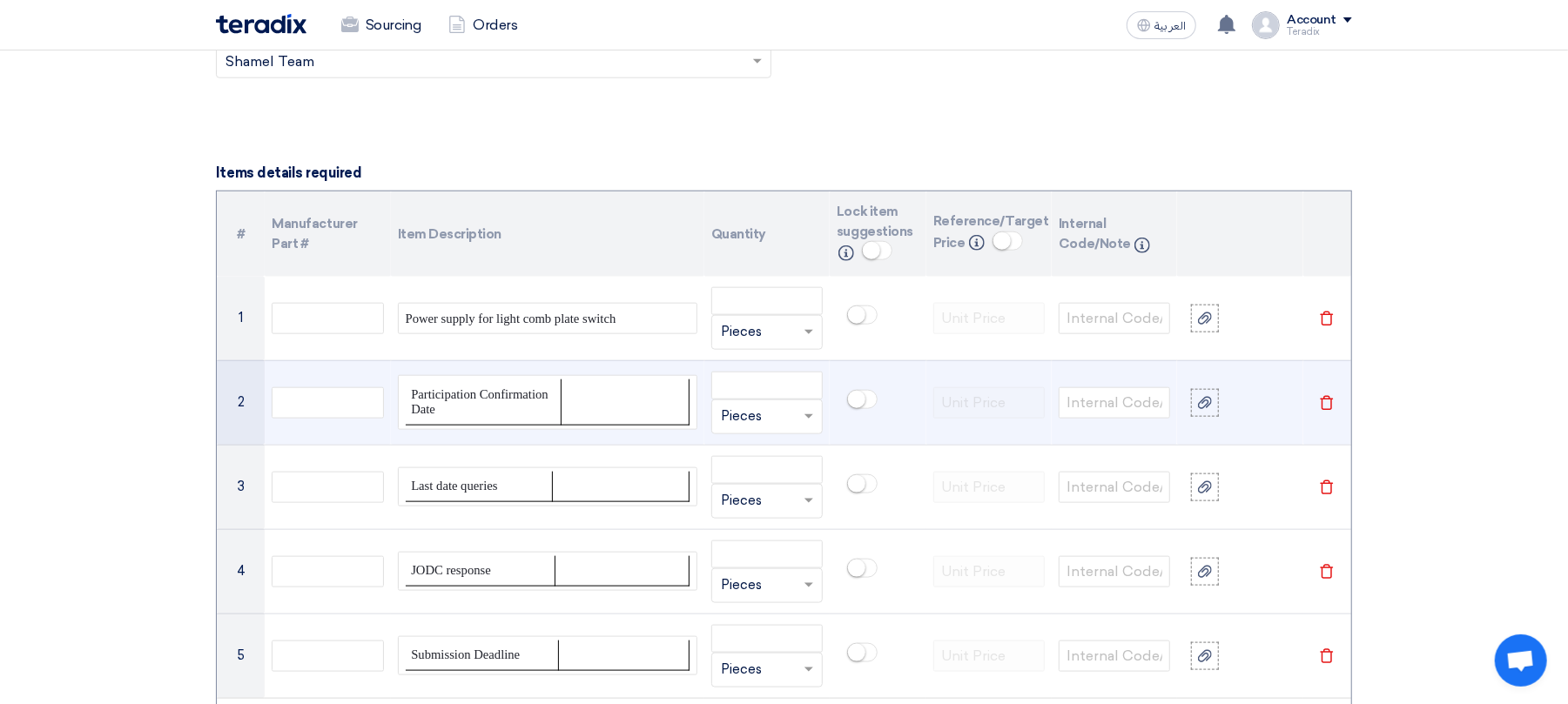
click at [492, 394] on span "Participation Confirmation Date" at bounding box center [480, 402] width 138 height 30
click at [505, 394] on p "Comb plate & [PERSON_NAME] pushing" at bounding box center [492, 400] width 162 height 31
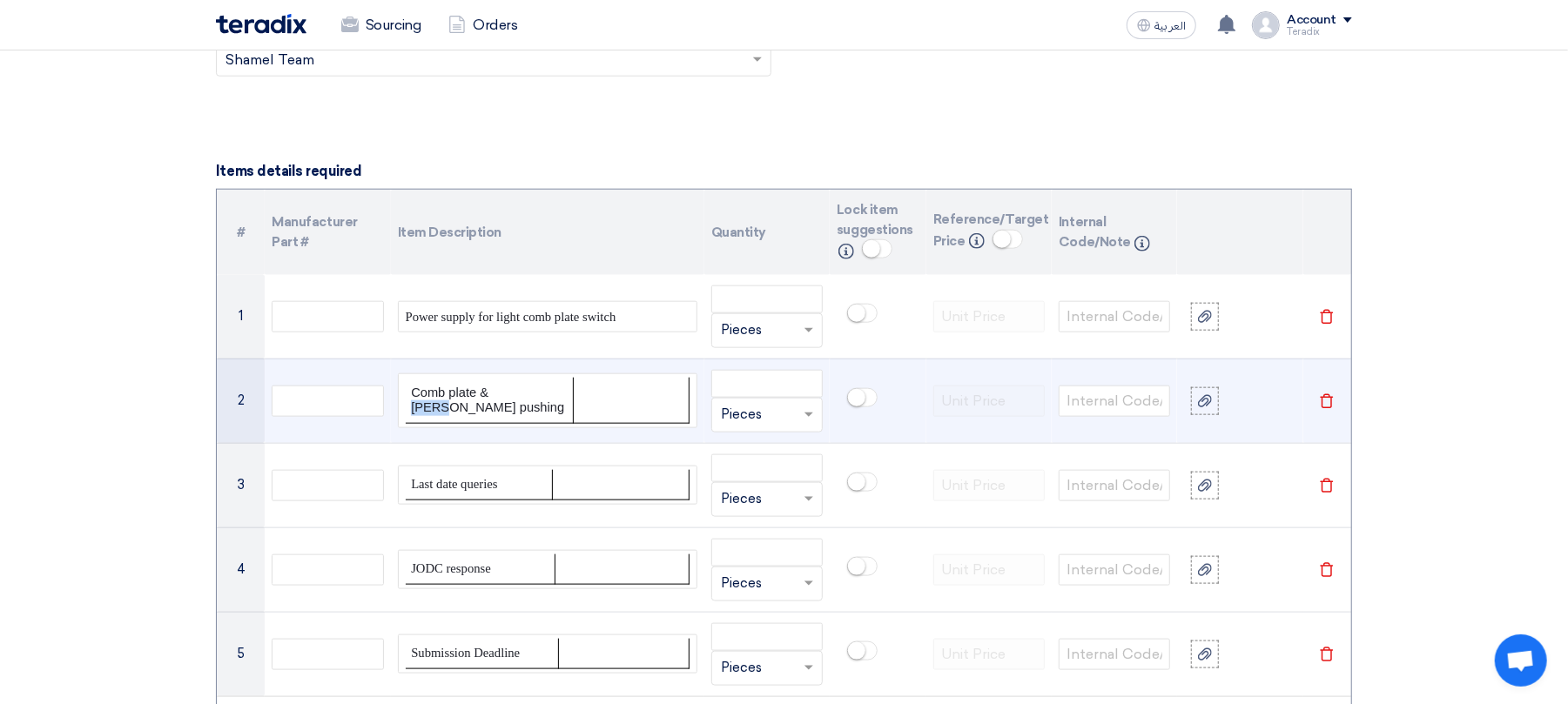
click at [505, 395] on p "Comb plate & [PERSON_NAME] pushing" at bounding box center [492, 400] width 162 height 31
drag, startPoint x: 505, startPoint y: 395, endPoint x: 702, endPoint y: 443, distance: 202.8
click at [702, 443] on td "Comb plate & [PERSON_NAME] pushing" at bounding box center [547, 401] width 314 height 85
click at [679, 423] on td at bounding box center [630, 400] width 115 height 45
click at [677, 419] on td at bounding box center [630, 400] width 115 height 45
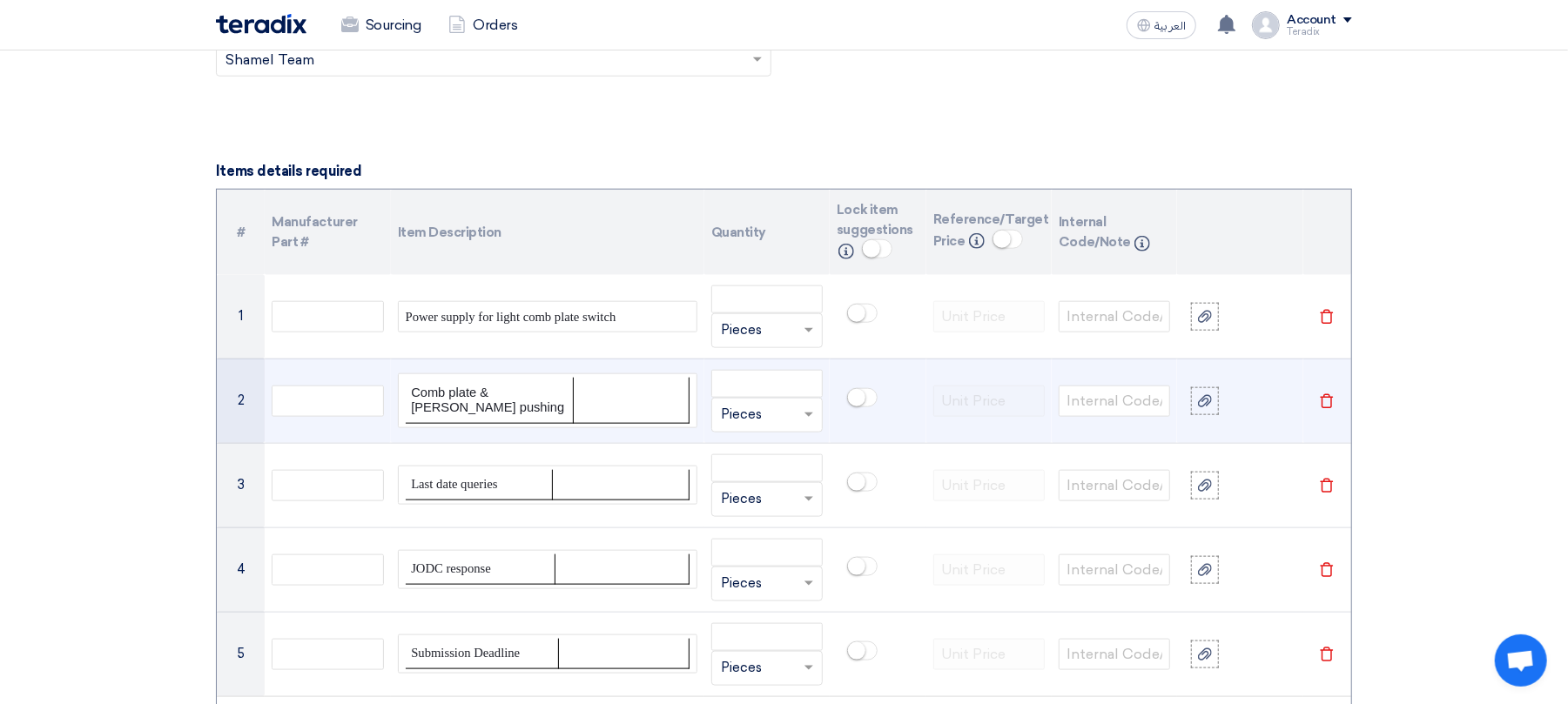
click at [1320, 401] on icon "Delete" at bounding box center [1327, 401] width 16 height 16
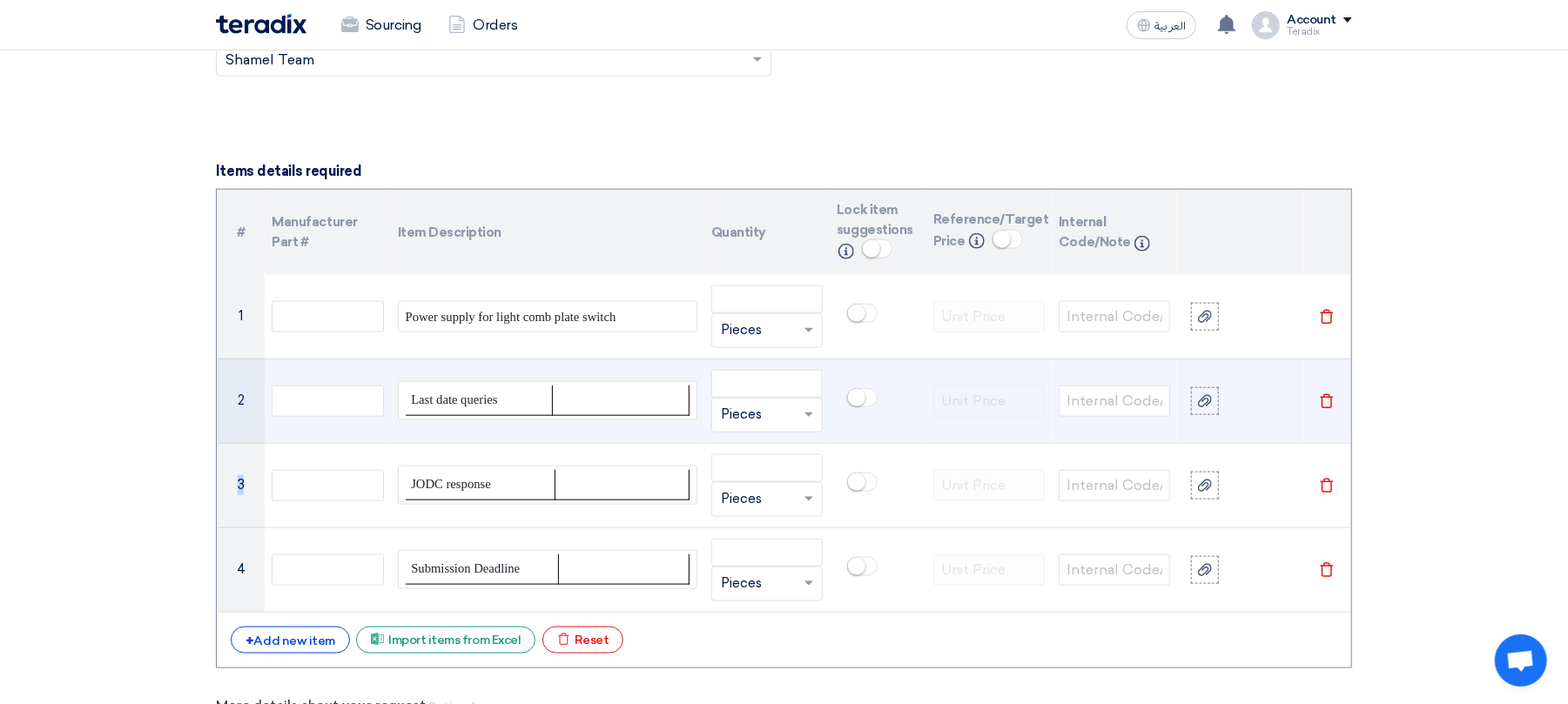
click at [1321, 402] on icon "Delete" at bounding box center [1327, 401] width 16 height 16
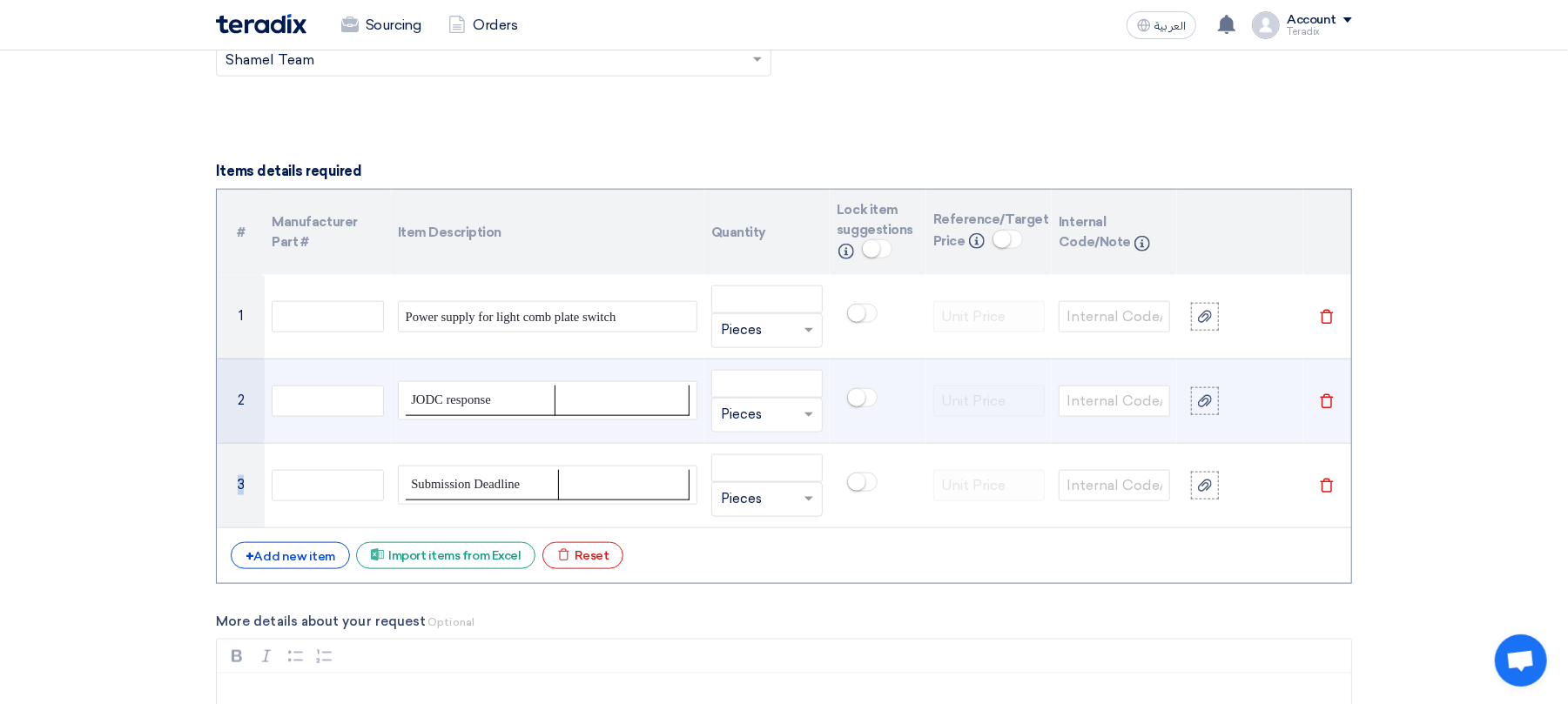
click at [1321, 402] on use at bounding box center [1327, 401] width 13 height 15
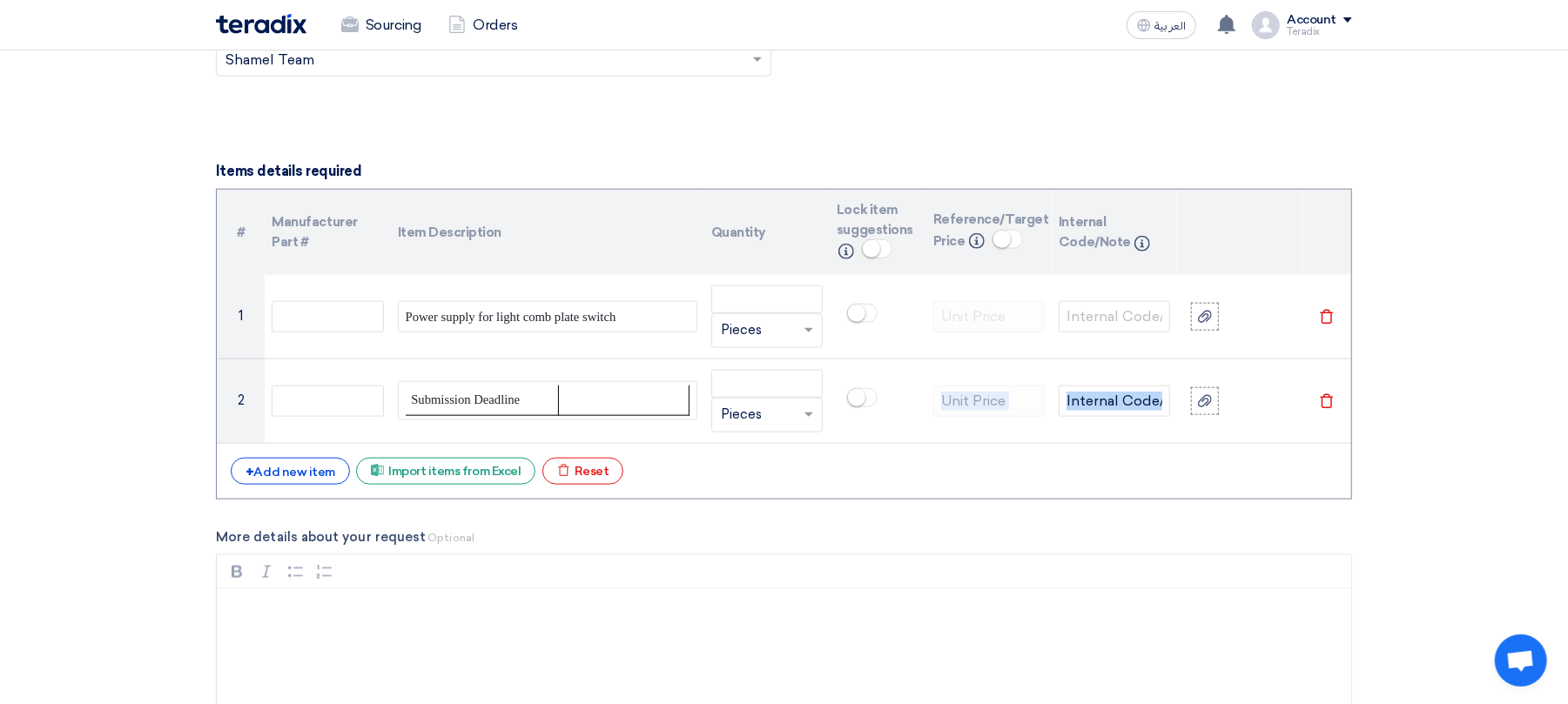
click at [1321, 402] on use at bounding box center [1327, 401] width 13 height 15
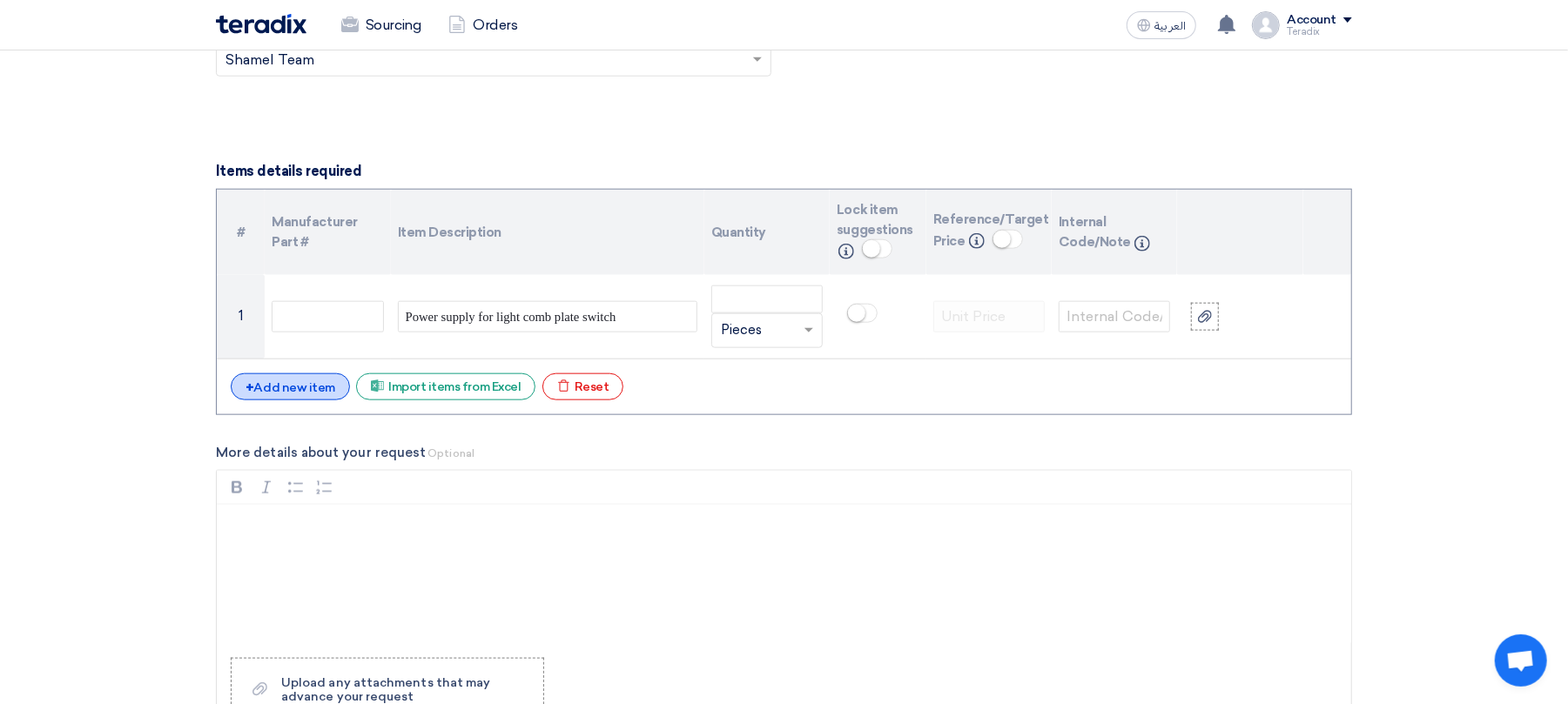
click at [282, 394] on div "+ Add new item" at bounding box center [290, 387] width 119 height 27
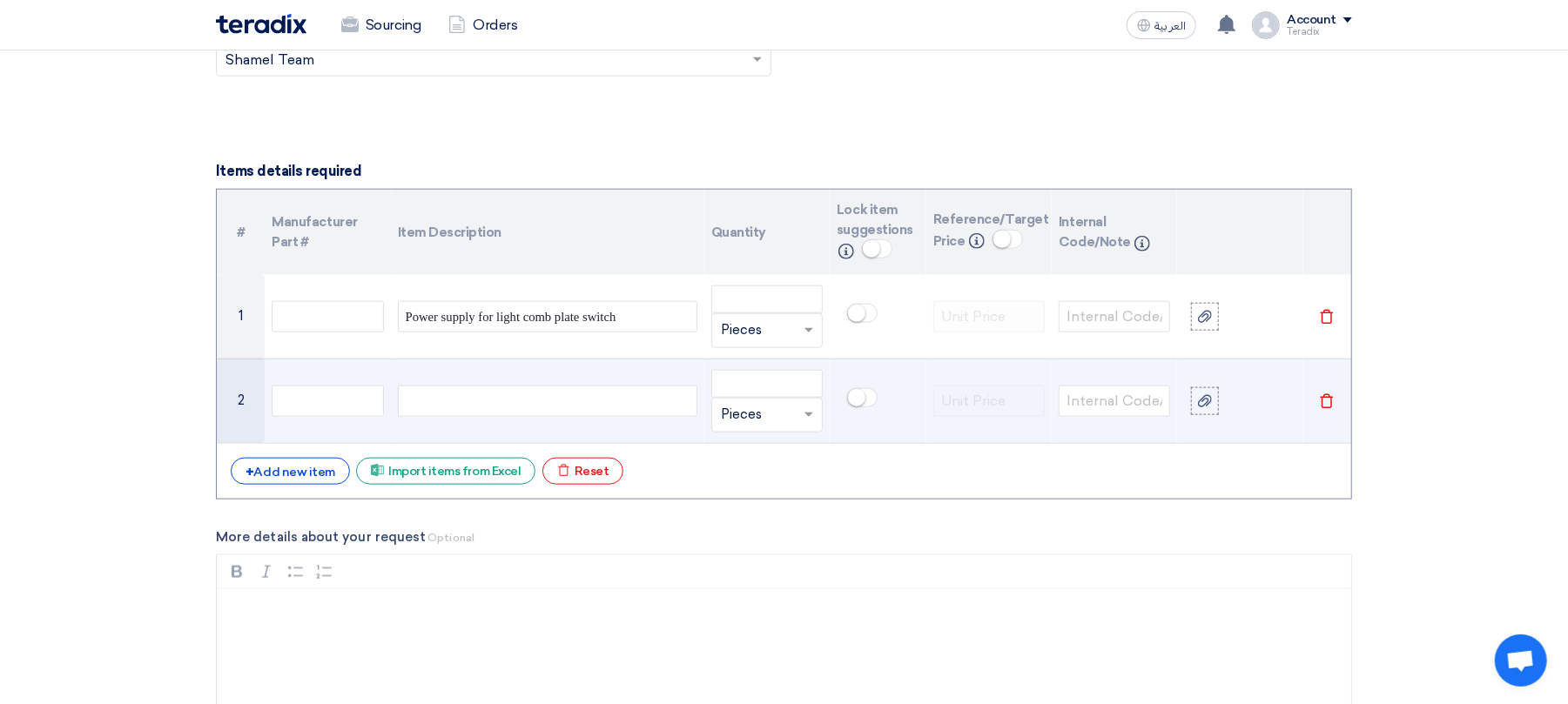
click at [465, 404] on div at bounding box center [548, 401] width 300 height 32
paste div
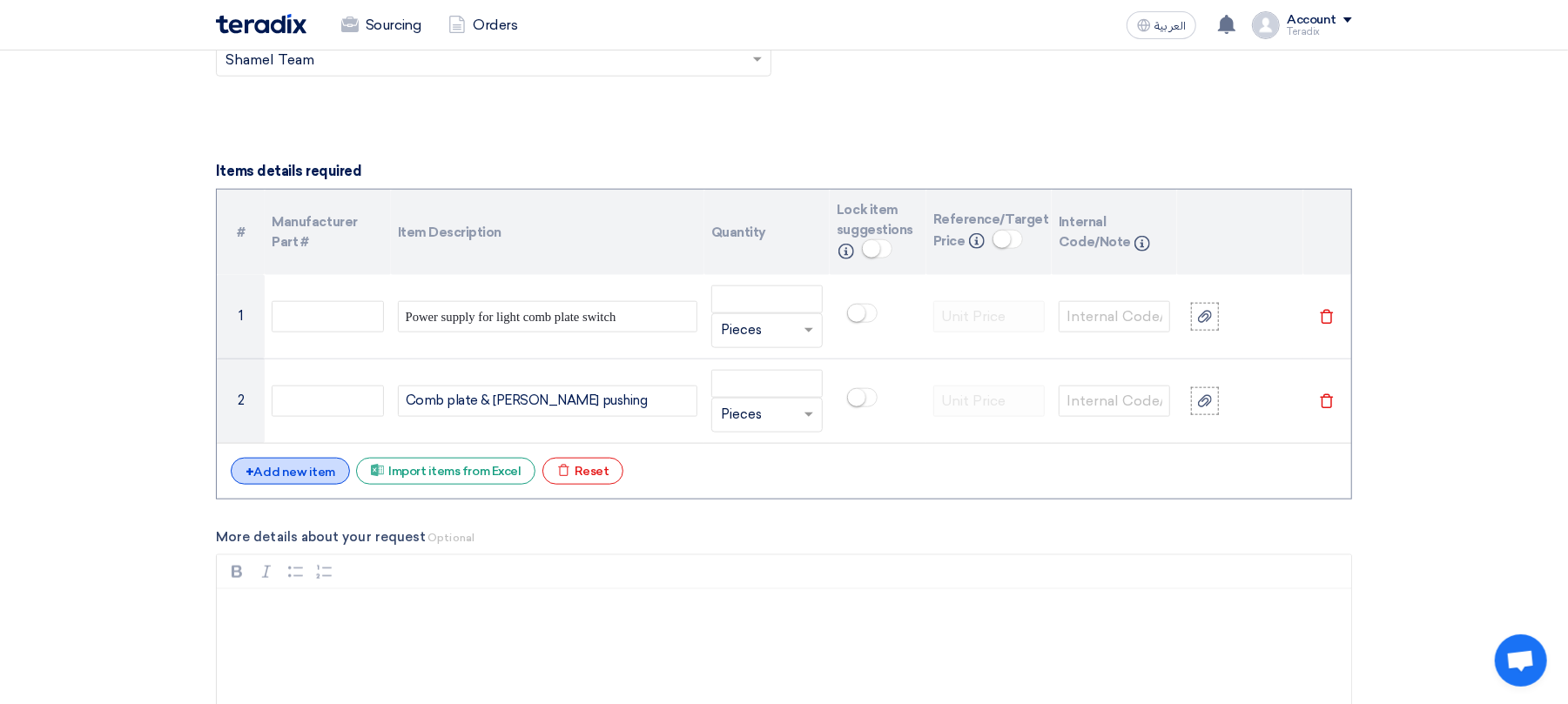
click at [327, 482] on div "+ Add new item" at bounding box center [290, 470] width 119 height 27
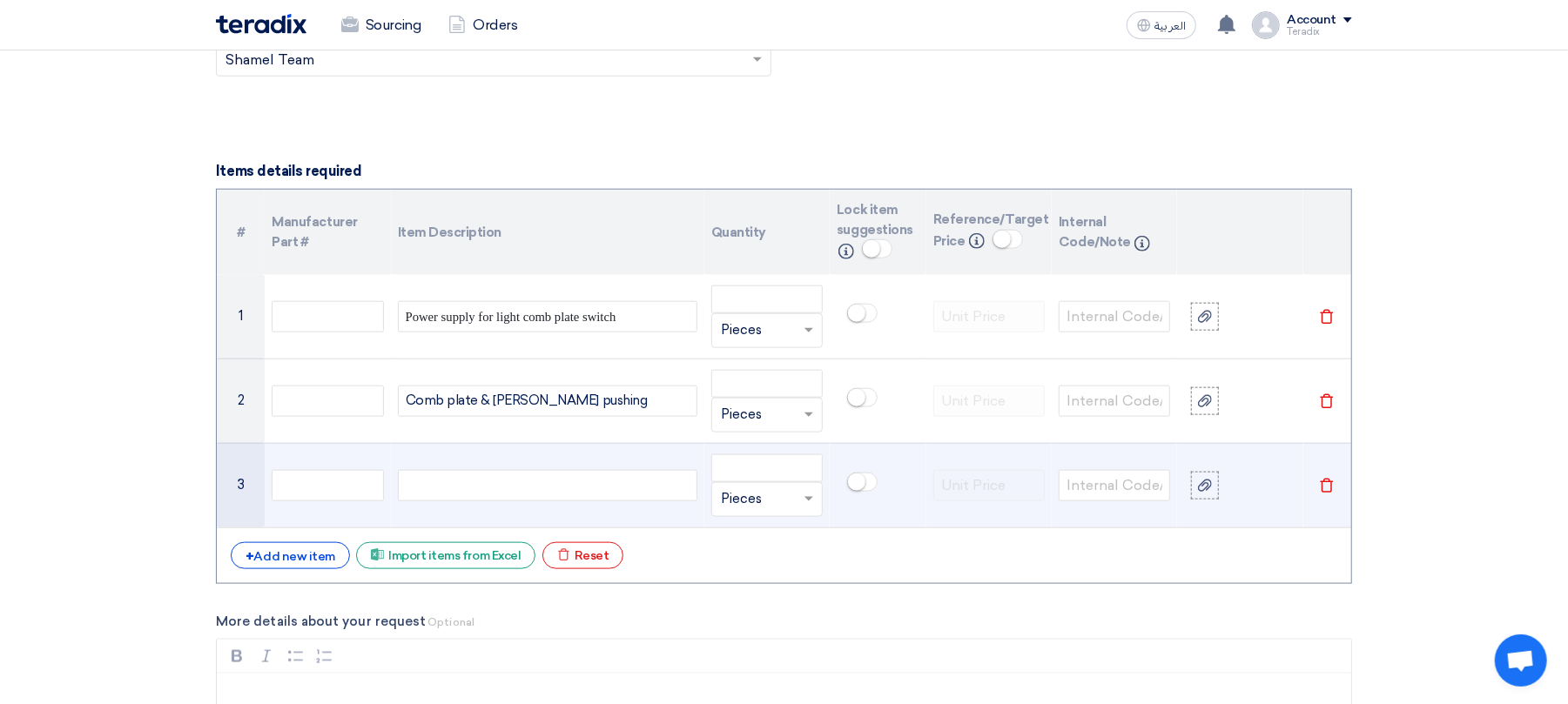
click at [503, 495] on div at bounding box center [548, 486] width 300 height 32
paste div
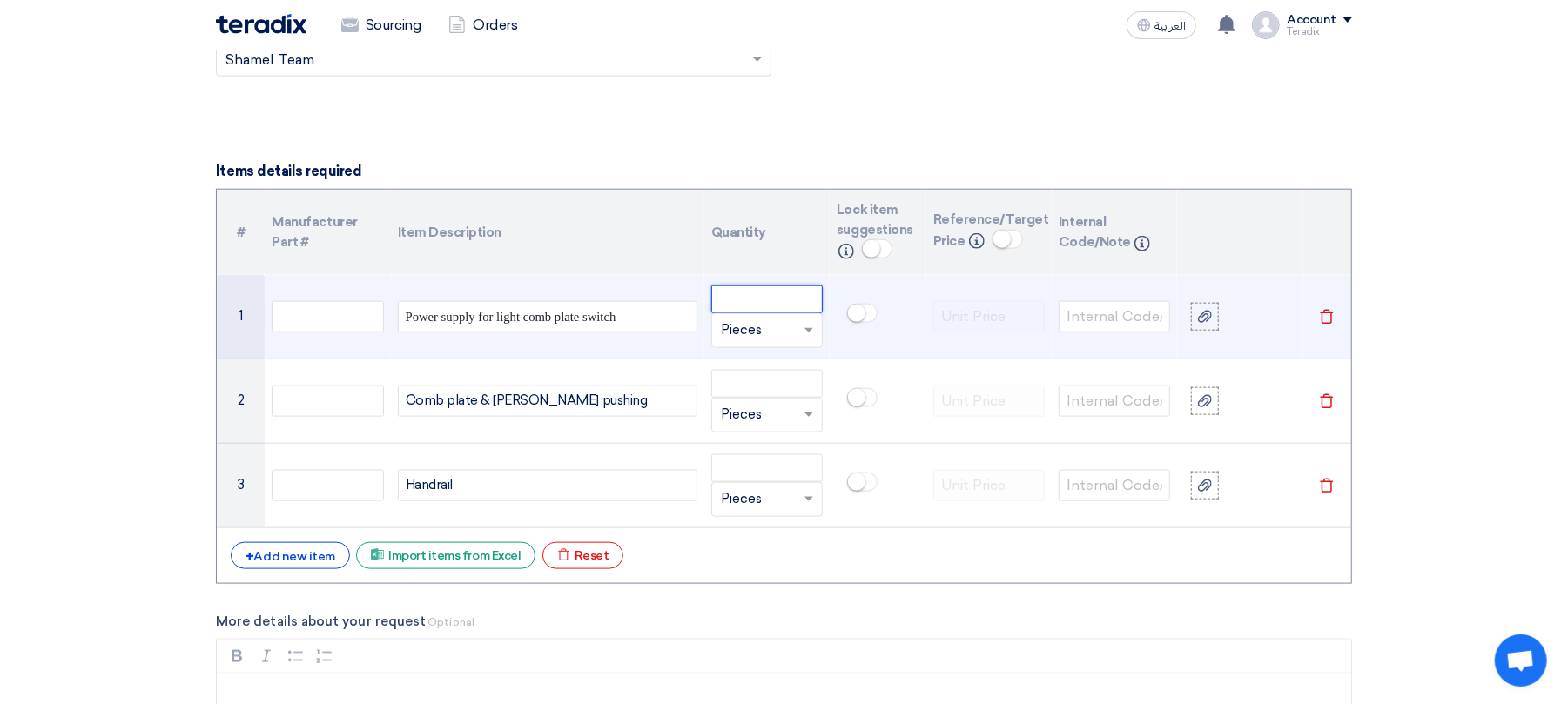
click at [780, 305] on input "number" at bounding box center [766, 300] width 111 height 28
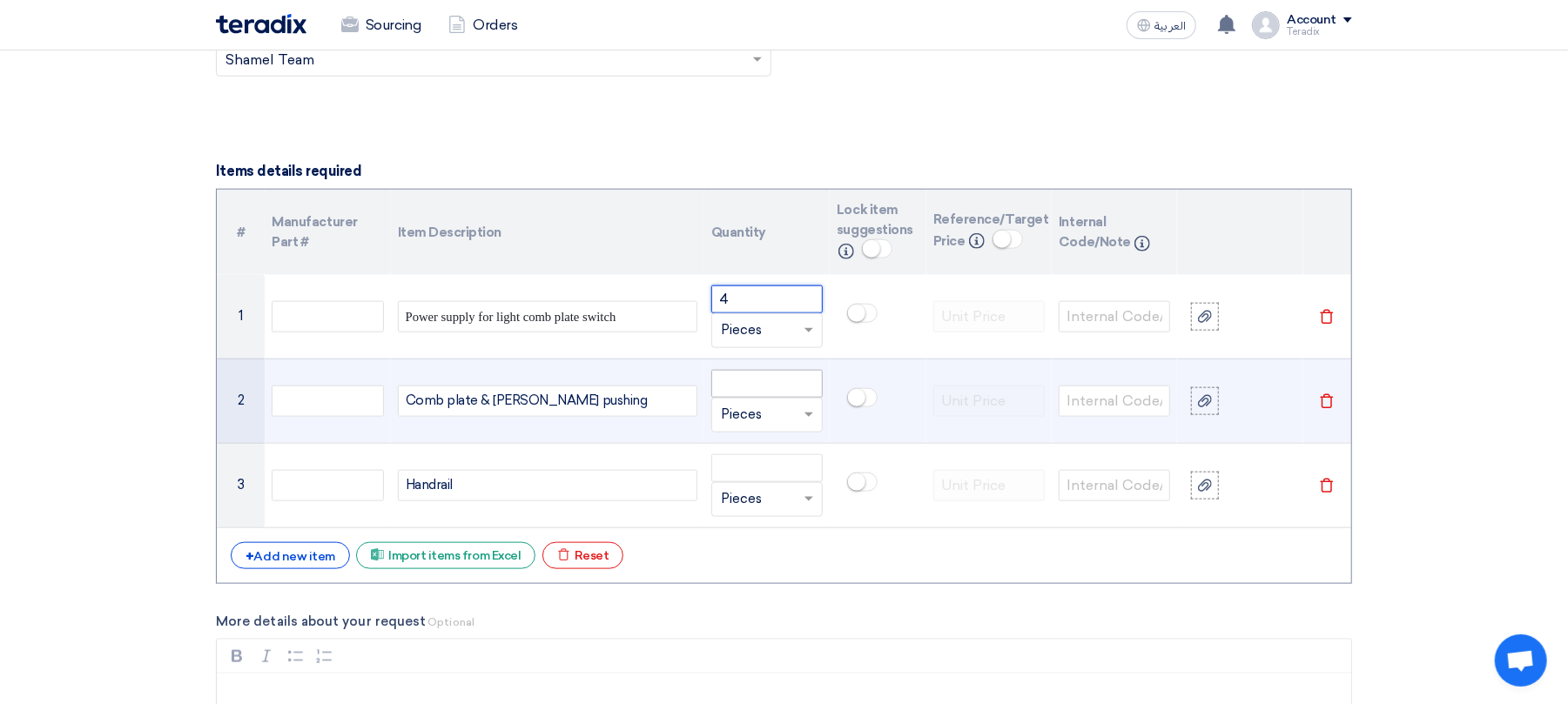
type input "4"
click at [781, 387] on input "number" at bounding box center [766, 384] width 111 height 28
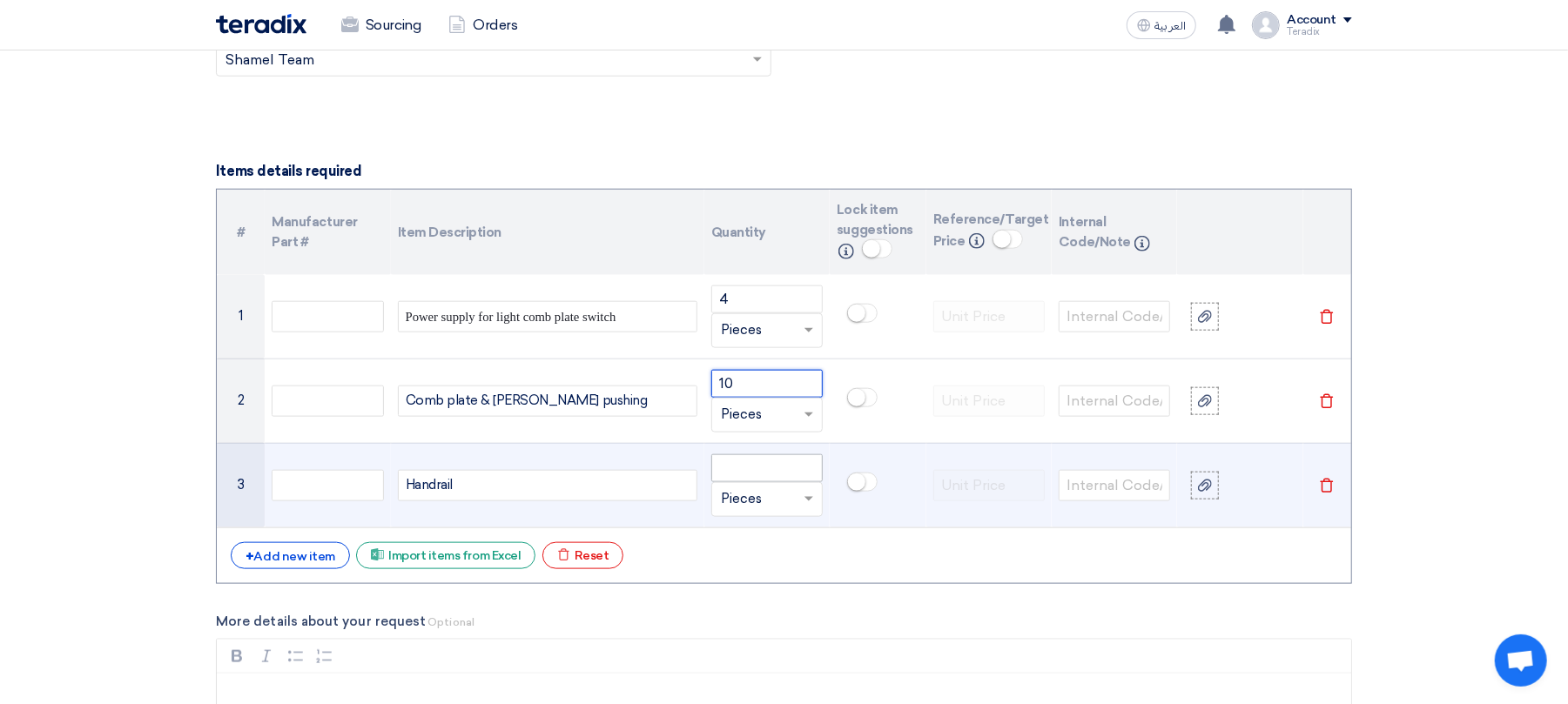
type input "10"
click at [757, 479] on input "number" at bounding box center [766, 468] width 111 height 28
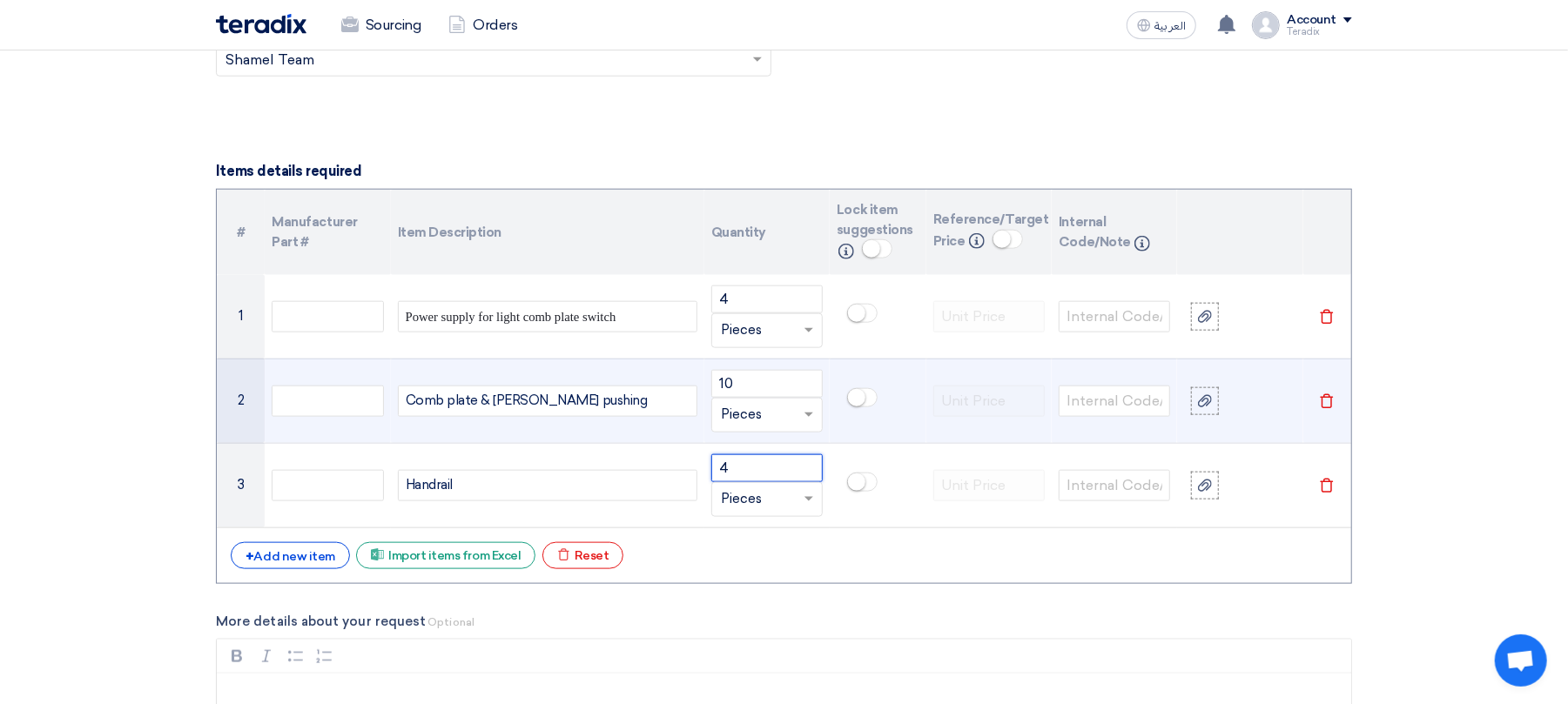
type input "4"
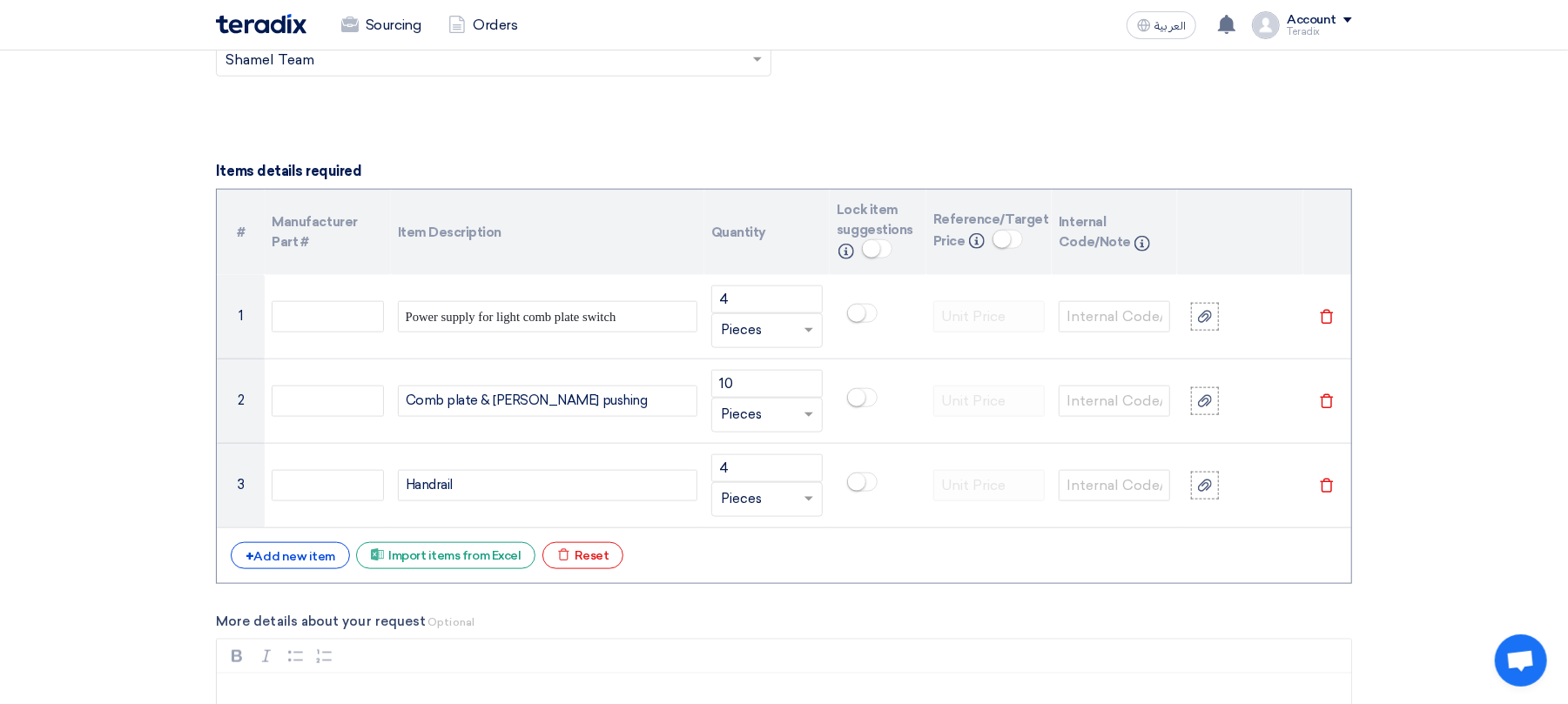
click at [718, 585] on div "# Manufacturer Part # Item Description Quantity Lock item suggestions Info Refe…" at bounding box center [784, 387] width 1136 height 395
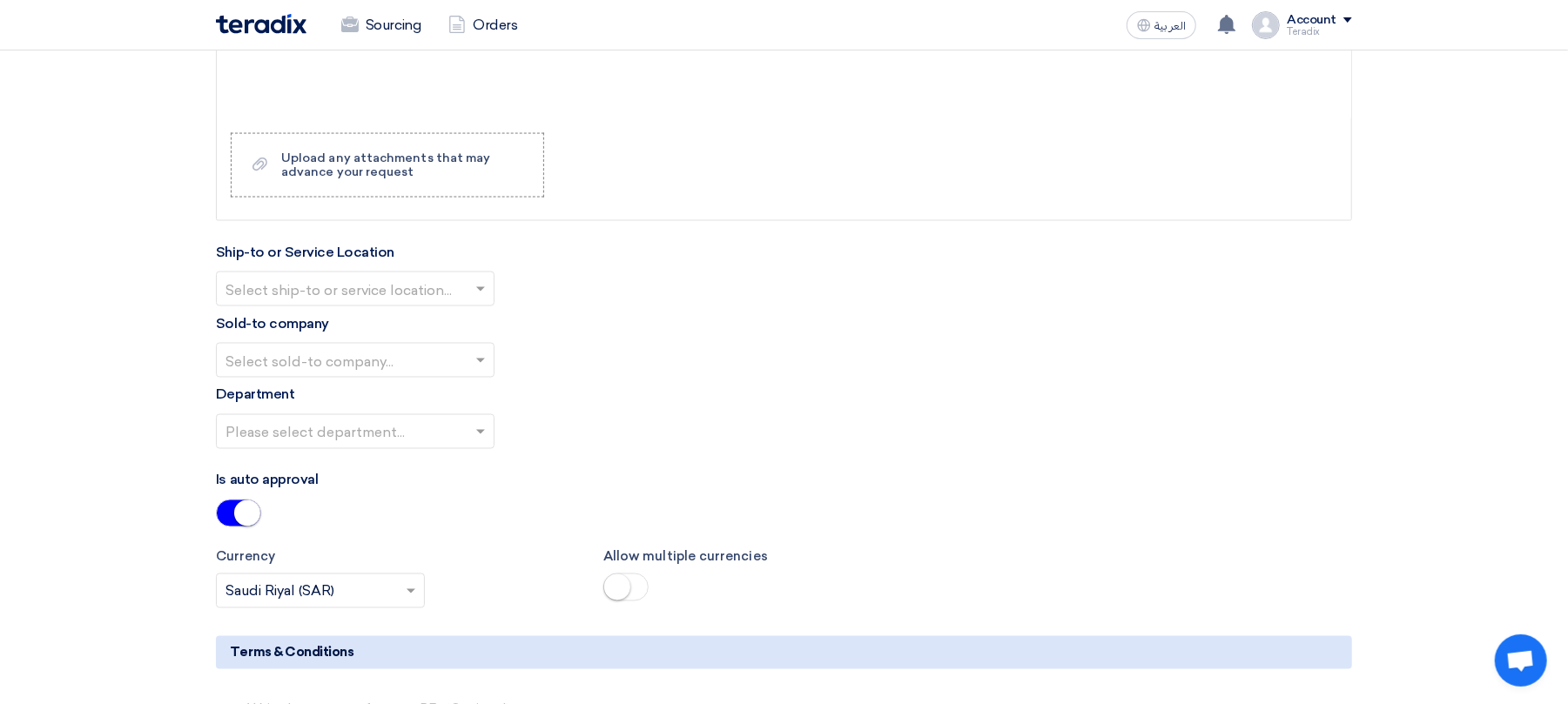
scroll to position [1975, 0]
drag, startPoint x: 335, startPoint y: 296, endPoint x: 349, endPoint y: 309, distance: 19.1
click at [336, 297] on input "text" at bounding box center [346, 287] width 242 height 29
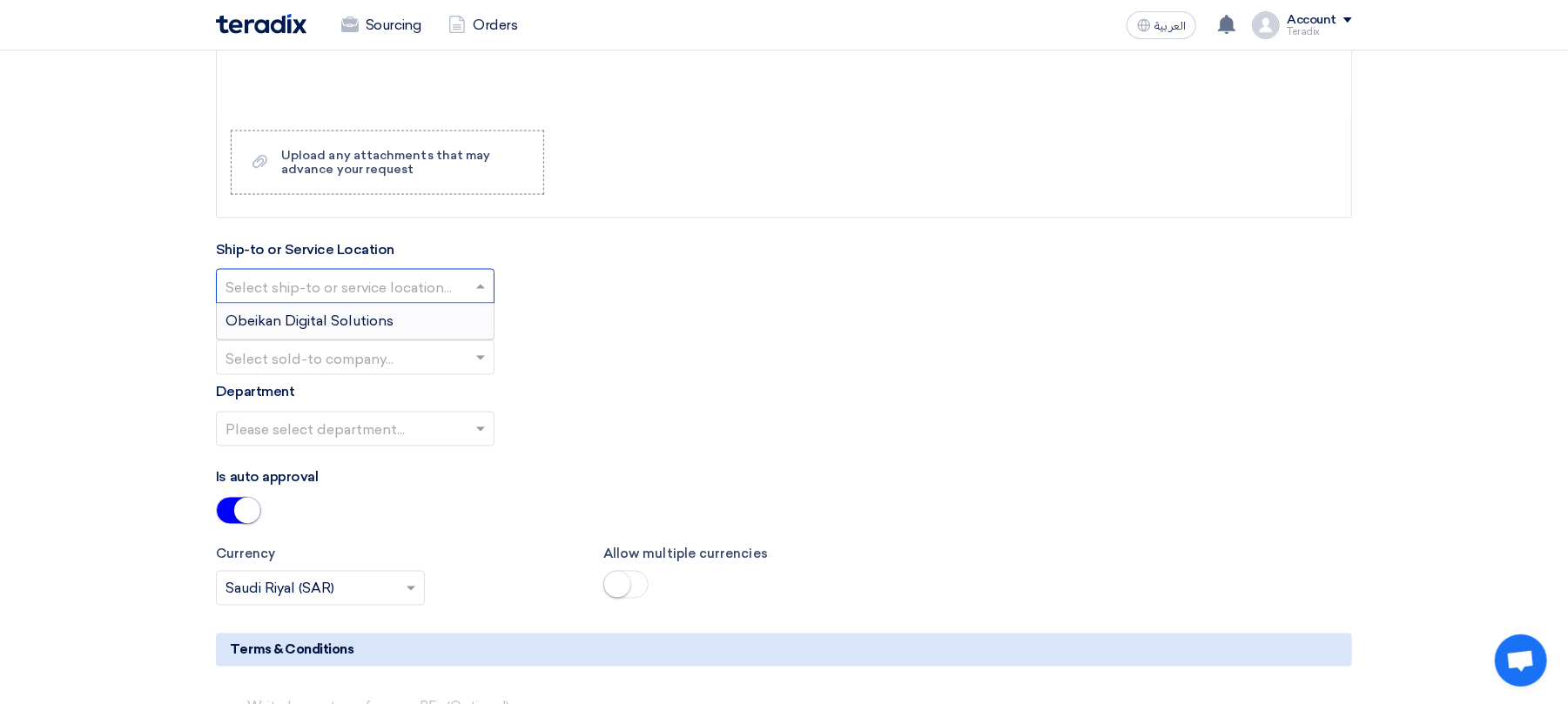
click at [368, 329] on span "Obeikan Digital Solutions" at bounding box center [310, 320] width 168 height 17
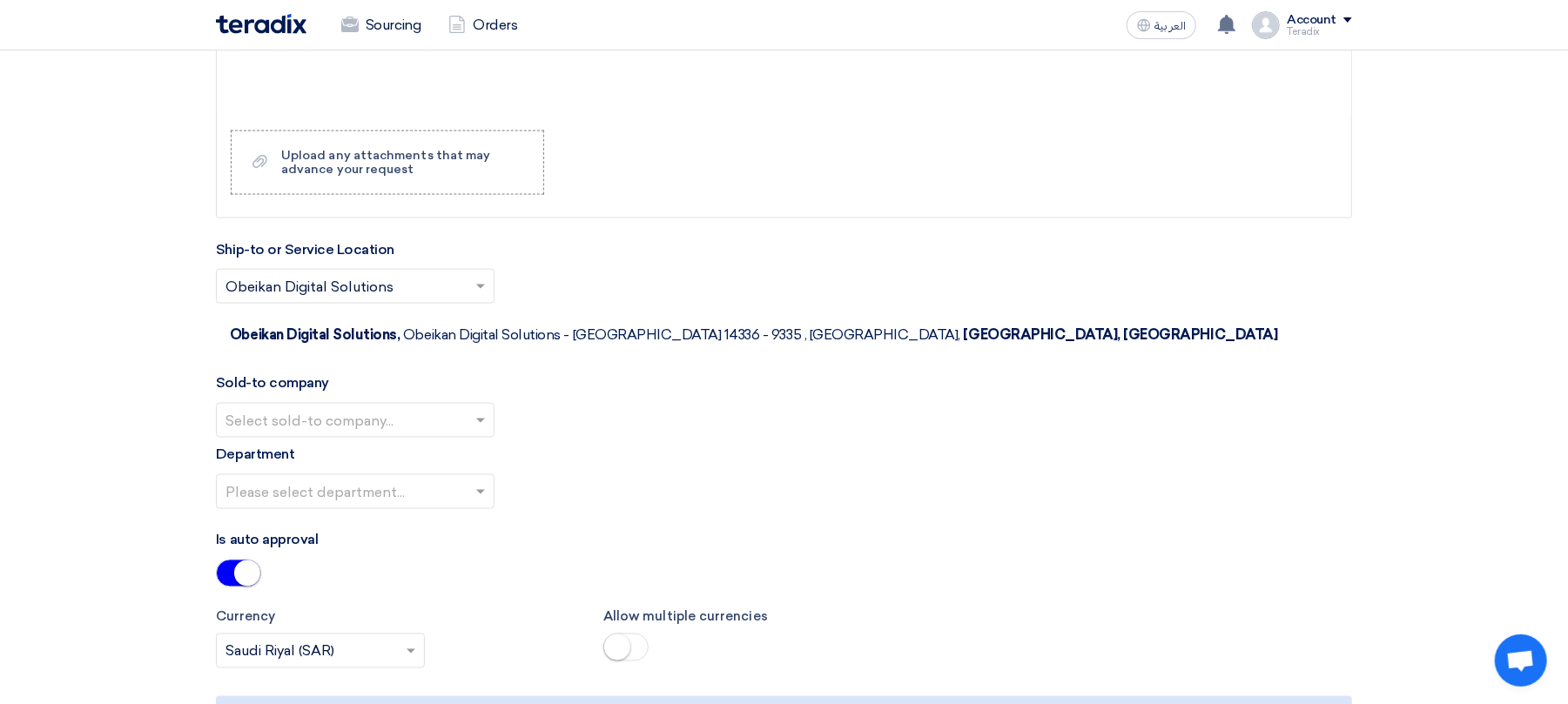
drag, startPoint x: 380, startPoint y: 384, endPoint x: 382, endPoint y: 400, distance: 16.1
click at [382, 407] on input "text" at bounding box center [346, 421] width 242 height 29
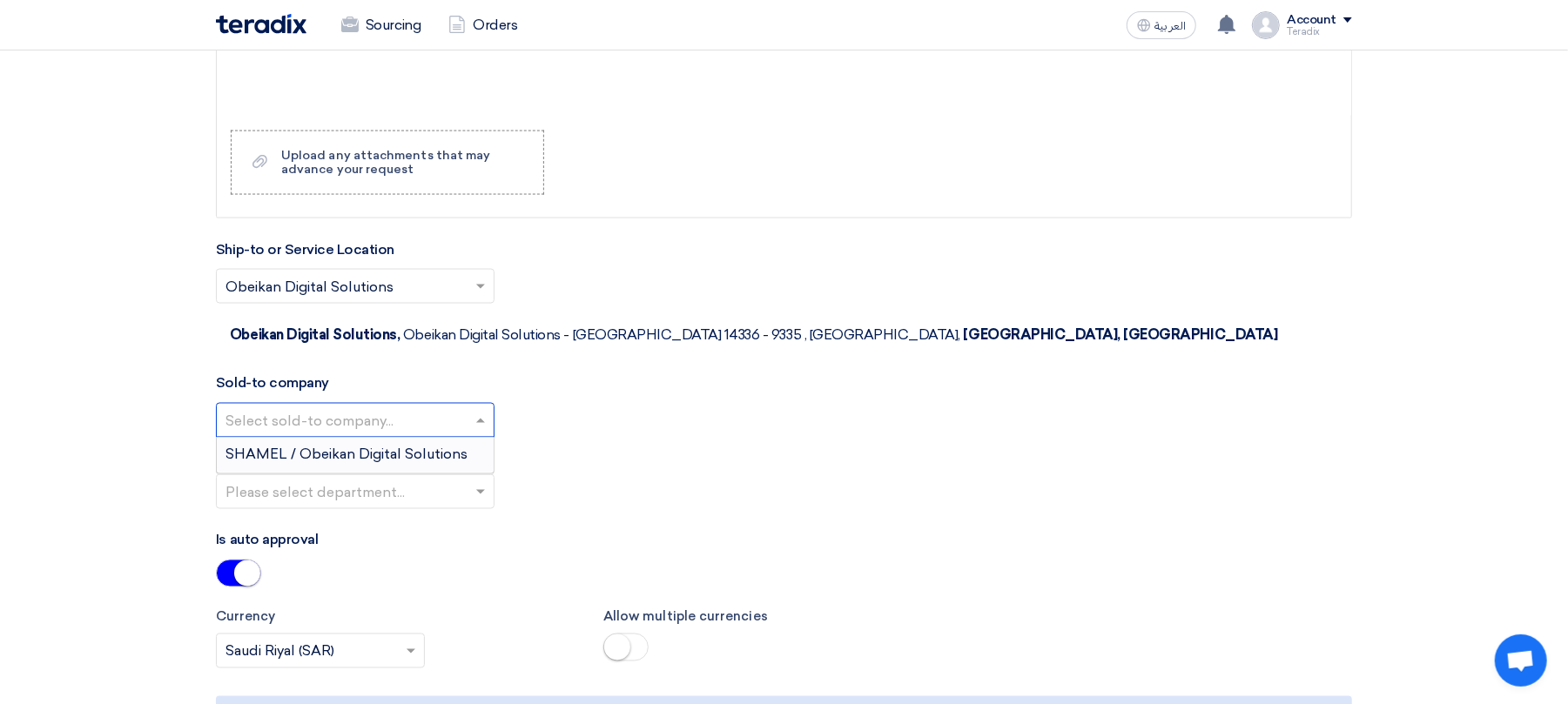
drag, startPoint x: 382, startPoint y: 436, endPoint x: 381, endPoint y: 451, distance: 15.0
click at [384, 438] on div "SHAMEL / Obeikan Digital Solutions" at bounding box center [355, 455] width 277 height 35
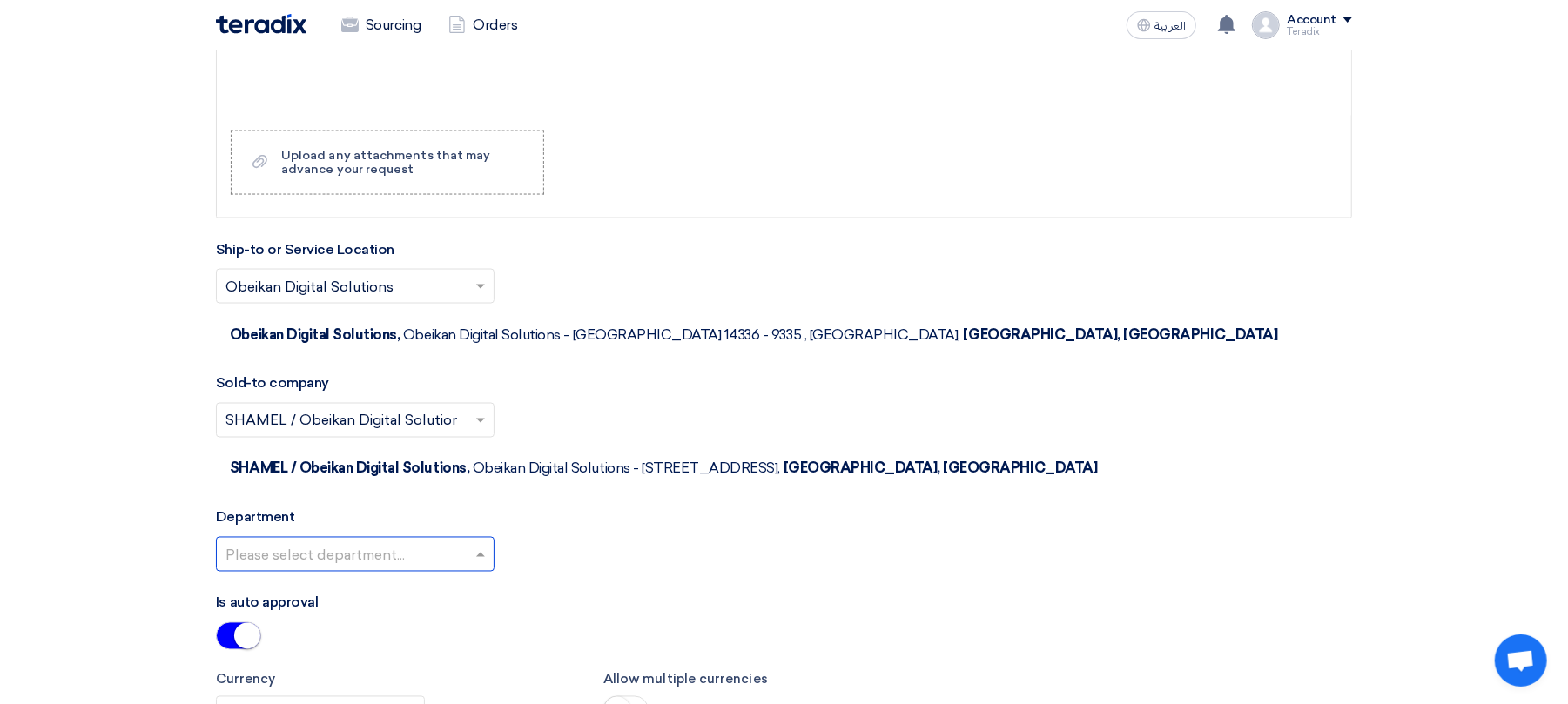
drag, startPoint x: 369, startPoint y: 479, endPoint x: 369, endPoint y: 503, distance: 24.0
click at [369, 541] on input "text" at bounding box center [346, 555] width 242 height 29
click at [373, 581] on span "Procurement Department" at bounding box center [312, 589] width 173 height 17
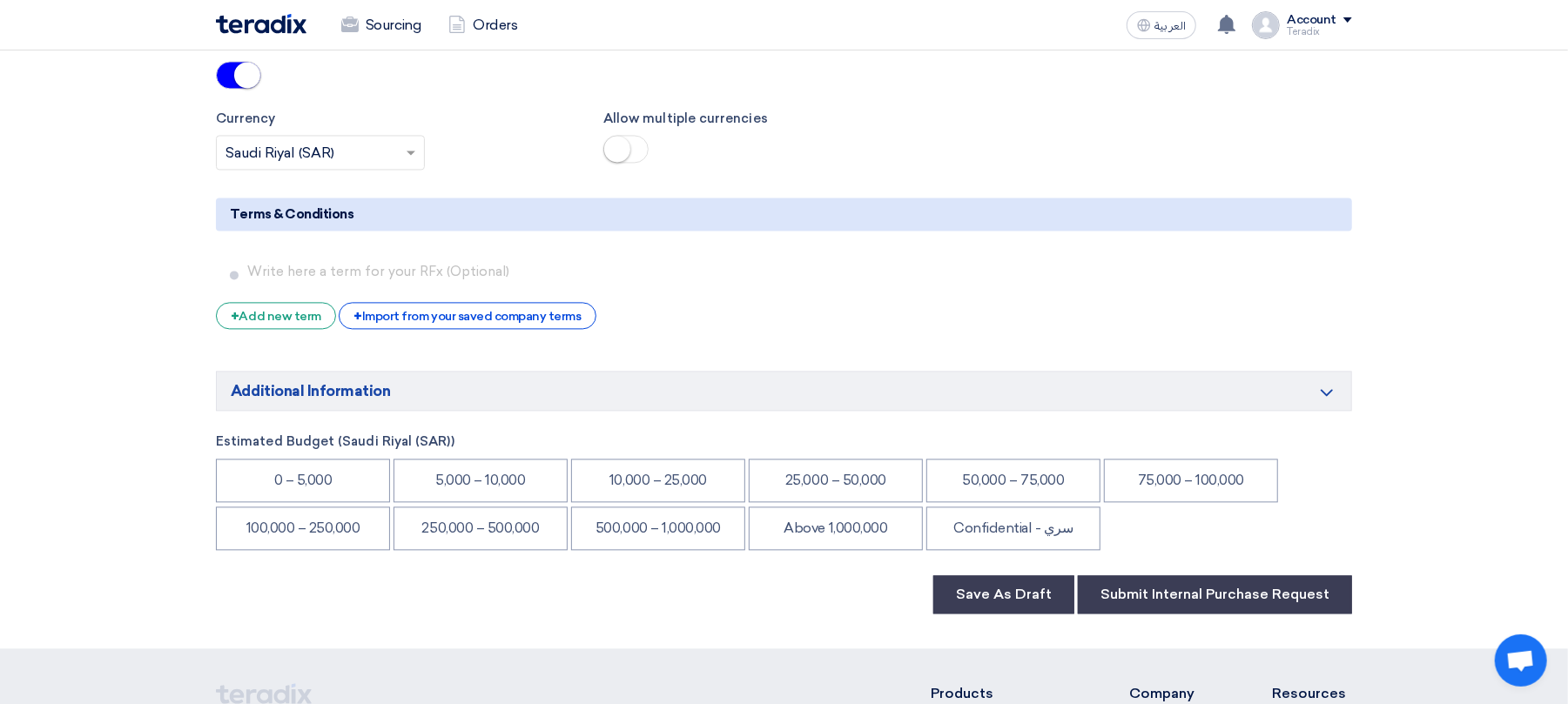
scroll to position [2555, 0]
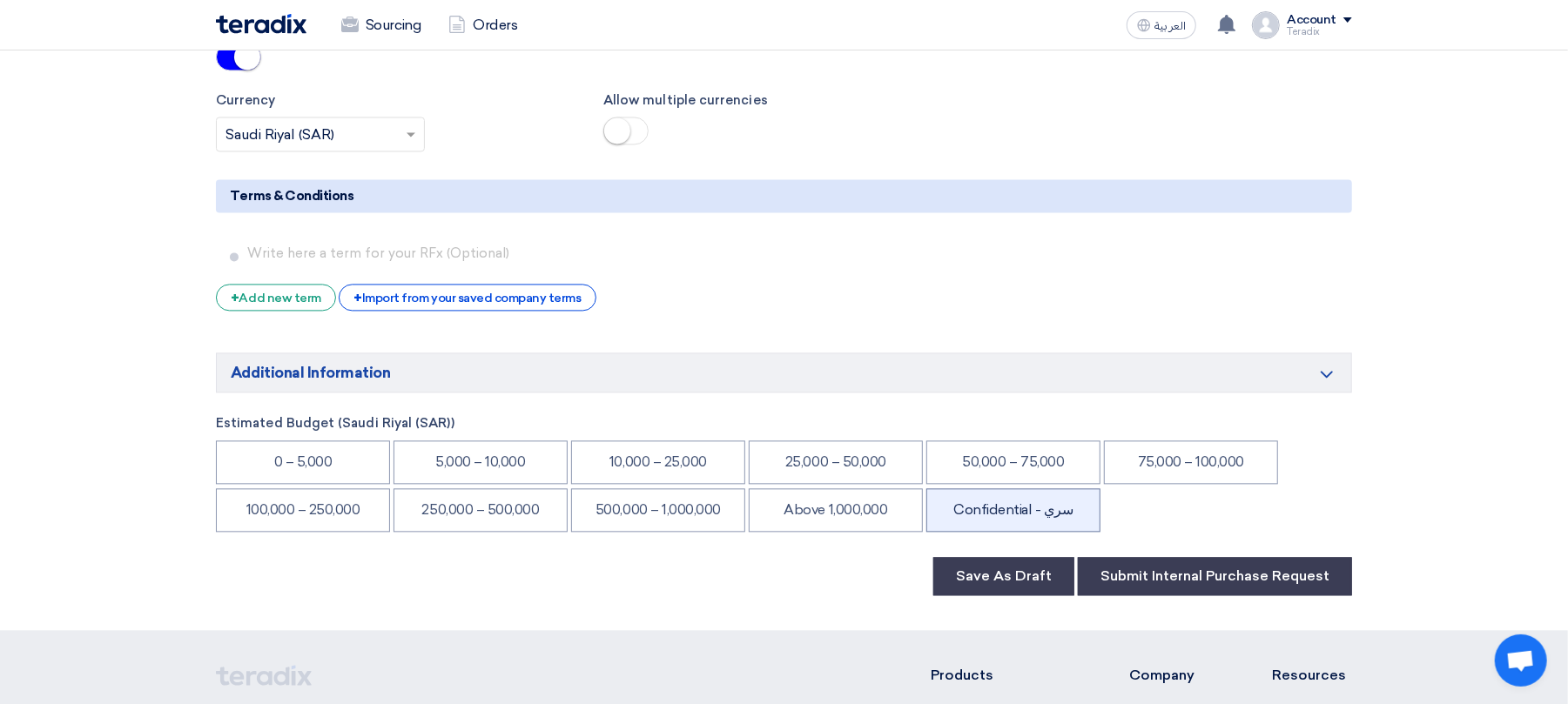
click at [1045, 488] on li "Confidential - سري" at bounding box center [1014, 510] width 175 height 43
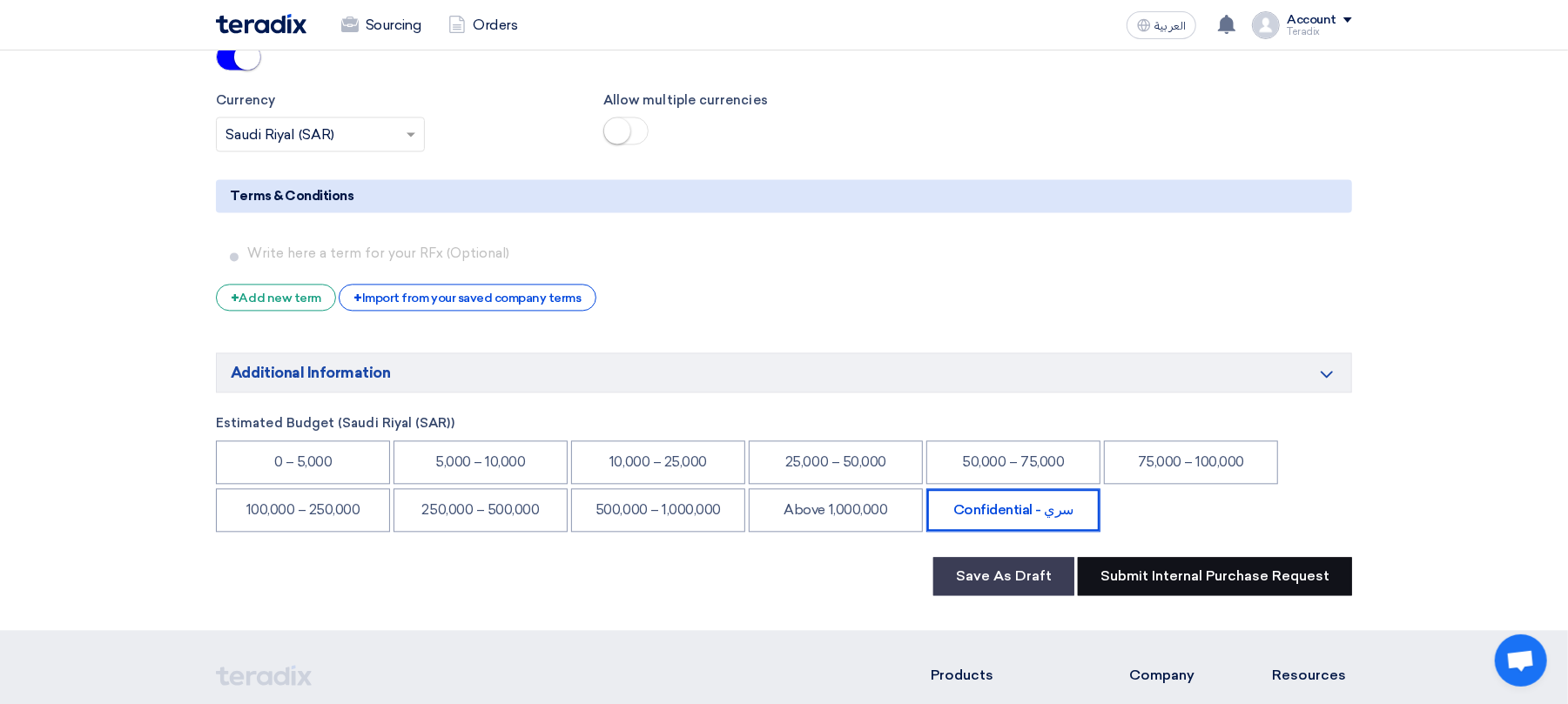
click at [1143, 557] on button "Submit Internal Purchase Request" at bounding box center [1215, 576] width 274 height 38
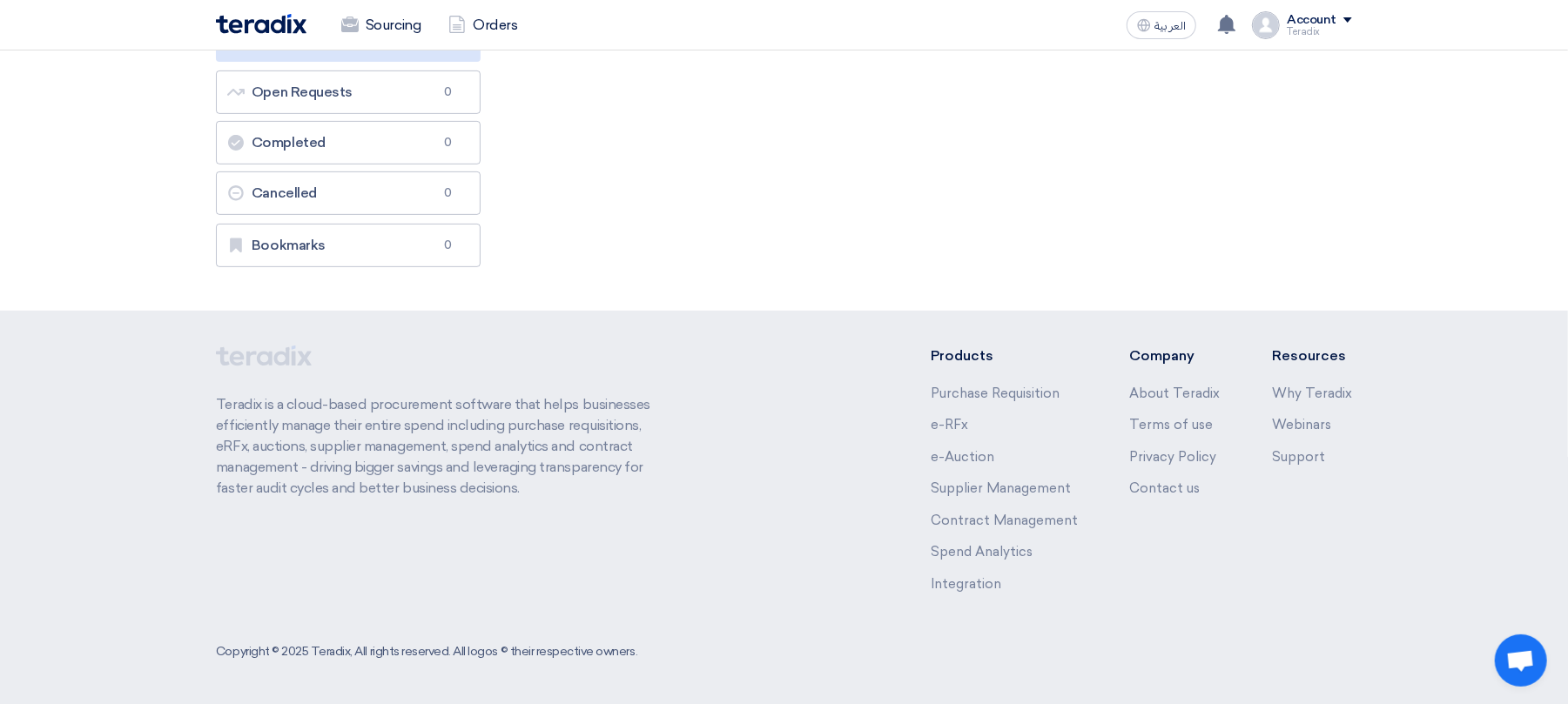
scroll to position [0, 0]
